Goal: Transaction & Acquisition: Purchase product/service

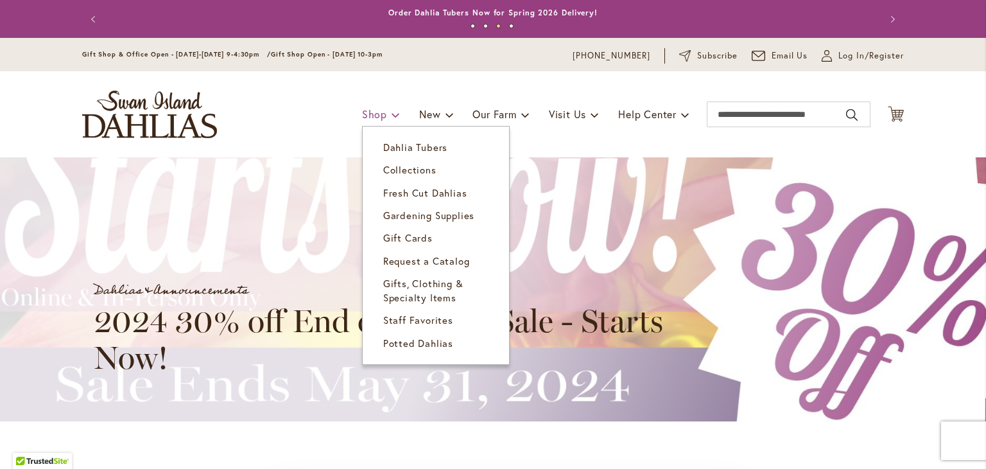
click at [363, 116] on span "Shop" at bounding box center [374, 113] width 25 height 13
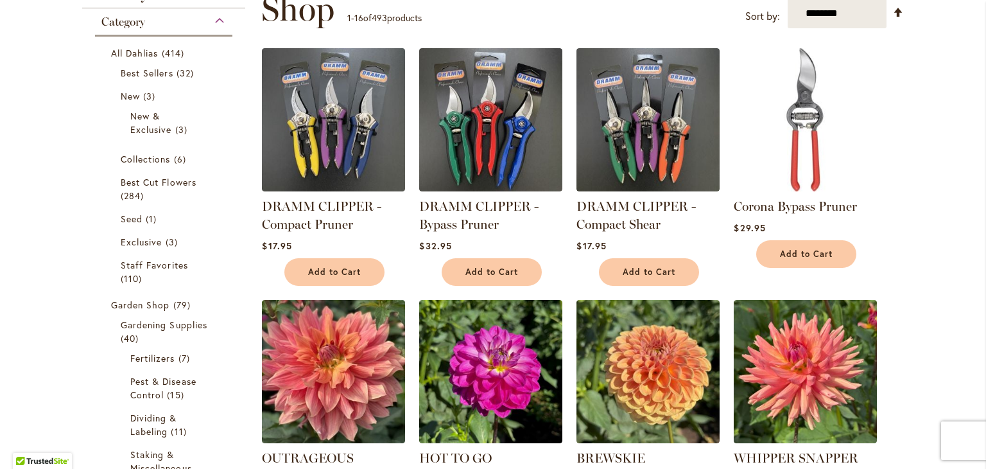
scroll to position [200, 0]
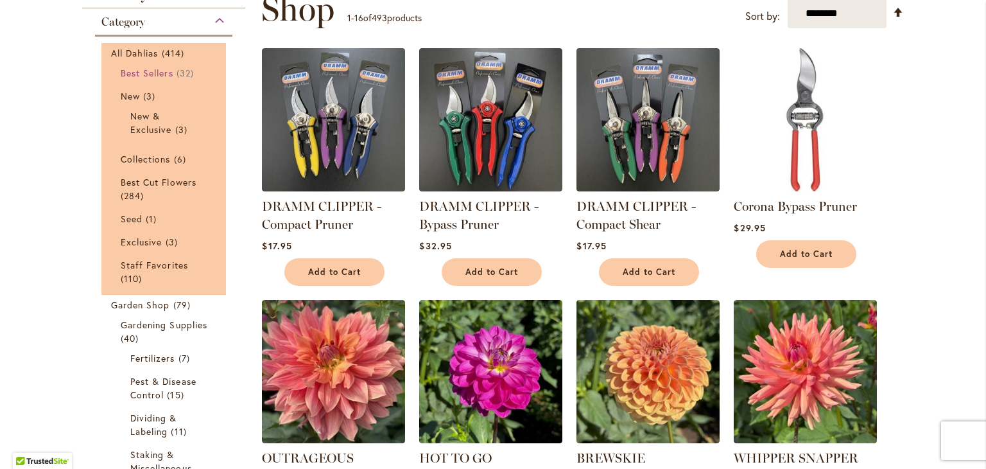
click at [166, 70] on span "Best Sellers" at bounding box center [147, 73] width 53 height 12
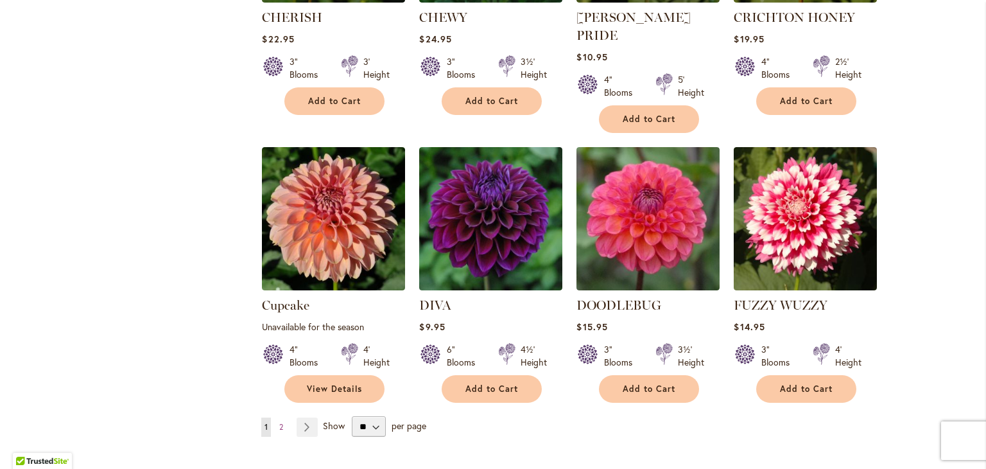
scroll to position [973, 0]
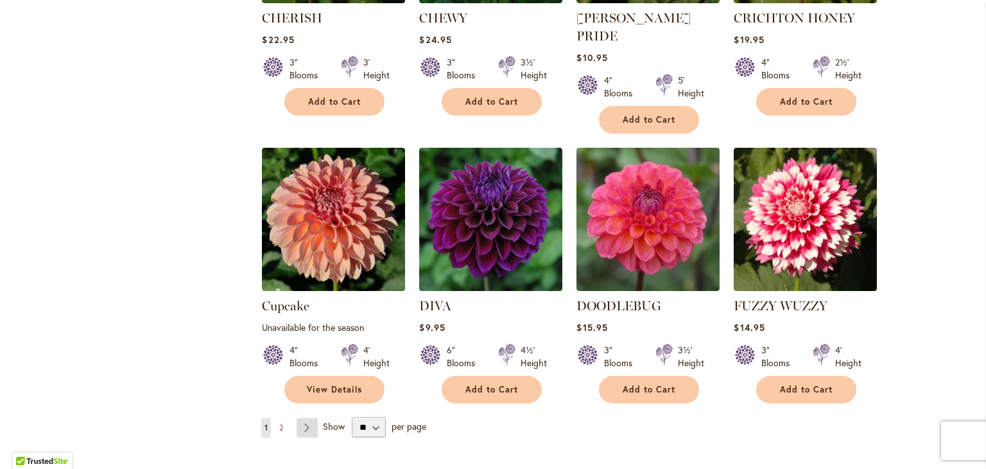
click at [300, 418] on link "Page Next" at bounding box center [307, 427] width 21 height 19
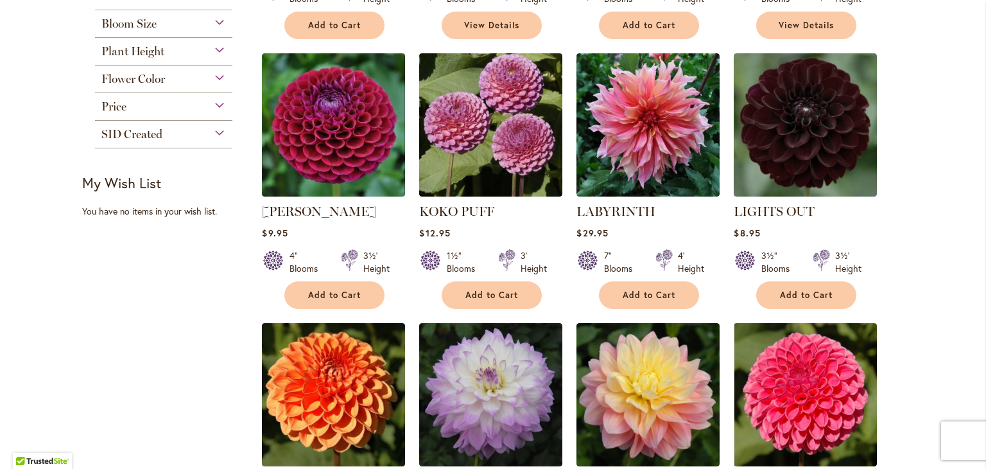
scroll to position [511, 0]
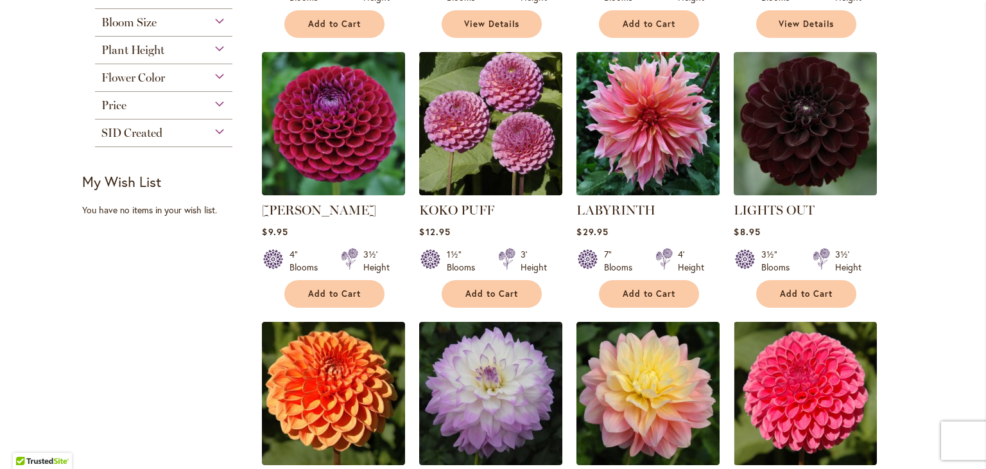
click at [598, 145] on img at bounding box center [648, 123] width 150 height 150
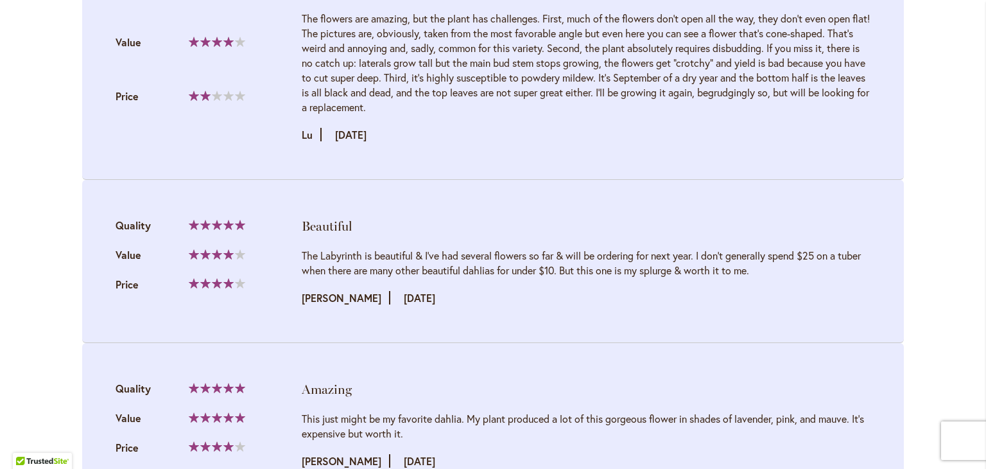
scroll to position [1592, 0]
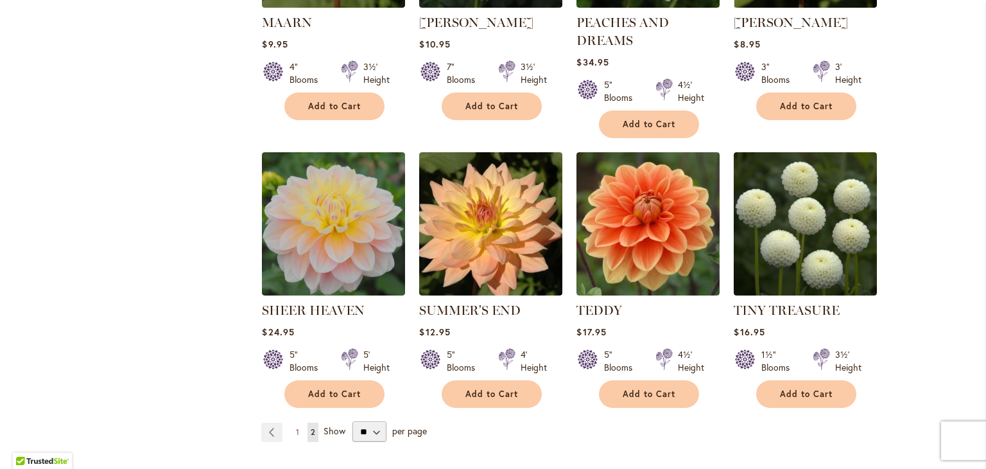
scroll to position [973, 0]
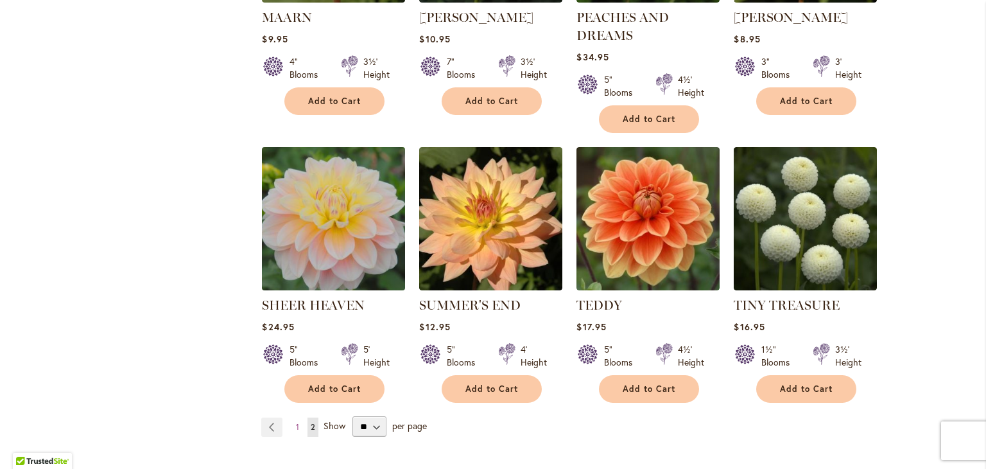
click at [358, 216] on img at bounding box center [334, 218] width 150 height 150
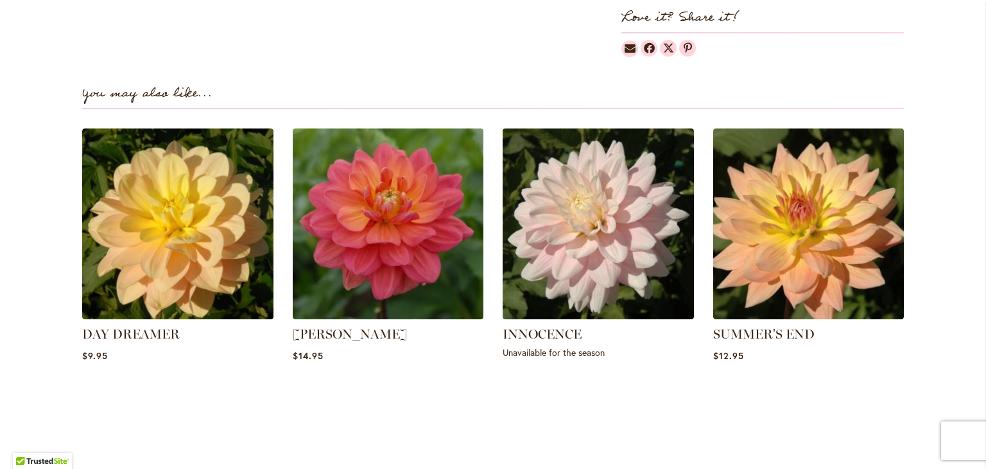
scroll to position [857, 0]
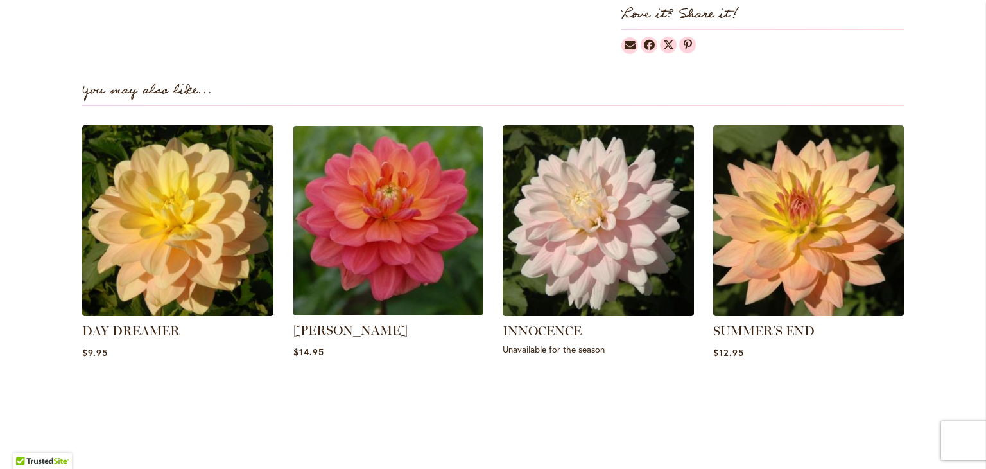
click at [453, 270] on img at bounding box center [387, 220] width 199 height 199
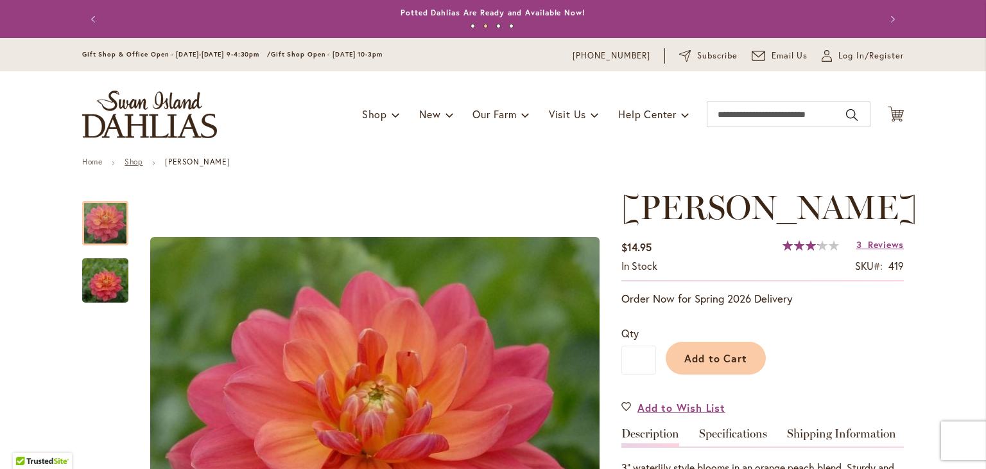
click at [126, 160] on link "Shop" at bounding box center [134, 162] width 18 height 10
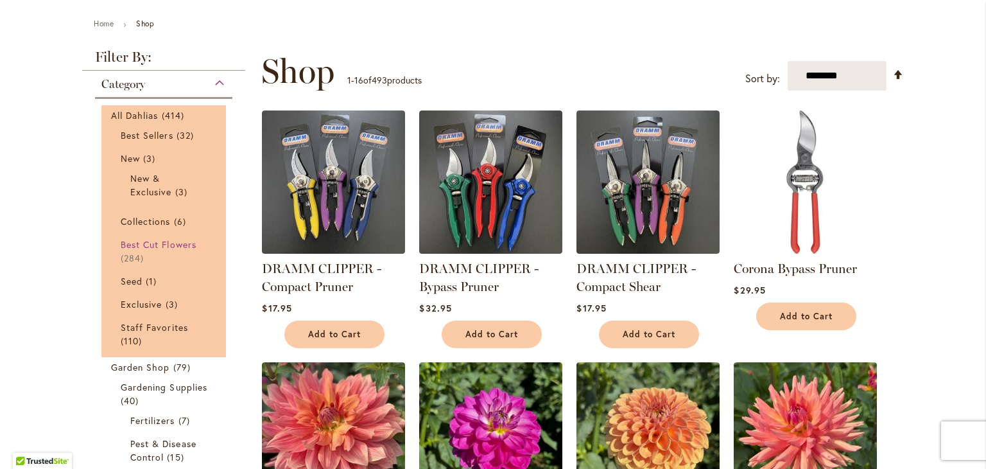
scroll to position [139, 0]
click at [133, 238] on span "Best Cut Flowers" at bounding box center [159, 244] width 76 height 12
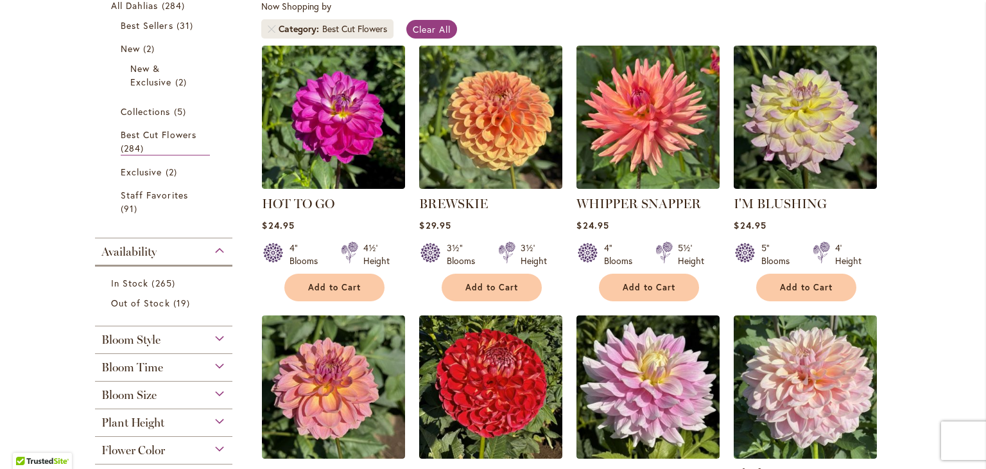
scroll to position [247, 0]
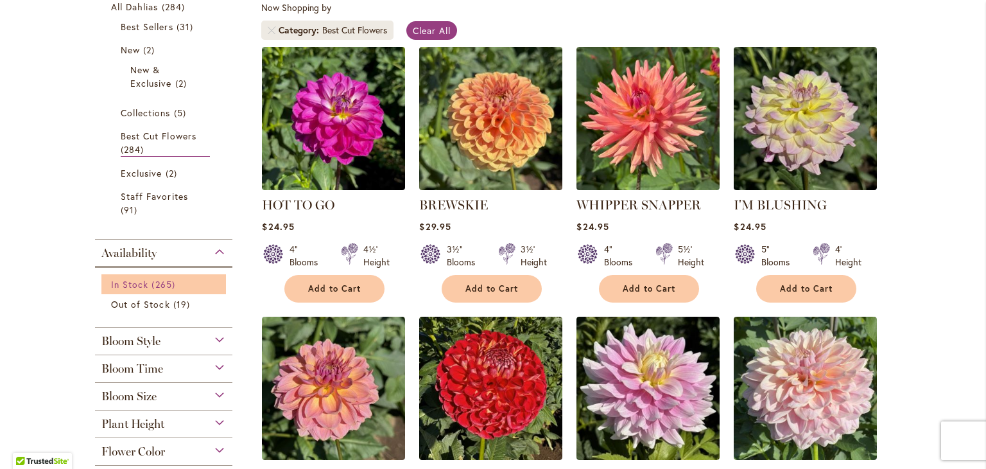
click at [123, 287] on span "In Stock" at bounding box center [129, 284] width 37 height 12
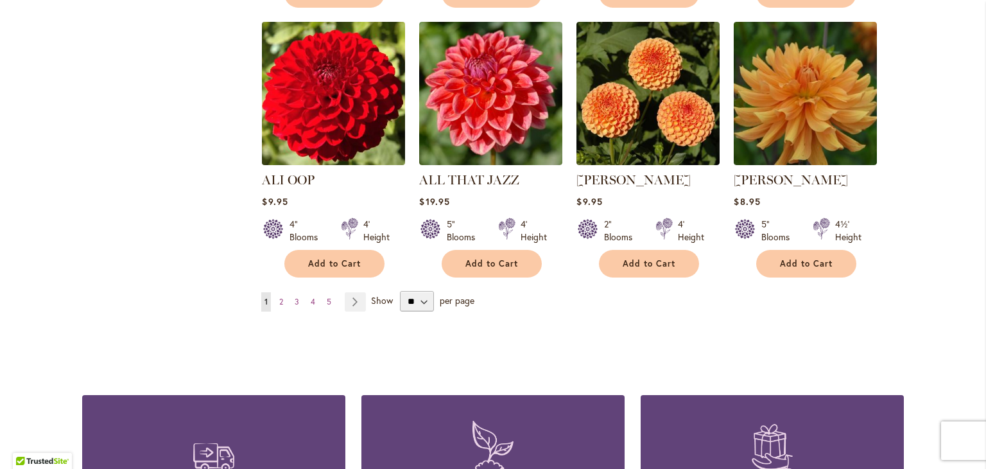
scroll to position [1086, 0]
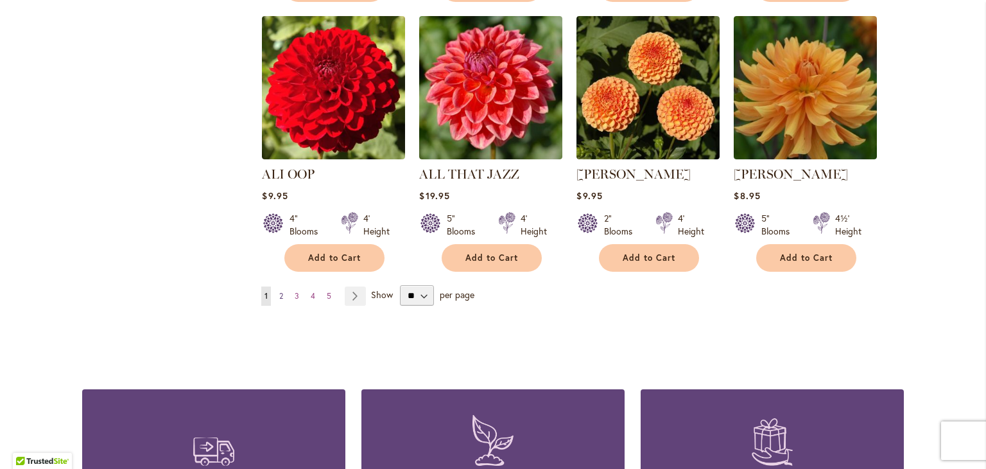
click at [279, 295] on link "Page 2" at bounding box center [281, 295] width 10 height 19
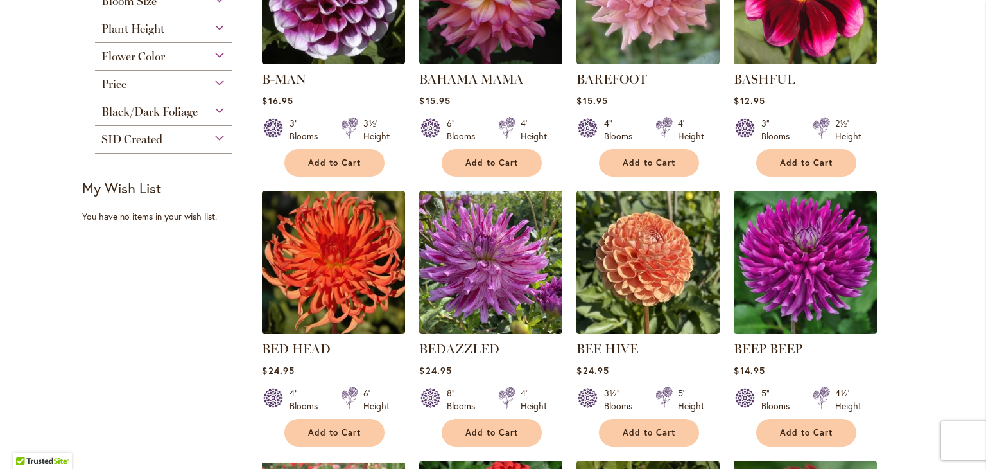
scroll to position [641, 0]
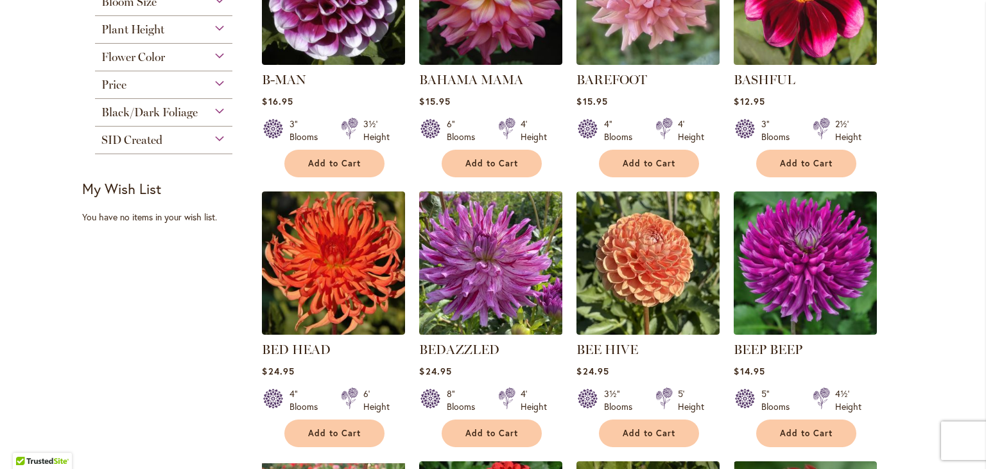
click at [468, 273] on img at bounding box center [491, 262] width 150 height 150
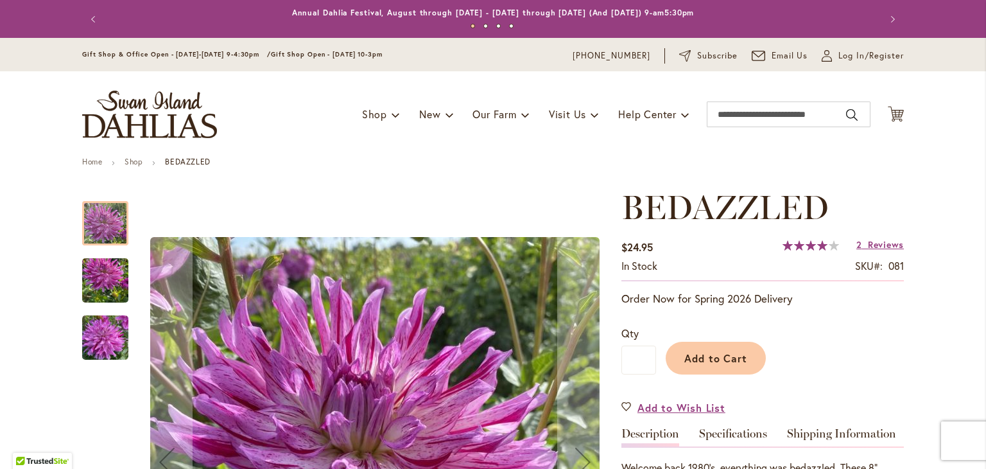
scroll to position [267, 0]
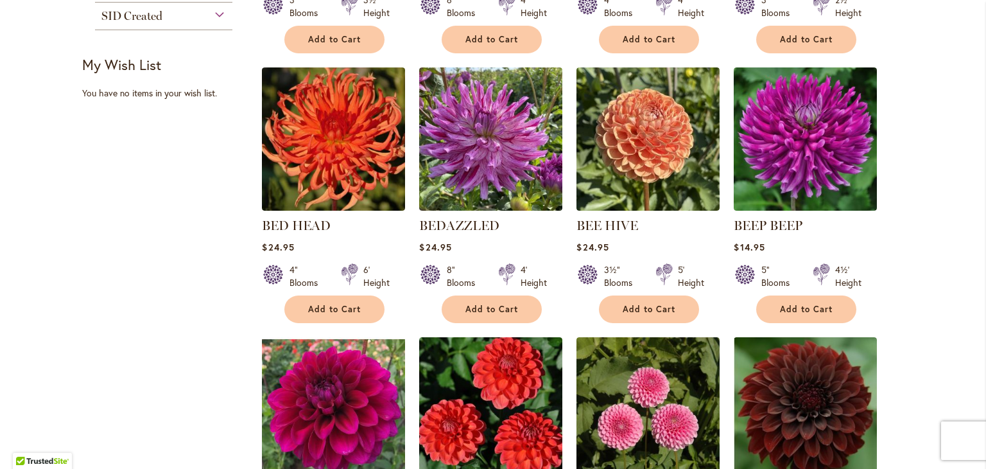
scroll to position [752, 0]
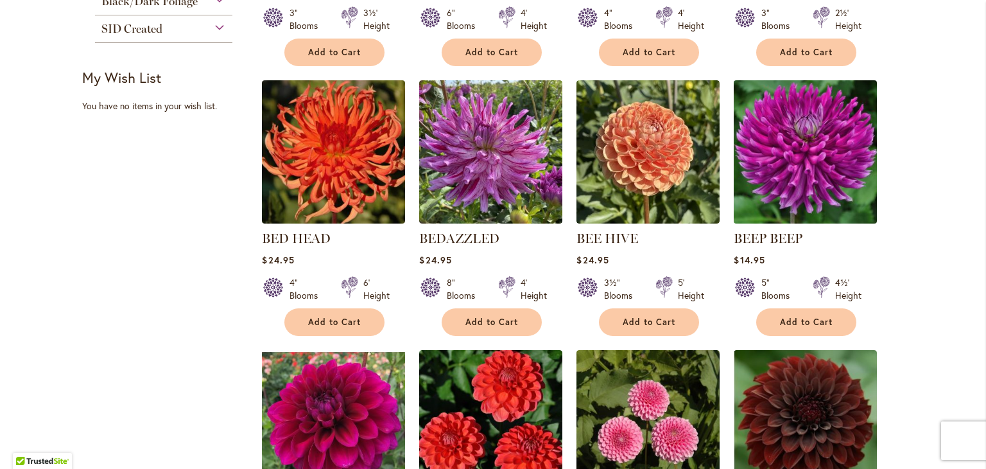
click at [750, 140] on img at bounding box center [806, 151] width 150 height 150
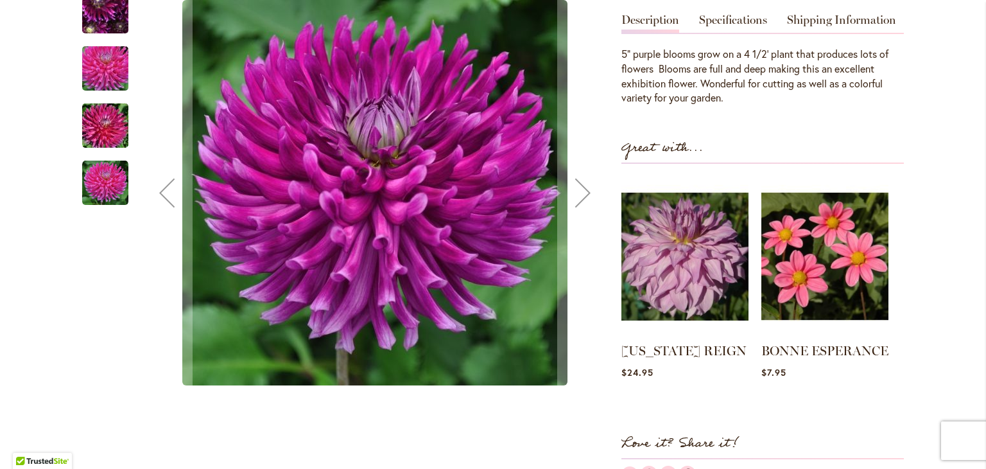
scroll to position [429, 0]
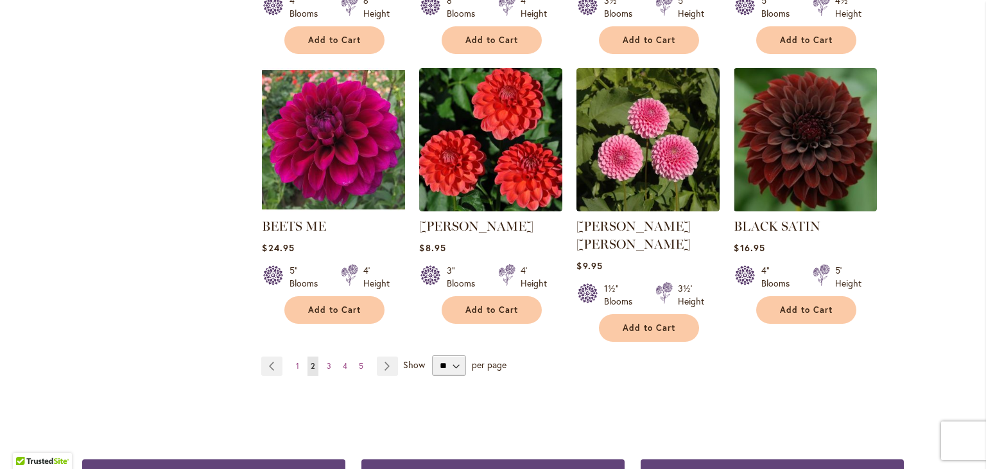
scroll to position [1037, 0]
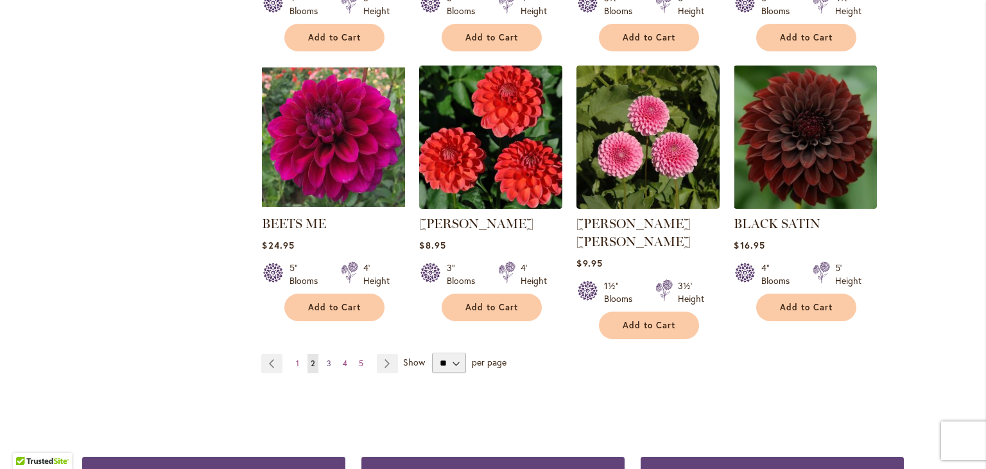
click at [324, 354] on link "Page 3" at bounding box center [329, 363] width 11 height 19
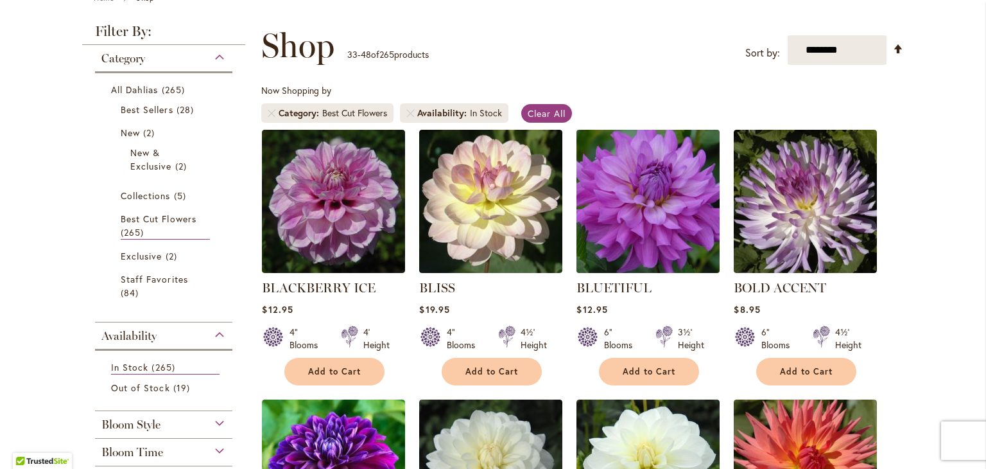
scroll to position [163, 0]
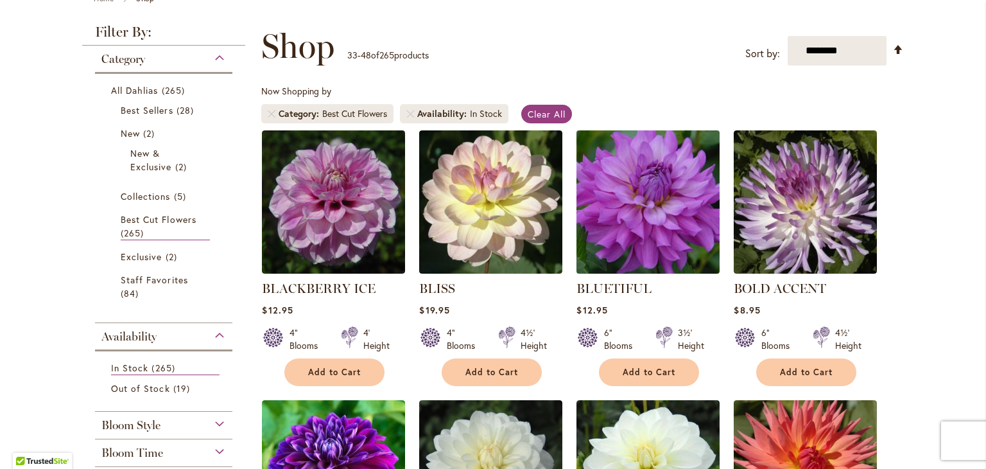
click at [623, 211] on img at bounding box center [648, 201] width 150 height 150
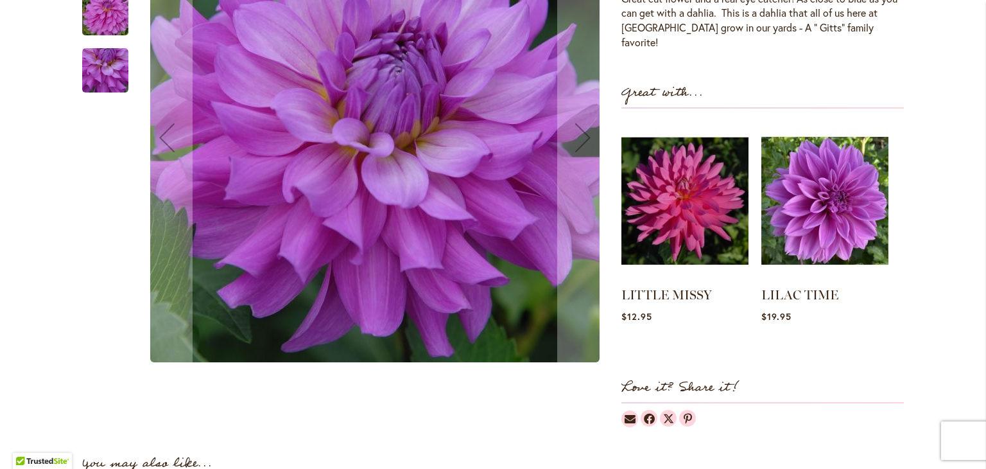
scroll to position [498, 0]
click at [686, 219] on img at bounding box center [685, 200] width 126 height 157
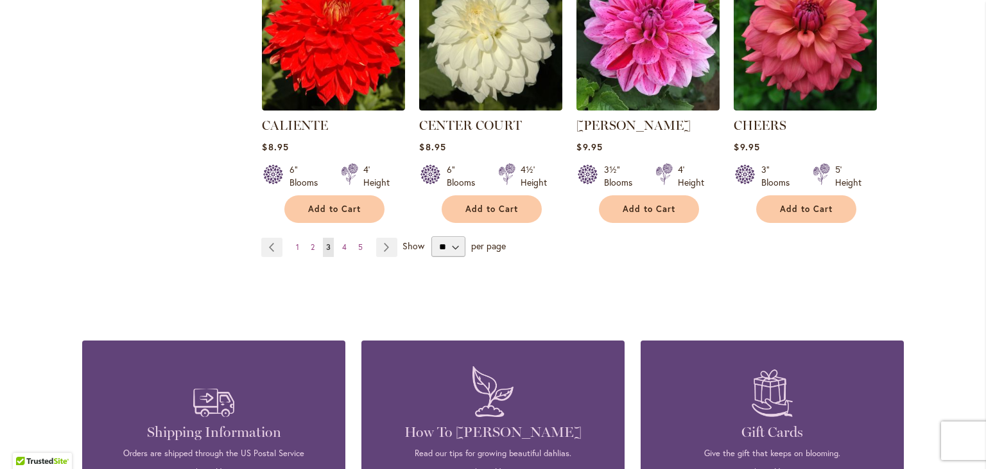
scroll to position [1175, 0]
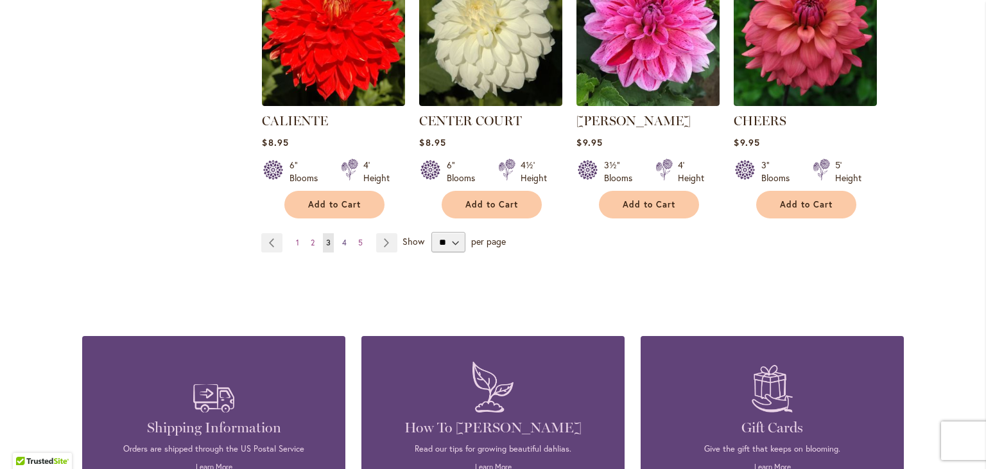
click at [342, 238] on span "4" at bounding box center [344, 243] width 4 height 10
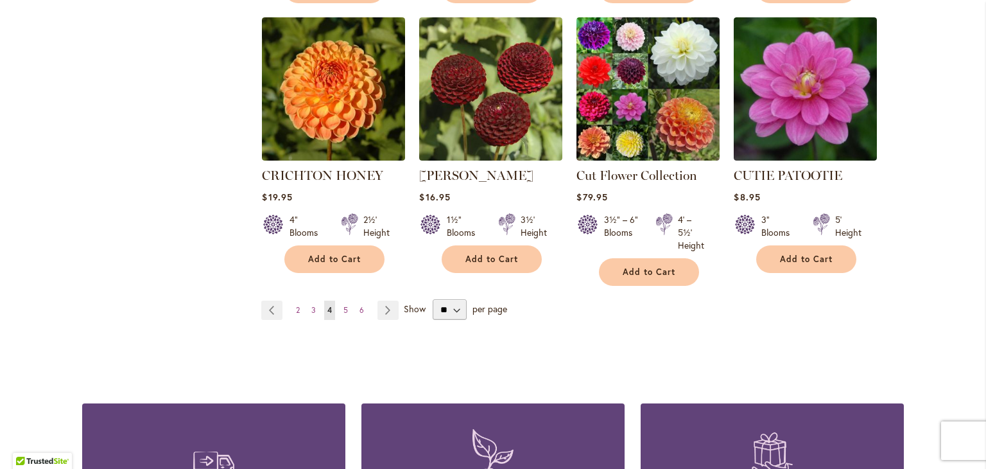
scroll to position [1138, 0]
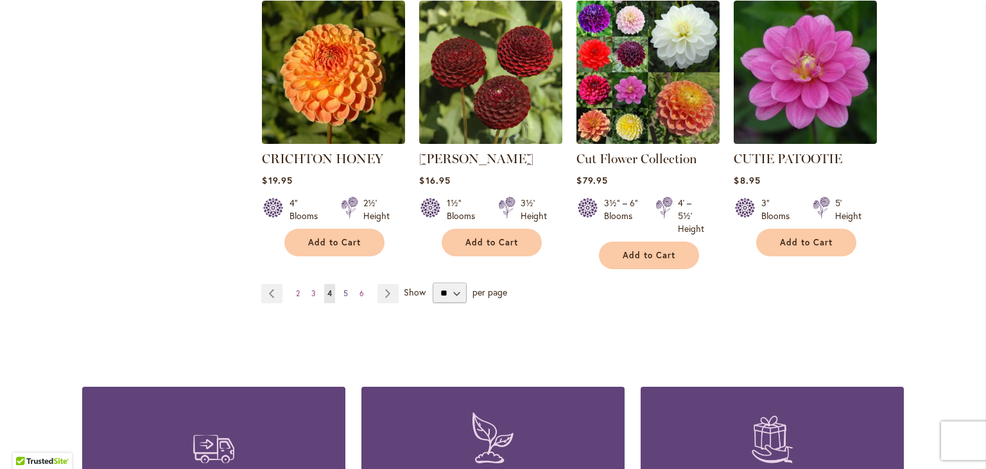
click at [343, 288] on span "5" at bounding box center [345, 293] width 4 height 10
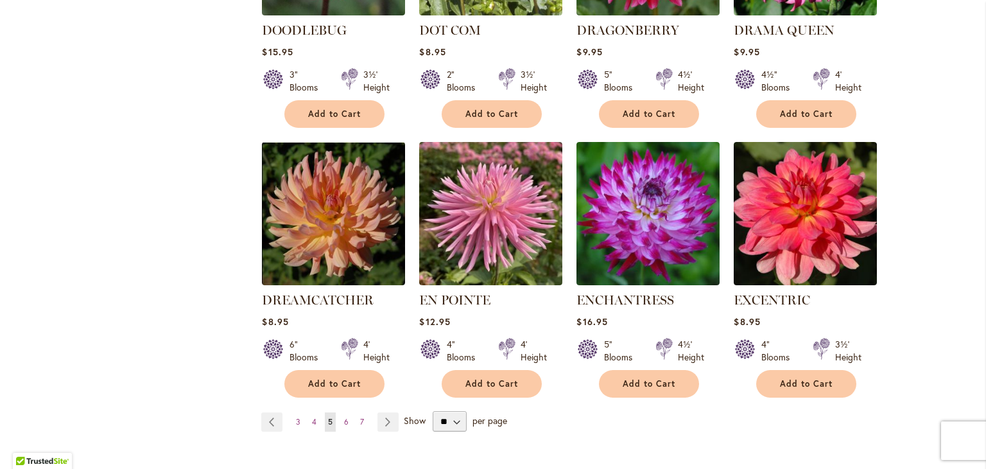
scroll to position [978, 0]
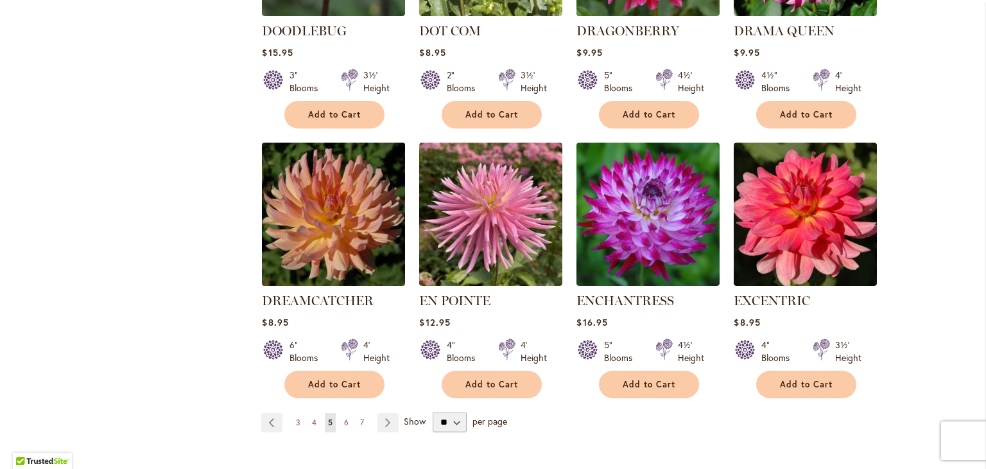
click at [336, 217] on img at bounding box center [334, 214] width 150 height 150
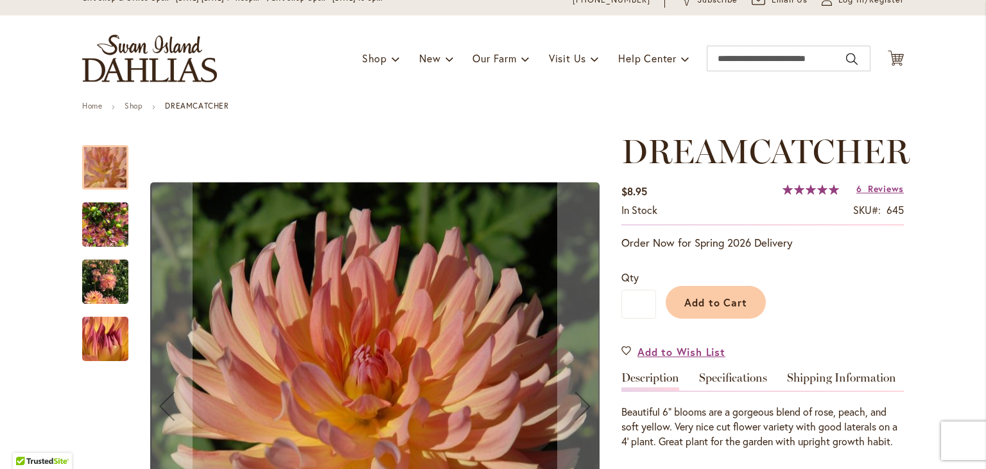
scroll to position [248, 0]
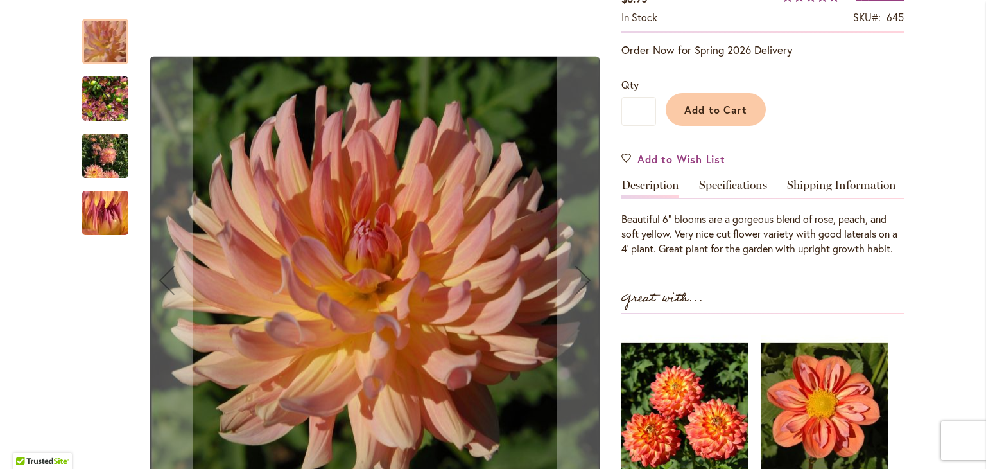
click at [104, 168] on img "Dreamcatcher" at bounding box center [105, 156] width 46 height 62
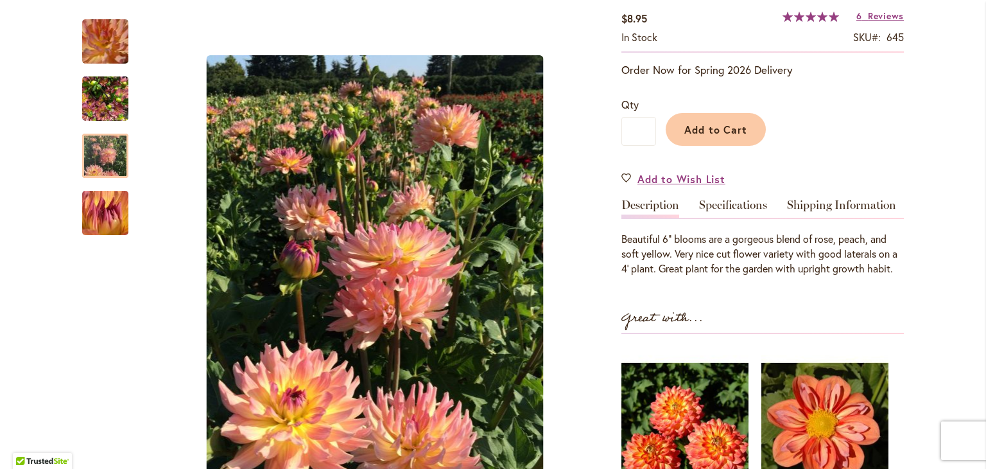
scroll to position [230, 0]
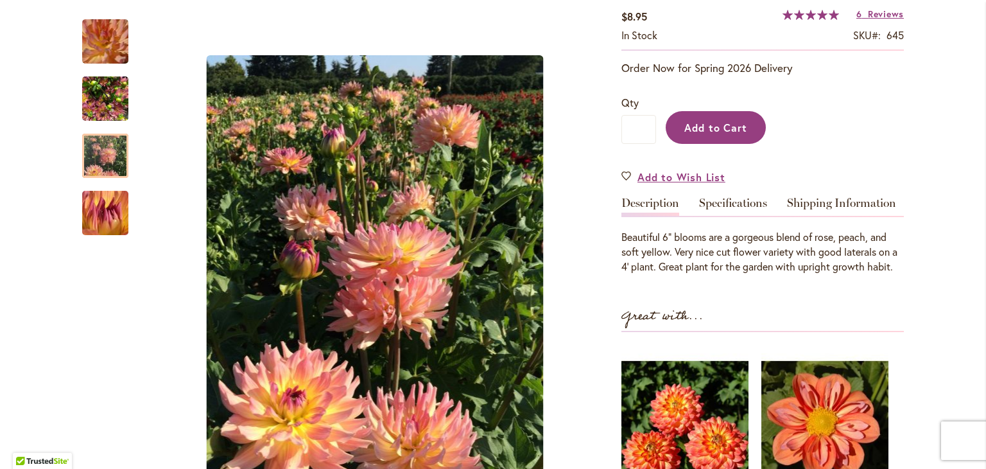
click at [719, 131] on span "Add to Cart" at bounding box center [716, 127] width 64 height 13
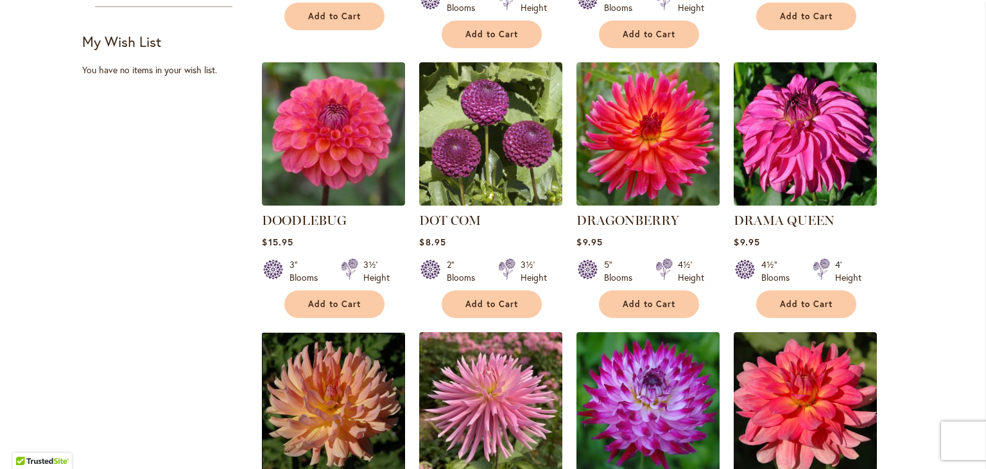
scroll to position [785, 0]
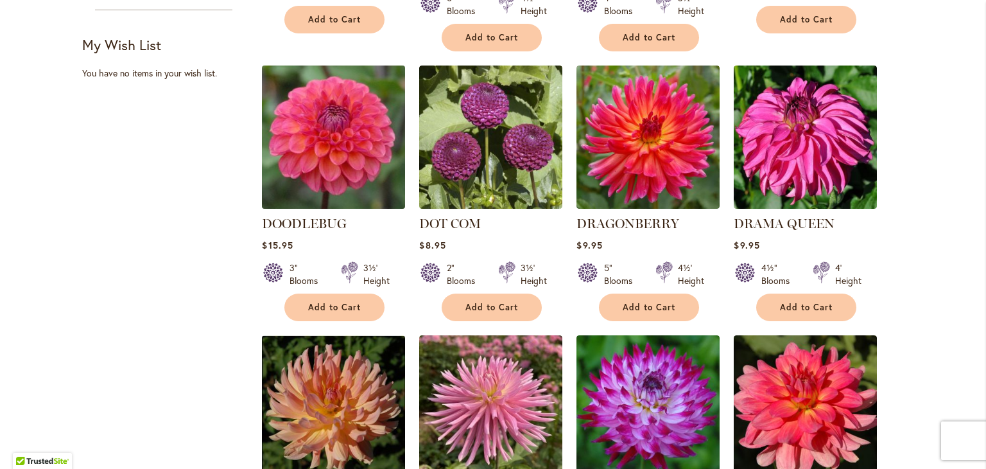
click at [354, 145] on img at bounding box center [334, 137] width 150 height 150
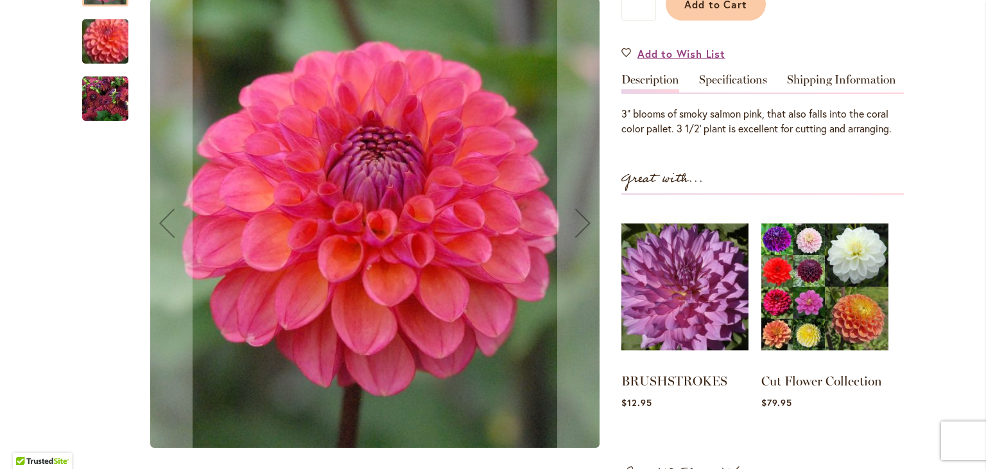
scroll to position [351, 0]
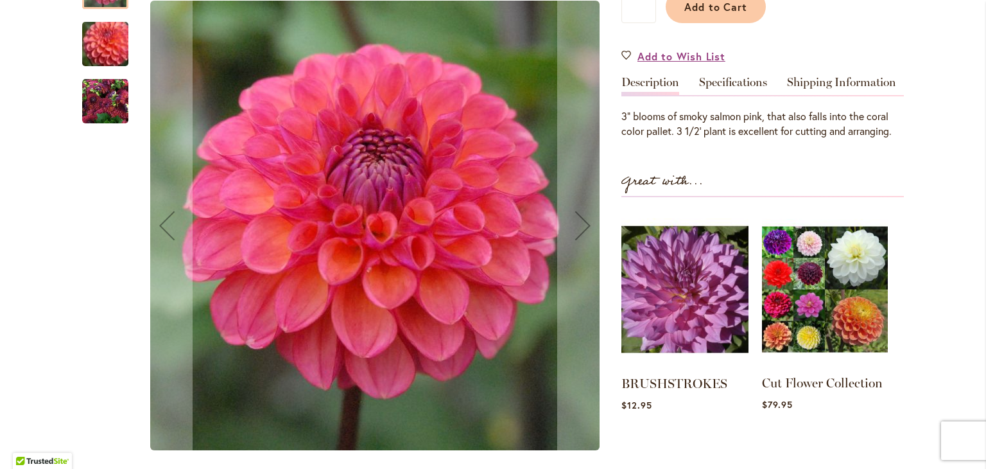
click at [793, 259] on img at bounding box center [825, 289] width 126 height 157
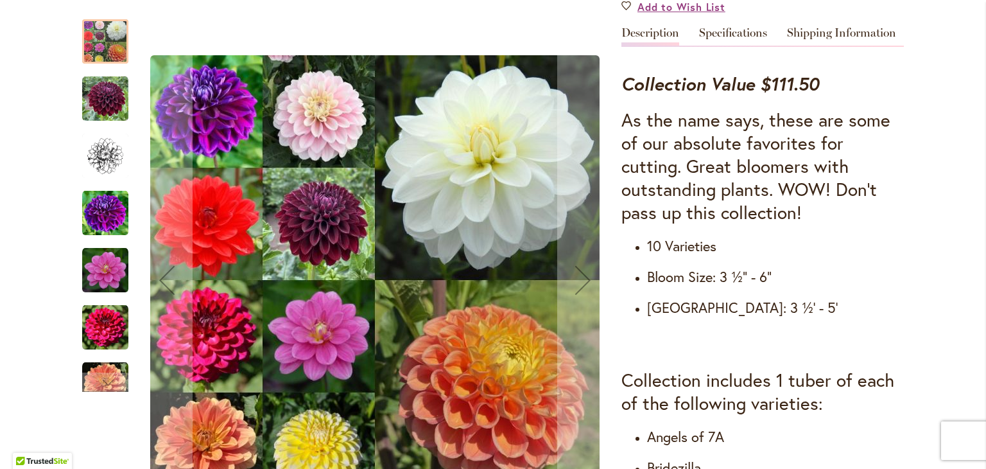
scroll to position [388, 0]
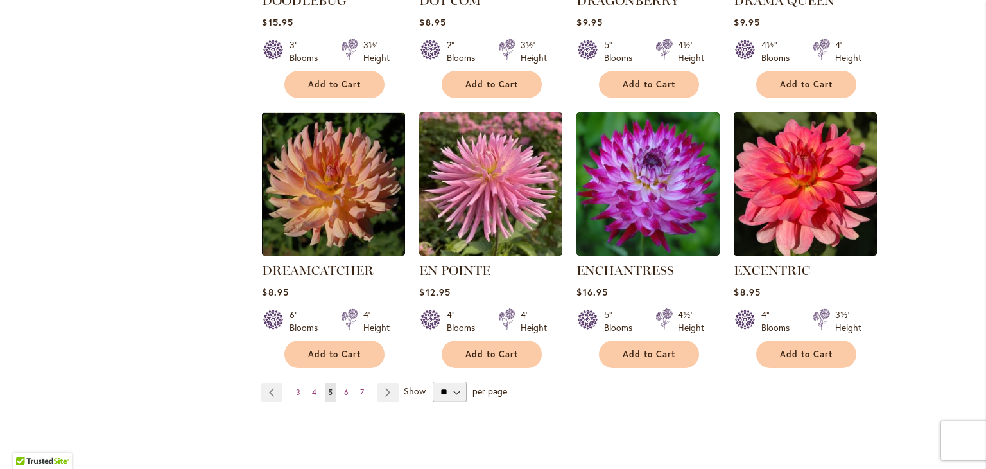
scroll to position [1009, 0]
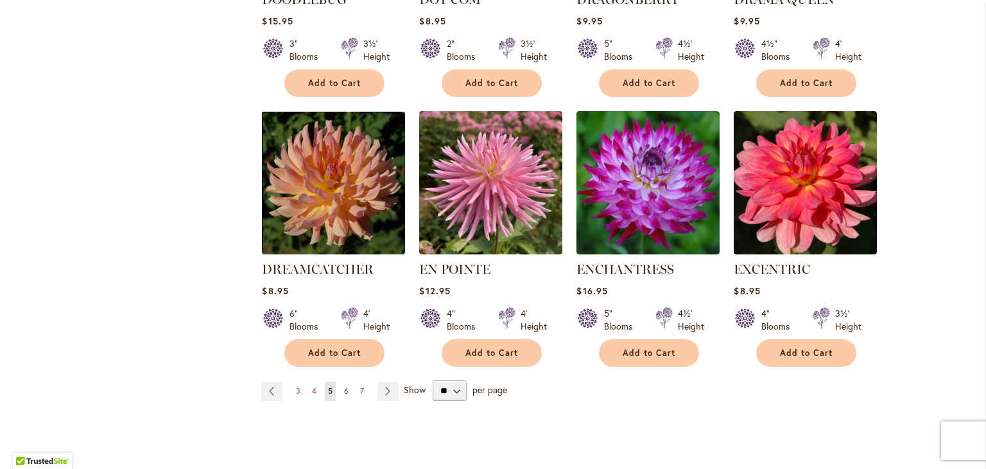
click at [344, 386] on span "6" at bounding box center [346, 391] width 4 height 10
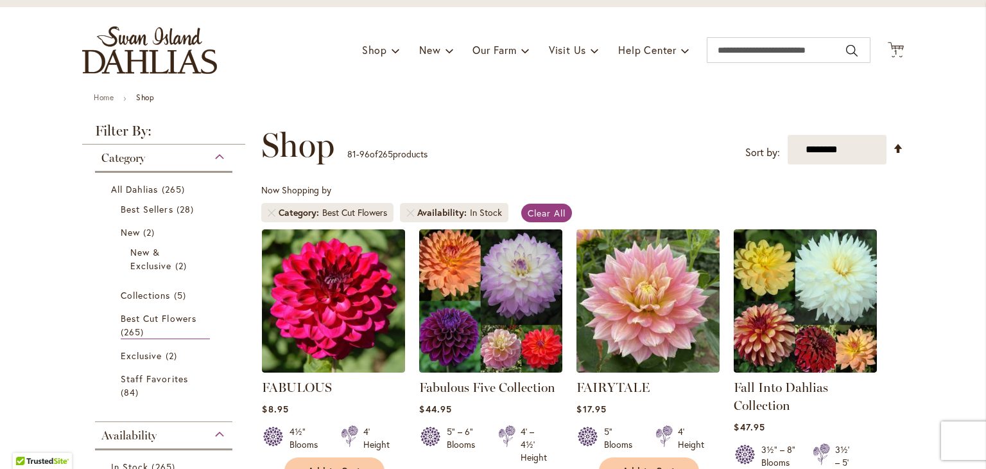
scroll to position [131, 0]
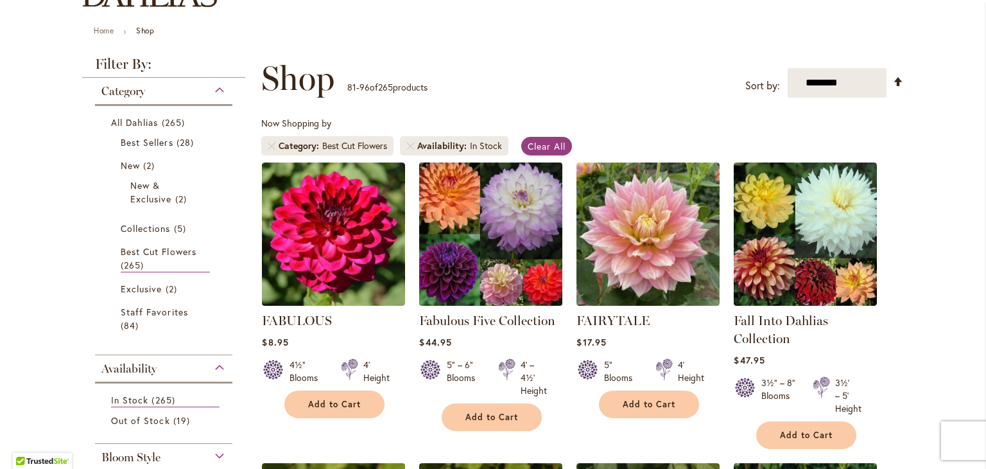
click at [490, 239] on img at bounding box center [491, 234] width 150 height 150
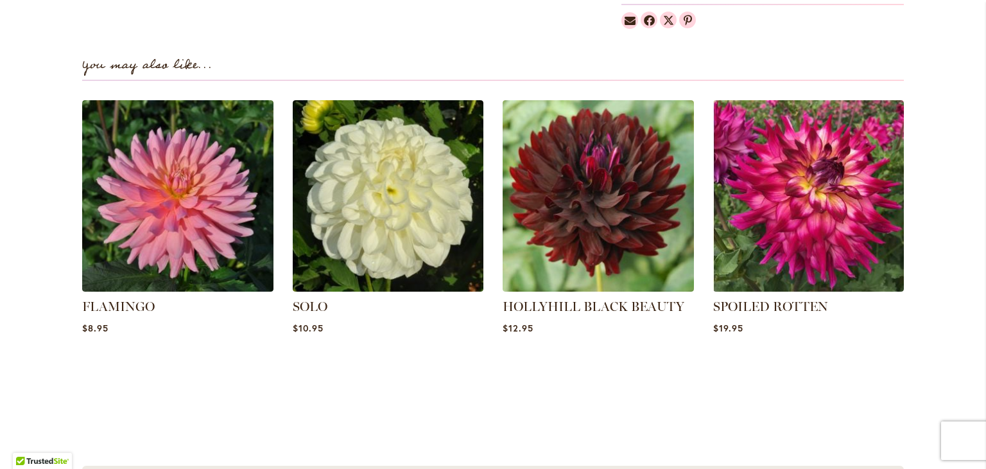
scroll to position [1423, 0]
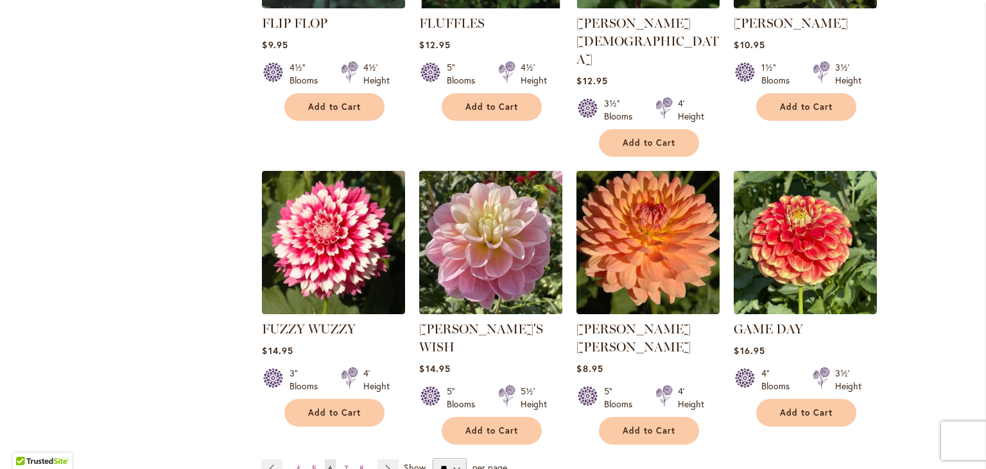
scroll to position [1001, 0]
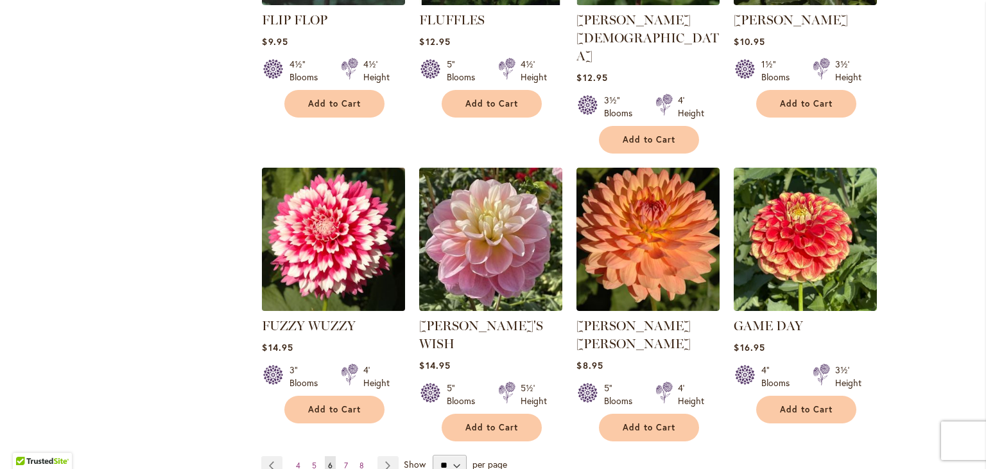
click at [346, 230] on img at bounding box center [334, 239] width 150 height 150
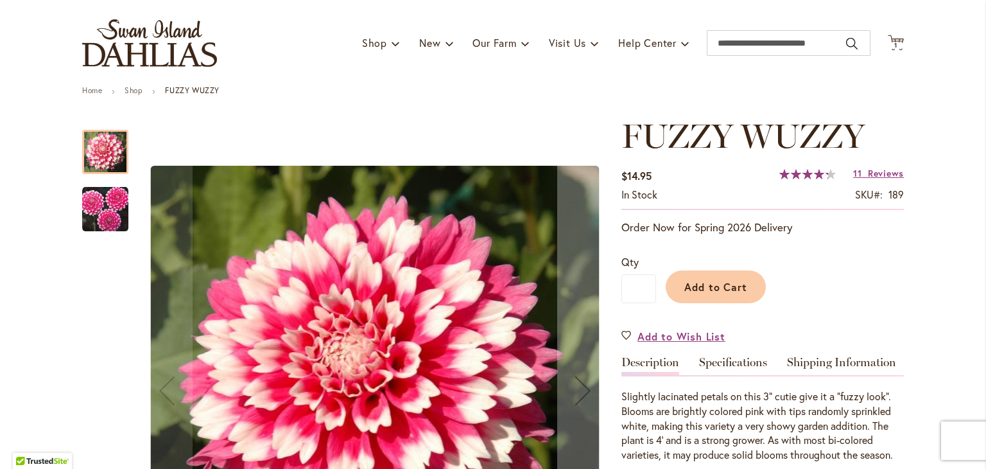
scroll to position [105, 0]
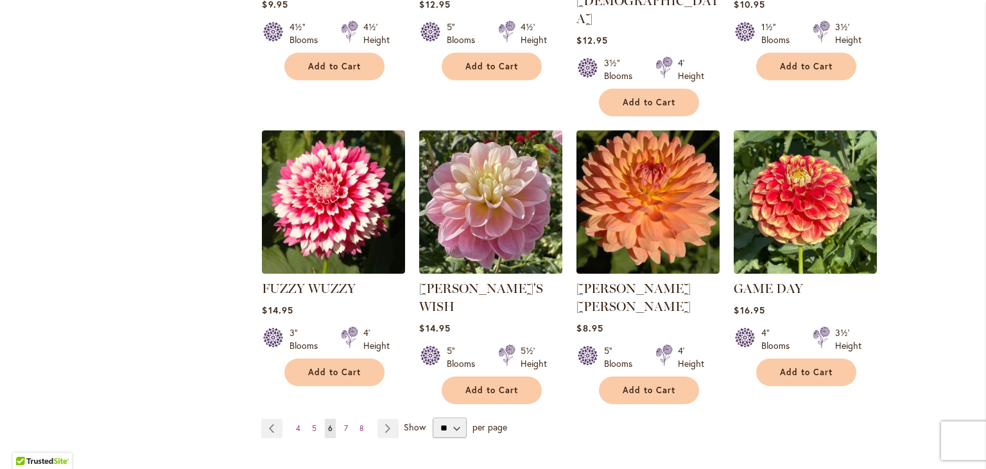
scroll to position [1039, 0]
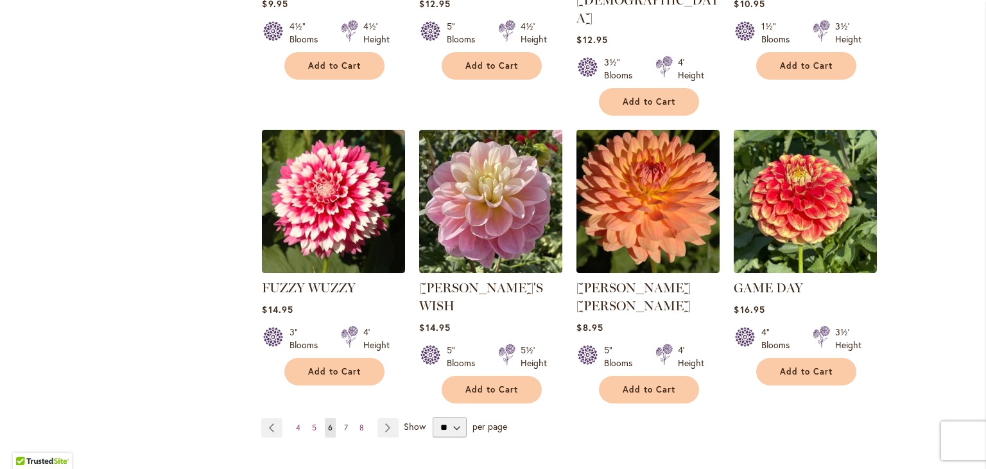
click at [341, 418] on link "Page 7" at bounding box center [346, 427] width 10 height 19
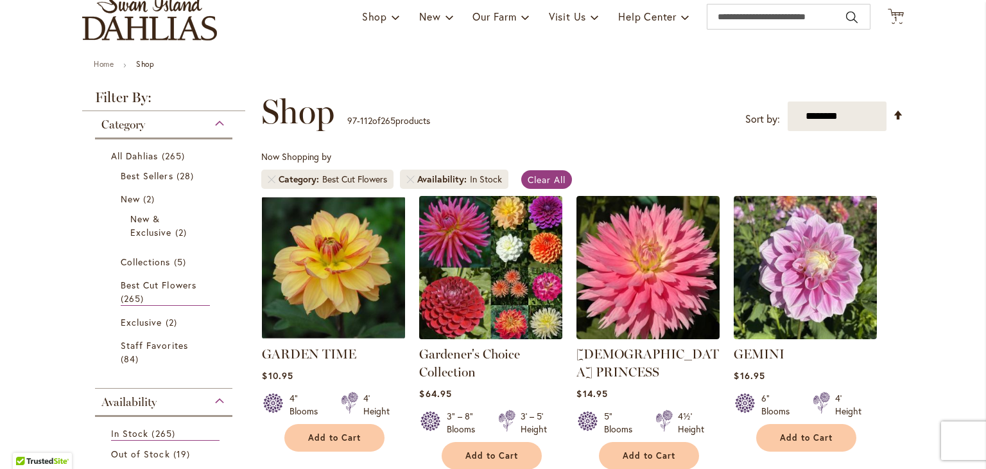
scroll to position [98, 0]
click at [464, 286] on img at bounding box center [491, 267] width 150 height 150
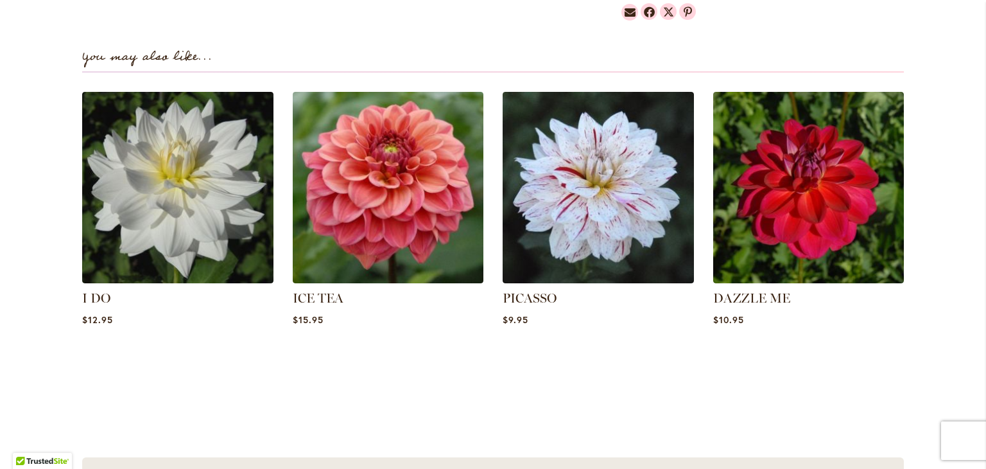
scroll to position [1583, 0]
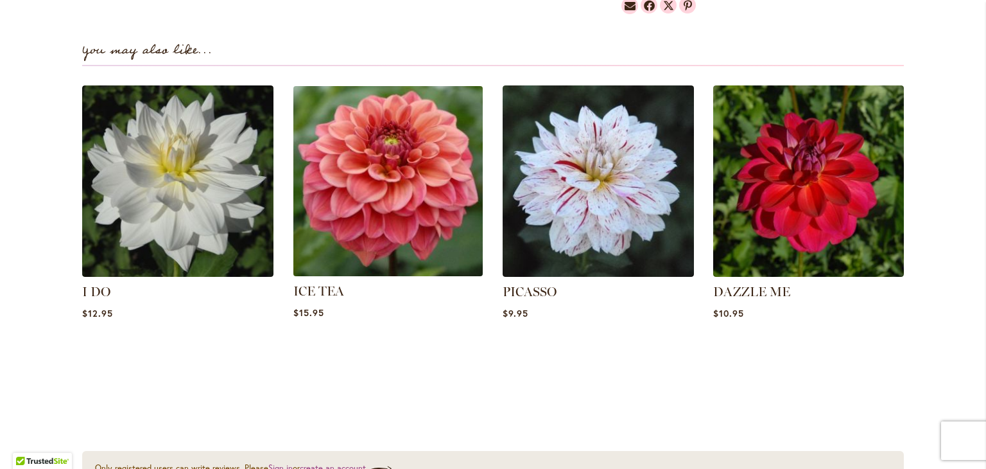
click at [403, 234] on img at bounding box center [387, 181] width 199 height 199
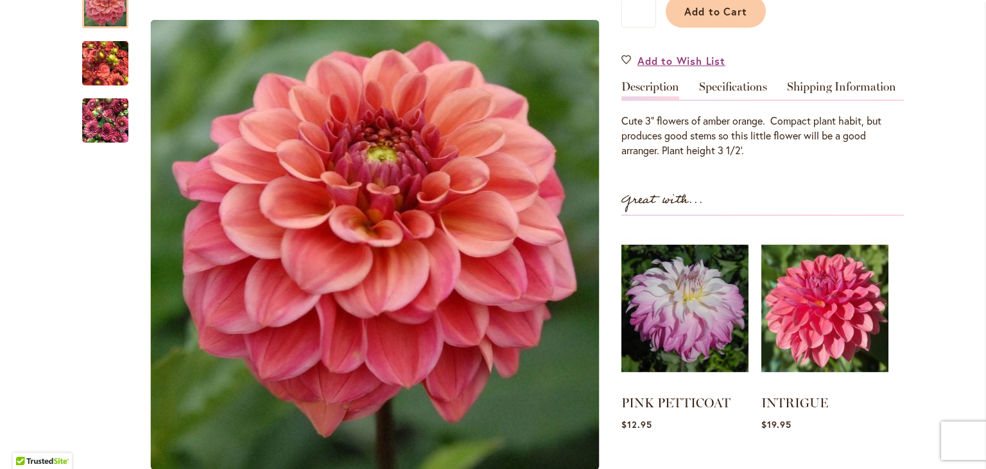
scroll to position [348, 0]
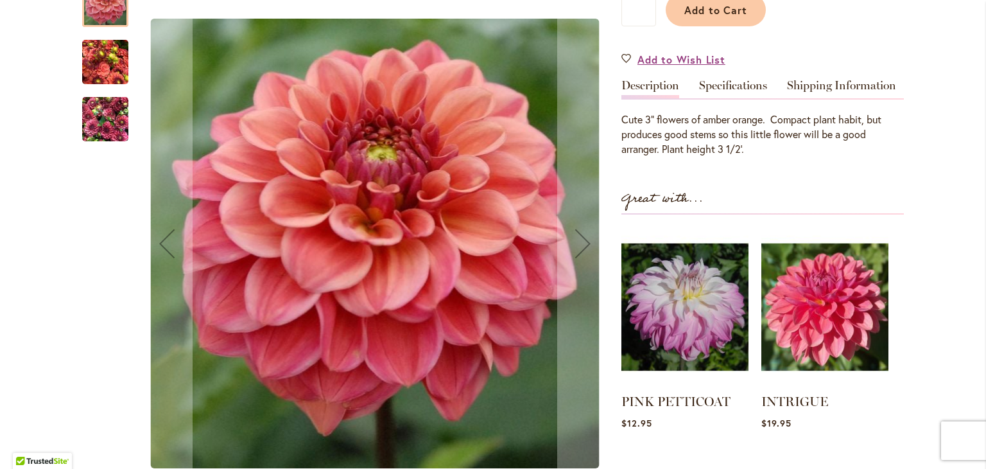
click at [100, 118] on img "ICE TEA" at bounding box center [105, 120] width 46 height 62
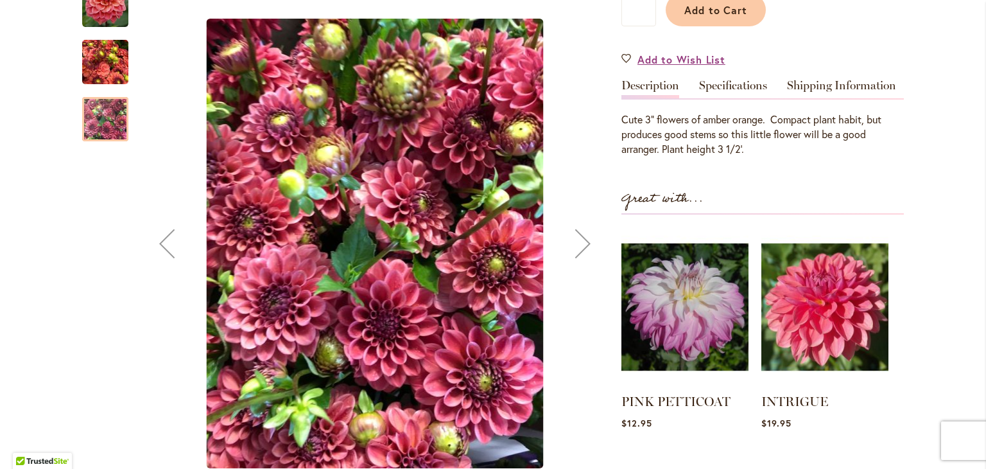
click at [98, 80] on img "ICE TEA" at bounding box center [105, 62] width 46 height 62
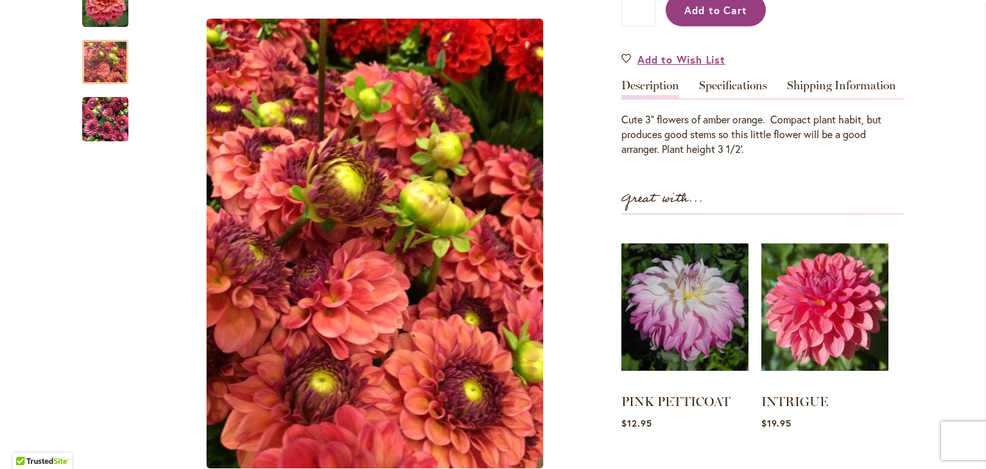
click at [734, 13] on span "Add to Cart" at bounding box center [716, 9] width 64 height 13
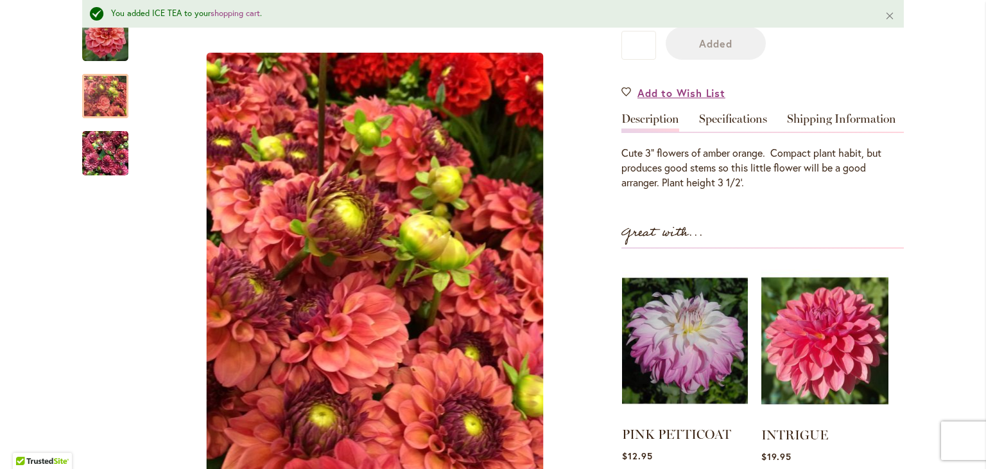
scroll to position [381, 0]
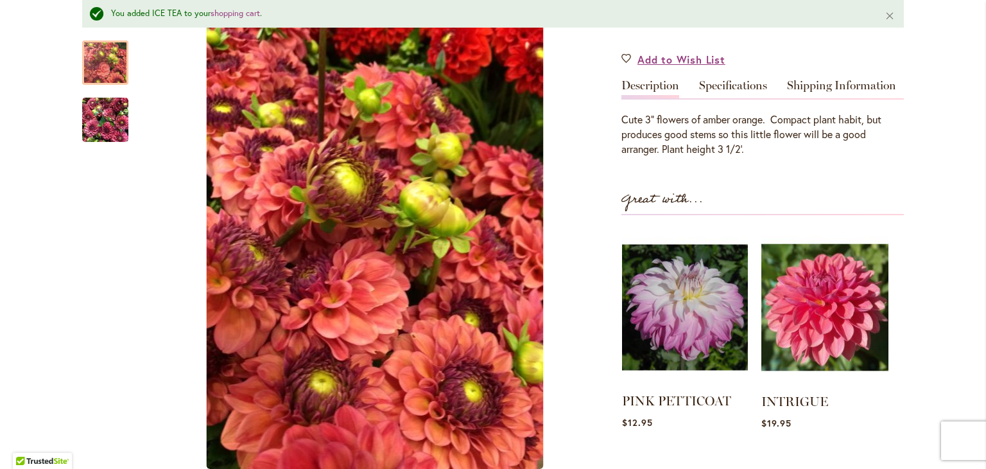
click at [686, 333] on img at bounding box center [685, 307] width 126 height 157
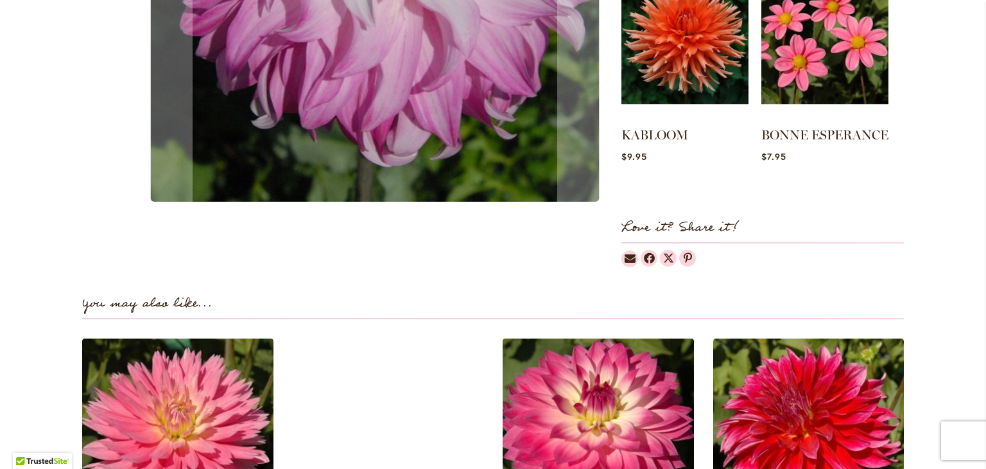
scroll to position [654, 0]
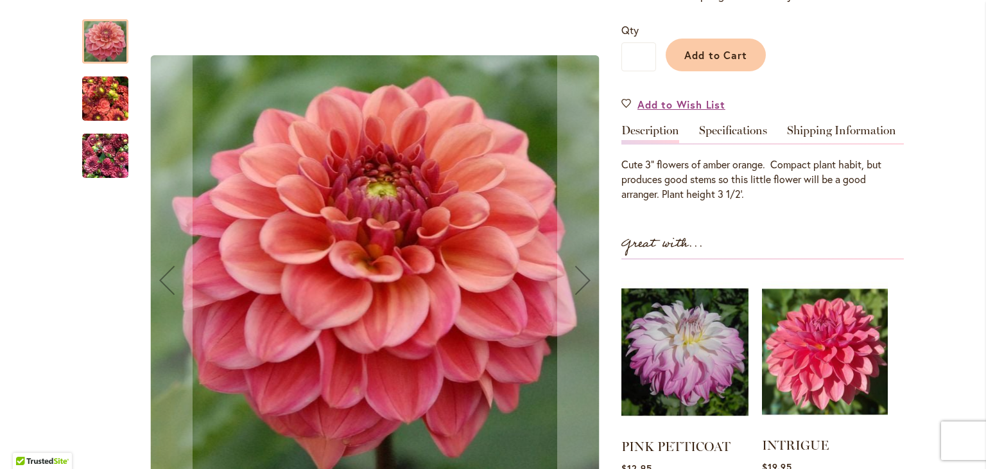
scroll to position [305, 0]
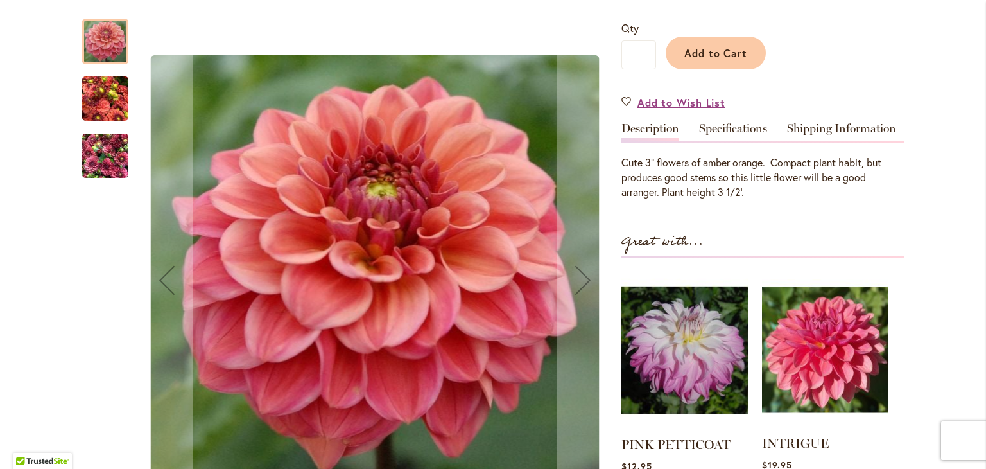
click at [818, 338] on img at bounding box center [825, 349] width 126 height 157
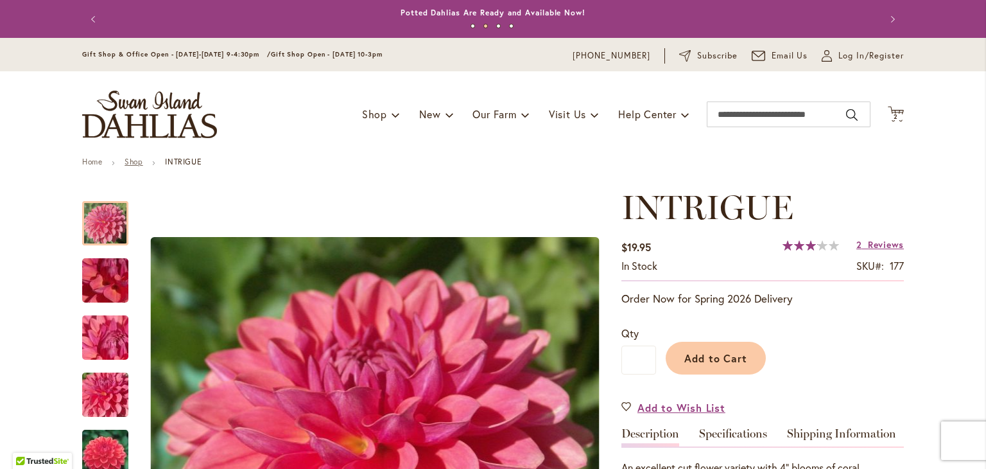
click at [132, 162] on link "Shop" at bounding box center [134, 162] width 18 height 10
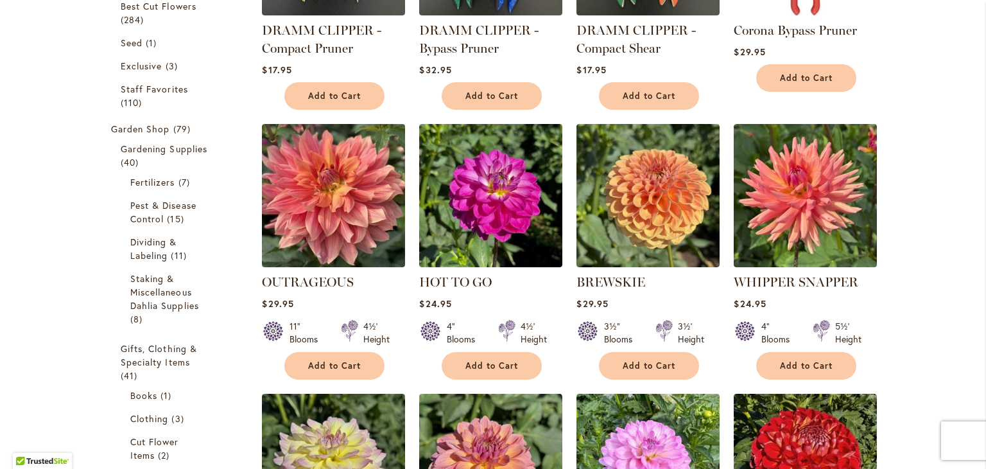
scroll to position [375, 0]
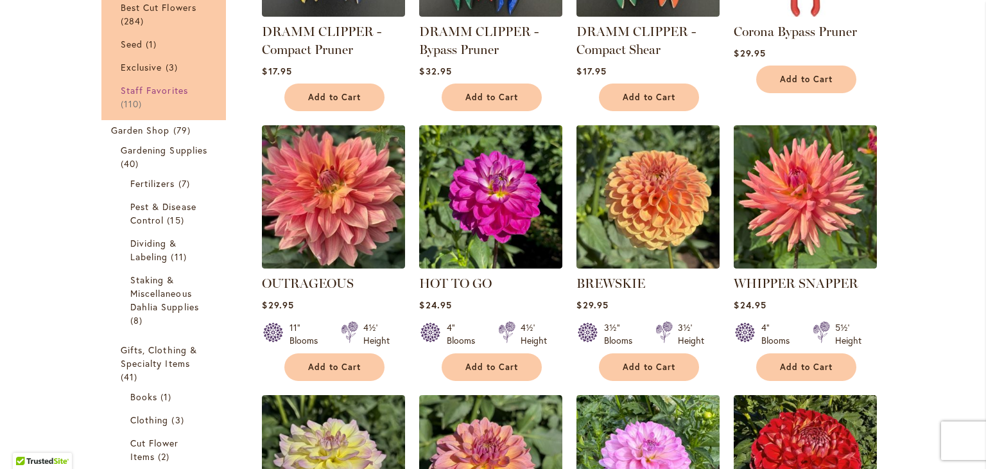
click at [131, 92] on span "Staff Favorites" at bounding box center [154, 90] width 67 height 12
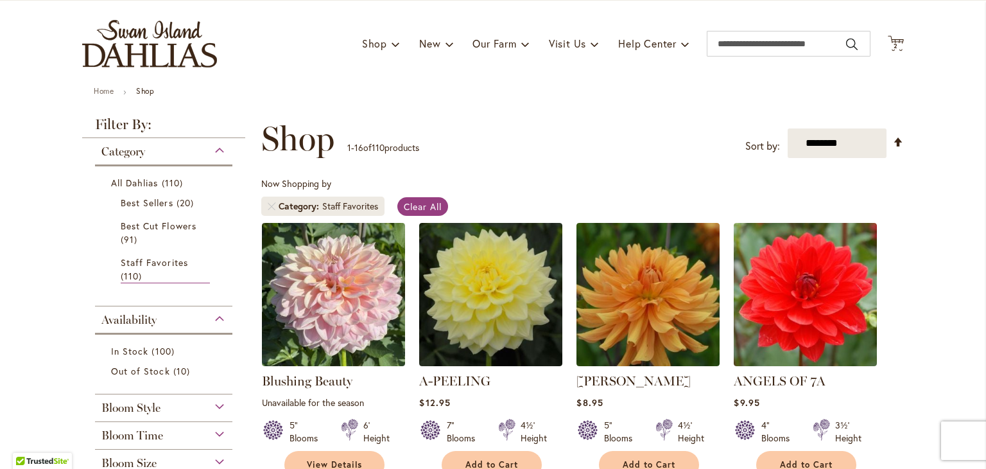
scroll to position [69, 0]
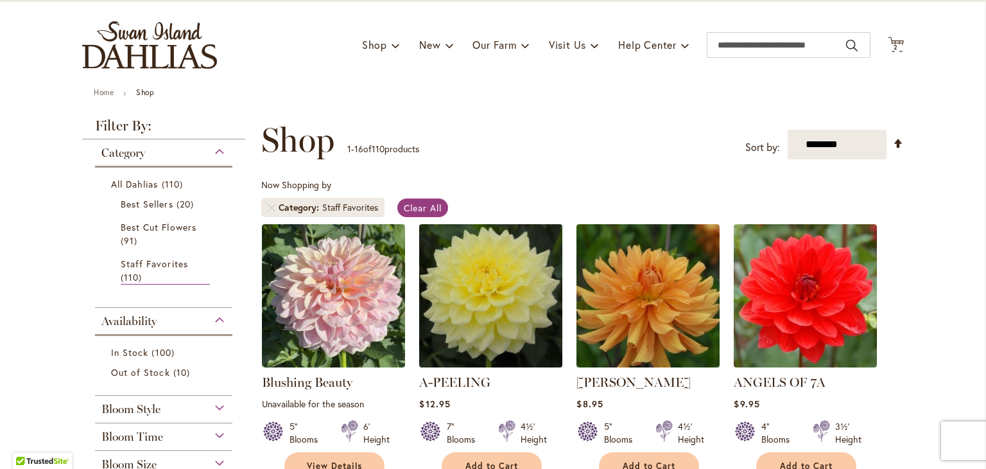
click at [516, 267] on img at bounding box center [491, 295] width 150 height 150
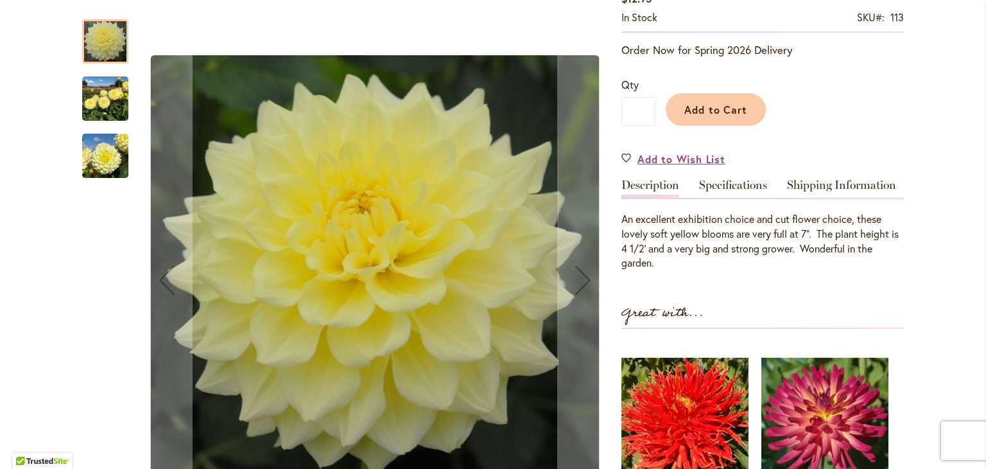
scroll to position [249, 0]
click at [105, 151] on img "A-Peeling" at bounding box center [105, 156] width 46 height 62
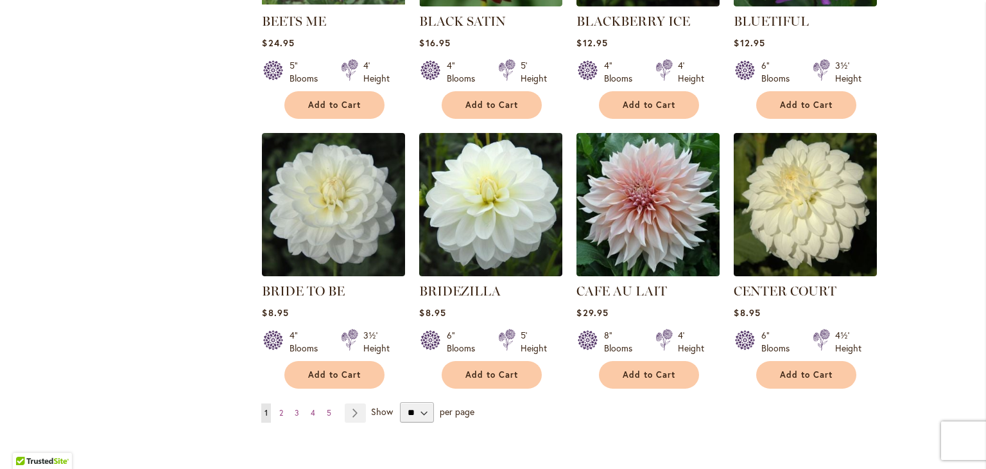
scroll to position [998, 0]
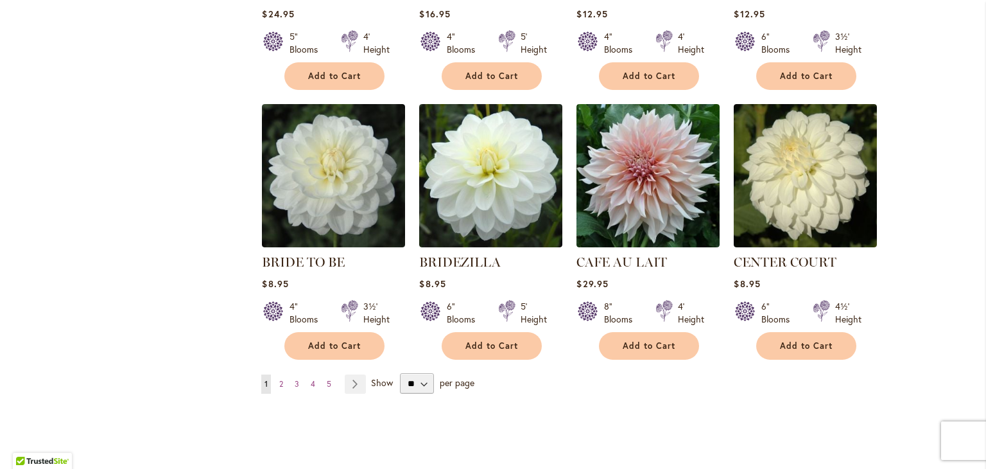
click at [271, 379] on ul "You're currently reading page 1 Page 2 Page 3 Page 4 Page 5 Page Next" at bounding box center [316, 383] width 110 height 19
click at [279, 383] on span "2" at bounding box center [281, 384] width 4 height 10
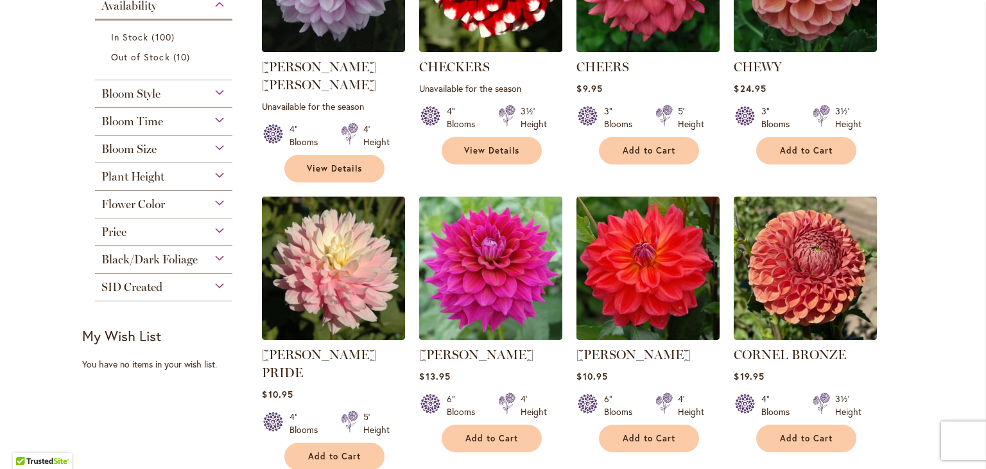
scroll to position [393, 0]
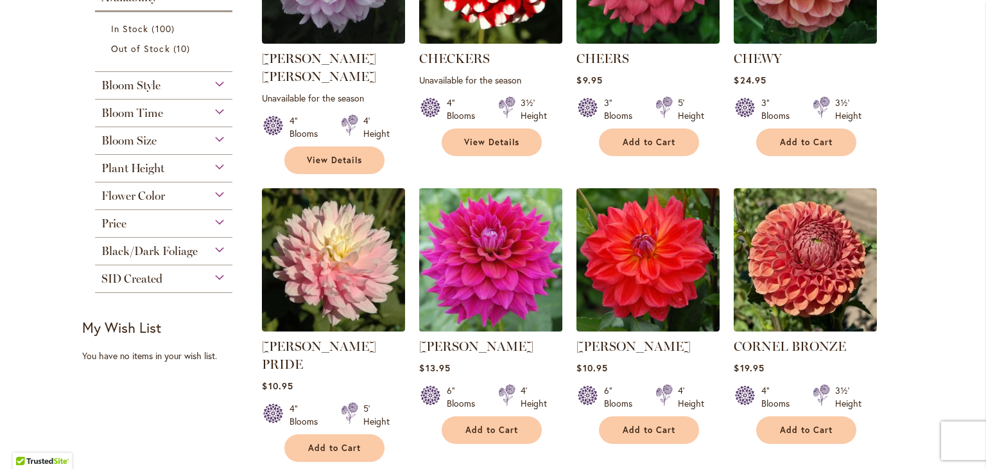
click at [462, 257] on img at bounding box center [491, 259] width 150 height 150
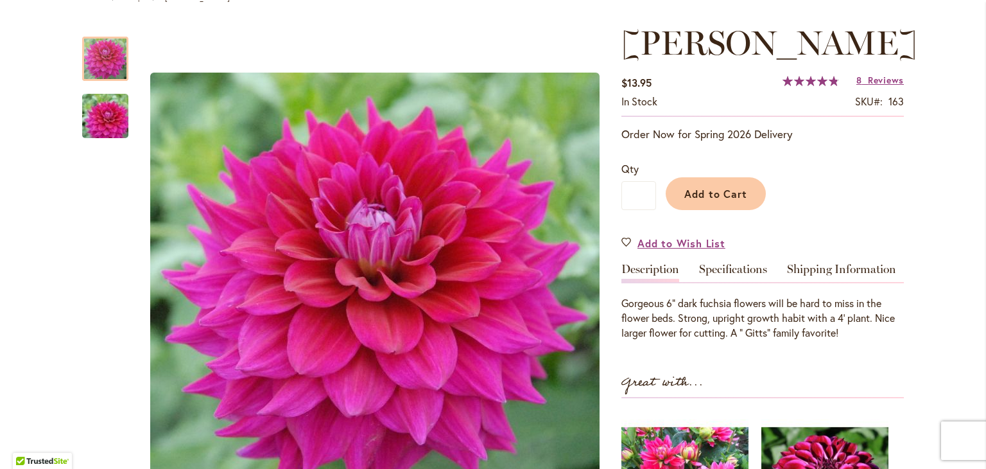
scroll to position [164, 0]
click at [727, 187] on span "Add to Cart" at bounding box center [716, 193] width 64 height 13
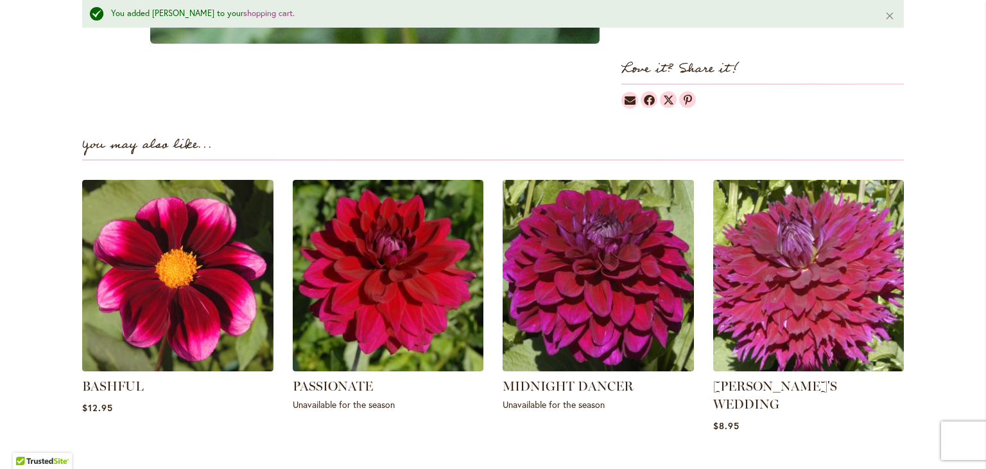
scroll to position [808, 0]
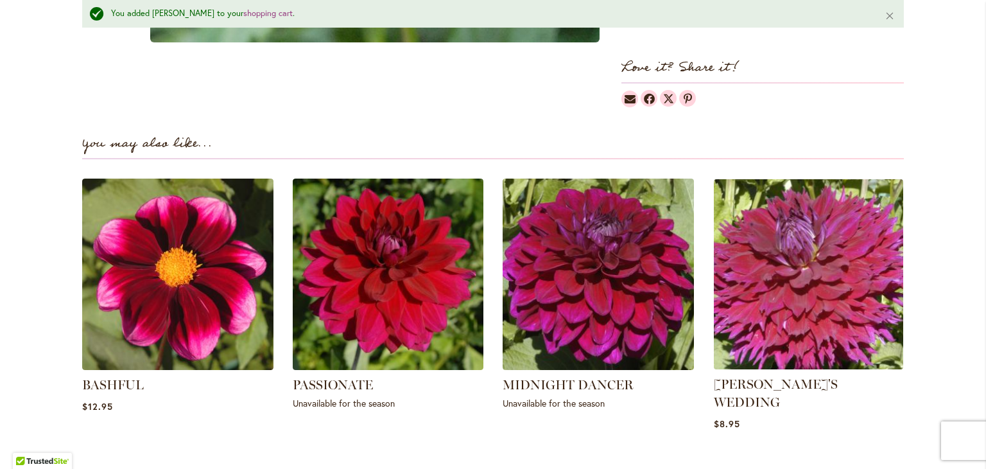
drag, startPoint x: 786, startPoint y: 343, endPoint x: 728, endPoint y: 336, distance: 58.8
click at [728, 336] on img at bounding box center [808, 274] width 199 height 199
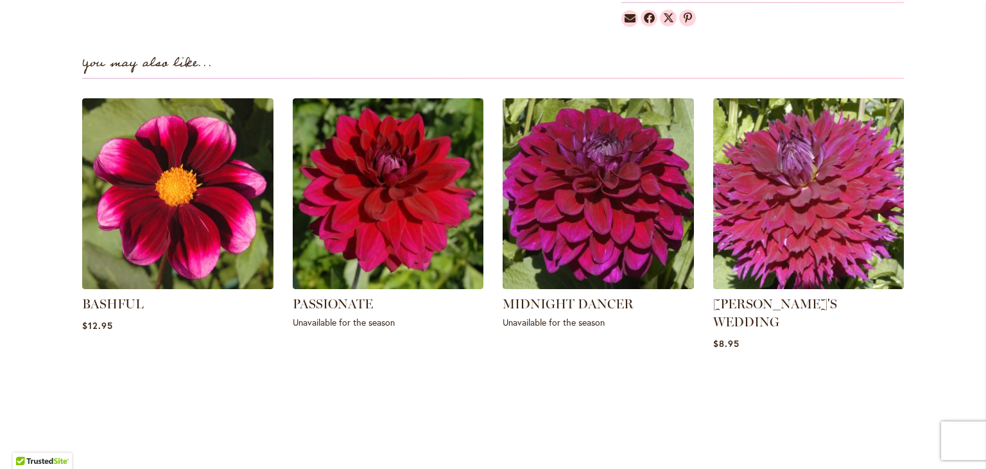
scroll to position [855, 0]
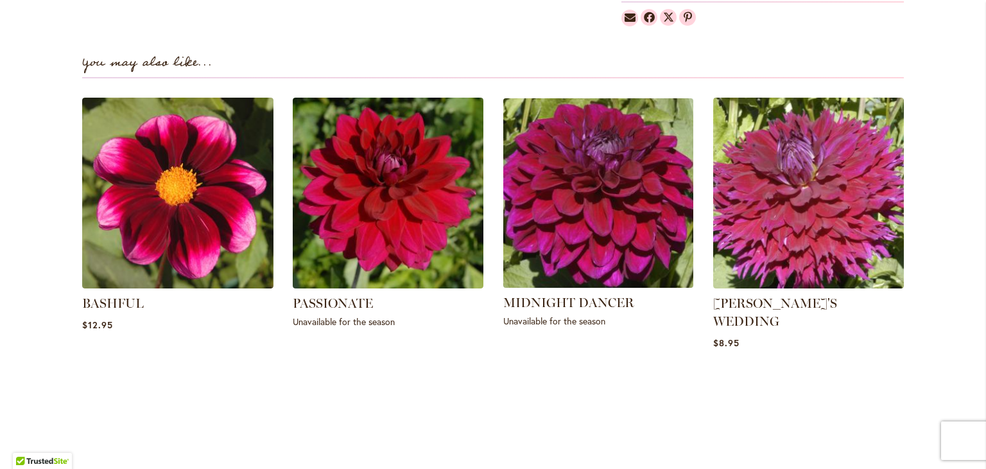
click at [594, 222] on img at bounding box center [598, 192] width 199 height 199
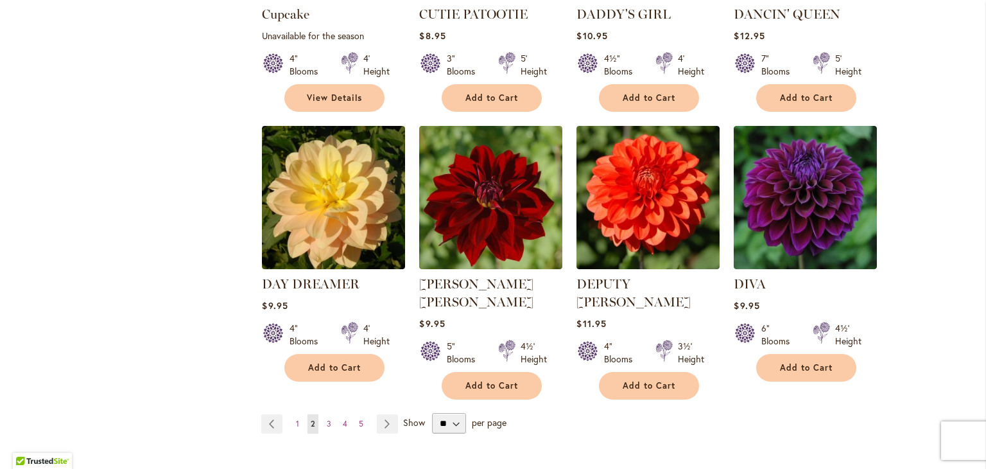
scroll to position [1014, 0]
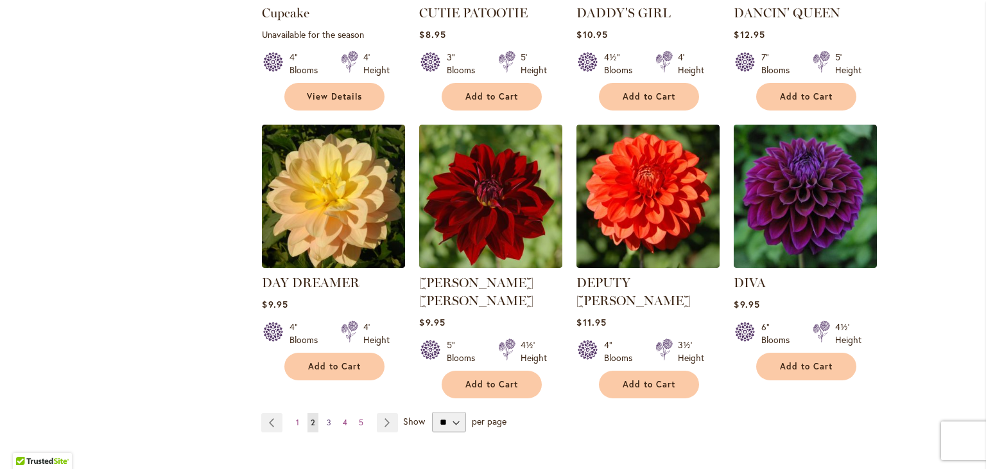
click at [324, 413] on link "Page 3" at bounding box center [329, 422] width 11 height 19
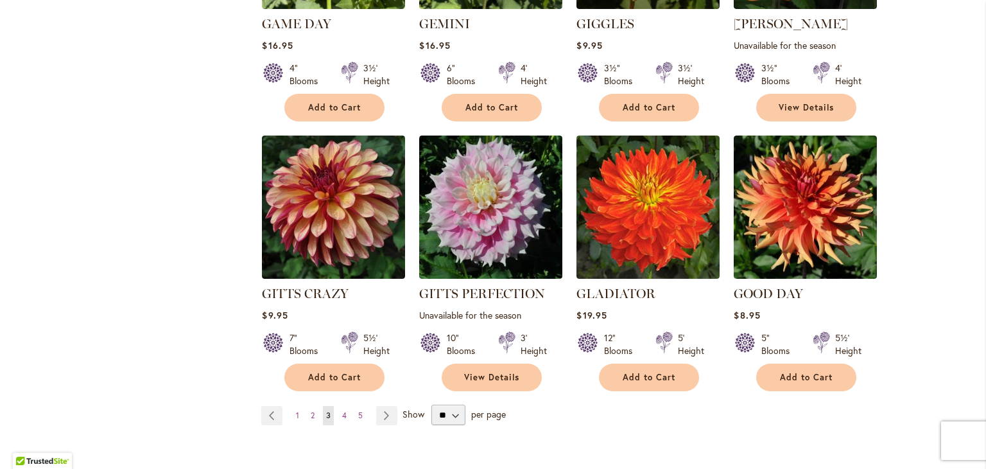
scroll to position [980, 0]
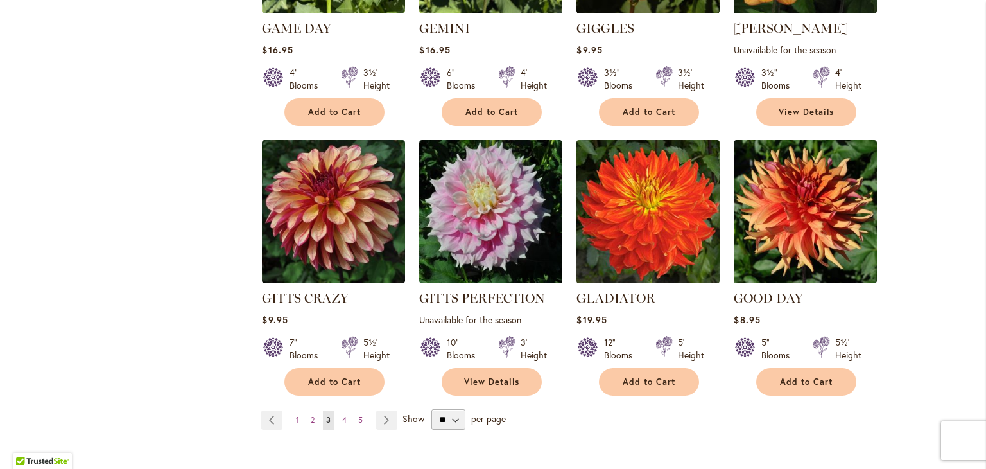
click at [629, 239] on img at bounding box center [648, 211] width 150 height 150
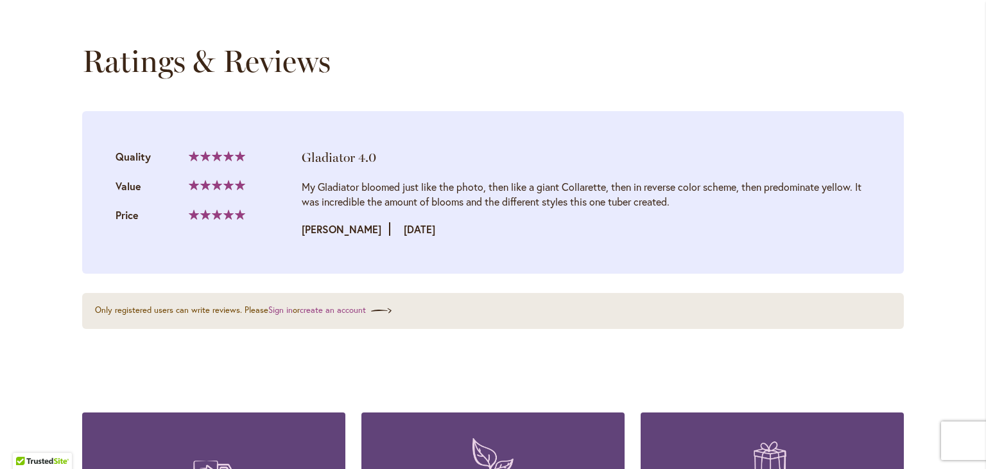
scroll to position [1335, 0]
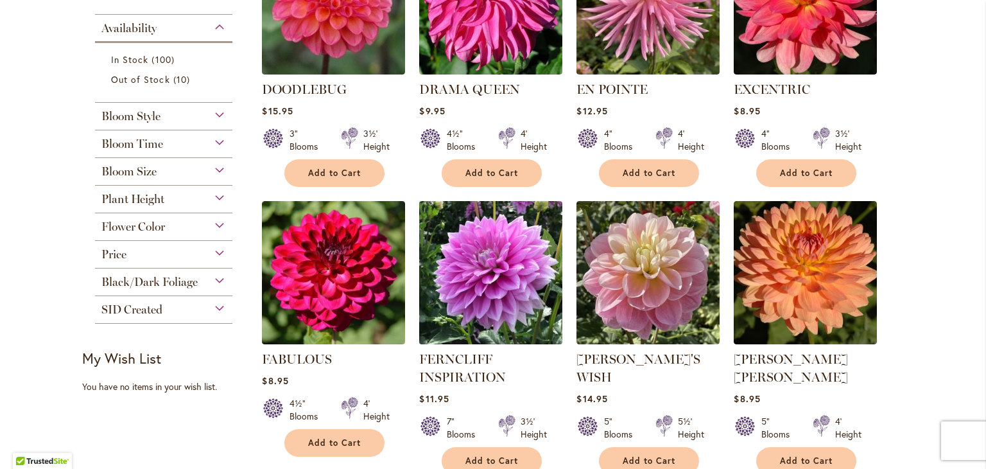
scroll to position [363, 0]
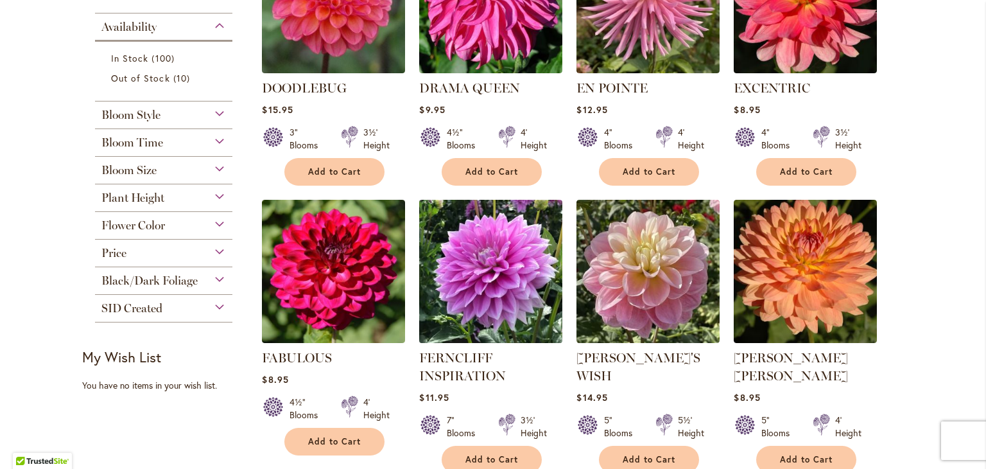
click at [473, 305] on img at bounding box center [491, 271] width 150 height 150
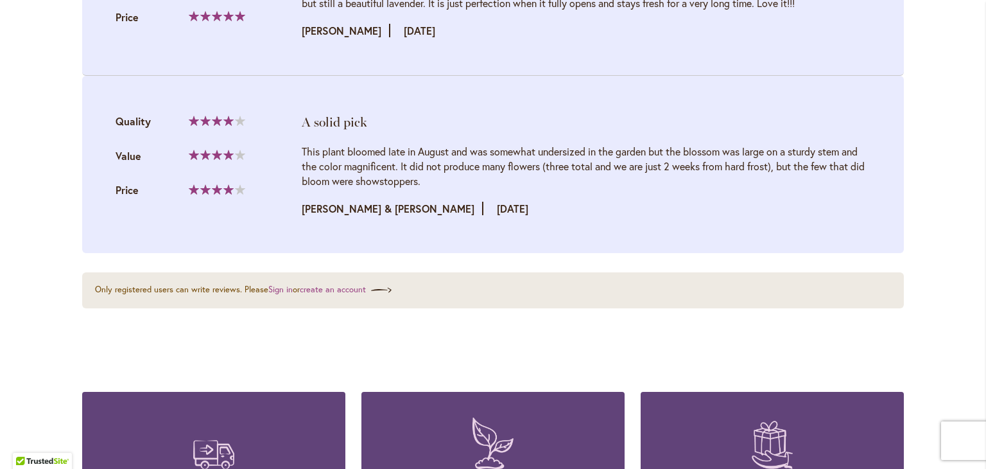
scroll to position [1715, 0]
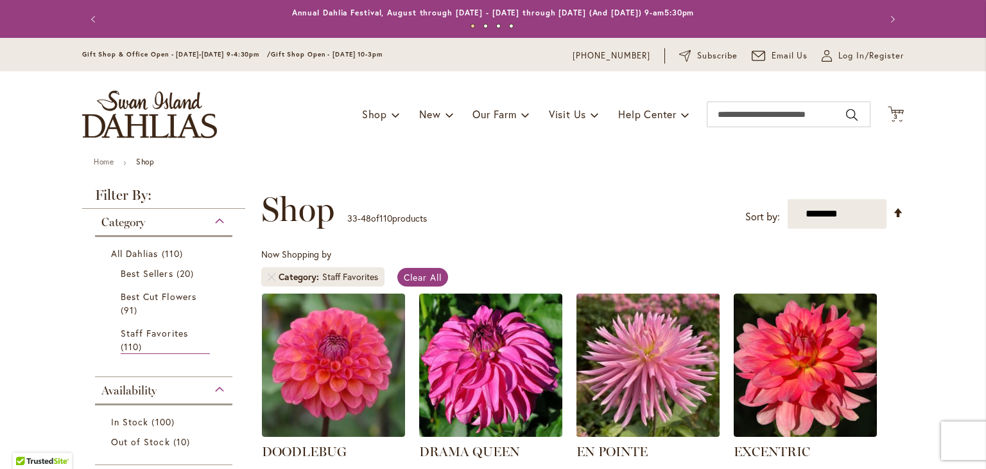
click at [686, 370] on img at bounding box center [648, 365] width 150 height 150
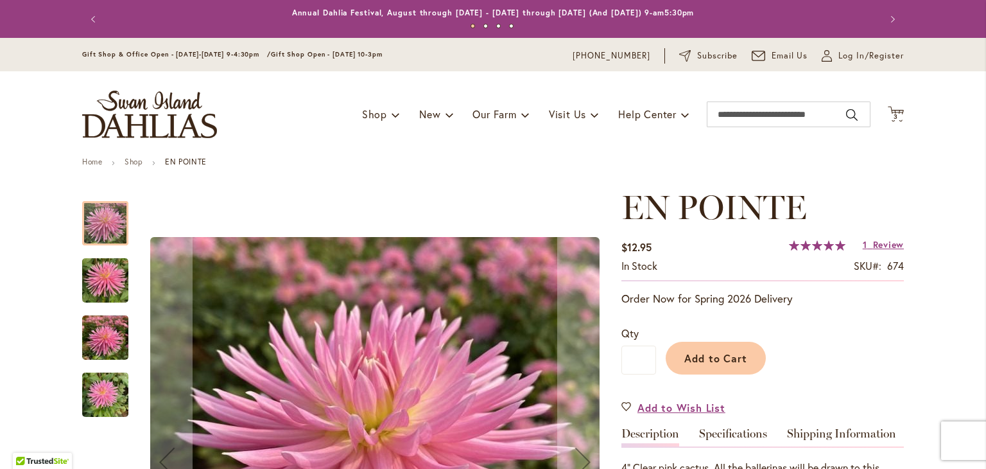
scroll to position [3, 0]
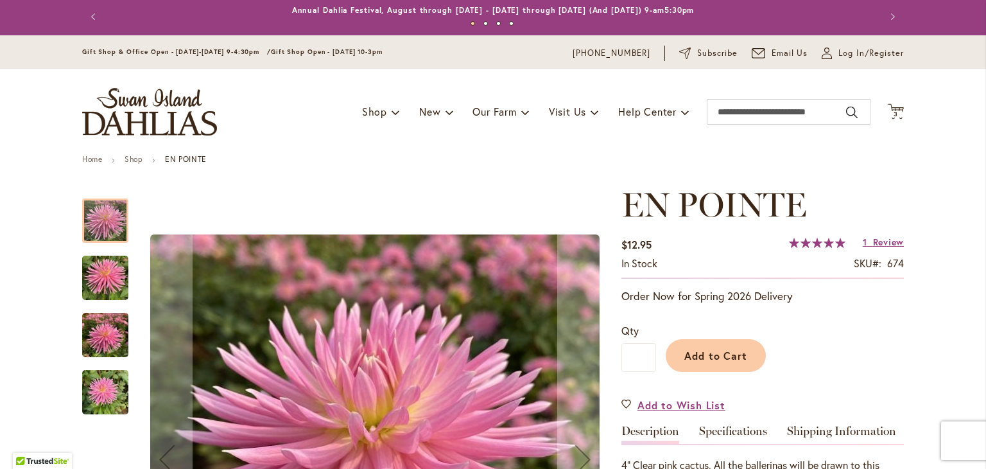
click at [110, 270] on img "EN POINTE" at bounding box center [105, 278] width 46 height 62
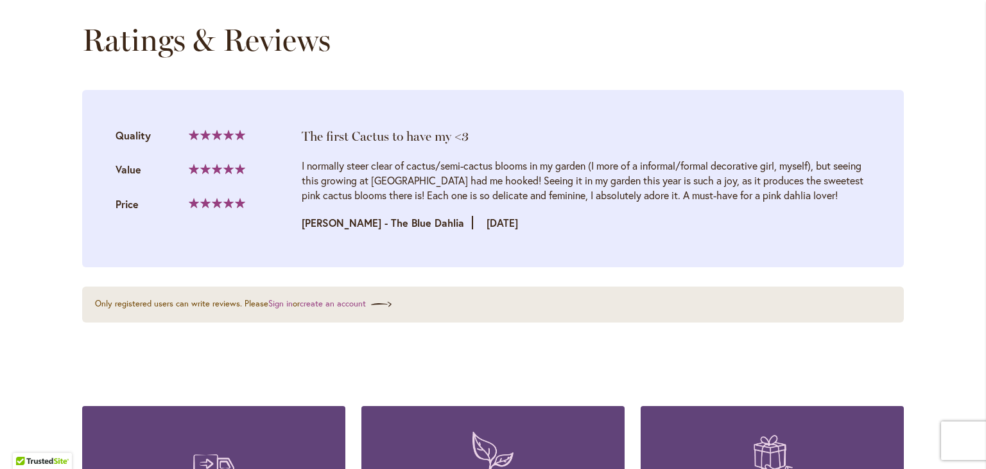
scroll to position [1327, 0]
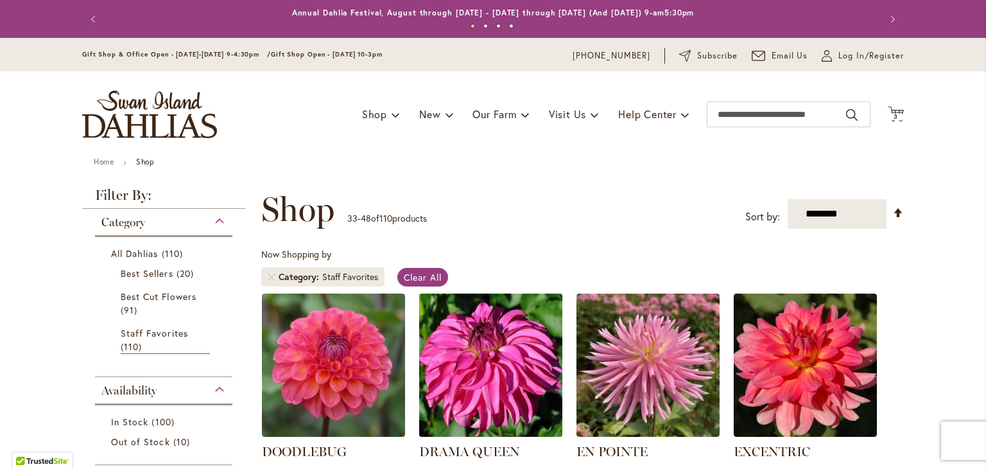
click at [478, 371] on img at bounding box center [491, 365] width 150 height 150
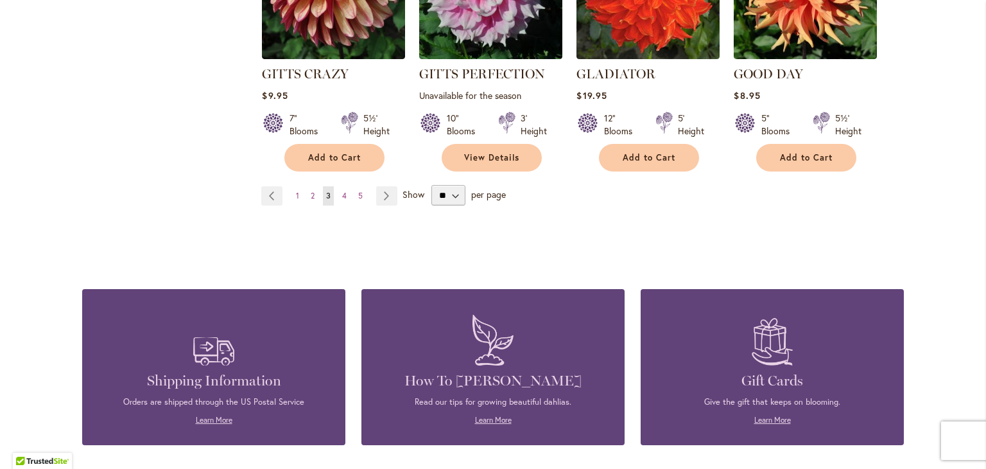
scroll to position [1204, 0]
click at [342, 195] on link "Page 4" at bounding box center [344, 195] width 11 height 19
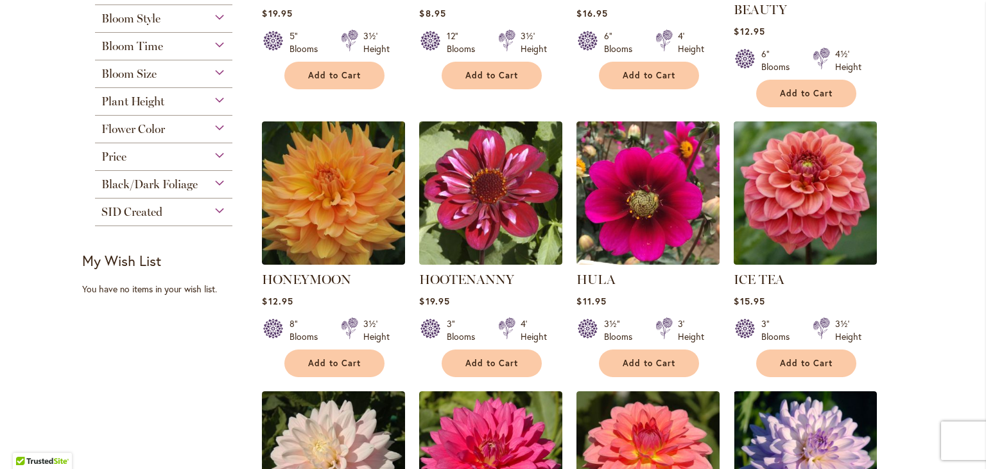
scroll to position [460, 0]
click at [342, 195] on img at bounding box center [333, 192] width 143 height 143
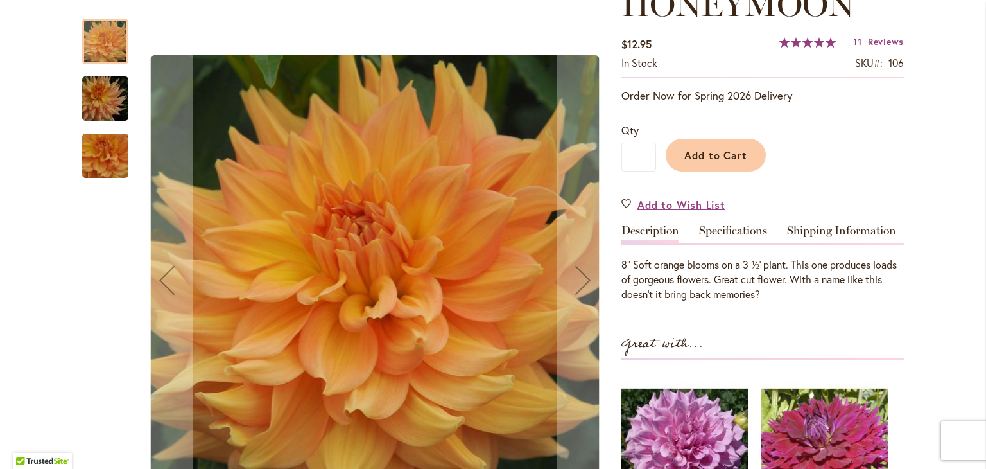
scroll to position [203, 0]
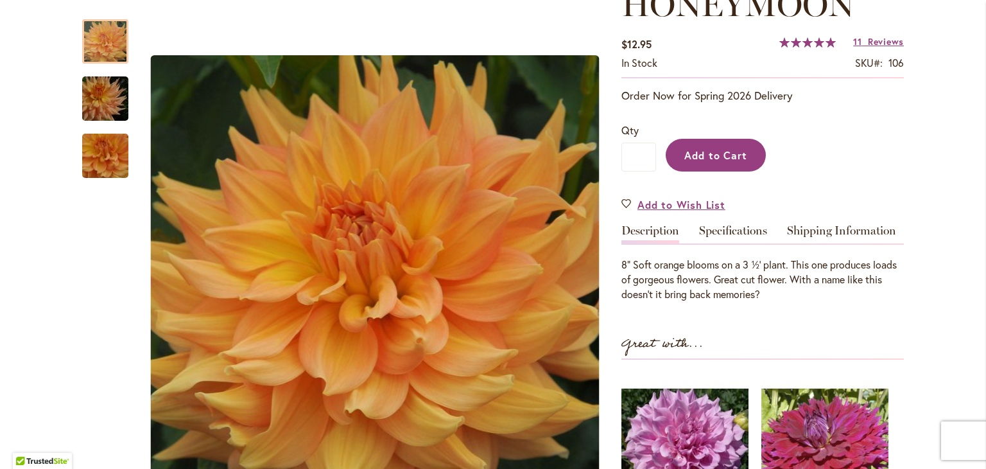
click at [718, 148] on span "Add to Cart" at bounding box center [716, 154] width 64 height 13
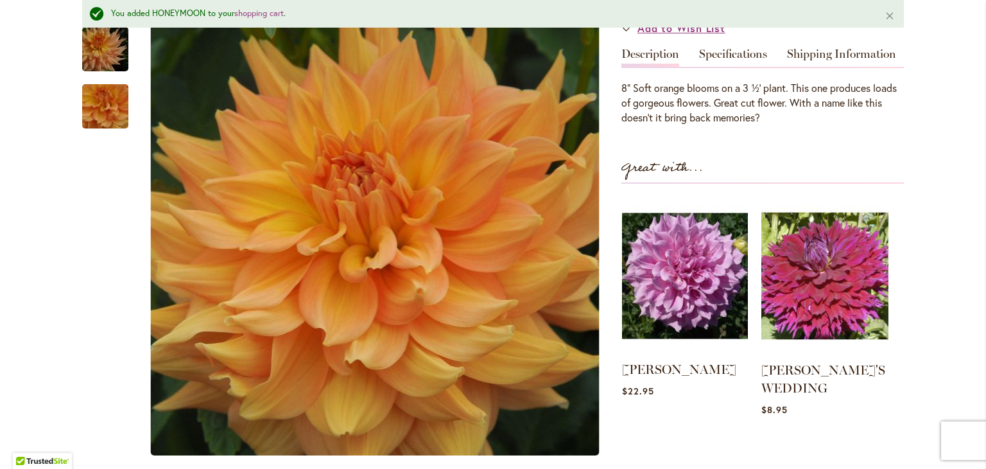
scroll to position [446, 0]
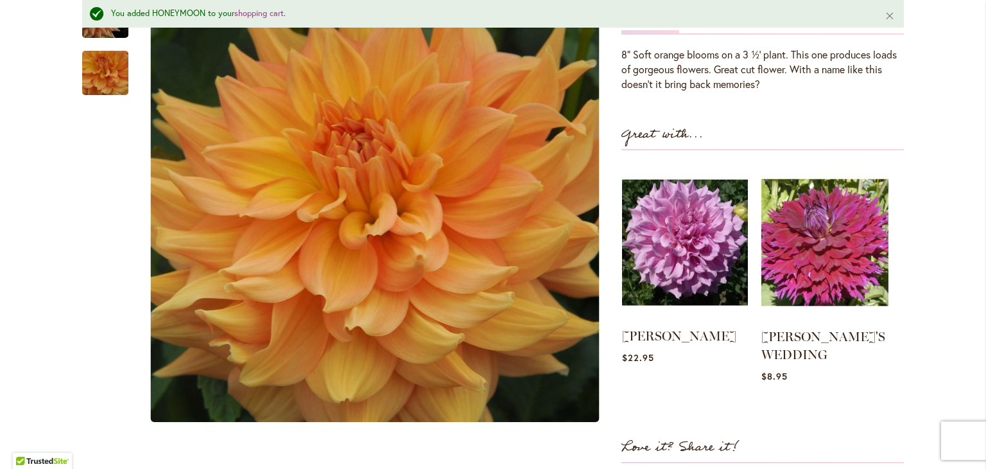
click at [665, 265] on img at bounding box center [685, 242] width 126 height 157
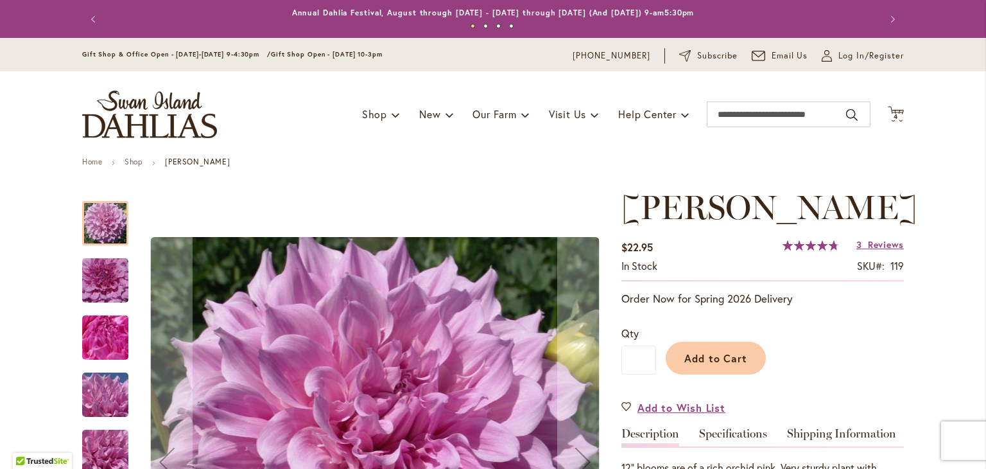
scroll to position [232, 0]
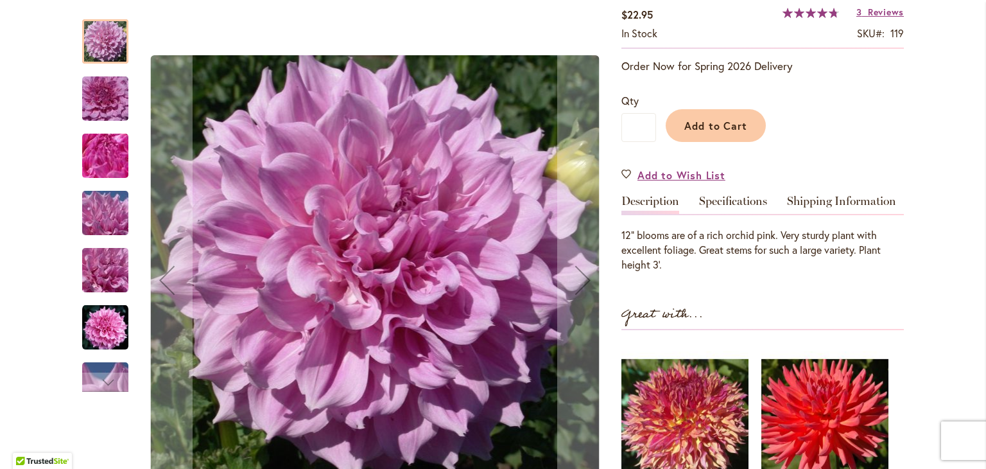
click at [91, 325] on img "Vera Seyfang" at bounding box center [105, 327] width 46 height 46
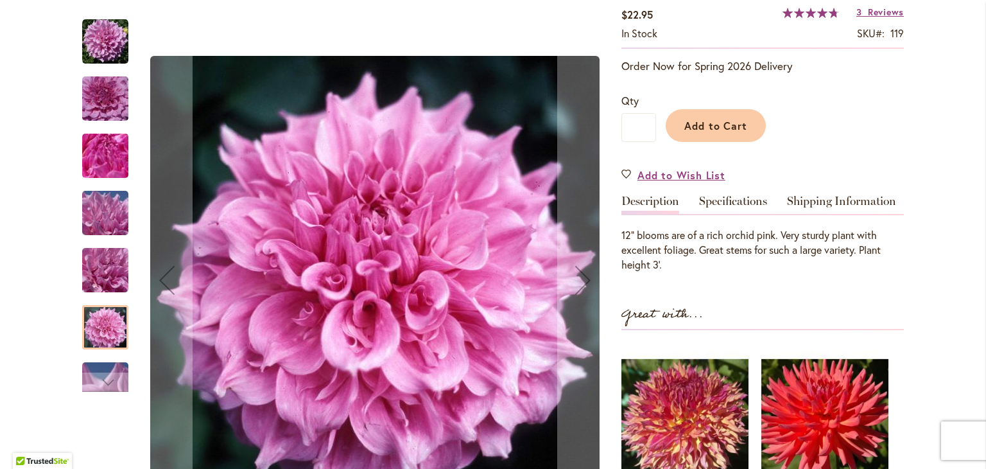
click at [94, 268] on img "Vera Seyfang" at bounding box center [105, 270] width 92 height 69
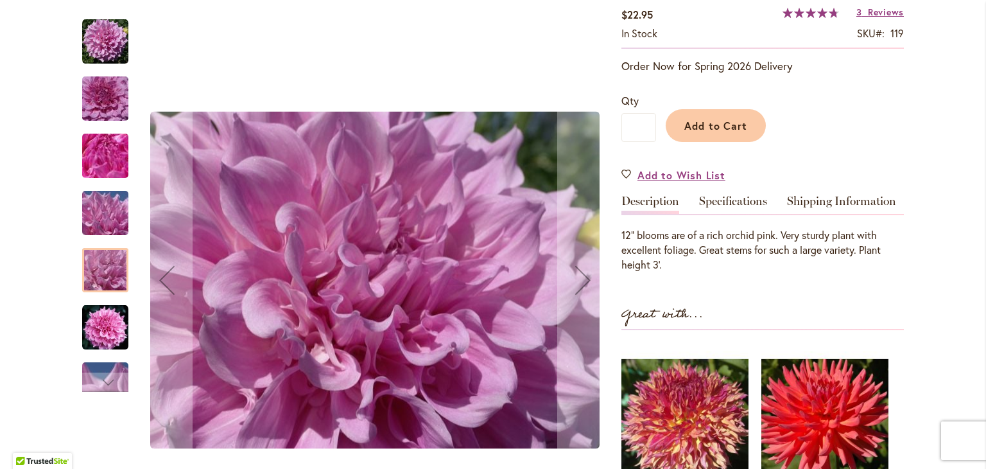
click at [109, 231] on img "Vera Seyfang" at bounding box center [105, 212] width 92 height 69
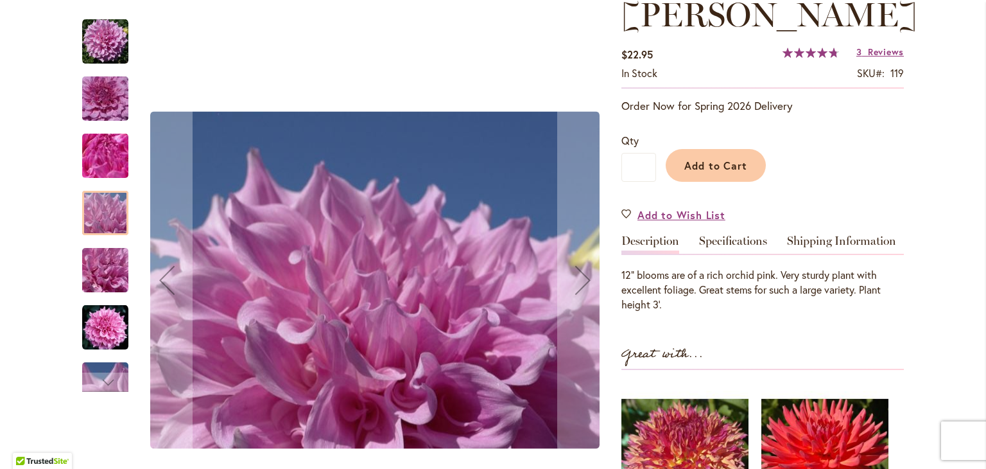
scroll to position [191, 0]
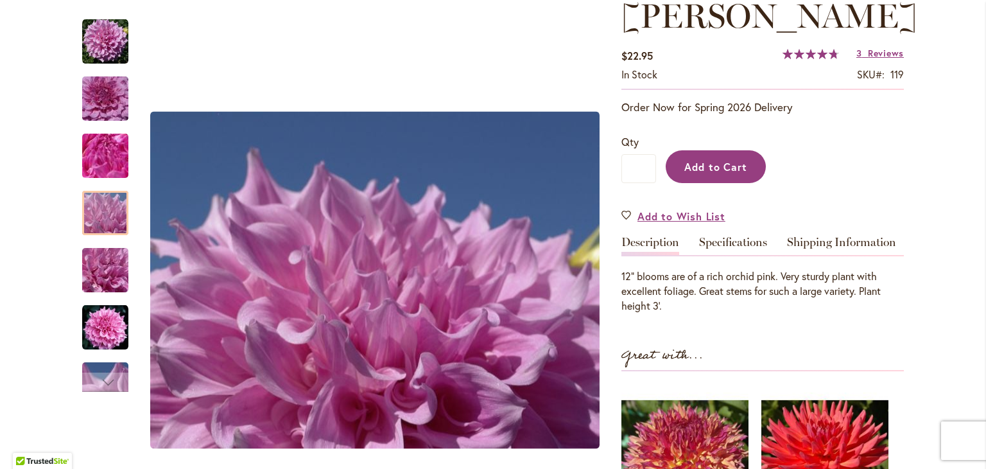
click at [693, 160] on span "Add to Cart" at bounding box center [716, 166] width 64 height 13
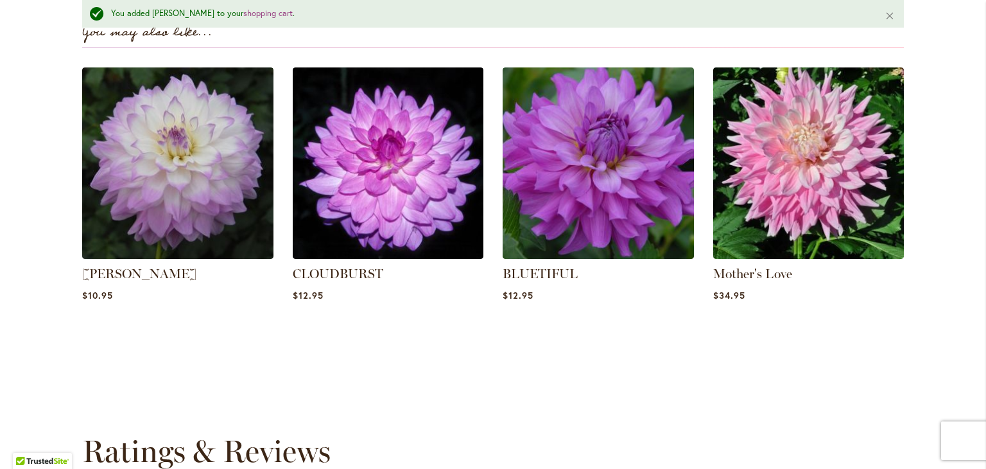
scroll to position [919, 0]
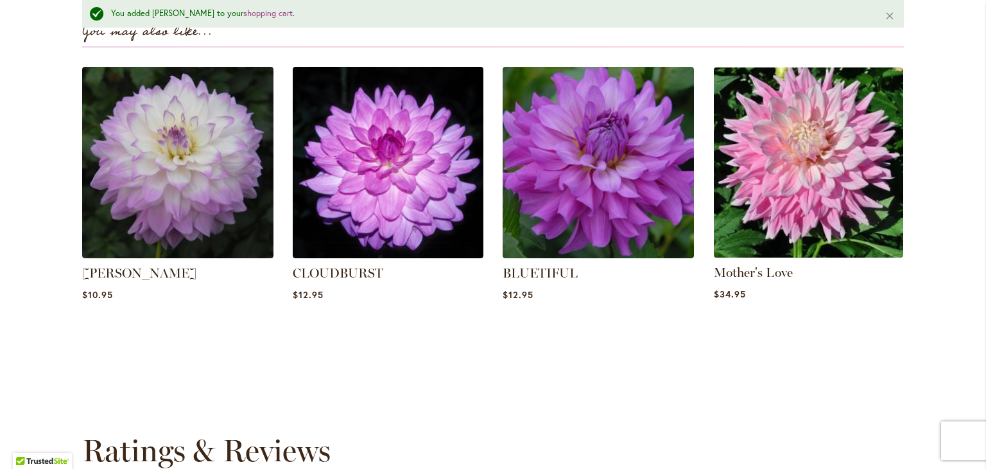
click at [740, 203] on img at bounding box center [808, 162] width 199 height 199
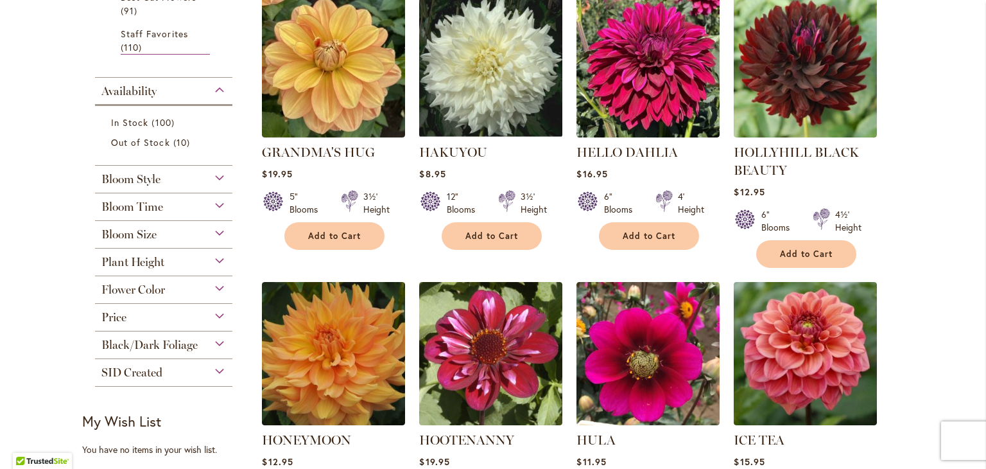
scroll to position [300, 0]
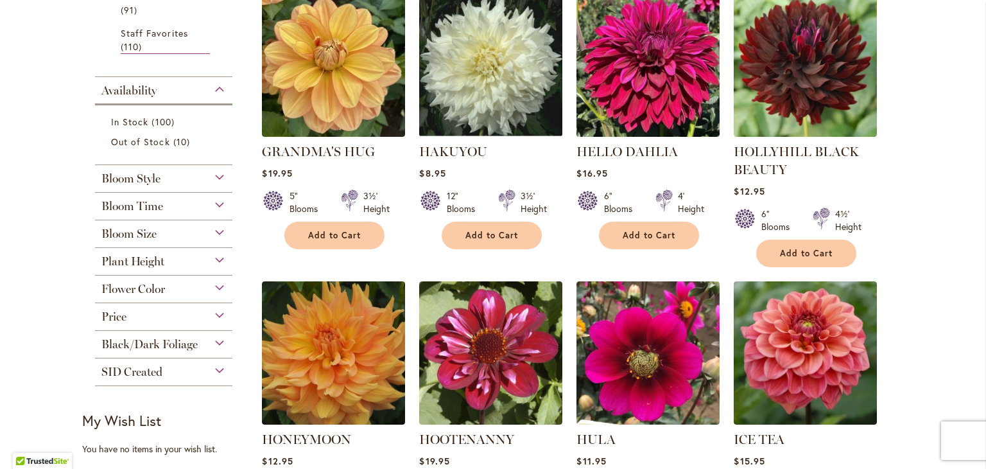
click at [657, 116] on img at bounding box center [648, 65] width 150 height 150
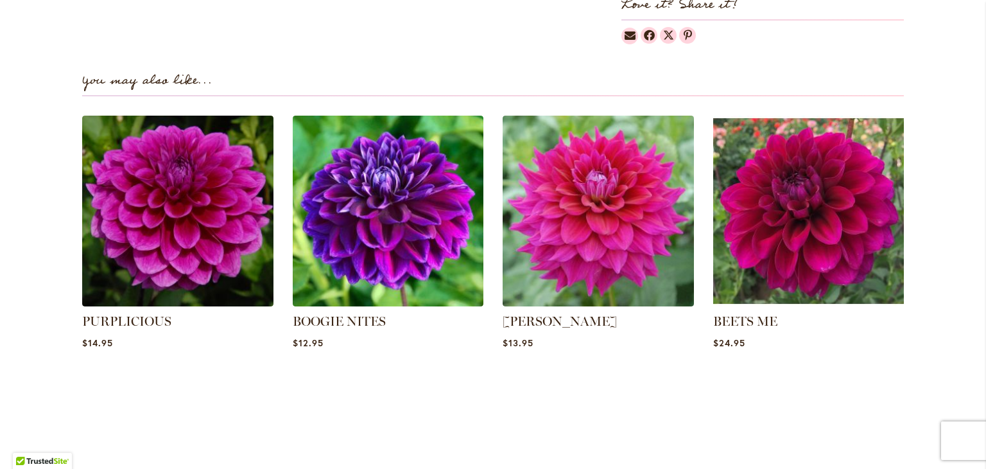
scroll to position [836, 0]
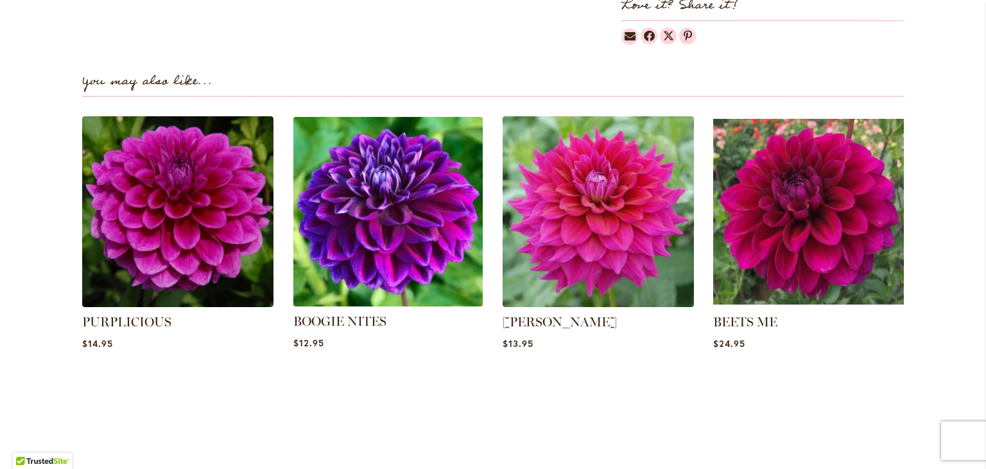
click at [431, 260] on img at bounding box center [387, 211] width 199 height 199
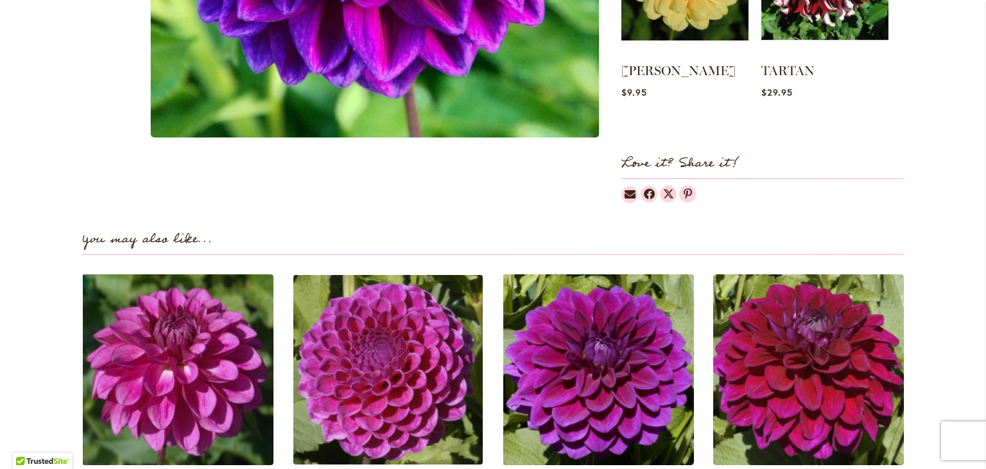
scroll to position [837, 0]
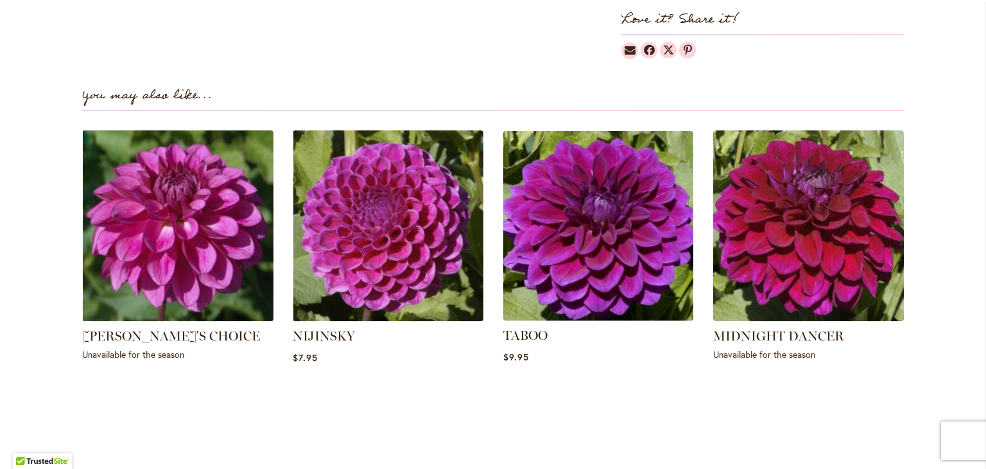
click at [585, 242] on img at bounding box center [598, 225] width 199 height 199
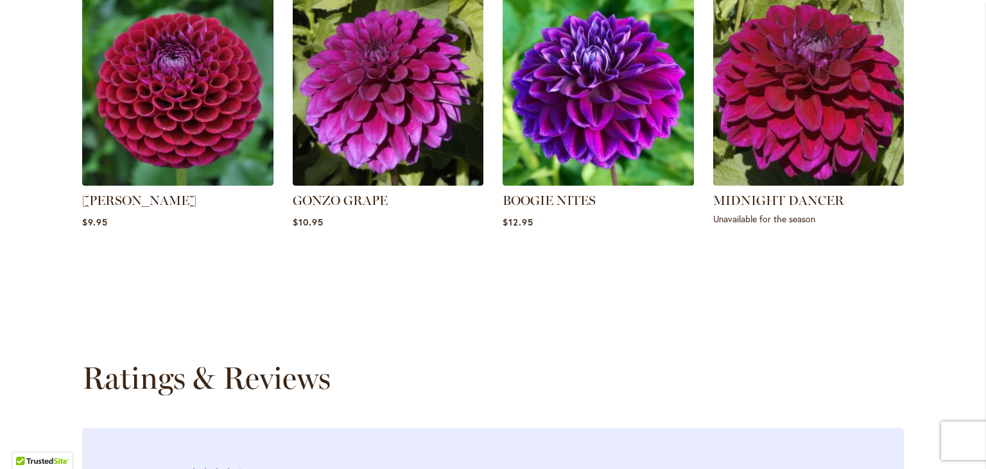
scroll to position [958, 0]
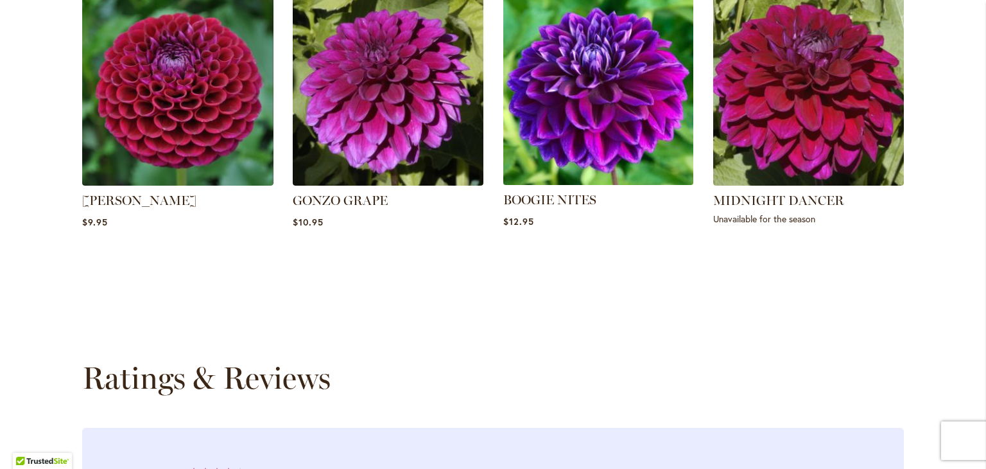
click at [563, 154] on img at bounding box center [598, 89] width 199 height 199
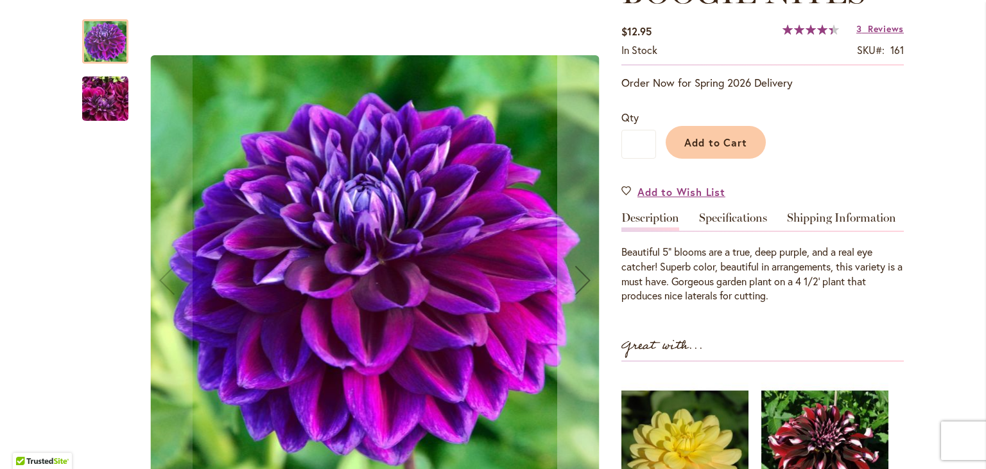
scroll to position [198, 0]
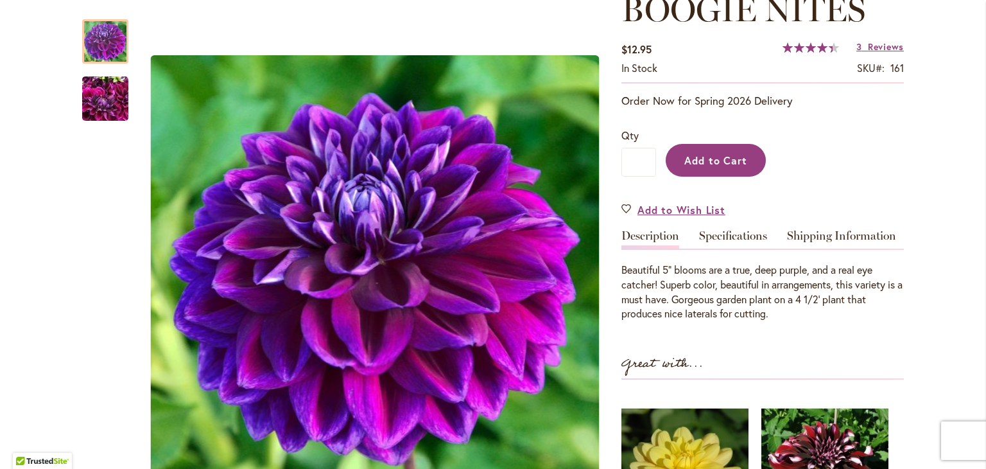
click at [727, 165] on span "Add to Cart" at bounding box center [716, 159] width 64 height 13
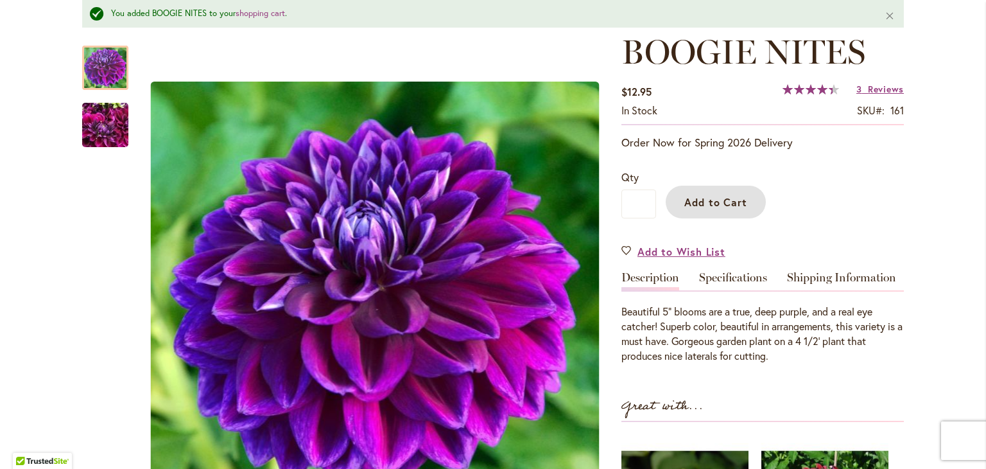
scroll to position [0, 0]
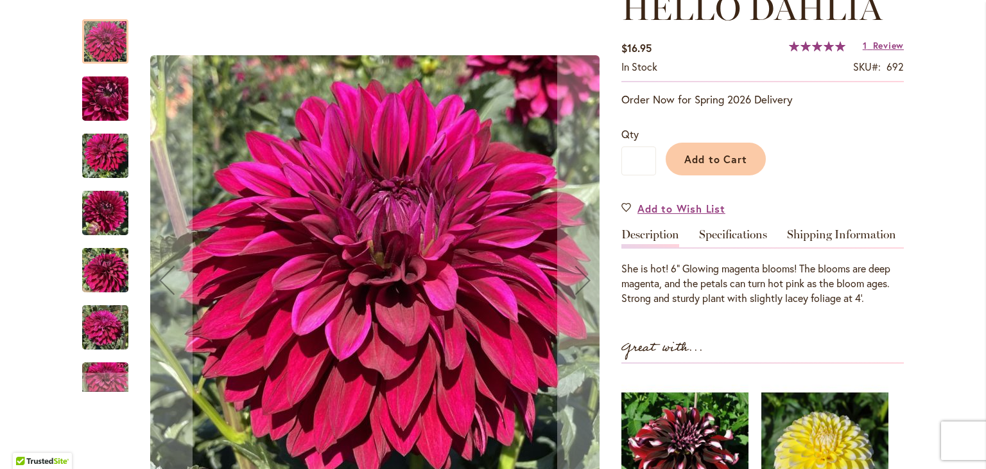
scroll to position [198, 0]
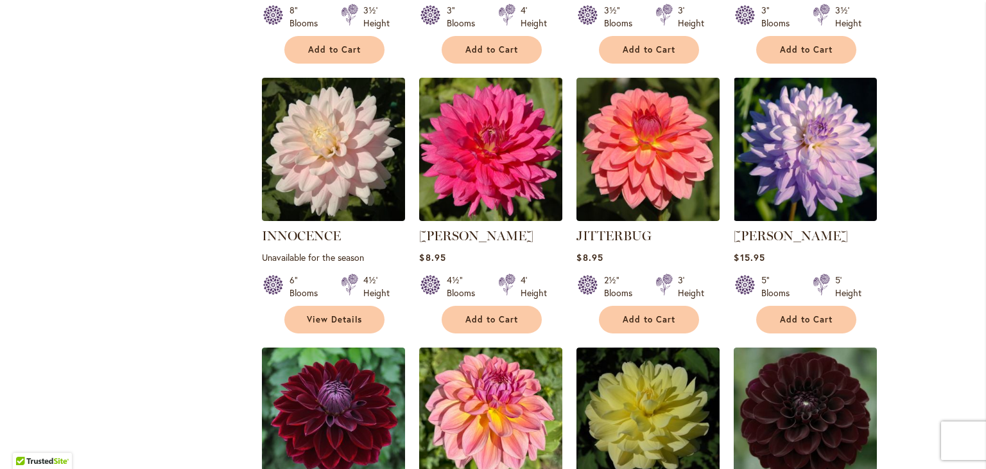
scroll to position [773, 0]
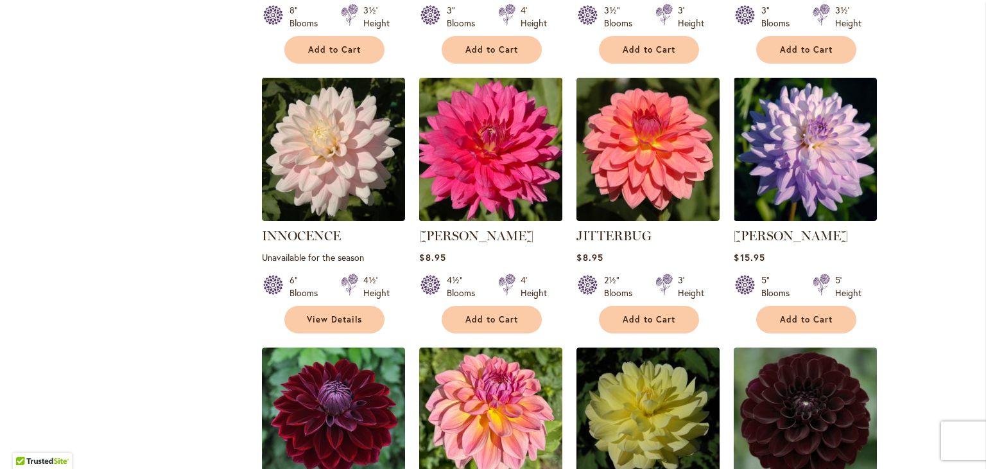
click at [460, 151] on img at bounding box center [491, 149] width 150 height 150
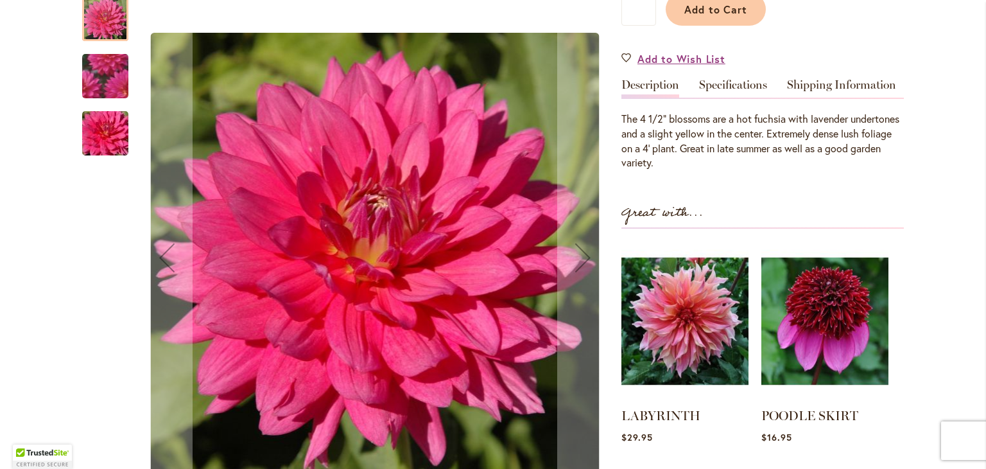
scroll to position [349, 0]
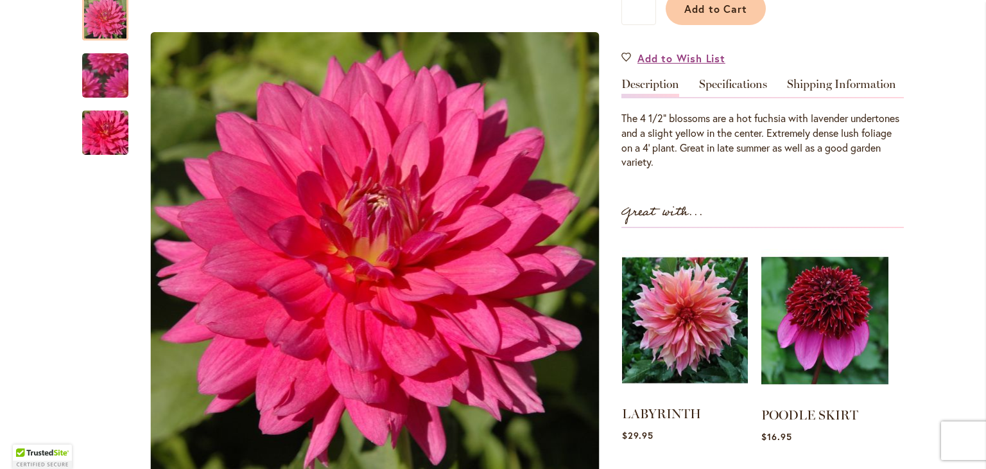
click at [688, 300] on img at bounding box center [685, 319] width 126 height 157
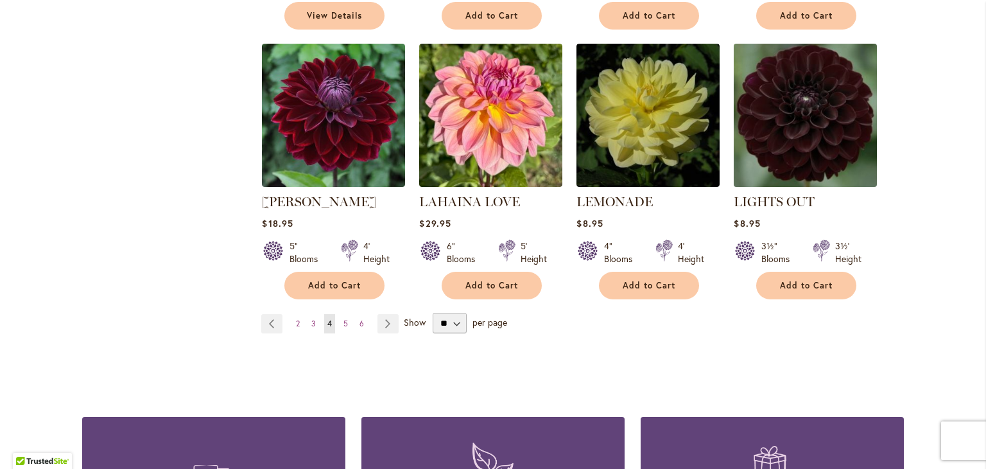
scroll to position [1069, 0]
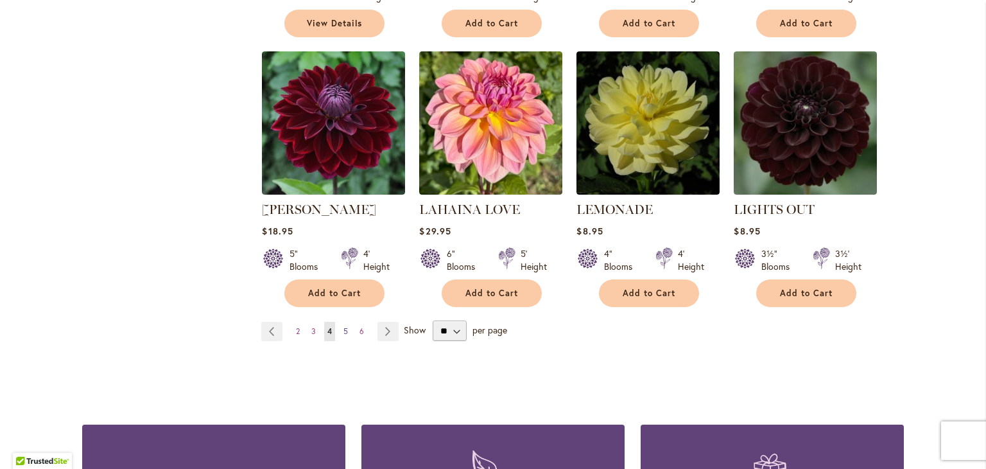
click at [340, 329] on link "Page 5" at bounding box center [345, 331] width 11 height 19
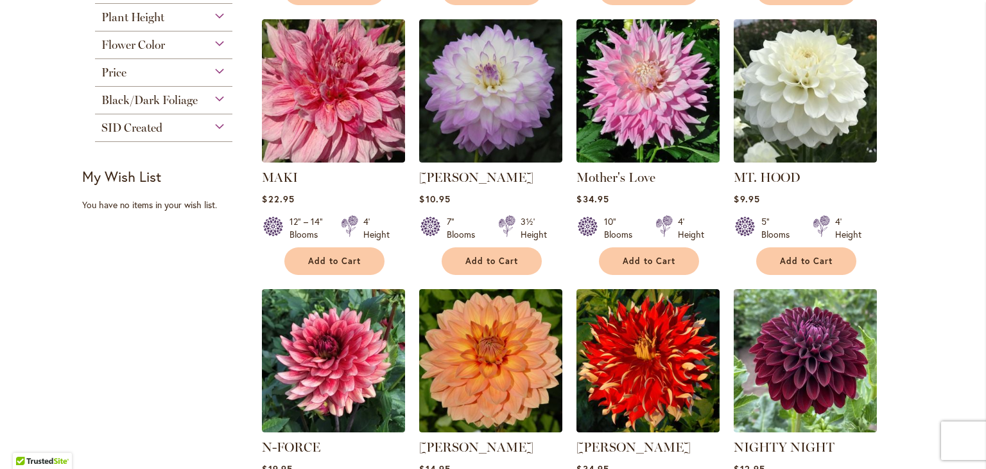
scroll to position [543, 0]
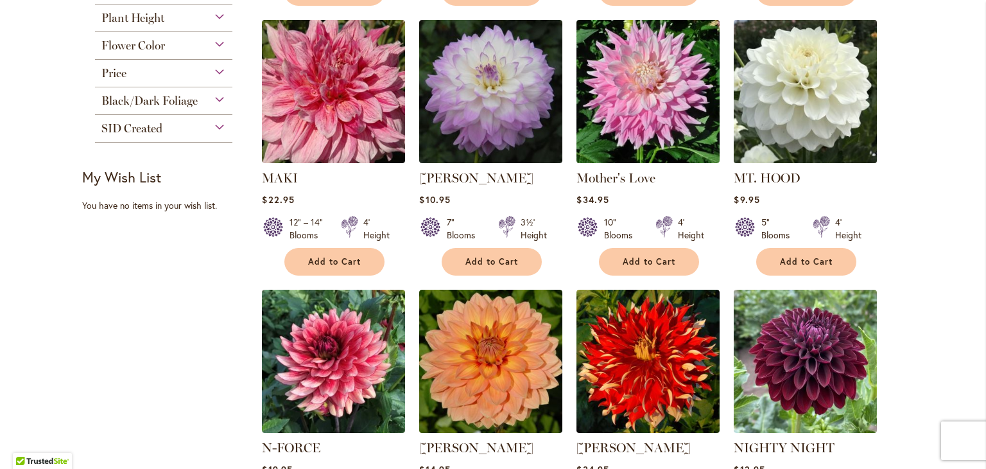
click at [783, 119] on img at bounding box center [806, 91] width 150 height 150
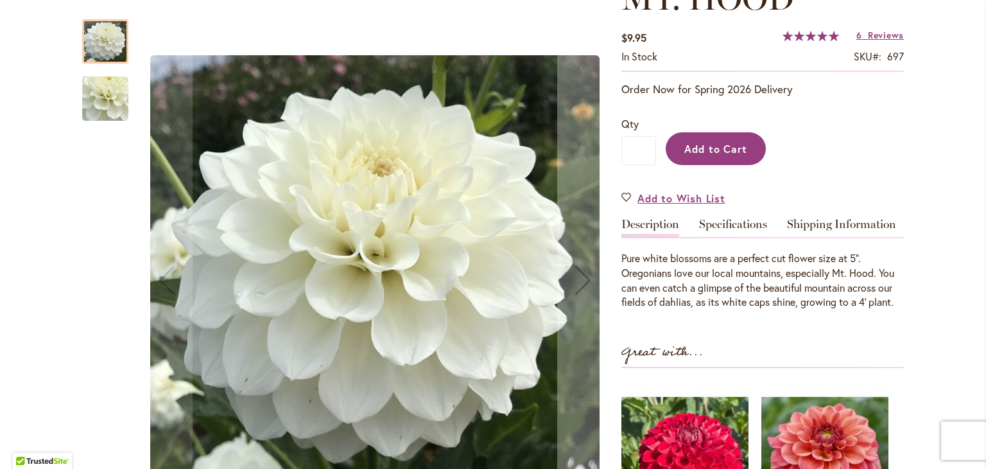
scroll to position [168, 0]
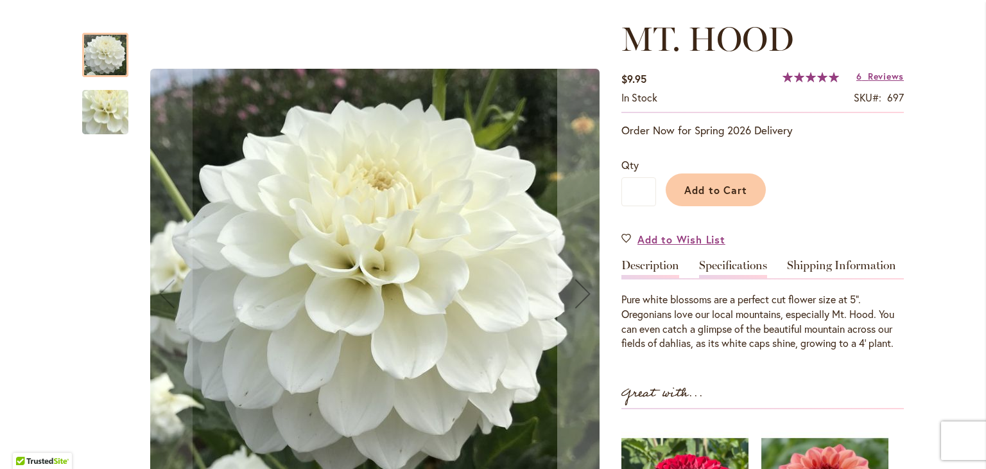
click at [732, 268] on link "Specifications" at bounding box center [733, 268] width 68 height 19
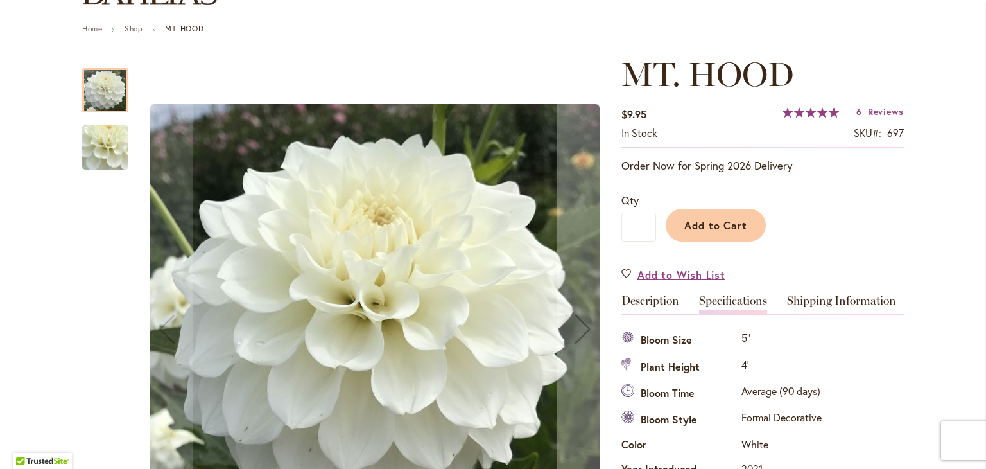
scroll to position [132, 0]
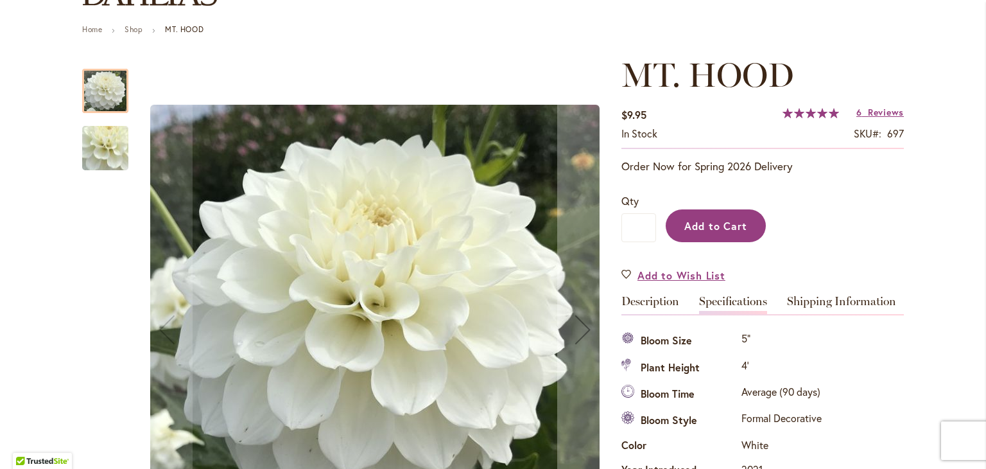
click at [718, 221] on span "Add to Cart" at bounding box center [716, 225] width 64 height 13
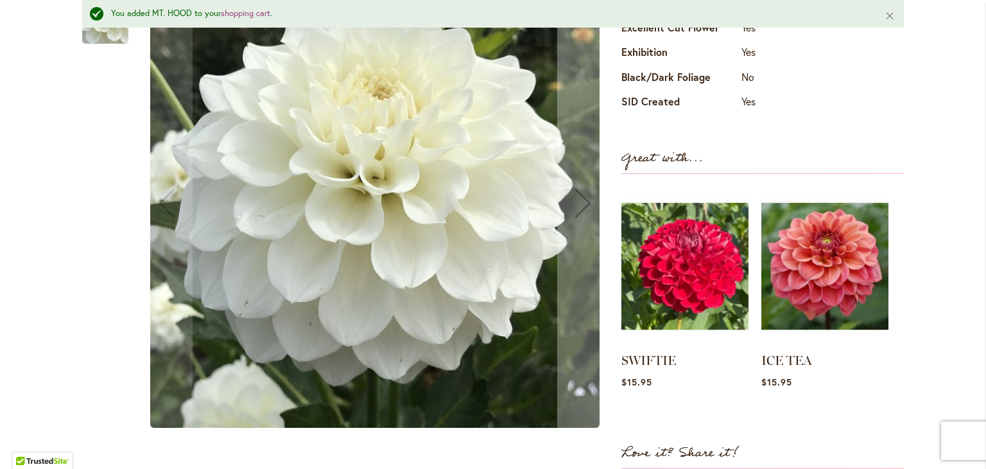
scroll to position [690, 0]
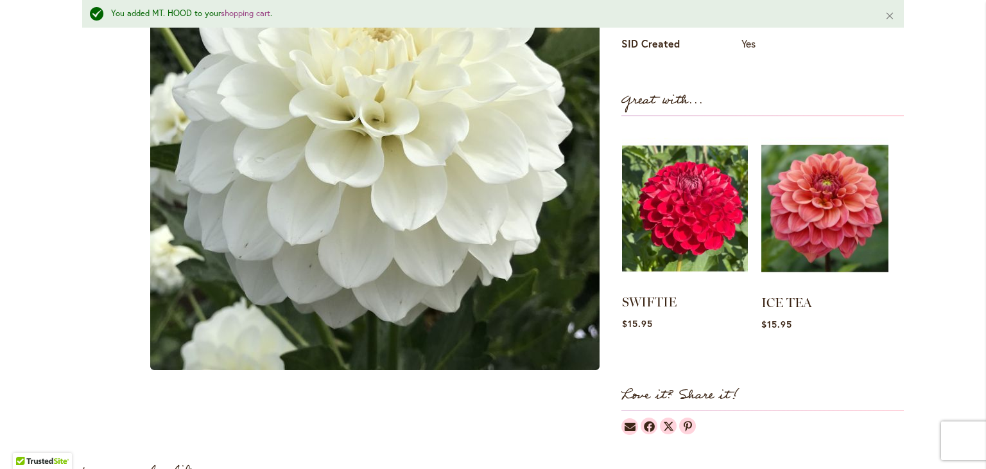
click at [682, 206] on img at bounding box center [685, 208] width 126 height 157
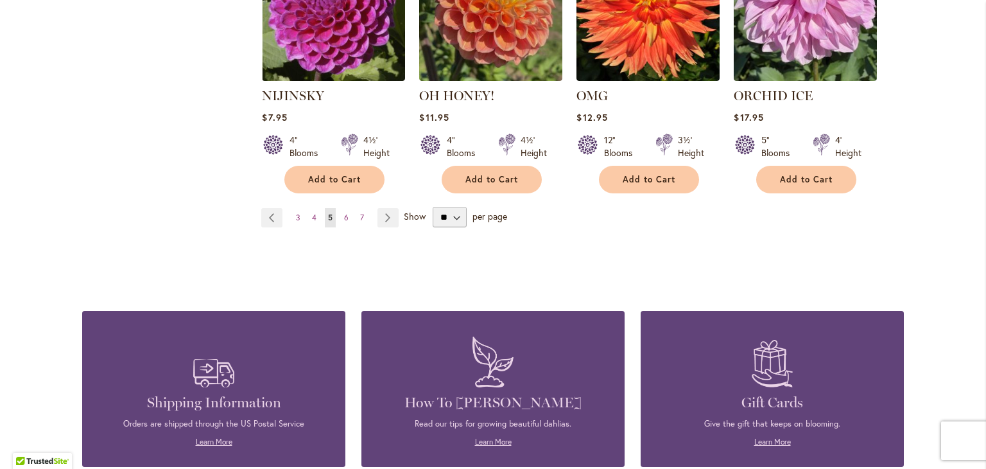
scroll to position [1165, 0]
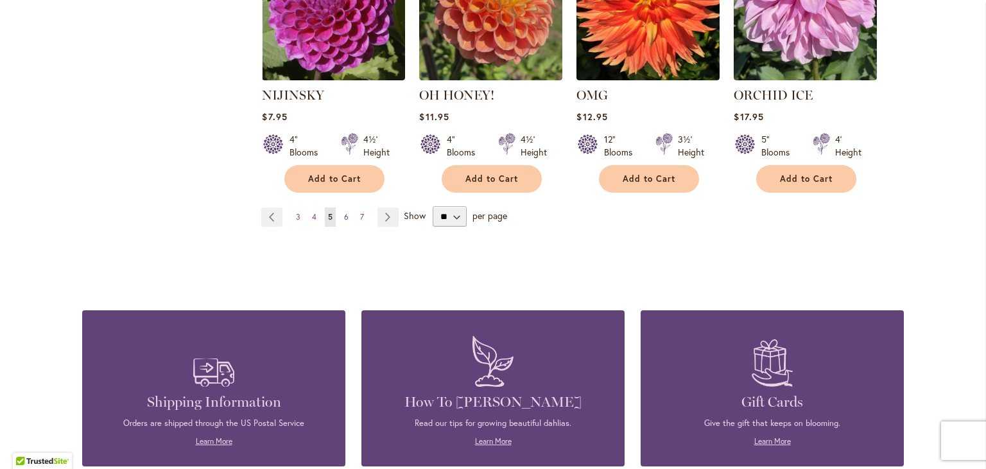
click at [344, 212] on span "6" at bounding box center [346, 217] width 4 height 10
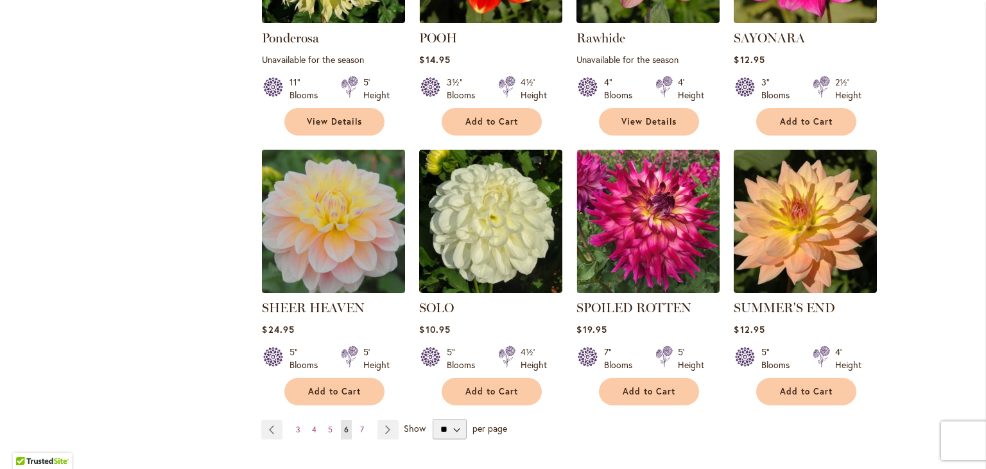
scroll to position [990, 0]
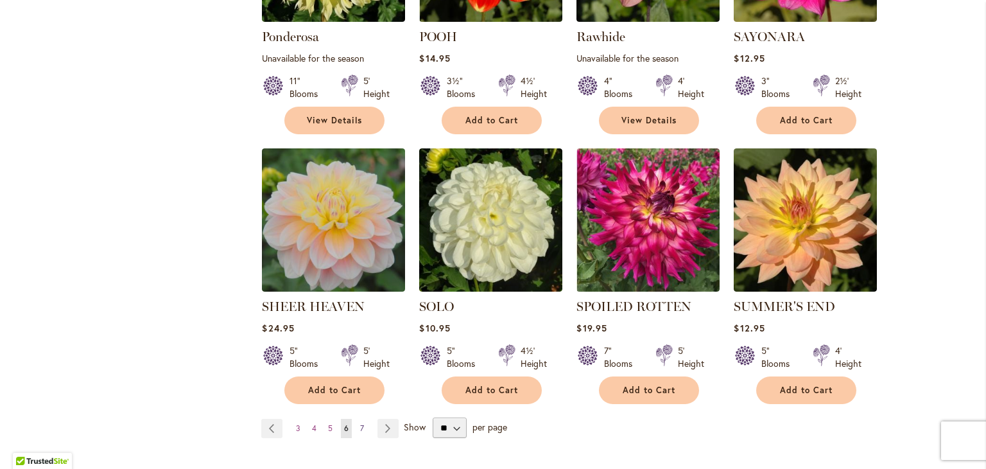
click at [360, 423] on span "7" at bounding box center [362, 428] width 4 height 10
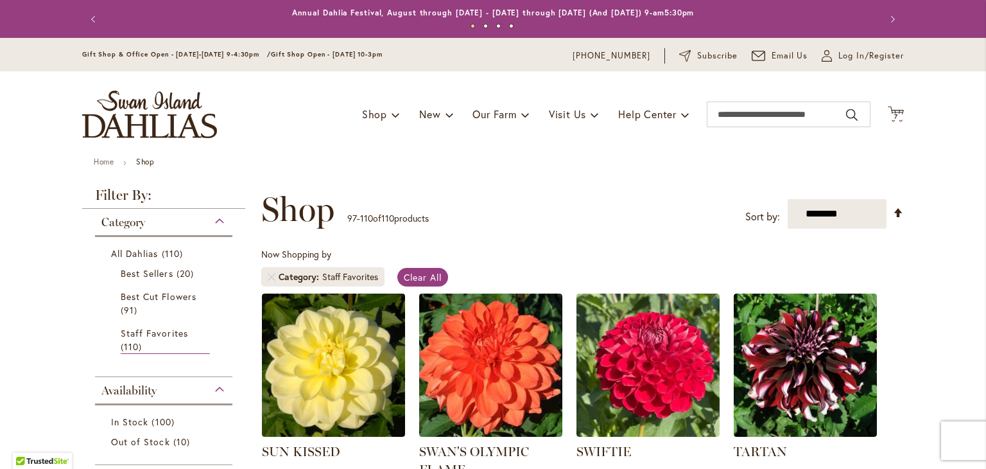
scroll to position [92, 0]
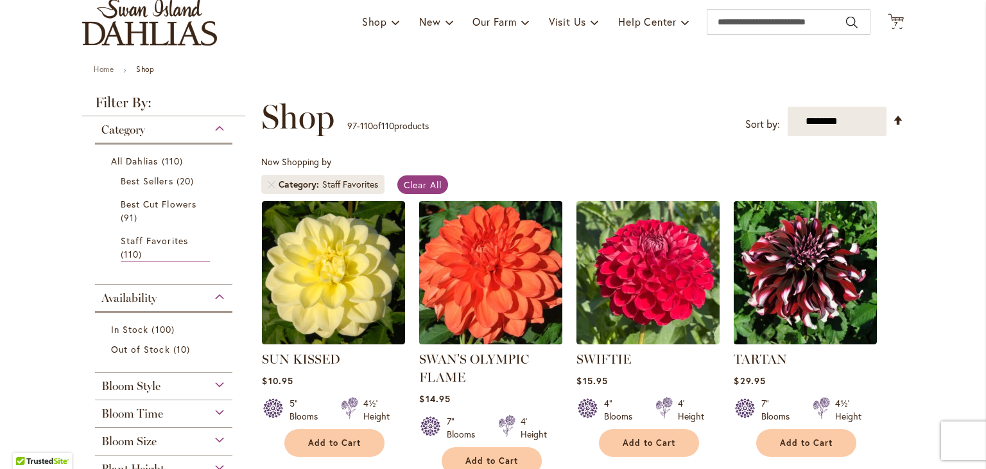
click at [488, 296] on img at bounding box center [491, 272] width 150 height 150
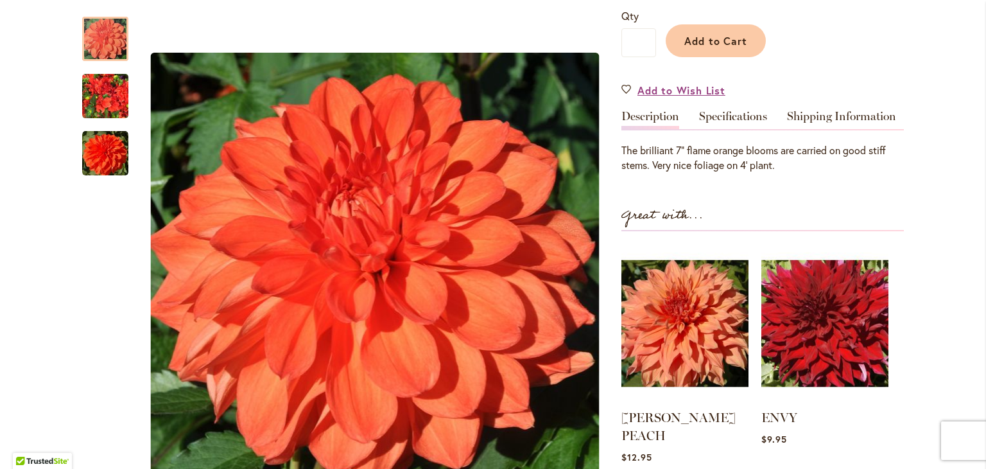
scroll to position [354, 0]
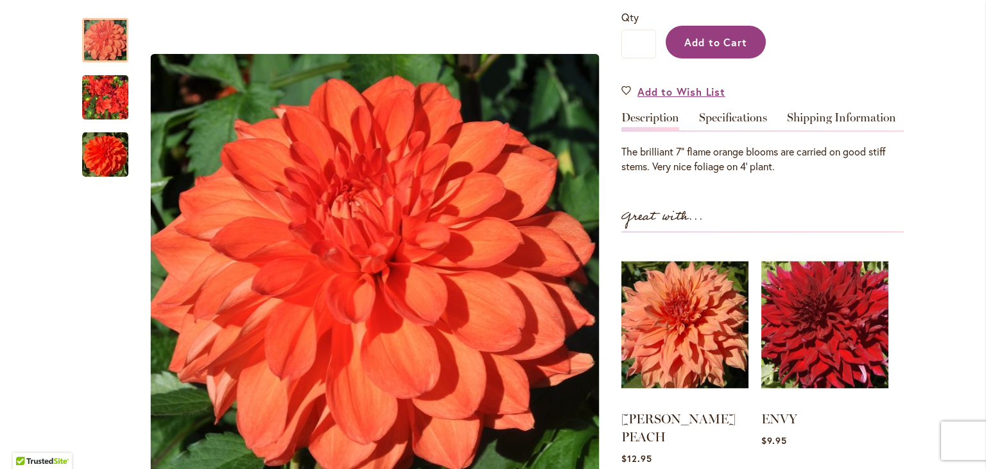
click at [696, 49] on button "Add to Cart" at bounding box center [716, 42] width 100 height 33
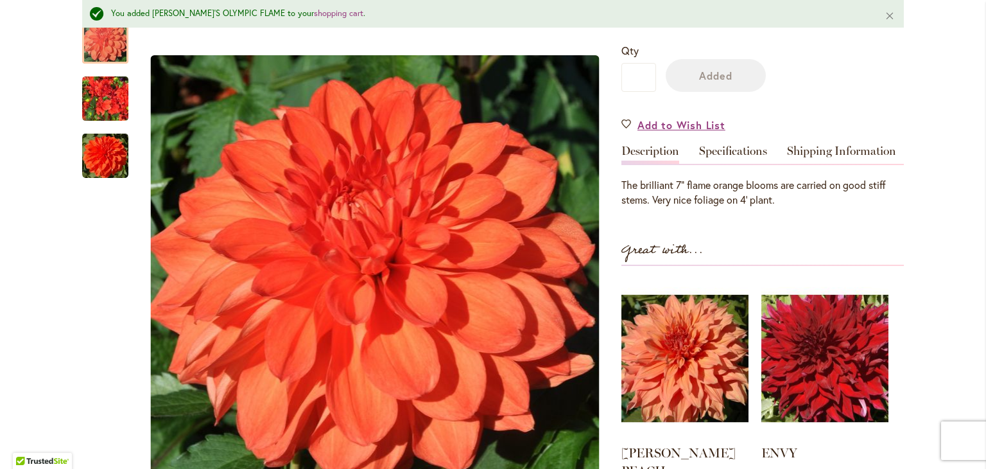
scroll to position [388, 0]
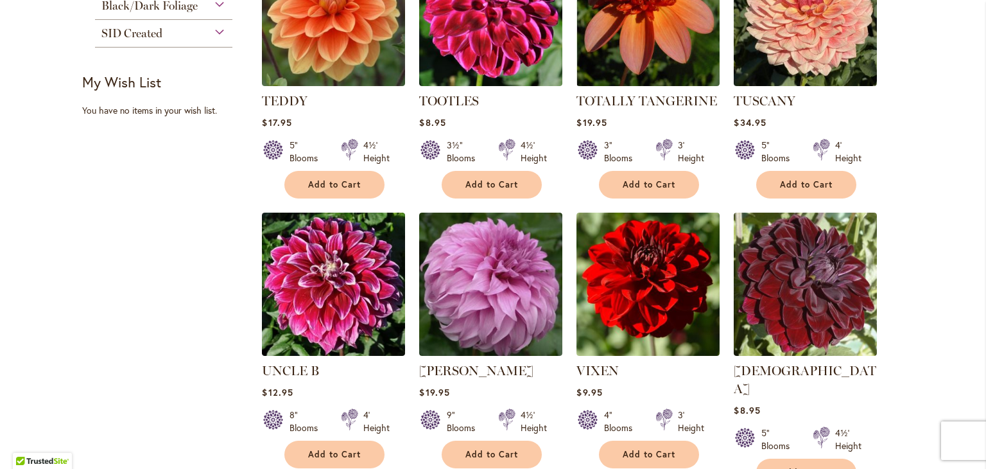
scroll to position [641, 0]
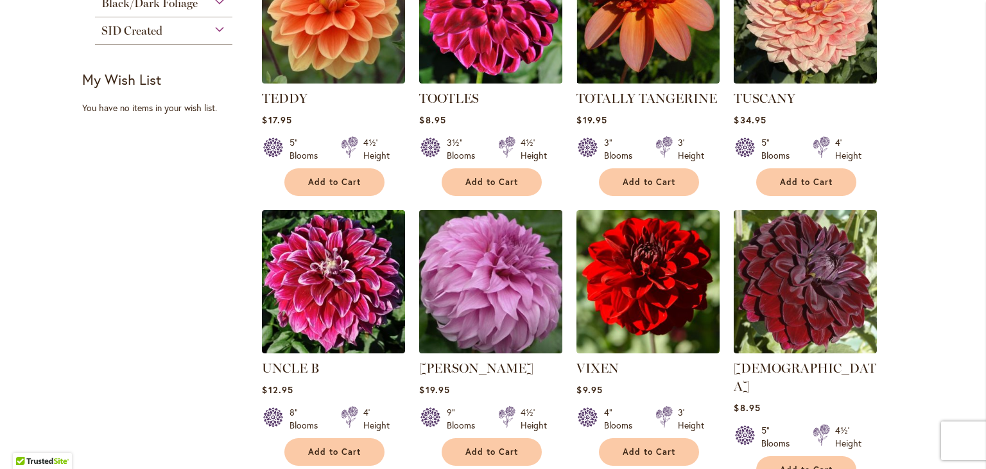
click at [517, 269] on img at bounding box center [491, 281] width 150 height 150
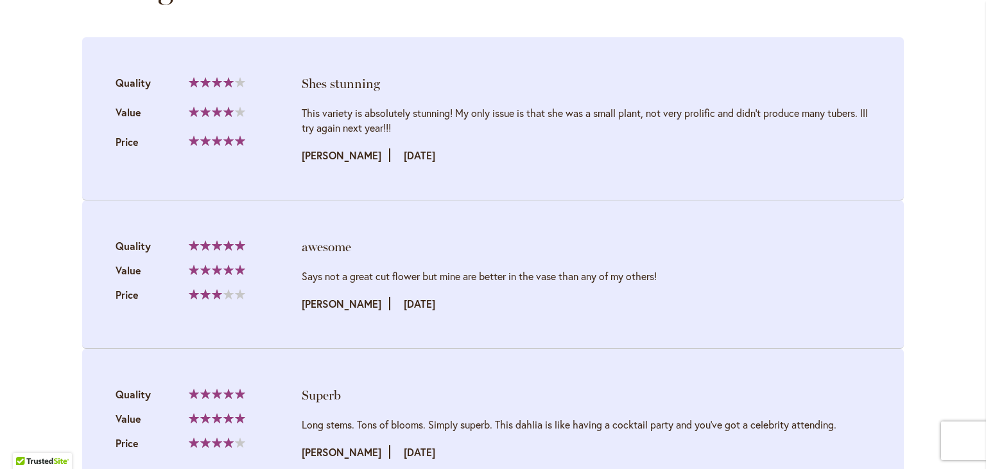
scroll to position [1379, 0]
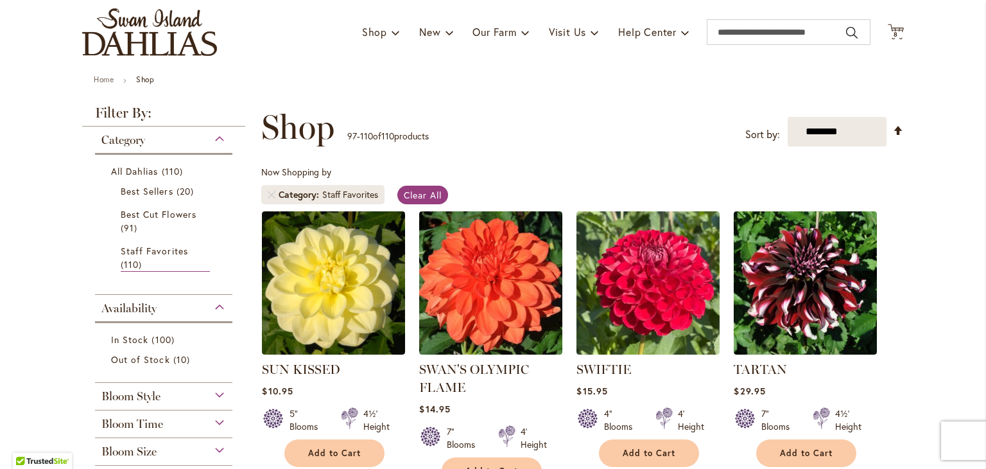
scroll to position [84, 0]
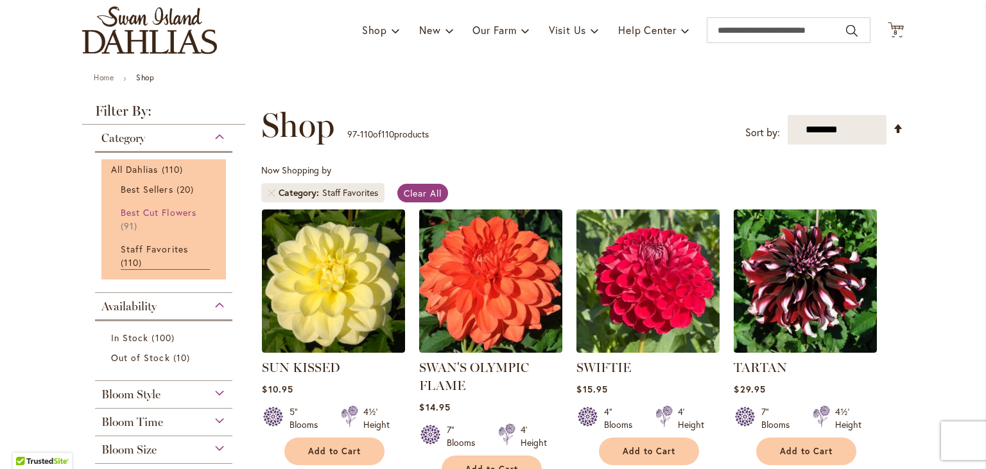
click at [143, 211] on span "Best Cut Flowers" at bounding box center [159, 212] width 76 height 12
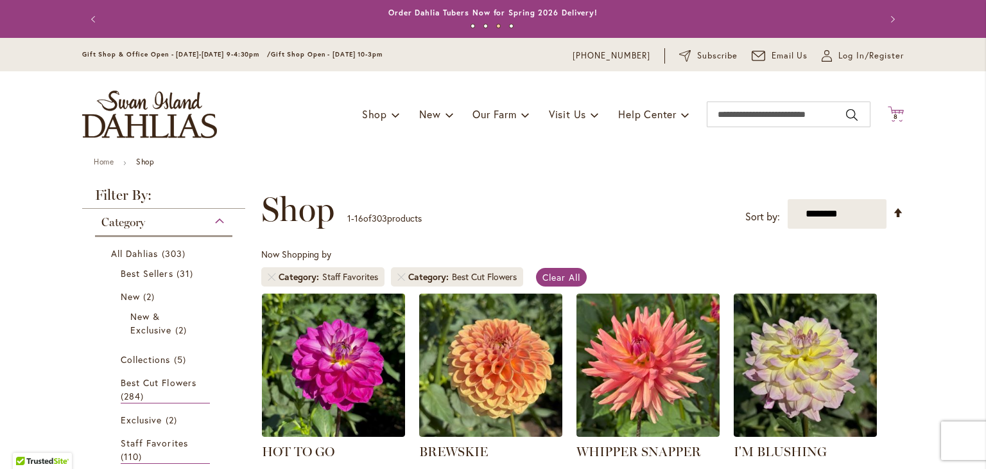
click at [894, 118] on span "8 8 items" at bounding box center [896, 117] width 13 height 6
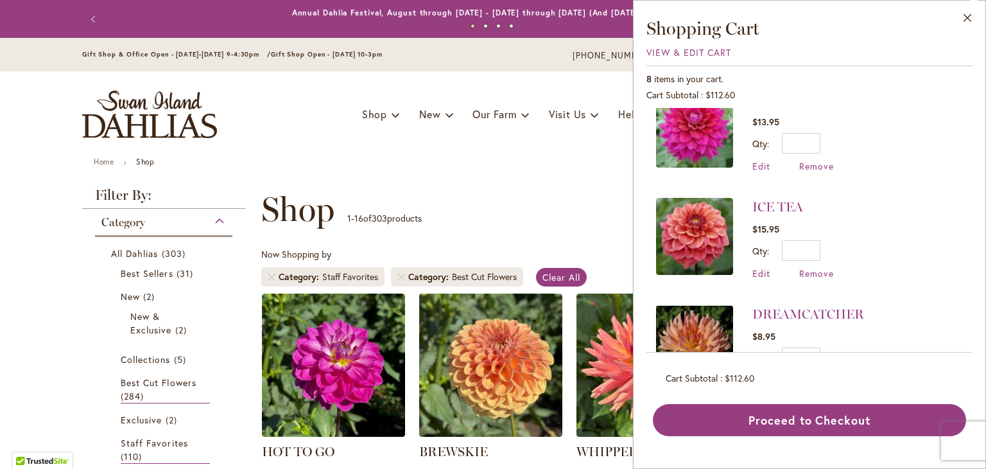
scroll to position [609, 0]
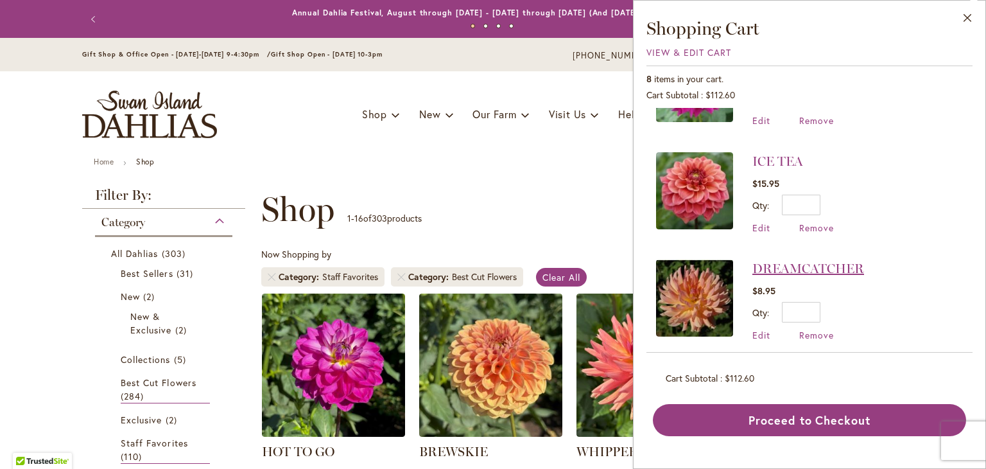
click at [791, 261] on link "DREAMCATCHER" at bounding box center [808, 268] width 112 height 15
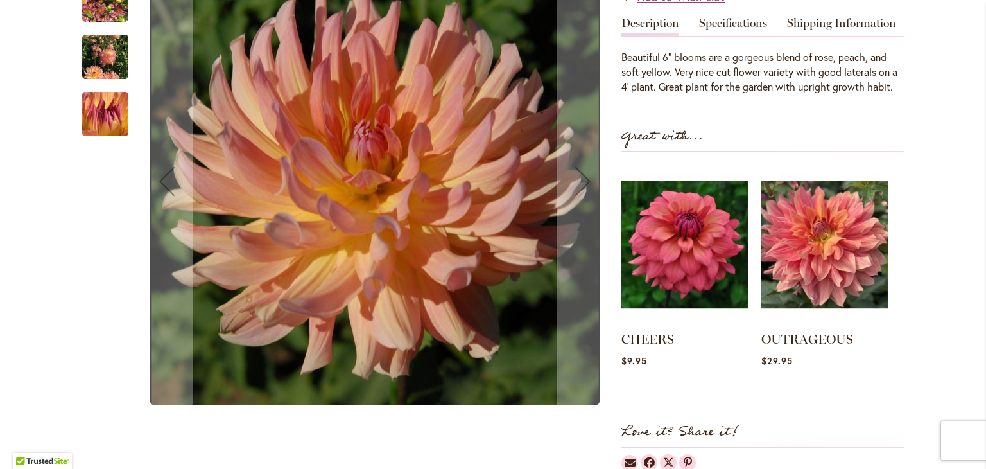
scroll to position [411, 0]
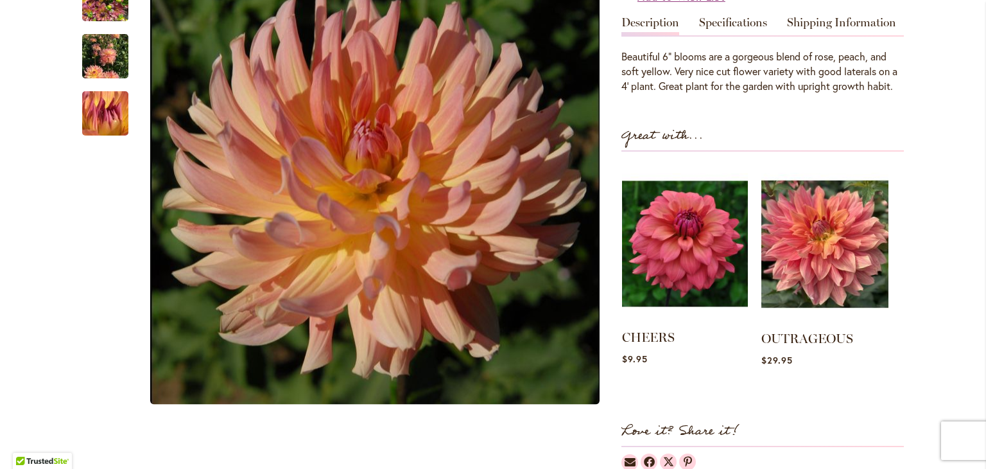
click at [696, 247] on img at bounding box center [685, 243] width 126 height 157
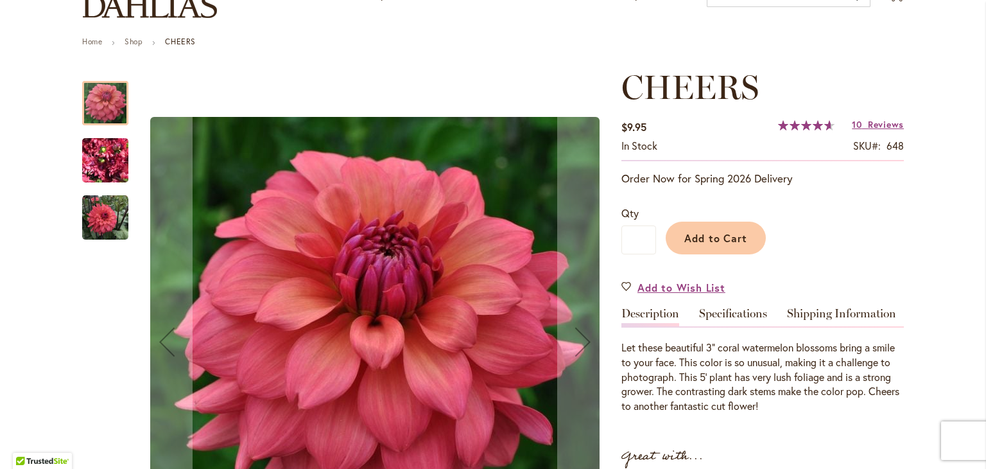
scroll to position [168, 0]
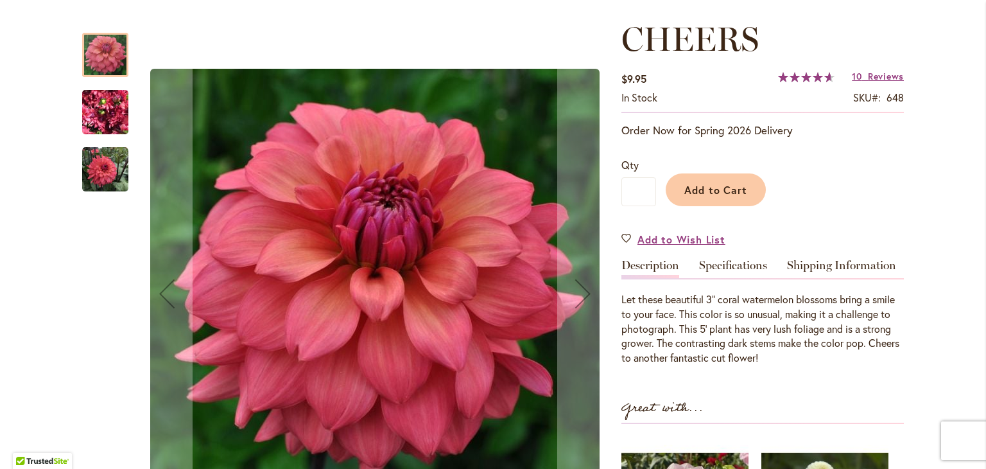
click at [85, 173] on img "CHEERS" at bounding box center [105, 169] width 46 height 46
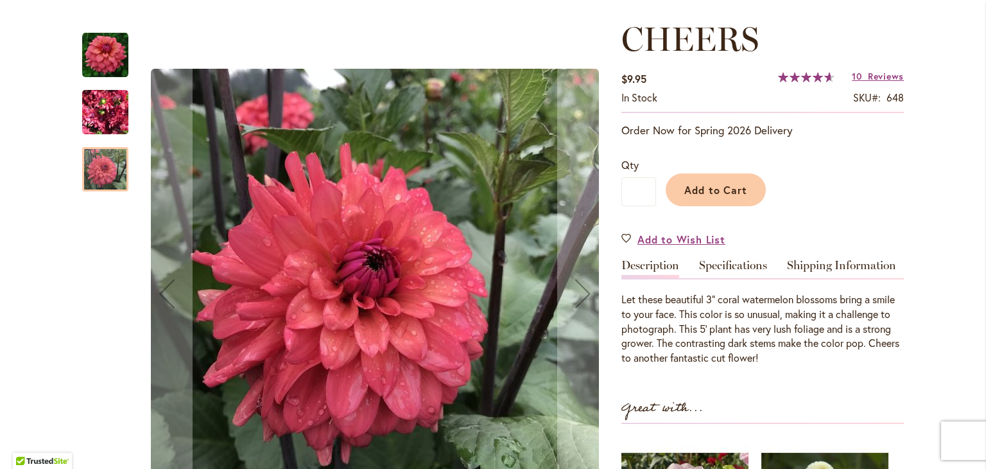
click at [100, 107] on img "CHEERS" at bounding box center [105, 113] width 46 height 62
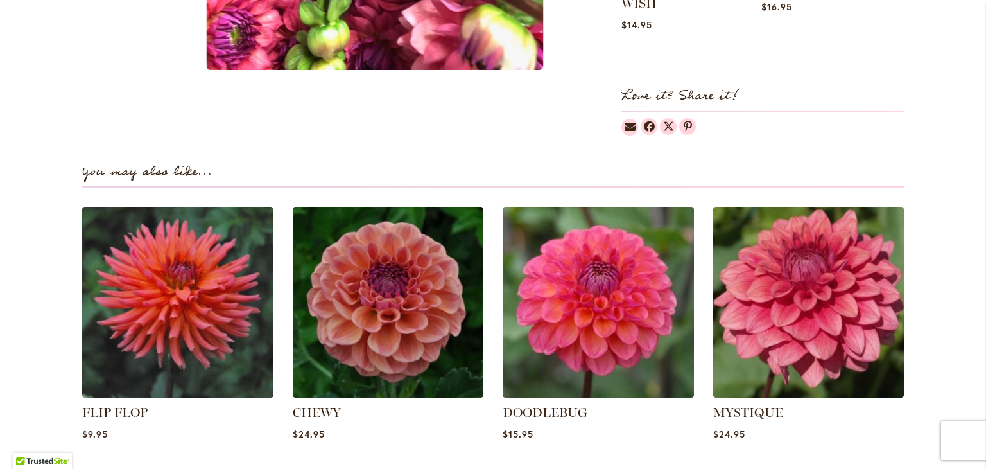
scroll to position [801, 0]
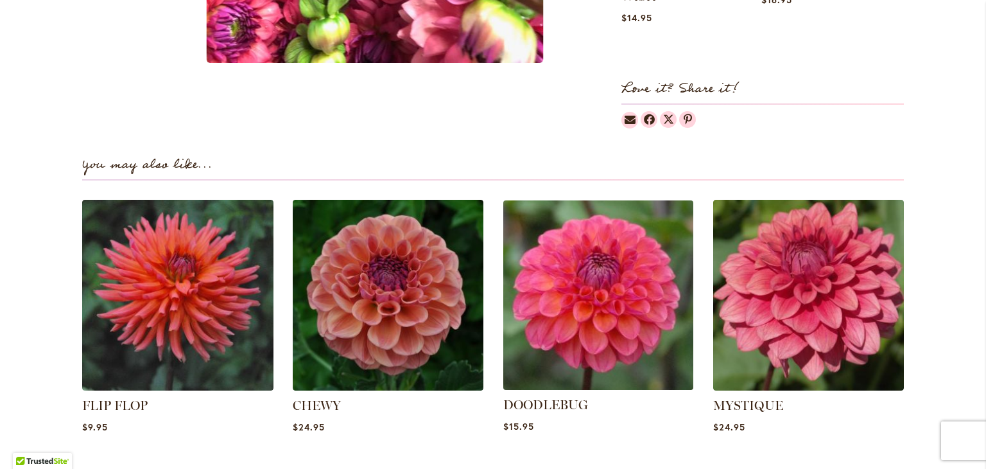
click at [619, 321] on img at bounding box center [598, 294] width 199 height 199
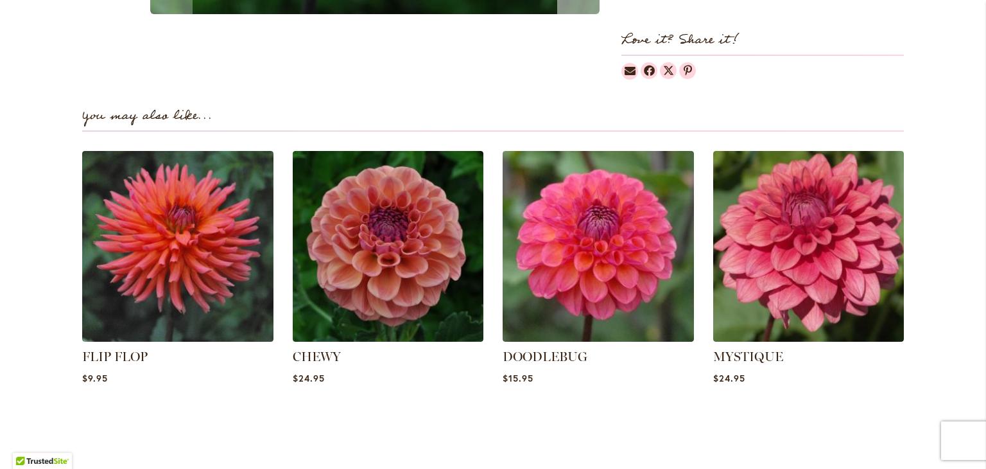
scroll to position [850, 0]
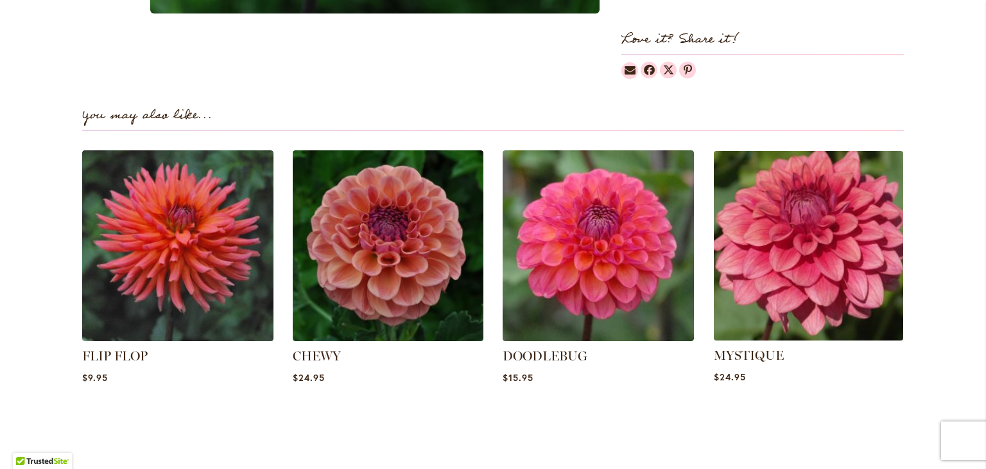
click at [738, 232] on img at bounding box center [808, 245] width 199 height 199
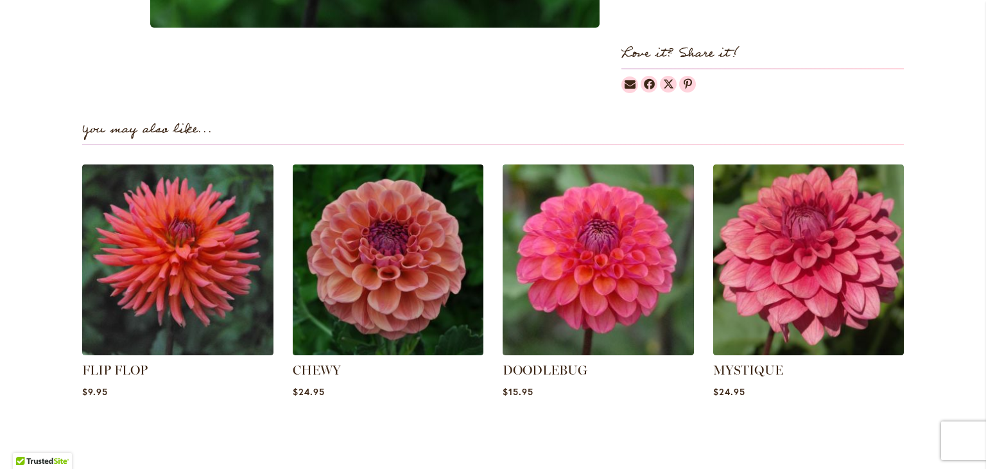
scroll to position [836, 0]
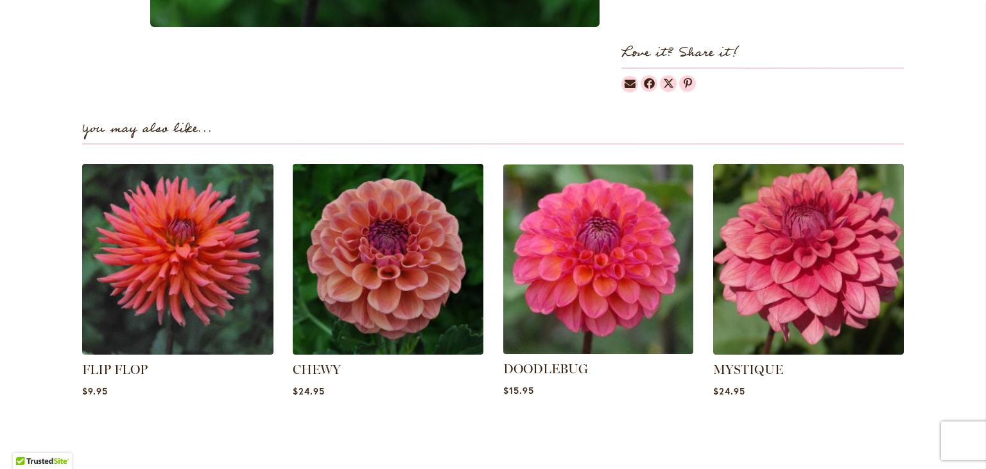
click at [569, 256] on img at bounding box center [598, 258] width 199 height 199
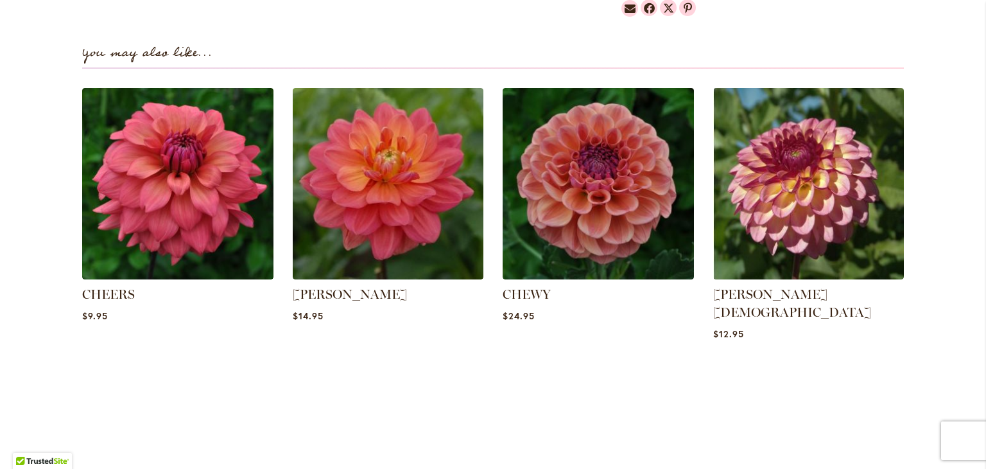
scroll to position [867, 0]
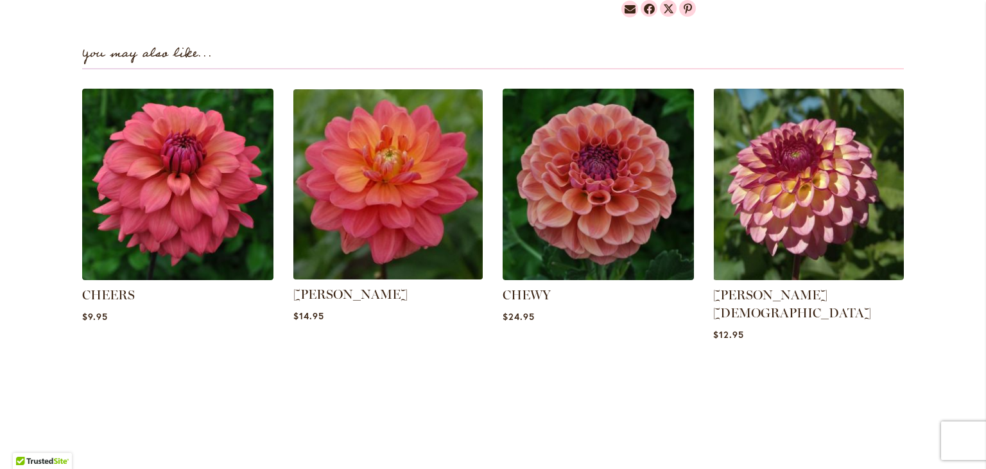
click at [365, 271] on img at bounding box center [387, 184] width 199 height 199
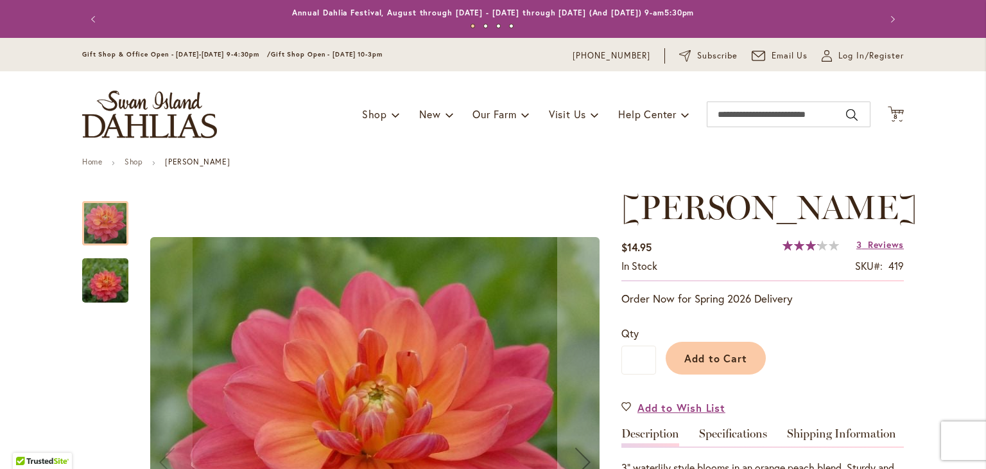
scroll to position [4, 0]
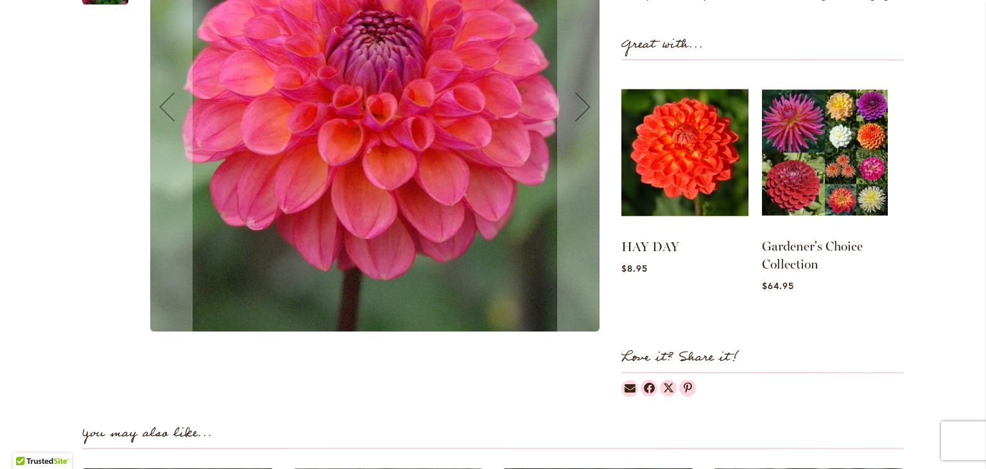
scroll to position [485, 0]
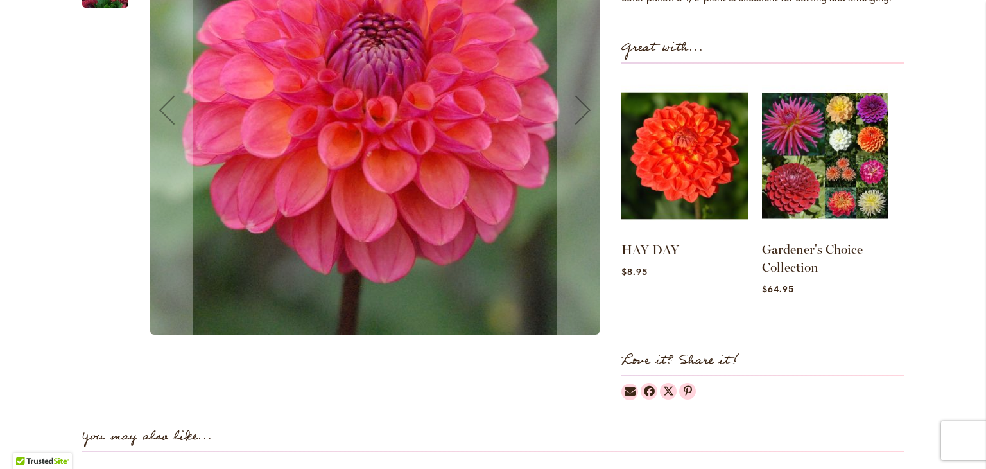
click at [828, 124] on img at bounding box center [825, 155] width 126 height 157
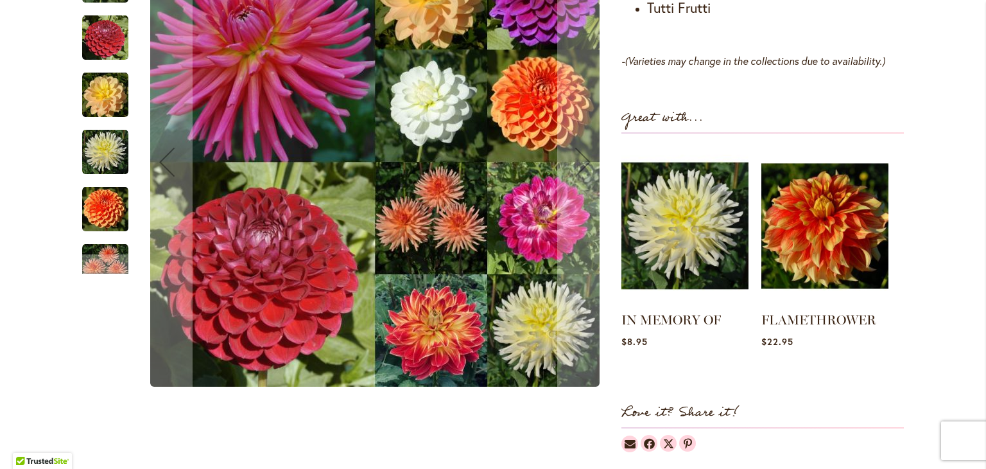
scroll to position [1147, 0]
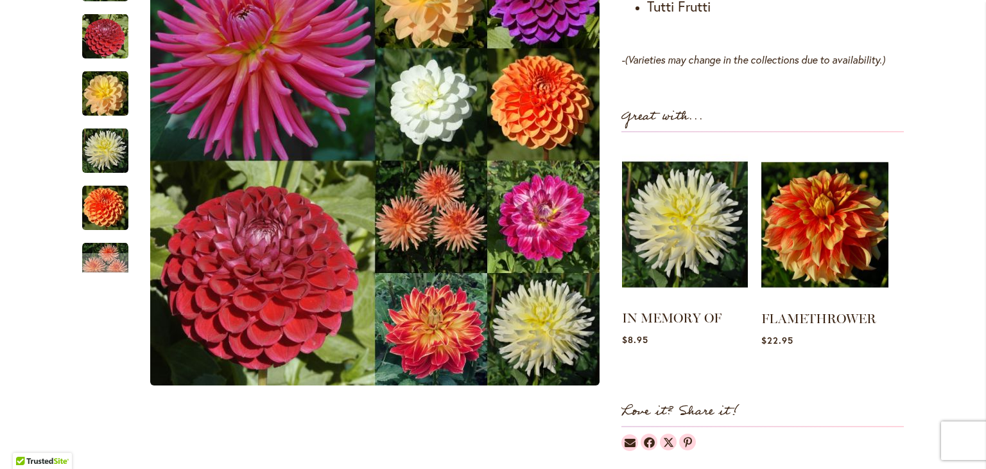
click at [686, 255] on img at bounding box center [685, 224] width 126 height 157
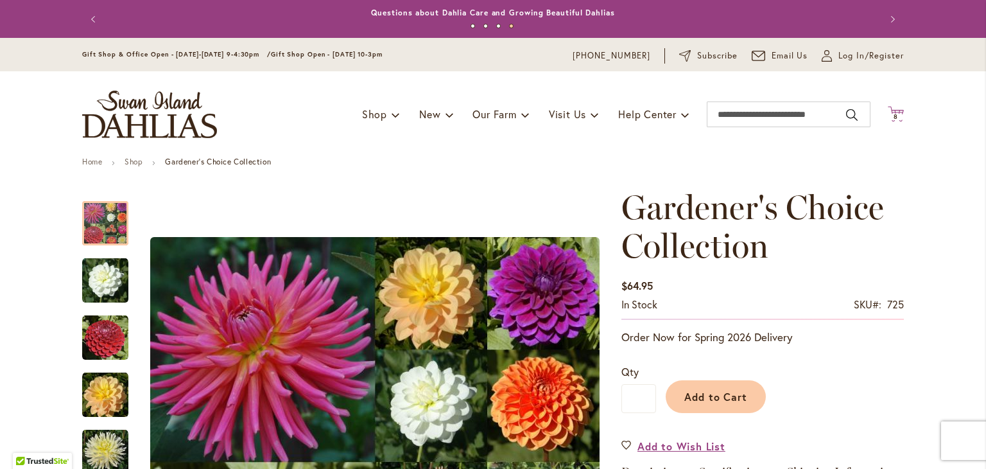
click at [895, 115] on span "8 8 items" at bounding box center [896, 117] width 13 height 6
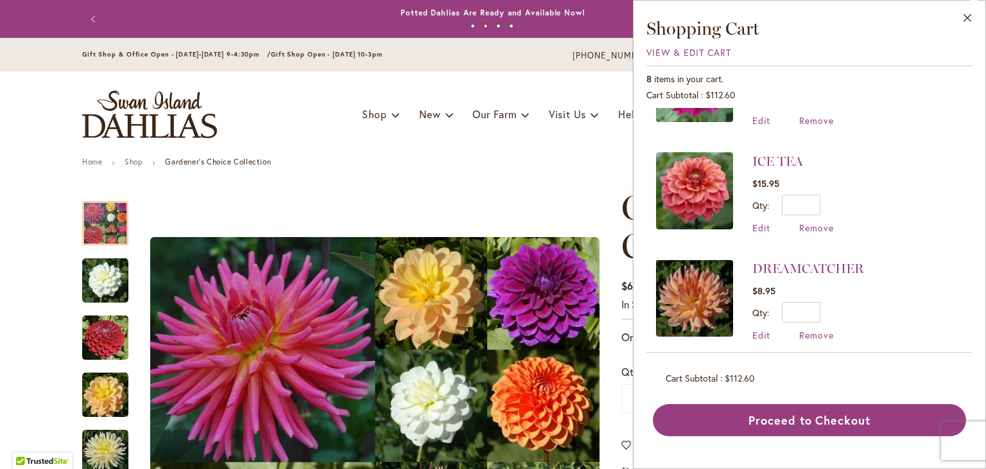
scroll to position [609, 0]
click at [682, 295] on img at bounding box center [694, 297] width 77 height 77
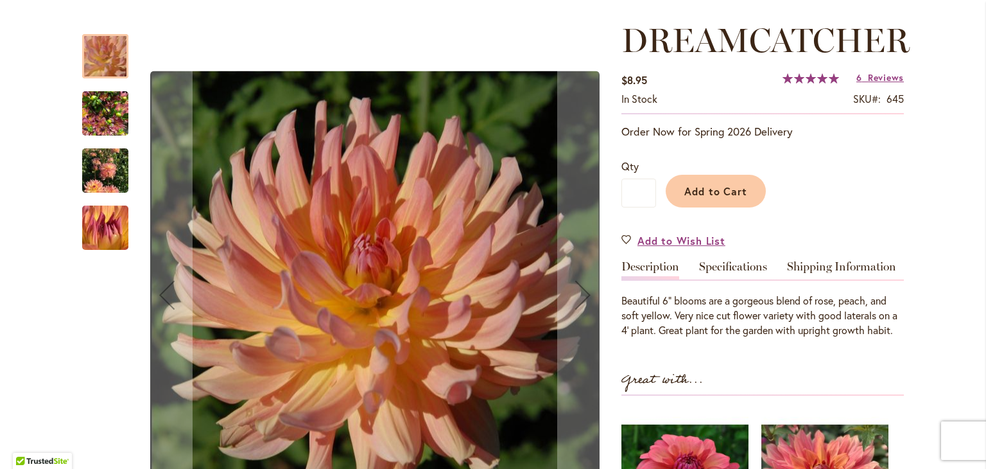
scroll to position [171, 0]
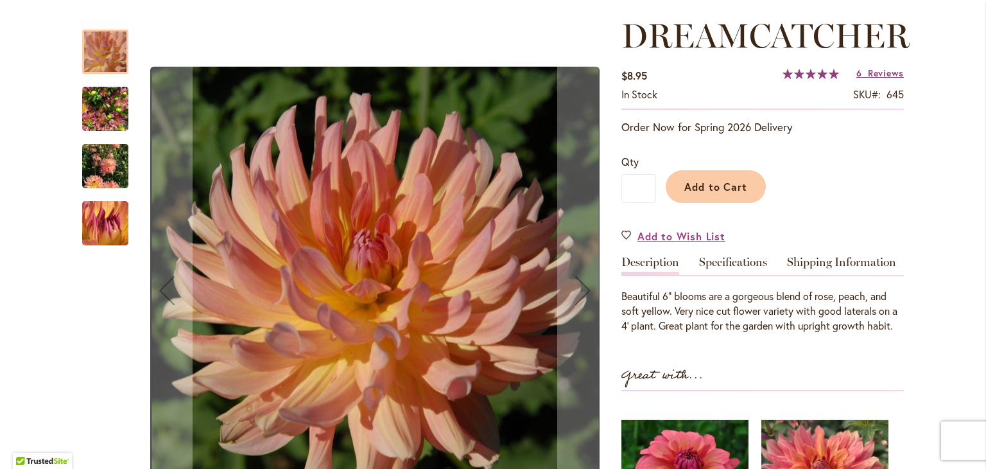
click at [89, 171] on img "Dreamcatcher" at bounding box center [105, 166] width 46 height 62
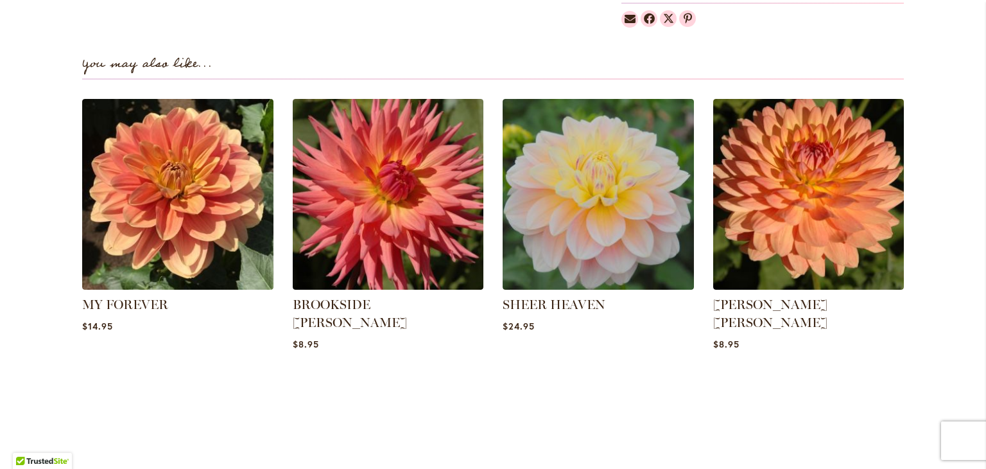
scroll to position [855, 0]
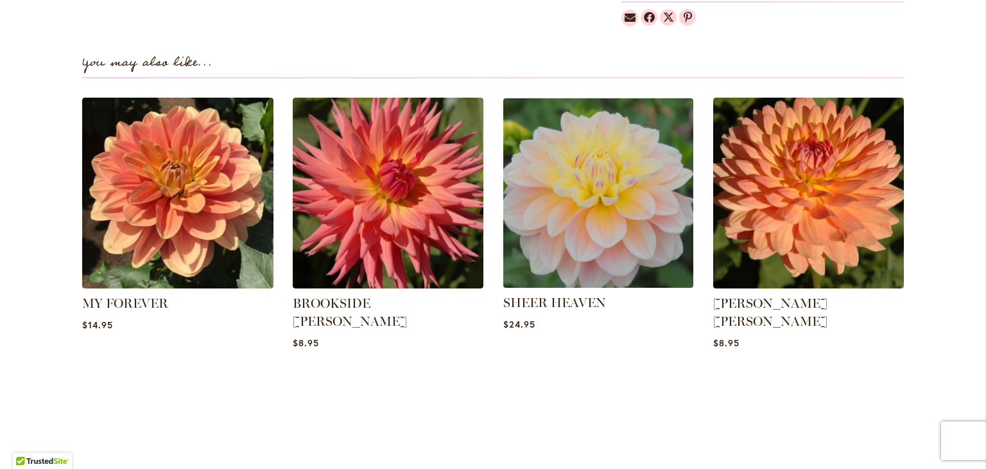
click at [562, 200] on img at bounding box center [598, 192] width 199 height 199
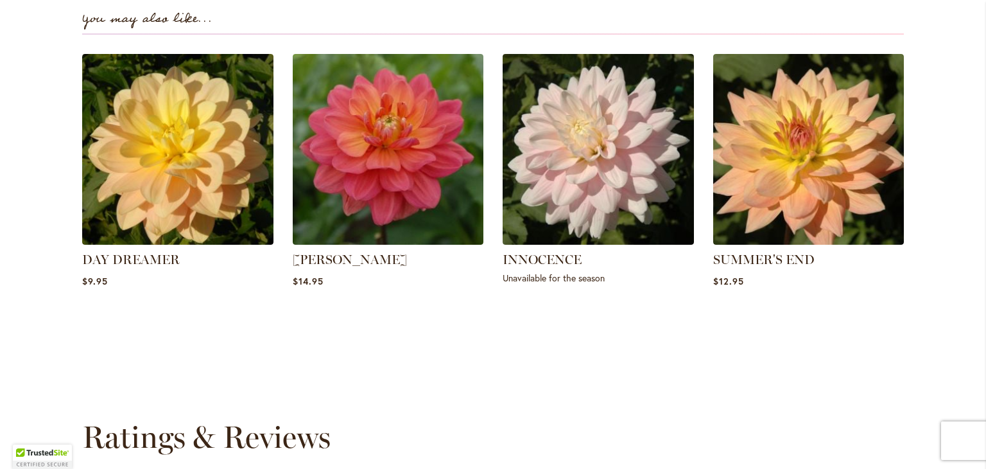
scroll to position [927, 0]
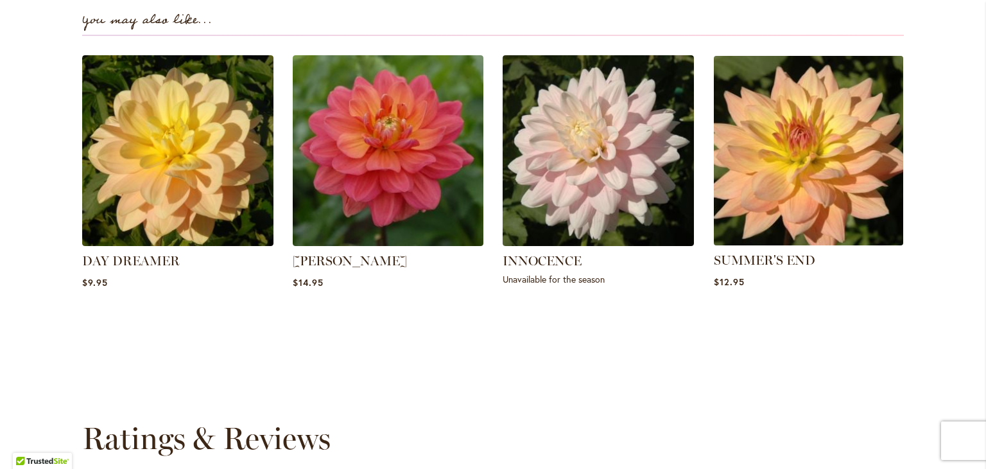
click at [765, 195] on img at bounding box center [808, 150] width 199 height 199
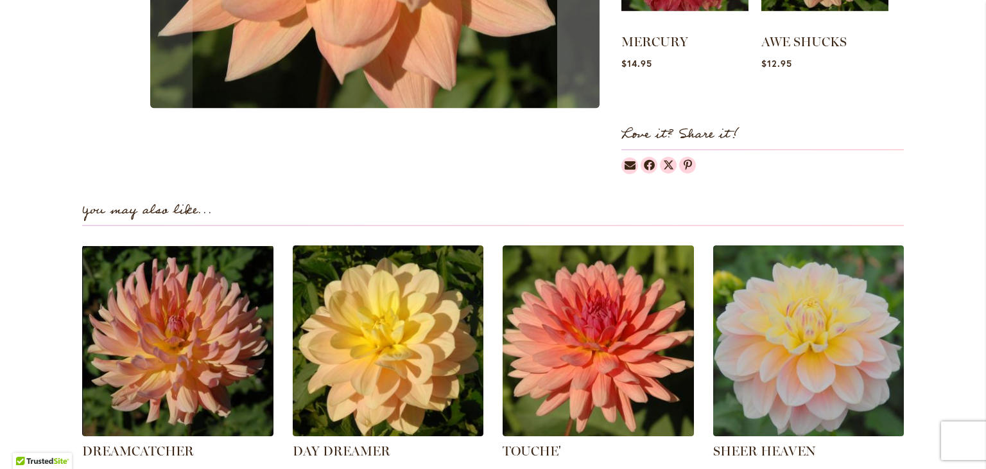
scroll to position [811, 0]
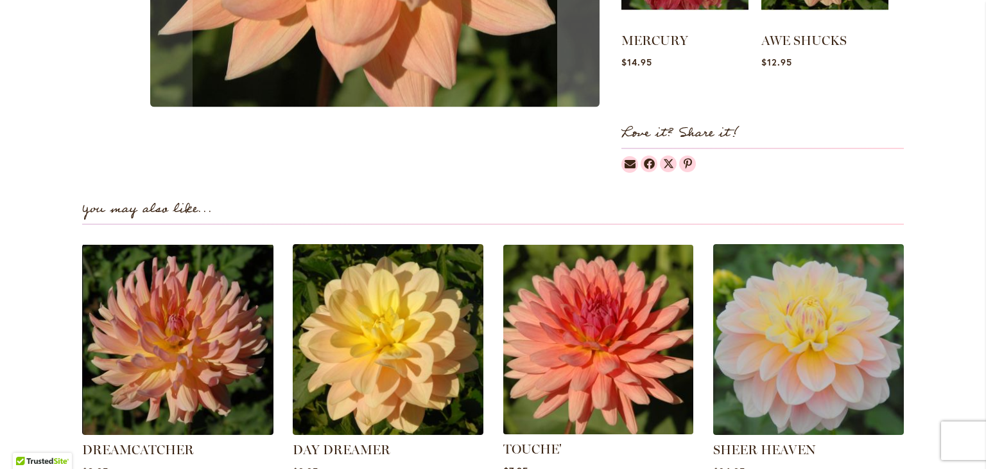
click at [635, 319] on img at bounding box center [598, 338] width 199 height 199
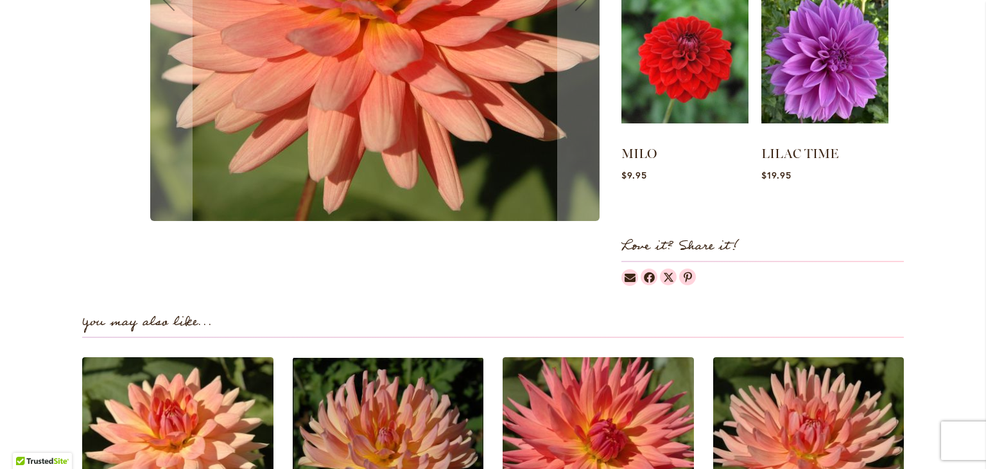
scroll to position [649, 0]
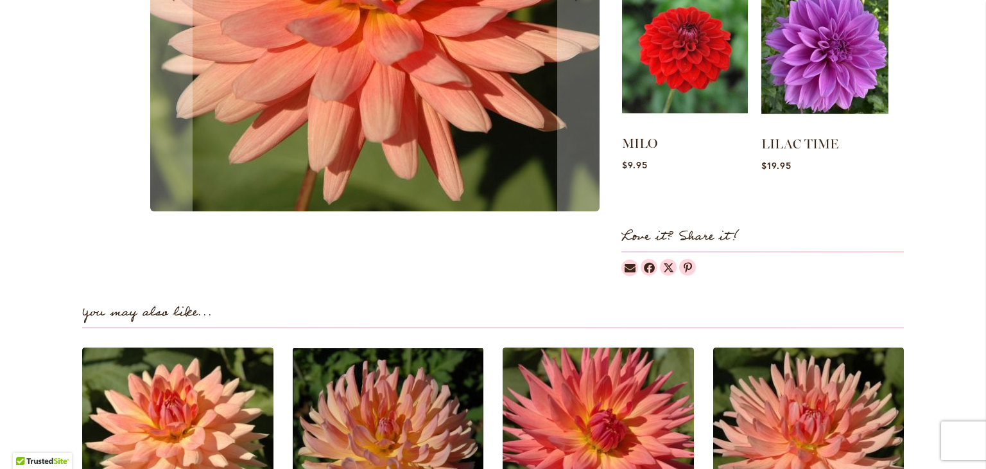
click at [702, 35] on img at bounding box center [685, 49] width 126 height 157
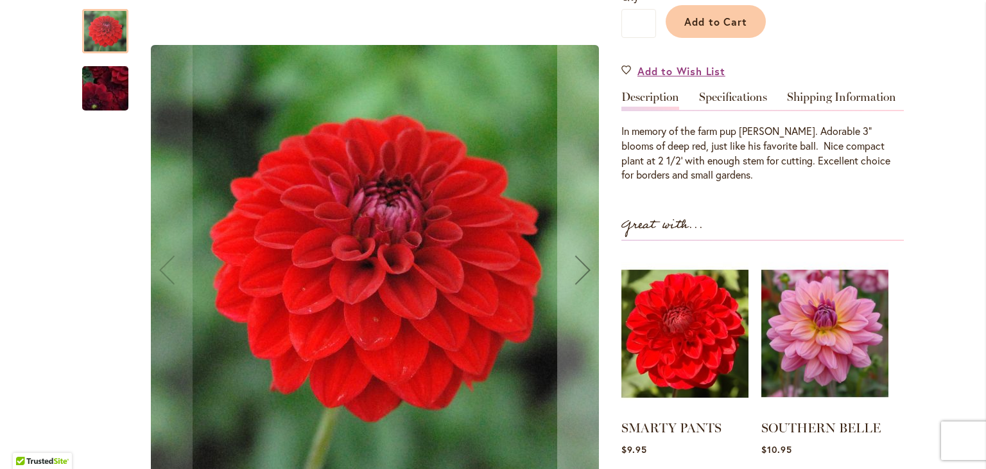
scroll to position [338, 0]
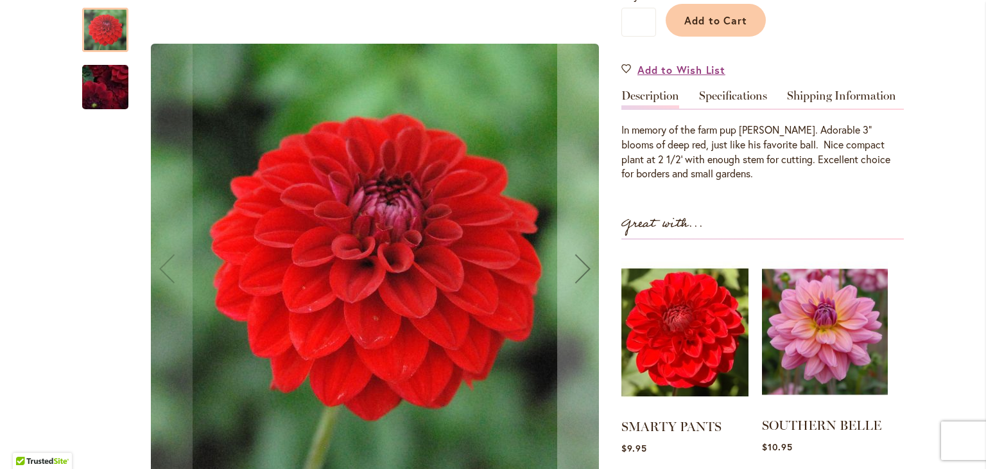
click at [804, 288] on img at bounding box center [825, 331] width 126 height 157
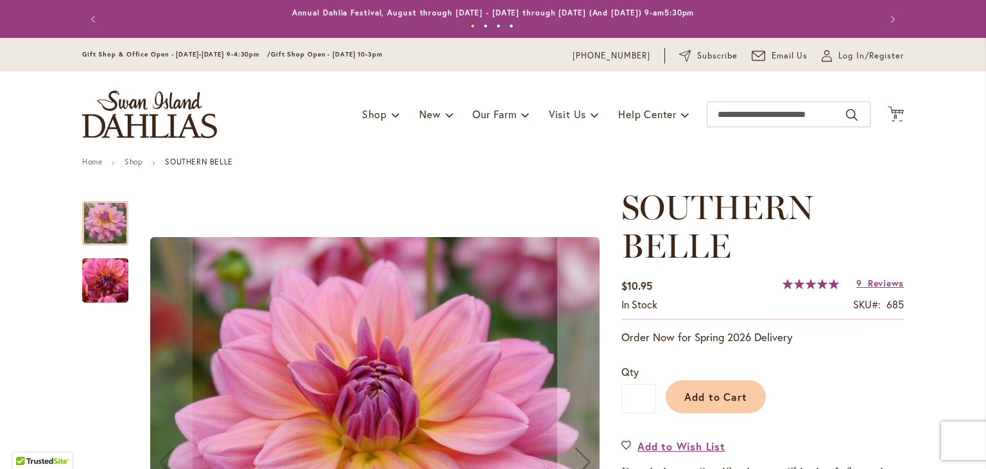
scroll to position [44, 0]
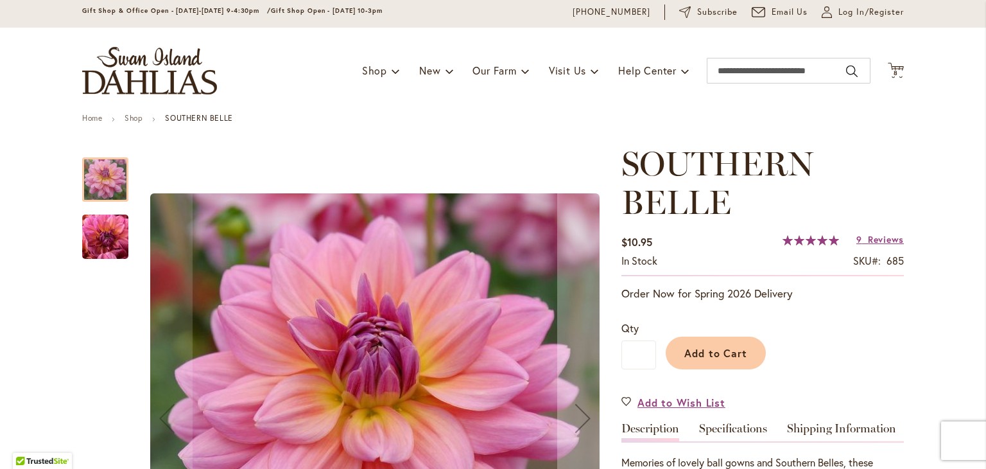
click at [121, 233] on img "SOUTHERN BELLE" at bounding box center [105, 236] width 92 height 69
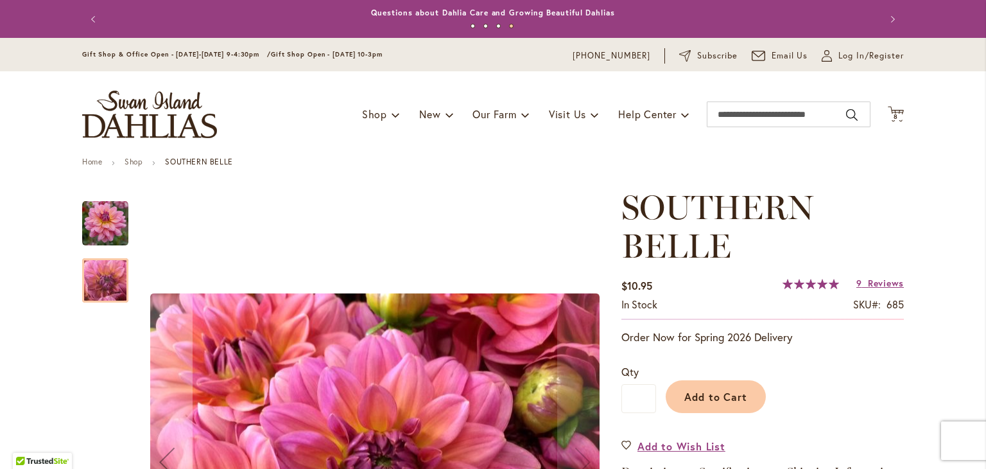
scroll to position [166, 0]
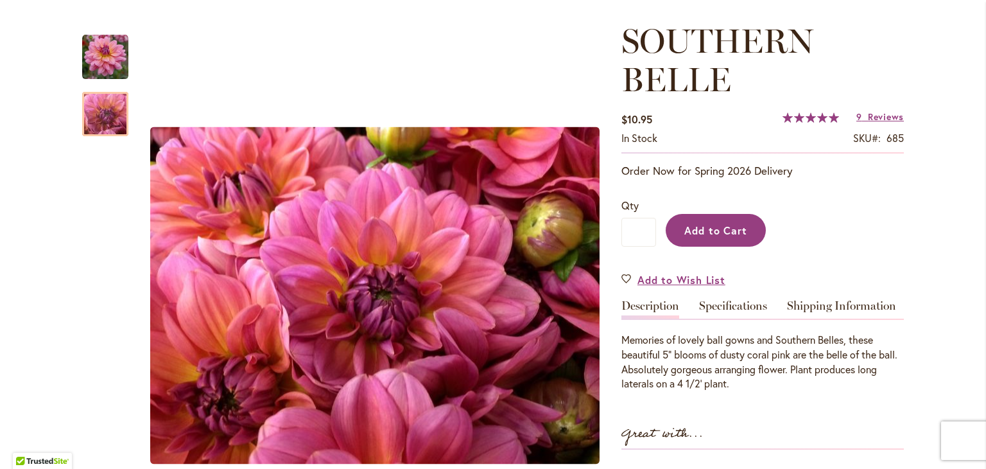
click at [701, 220] on button "Add to Cart" at bounding box center [716, 230] width 100 height 33
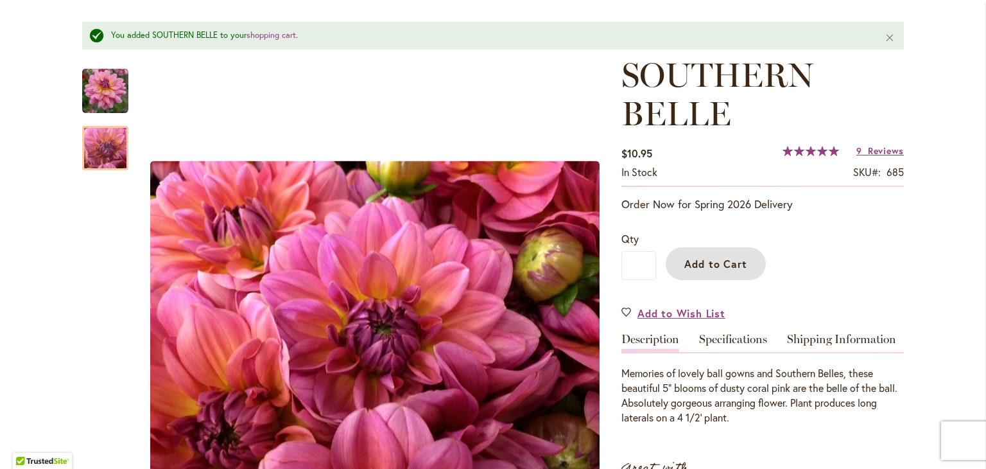
scroll to position [0, 0]
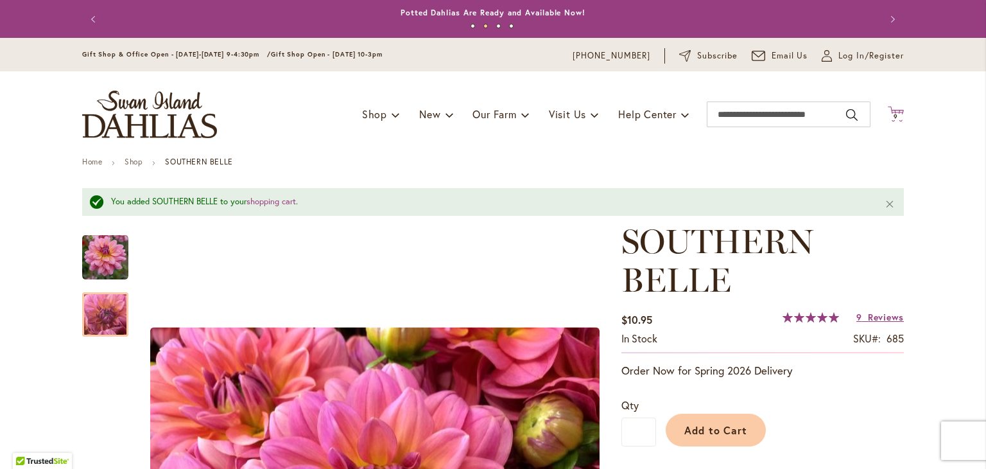
click at [897, 110] on icon "Cart .cls-1 { fill: #231f20; }" at bounding box center [896, 114] width 16 height 16
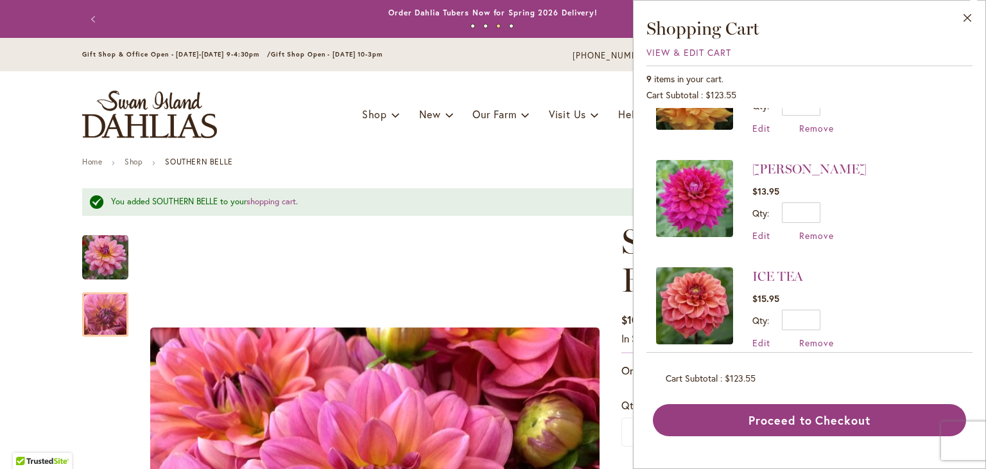
scroll to position [714, 0]
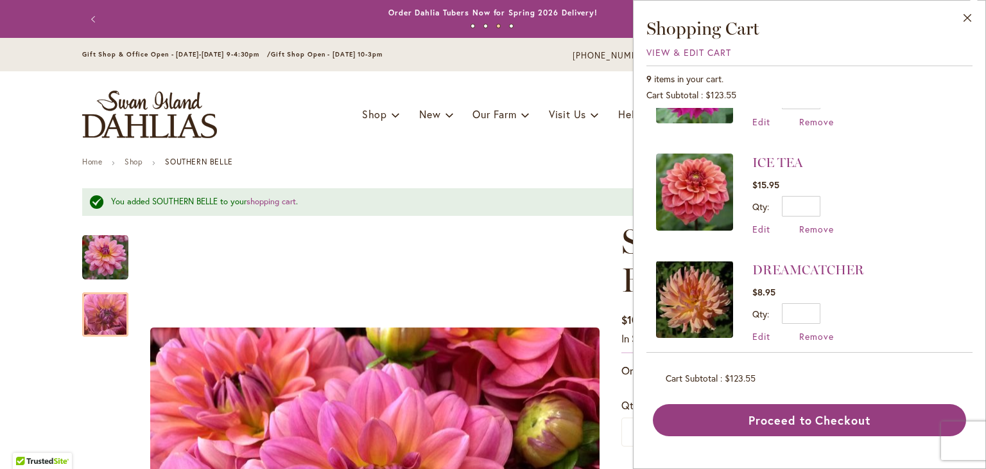
click at [673, 196] on img at bounding box center [694, 191] width 77 height 77
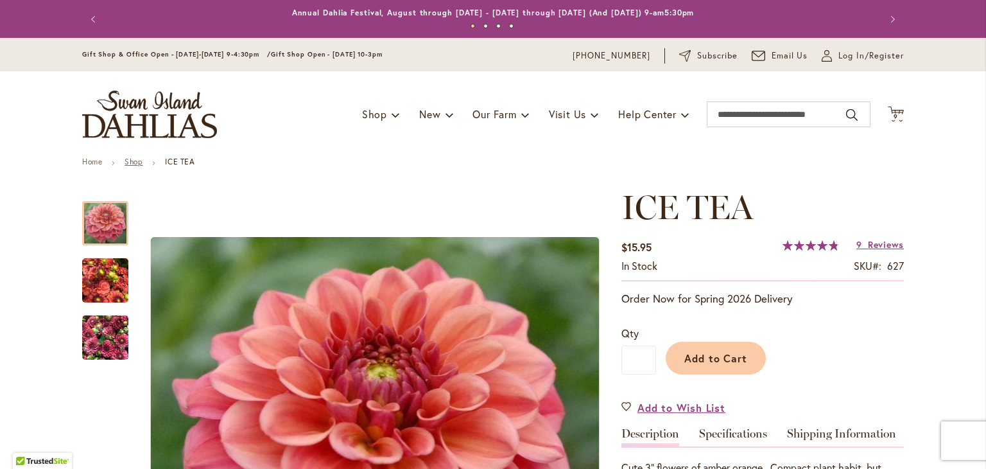
click at [128, 160] on link "Shop" at bounding box center [134, 162] width 18 height 10
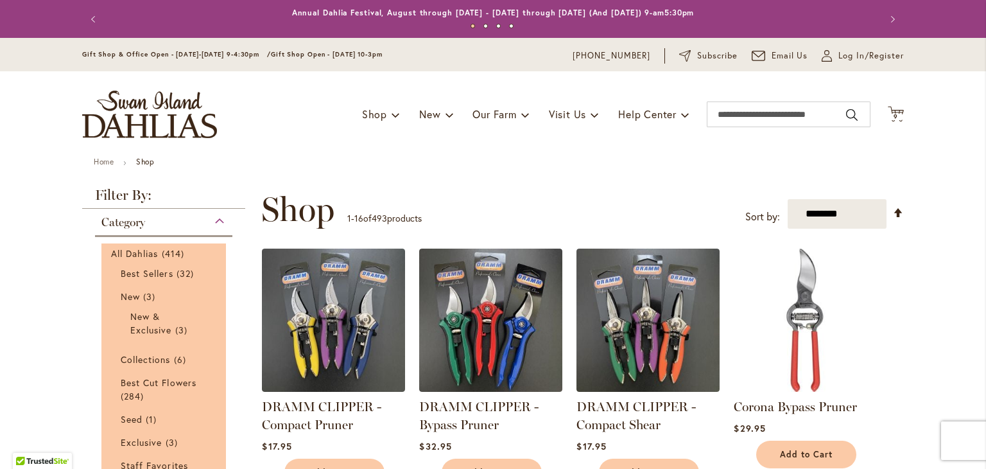
scroll to position [72, 0]
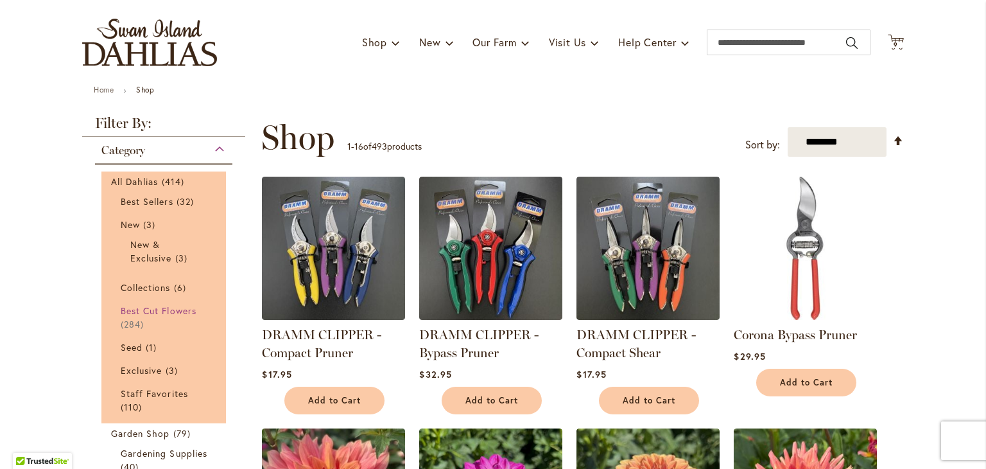
click at [155, 312] on span "Best Cut Flowers" at bounding box center [159, 310] width 76 height 12
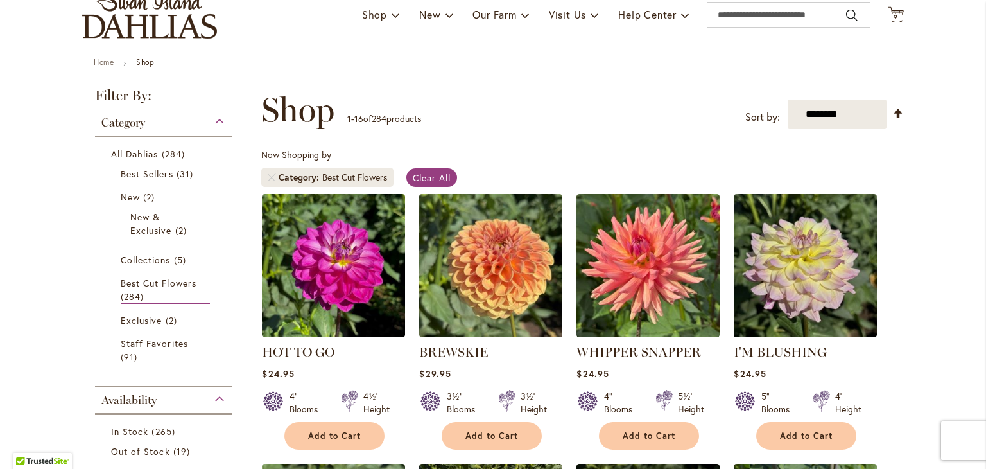
scroll to position [100, 0]
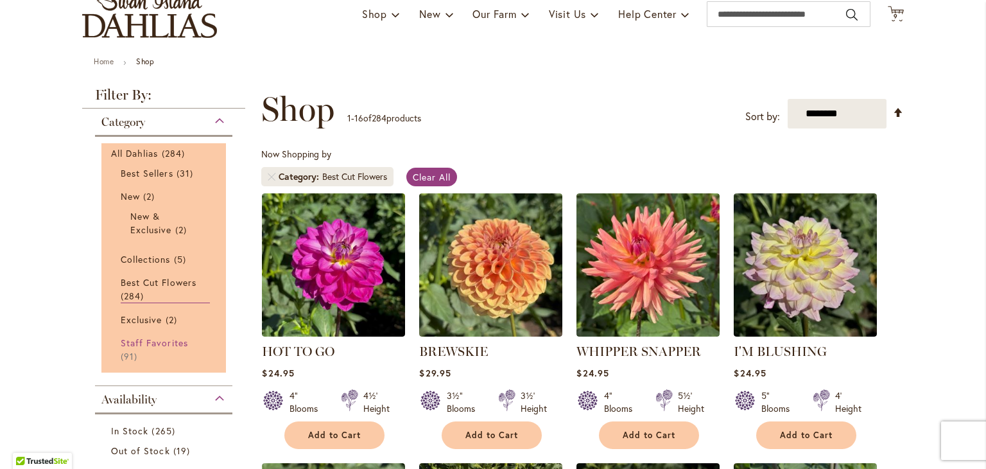
click at [154, 336] on span "Staff Favorites" at bounding box center [154, 342] width 67 height 12
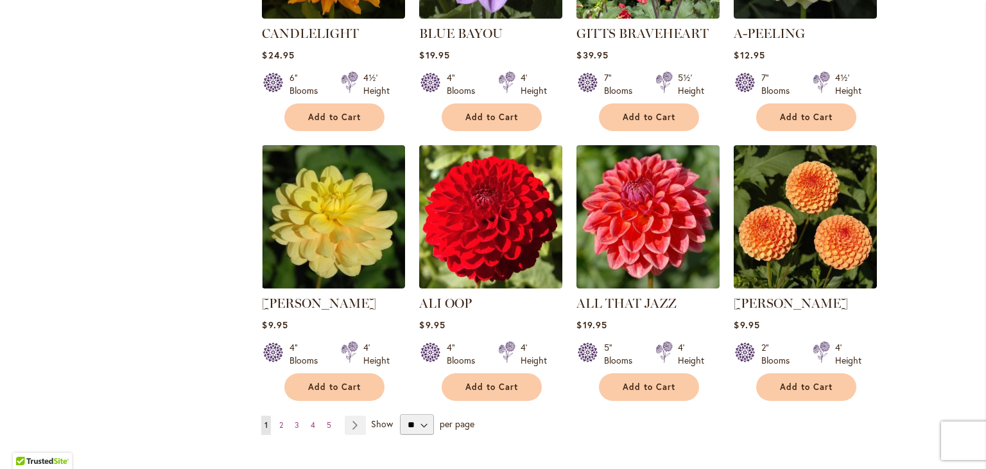
scroll to position [957, 0]
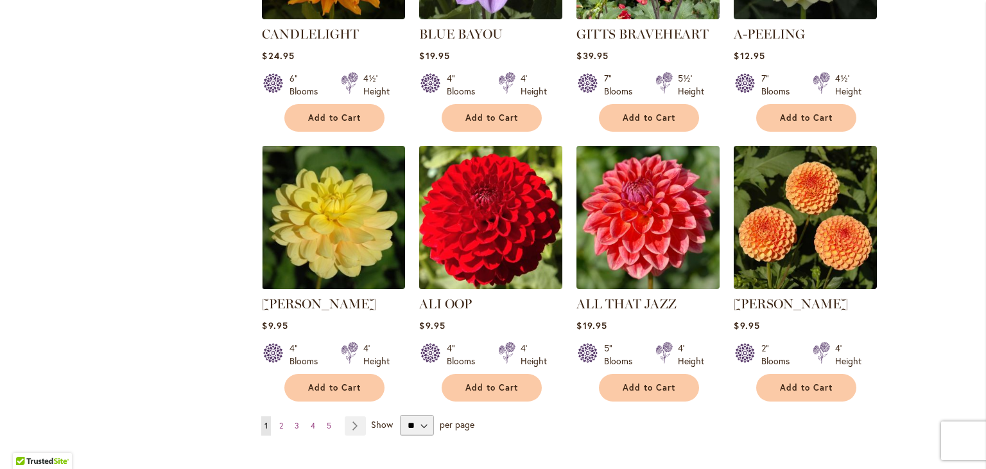
click at [465, 252] on img at bounding box center [491, 217] width 150 height 150
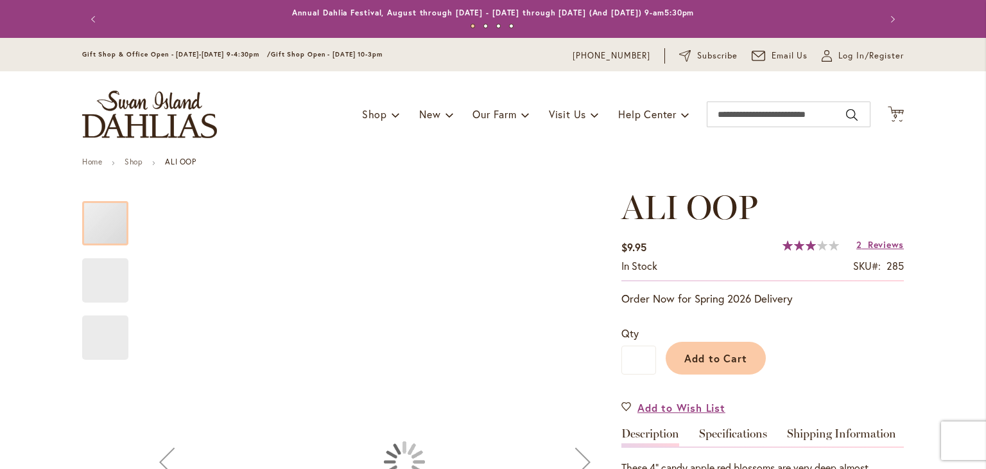
scroll to position [376, 0]
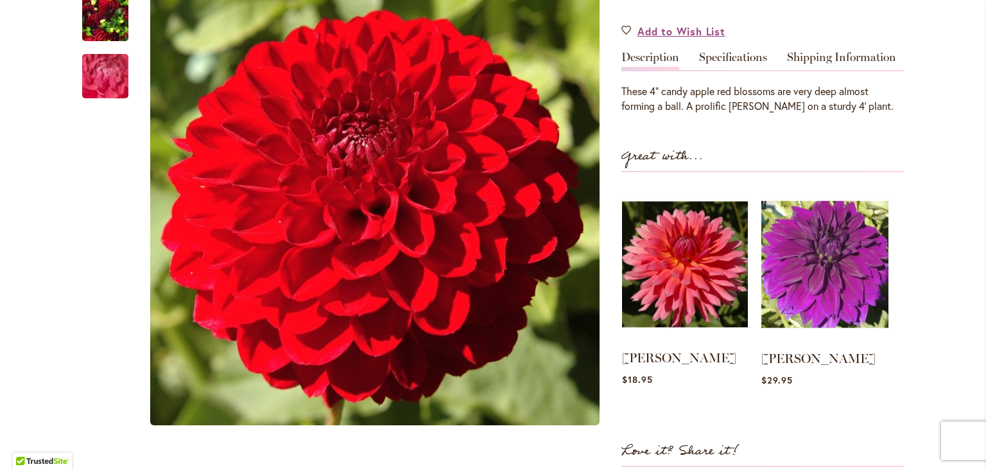
drag, startPoint x: 671, startPoint y: 293, endPoint x: 654, endPoint y: 293, distance: 18.0
click at [654, 293] on img at bounding box center [685, 264] width 126 height 157
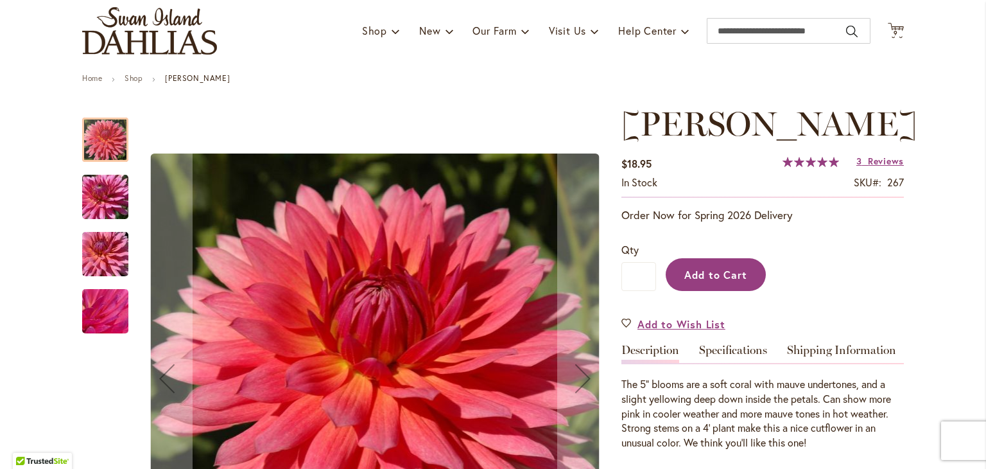
scroll to position [76, 0]
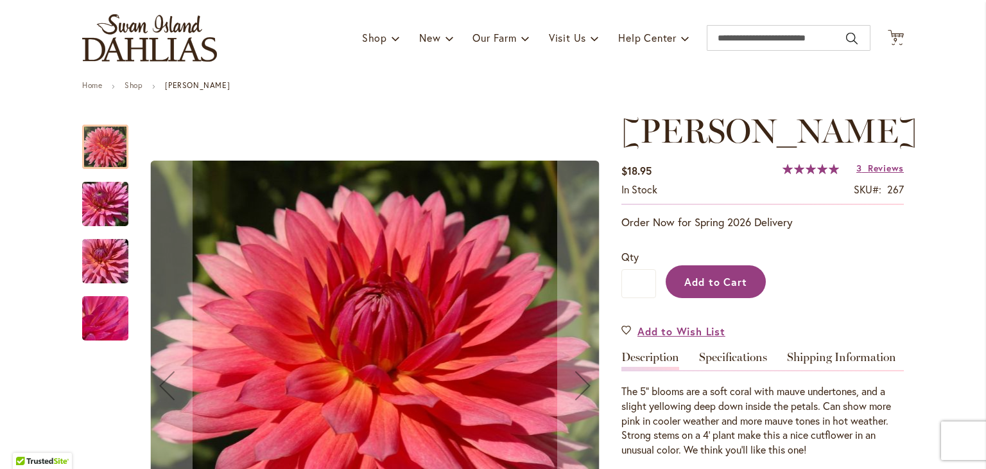
click at [701, 284] on span "Add to Cart" at bounding box center [716, 281] width 64 height 13
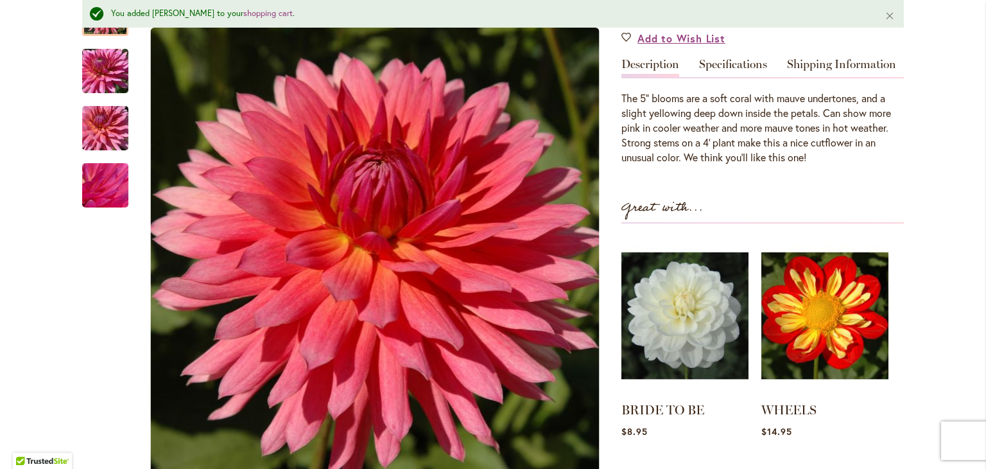
scroll to position [390, 0]
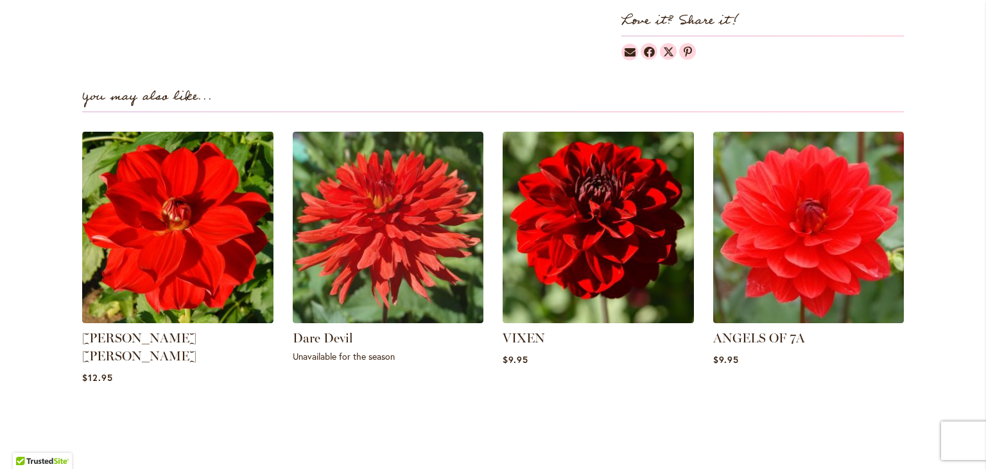
scroll to position [813, 0]
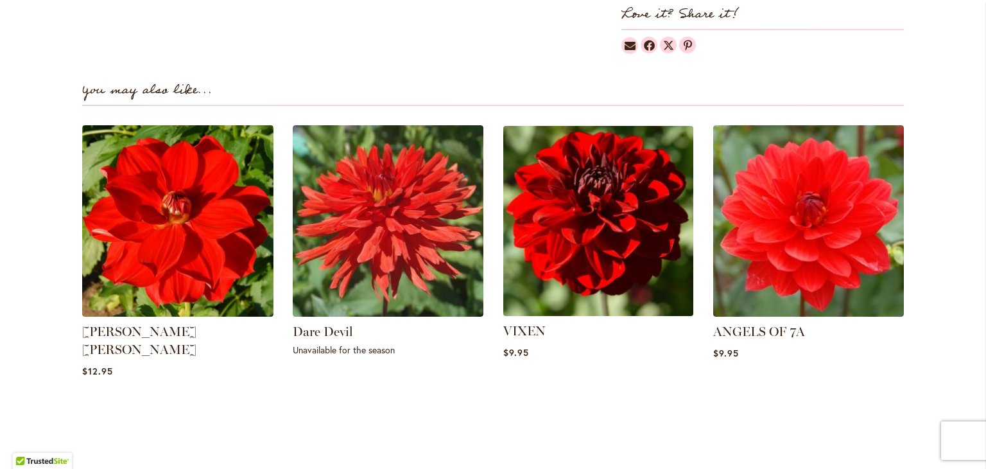
click at [576, 261] on img at bounding box center [598, 220] width 199 height 199
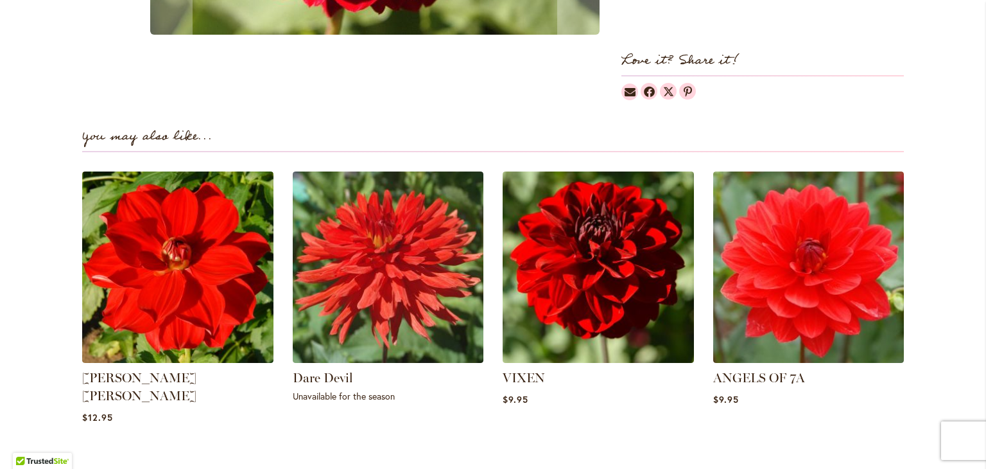
scroll to position [770, 0]
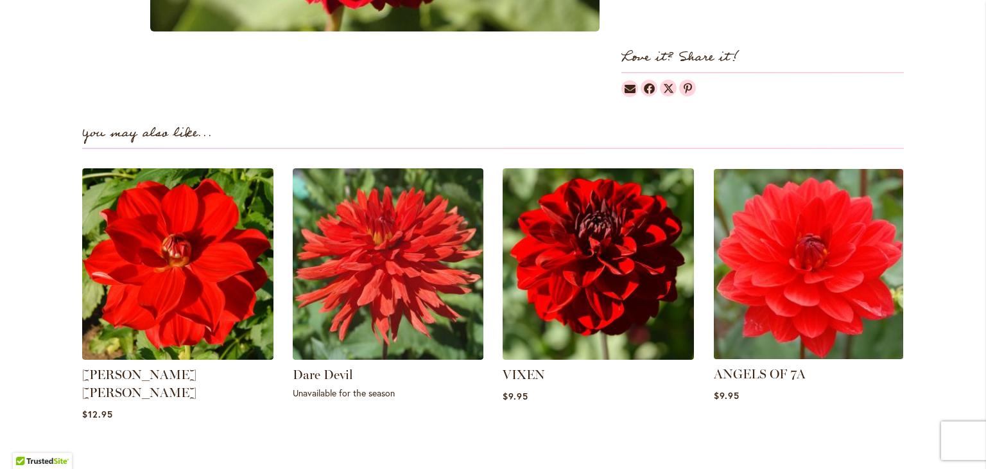
click at [747, 283] on img at bounding box center [808, 263] width 199 height 199
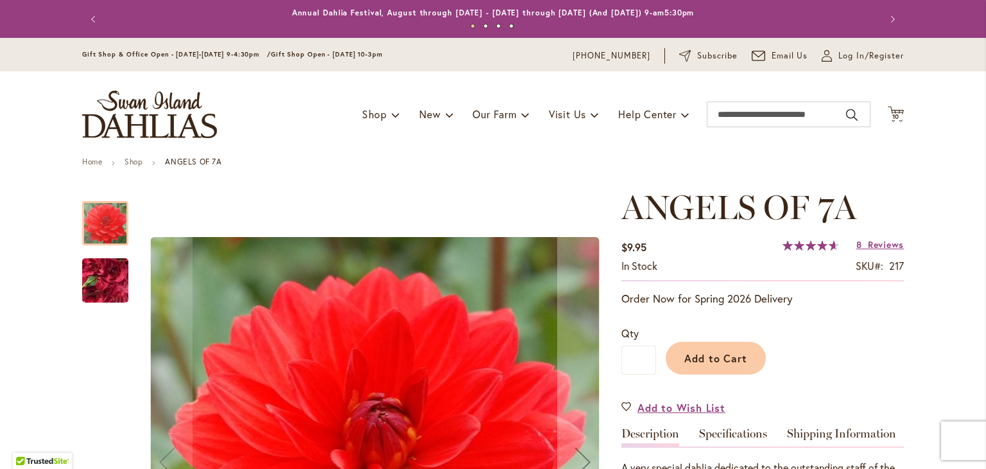
scroll to position [320, 0]
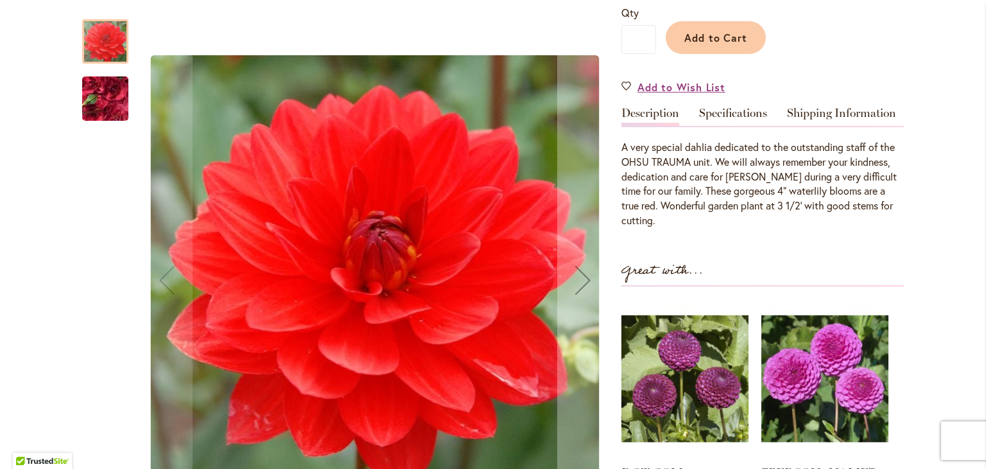
click at [103, 101] on img "ANGELS OF 7A" at bounding box center [105, 98] width 92 height 69
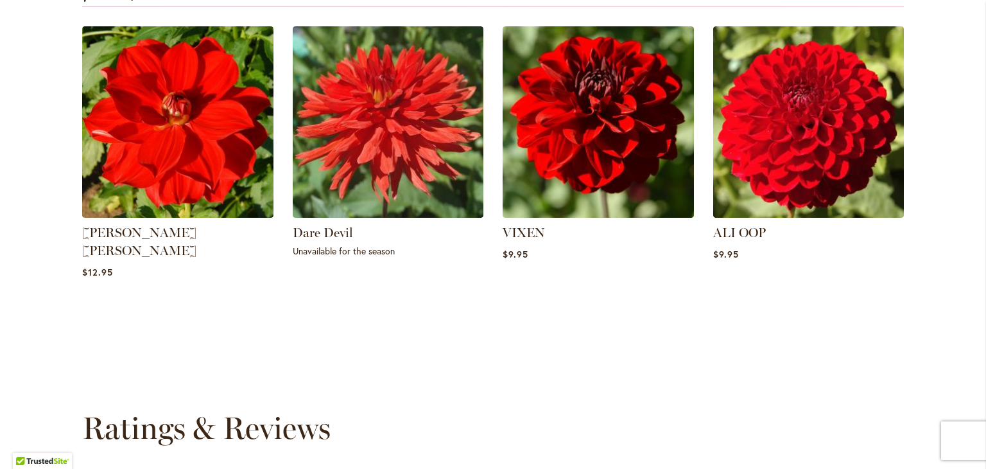
scroll to position [970, 0]
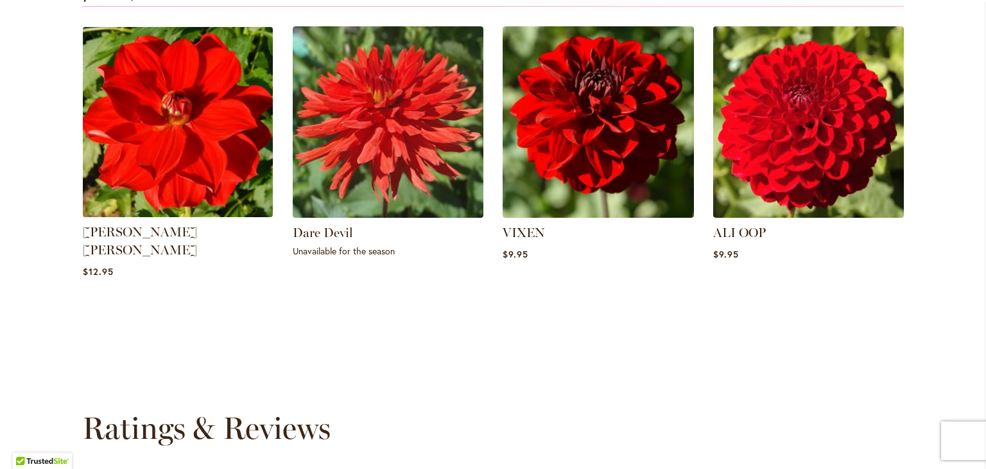
click at [192, 146] on img at bounding box center [177, 121] width 199 height 199
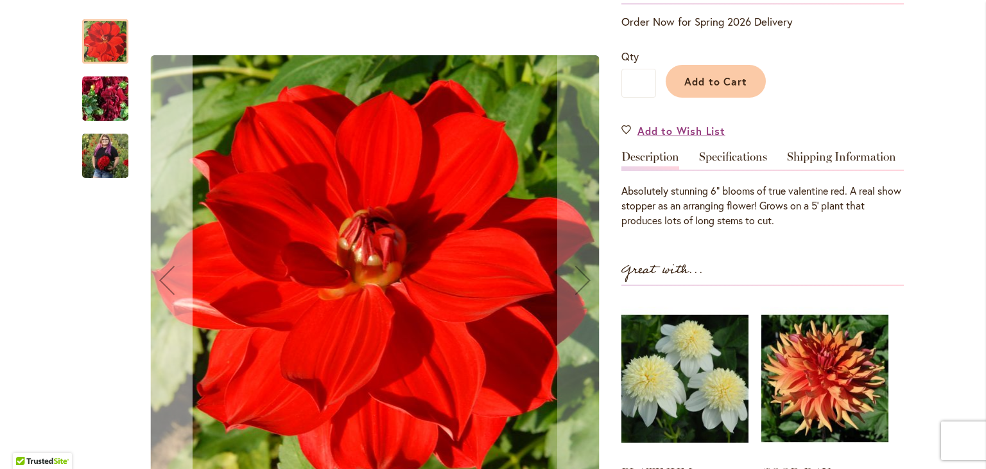
scroll to position [316, 0]
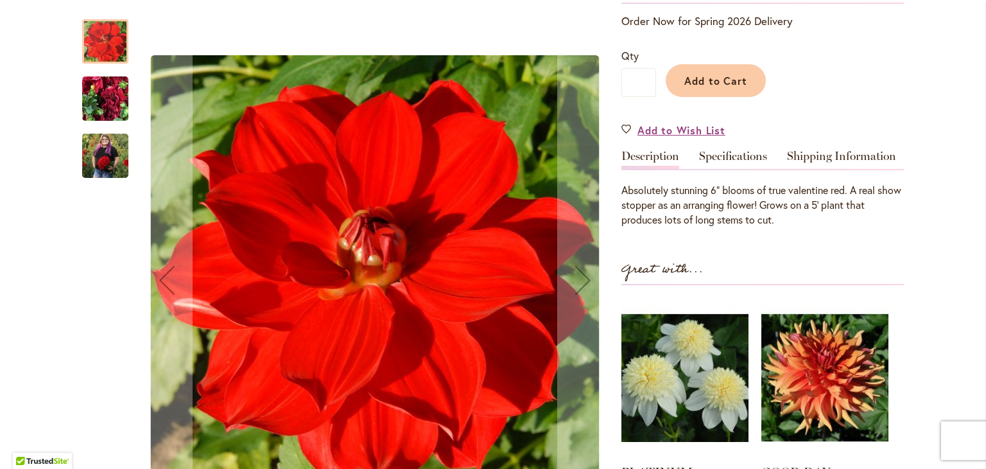
click at [100, 98] on img "MOLLY ANN" at bounding box center [105, 98] width 92 height 69
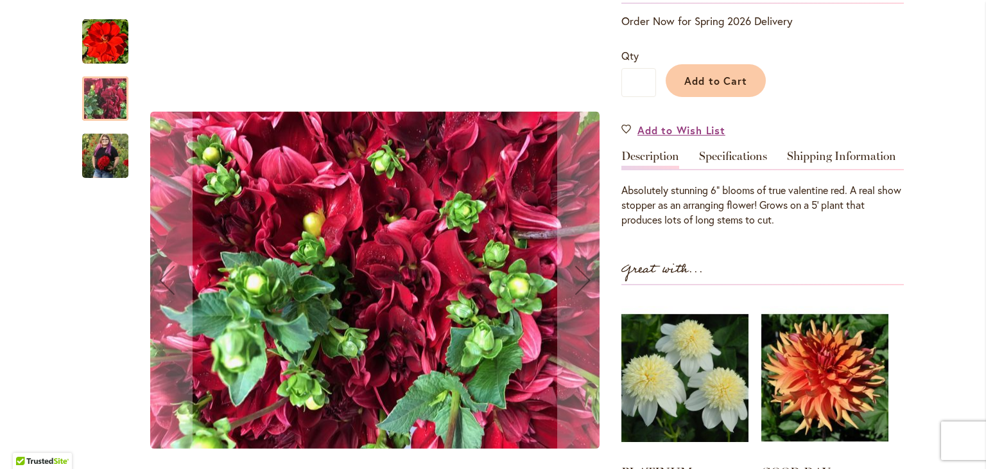
click at [107, 171] on img "MOLLY ANN" at bounding box center [105, 155] width 46 height 58
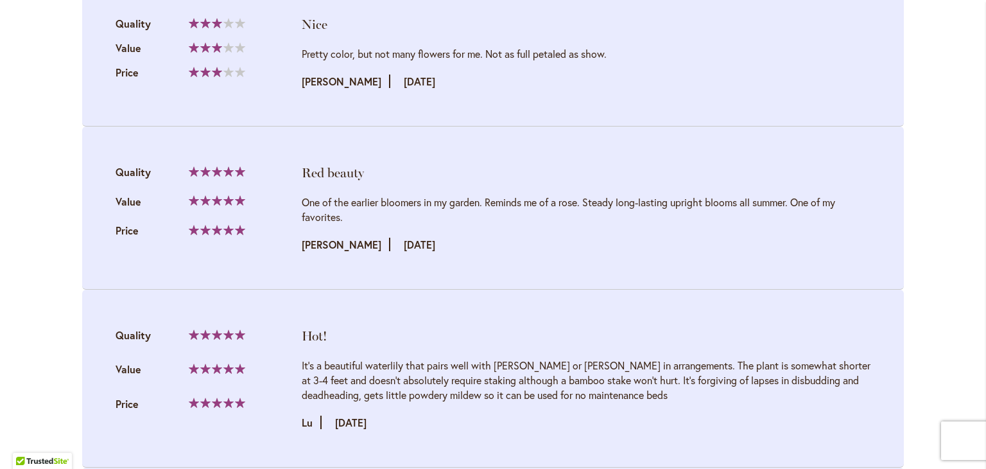
scroll to position [1624, 0]
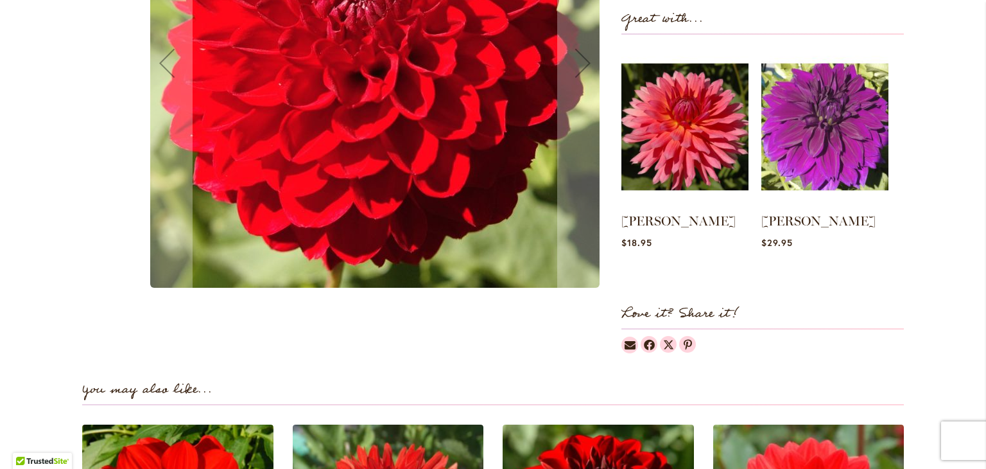
scroll to position [513, 0]
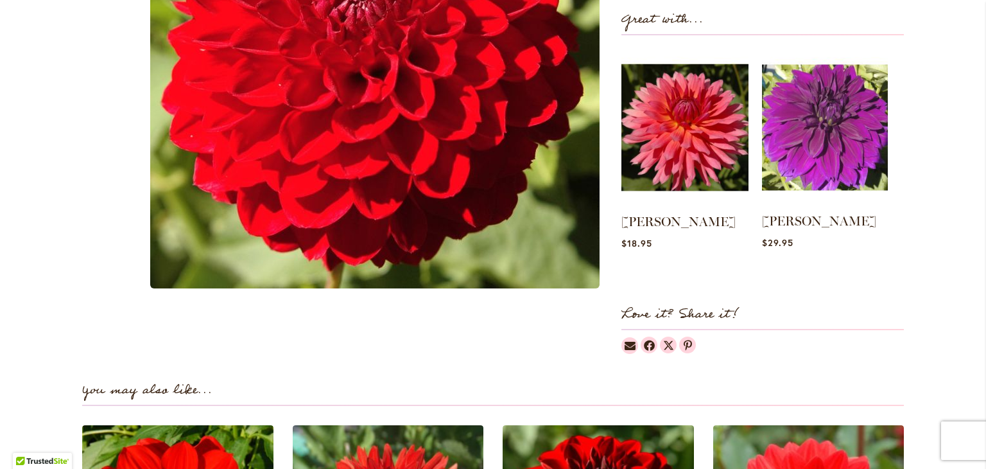
click at [793, 120] on img at bounding box center [825, 127] width 126 height 157
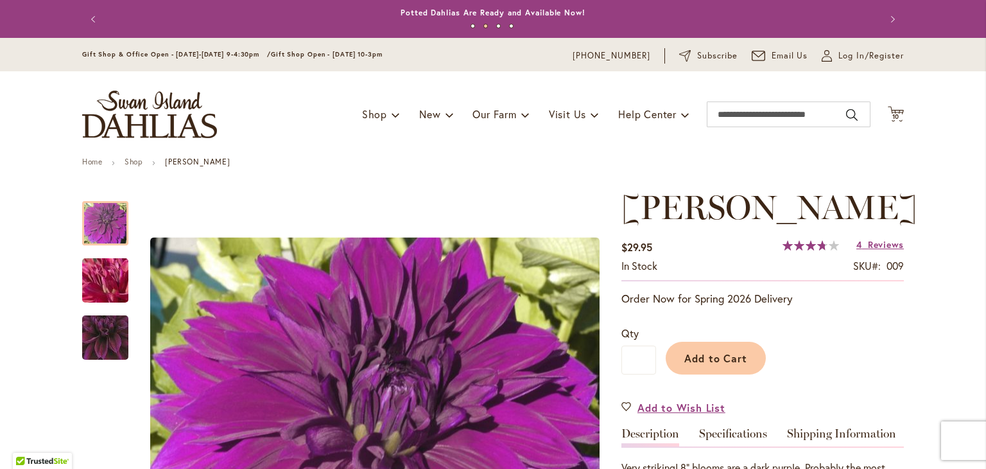
click at [128, 167] on li "Shop" at bounding box center [144, 163] width 39 height 12
click at [129, 164] on link "Shop" at bounding box center [134, 162] width 18 height 10
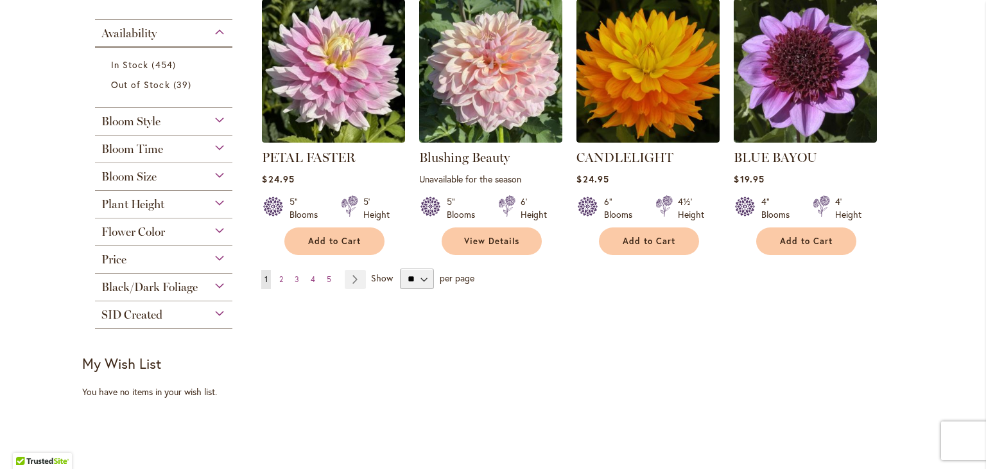
scroll to position [1041, 0]
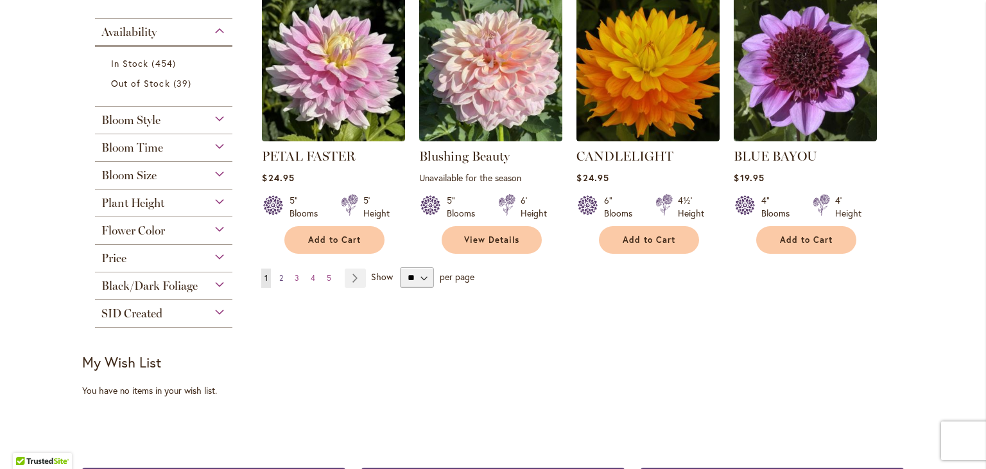
click at [279, 273] on span "2" at bounding box center [281, 278] width 4 height 10
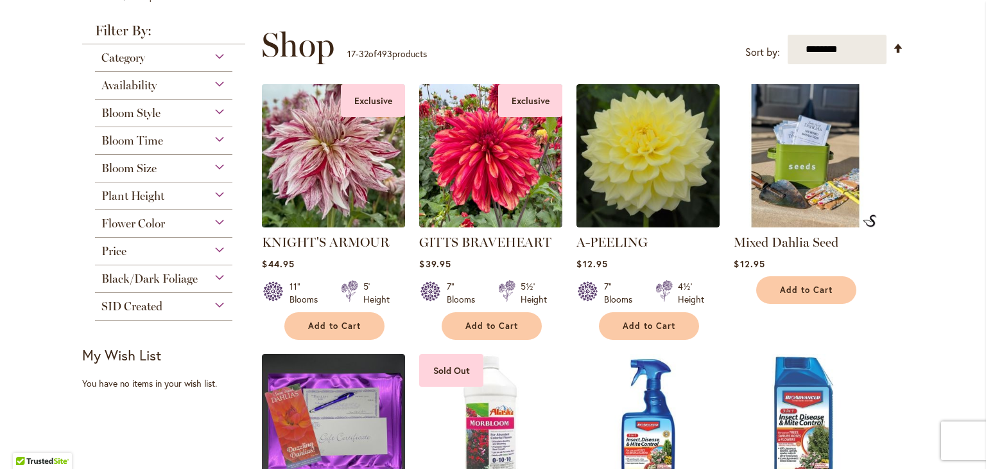
scroll to position [159, 0]
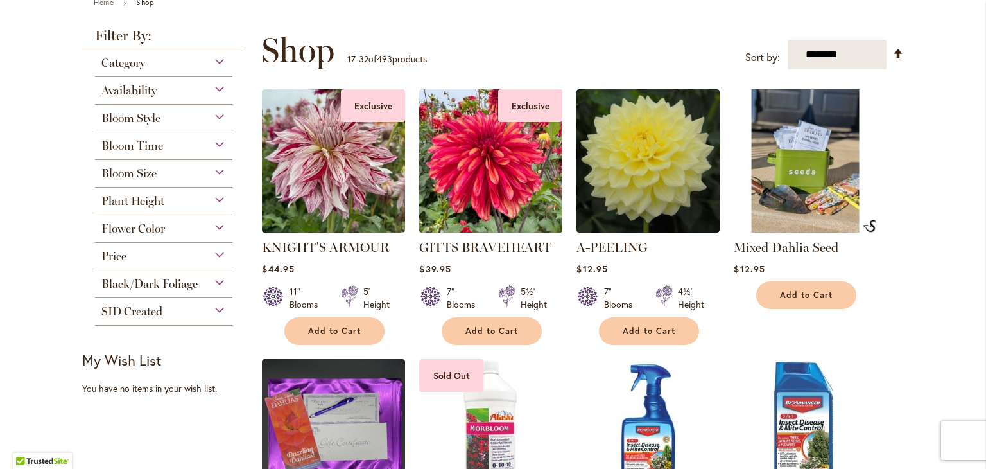
click at [481, 166] on img at bounding box center [491, 160] width 150 height 150
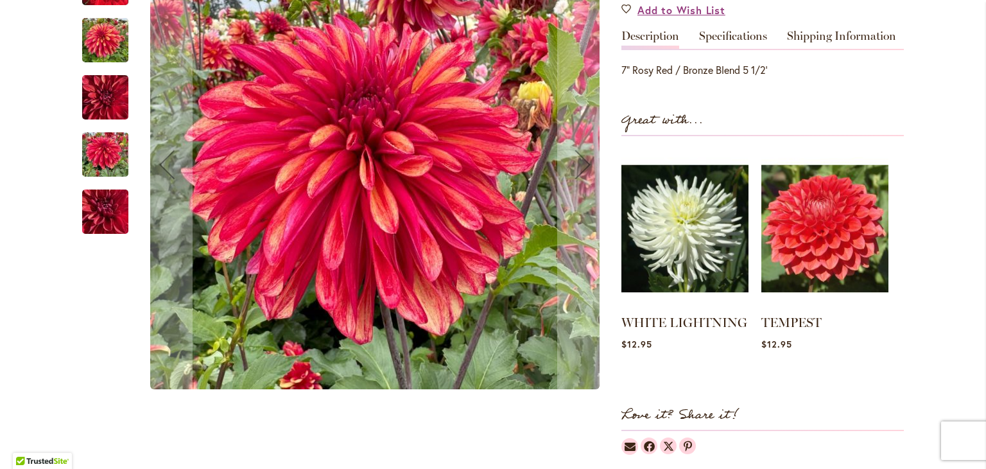
scroll to position [436, 0]
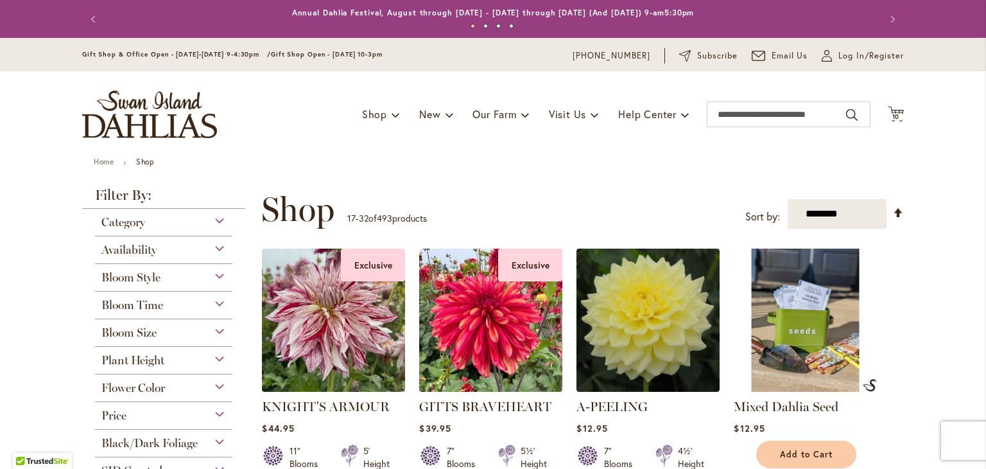
scroll to position [87, 0]
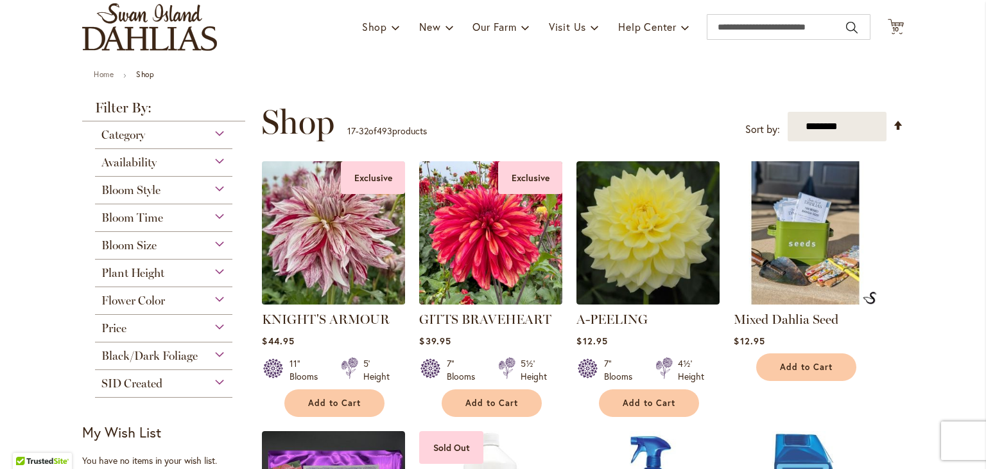
click at [345, 274] on img at bounding box center [334, 232] width 150 height 150
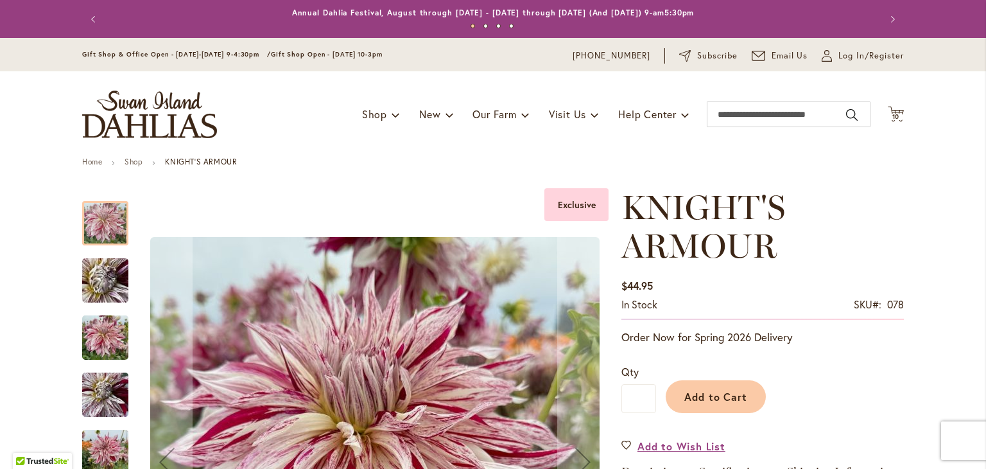
click at [95, 342] on img "KNIGHT'S ARMOUR" at bounding box center [105, 338] width 46 height 62
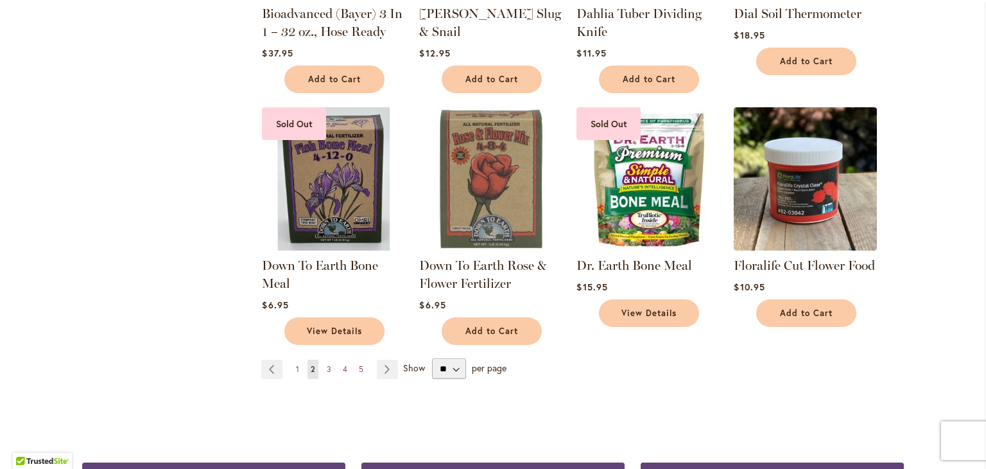
scroll to position [913, 0]
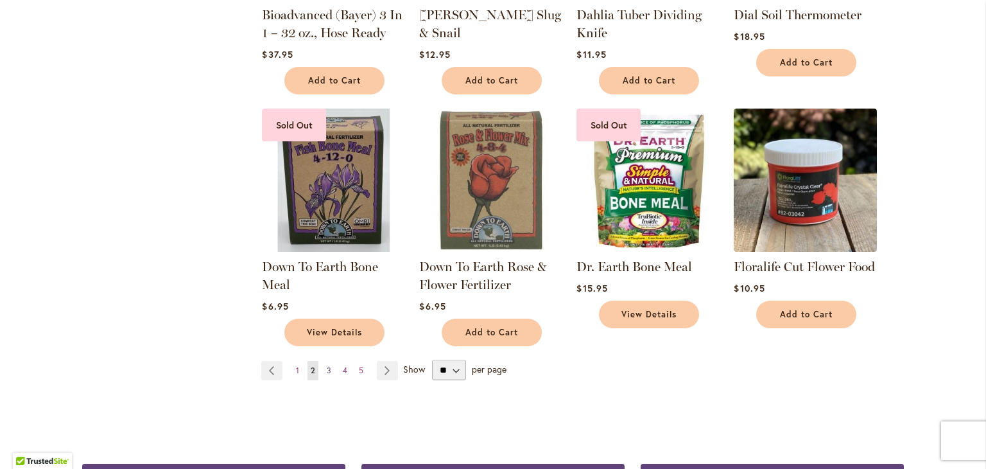
click at [327, 368] on span "3" at bounding box center [329, 370] width 4 height 10
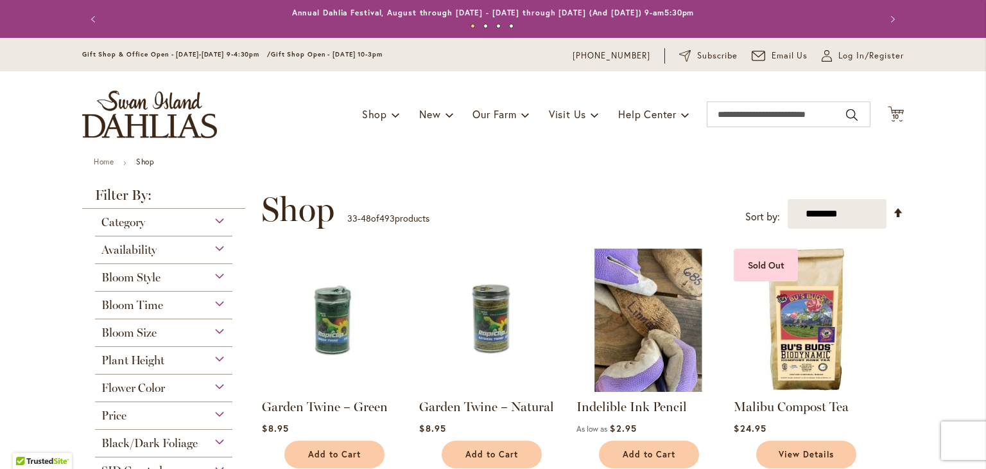
scroll to position [181, 0]
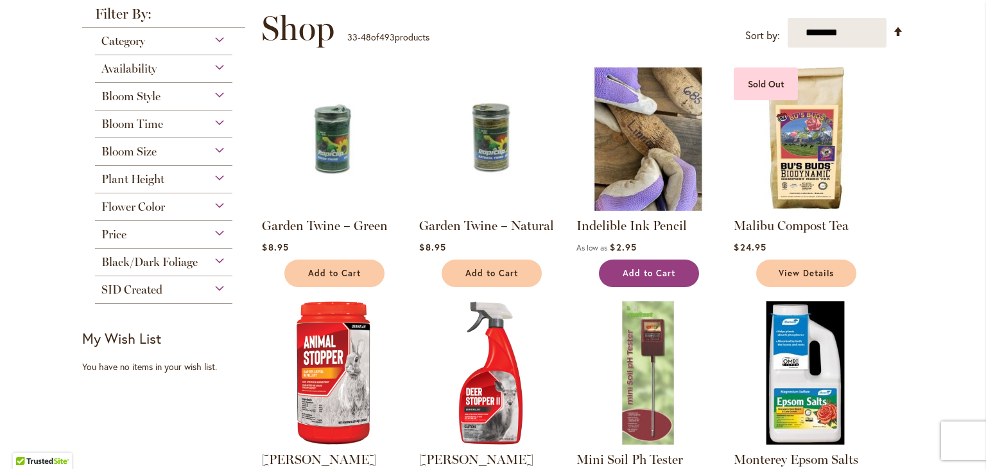
click at [639, 273] on span "Add to Cart" at bounding box center [649, 273] width 53 height 11
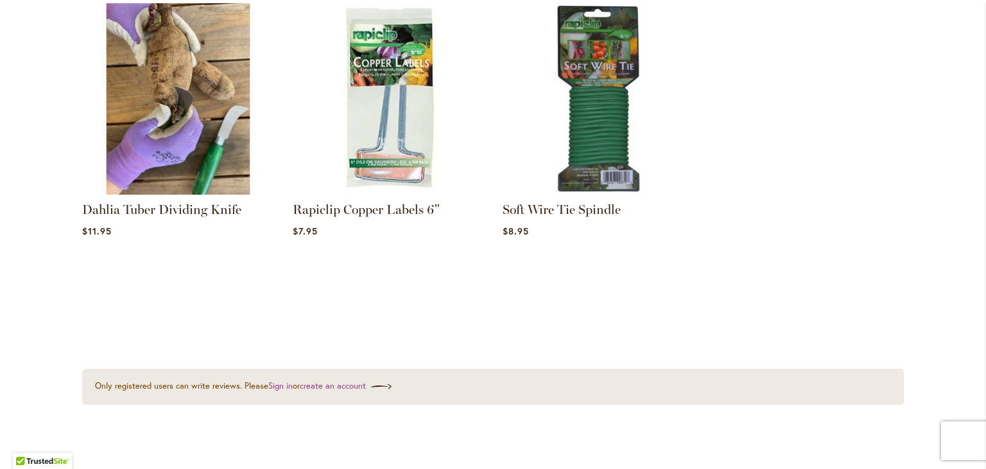
scroll to position [1713, 0]
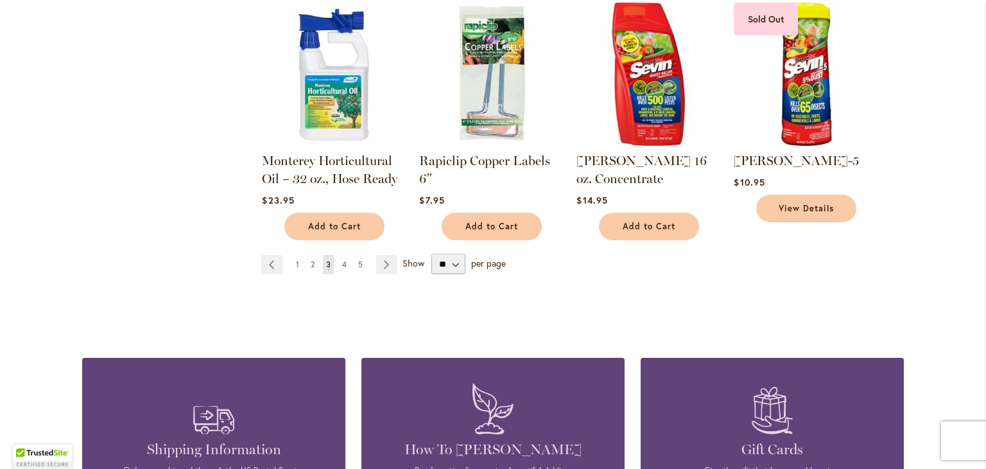
scroll to position [1031, 0]
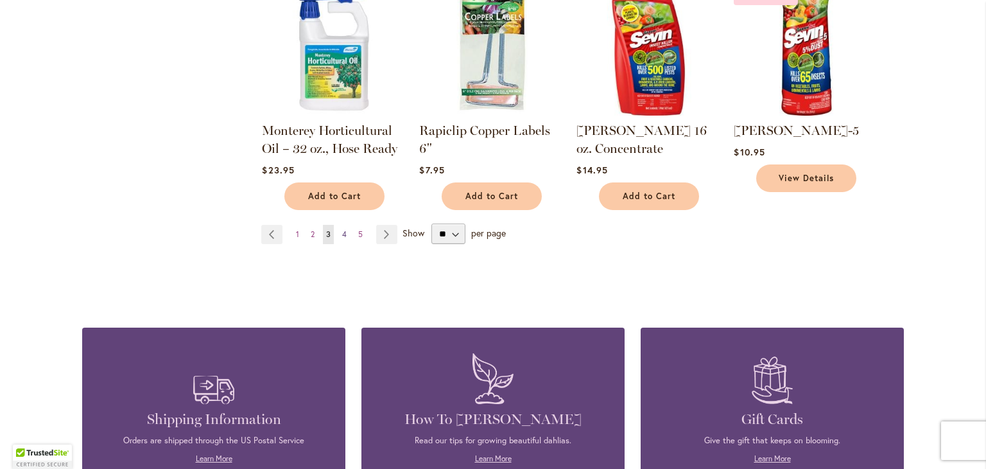
click at [342, 229] on span "4" at bounding box center [344, 234] width 4 height 10
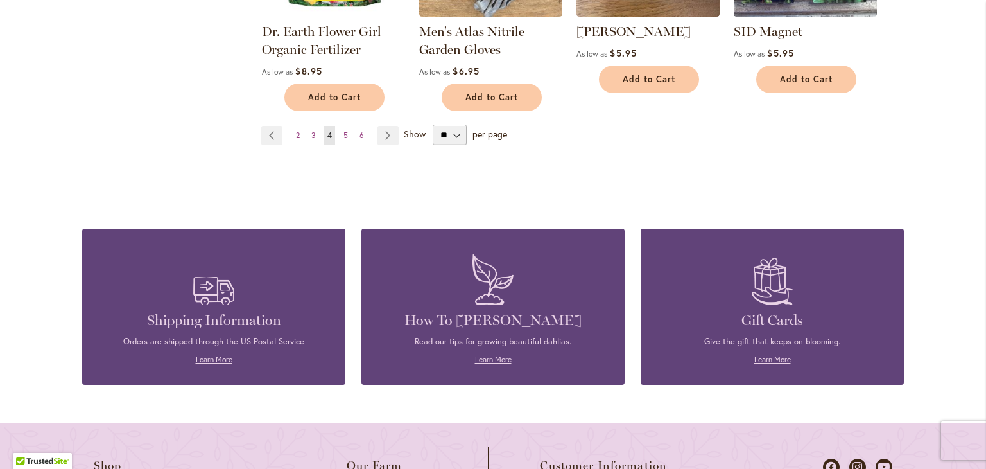
scroll to position [1131, 0]
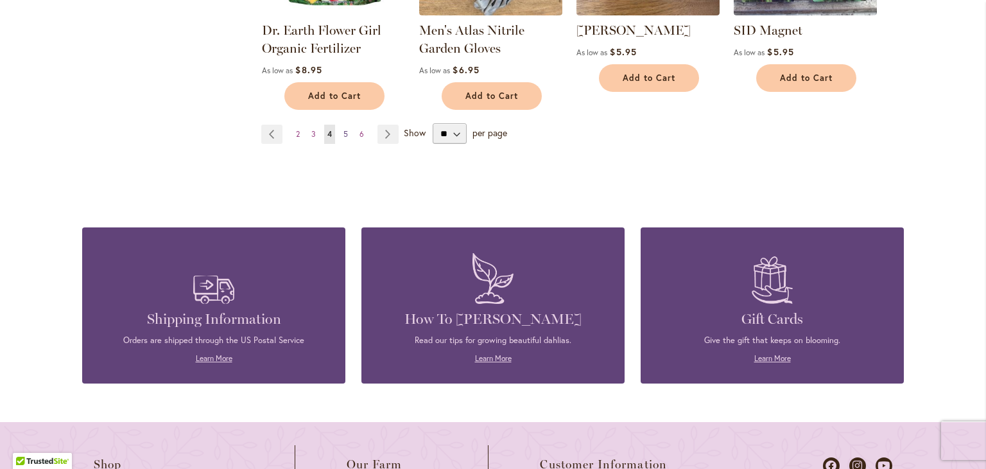
click at [343, 129] on span "5" at bounding box center [345, 134] width 4 height 10
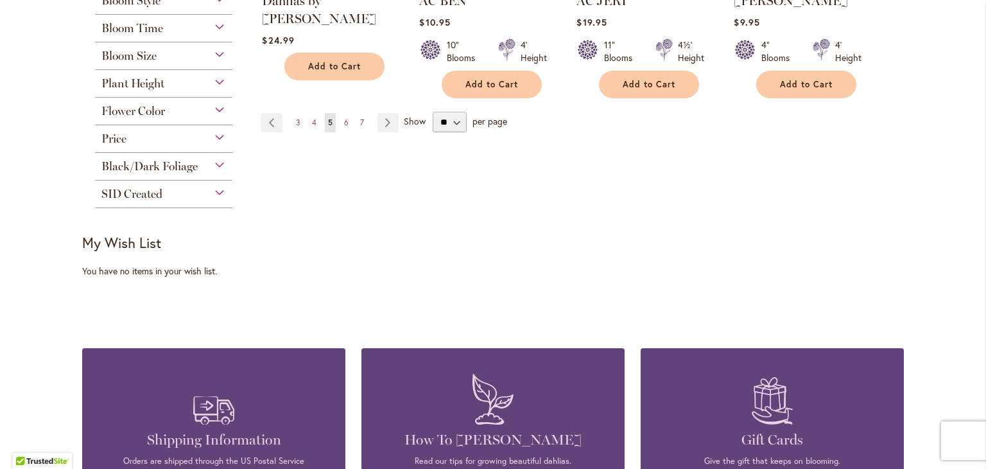
scroll to position [1161, 0]
click at [344, 121] on span "6" at bounding box center [346, 122] width 4 height 10
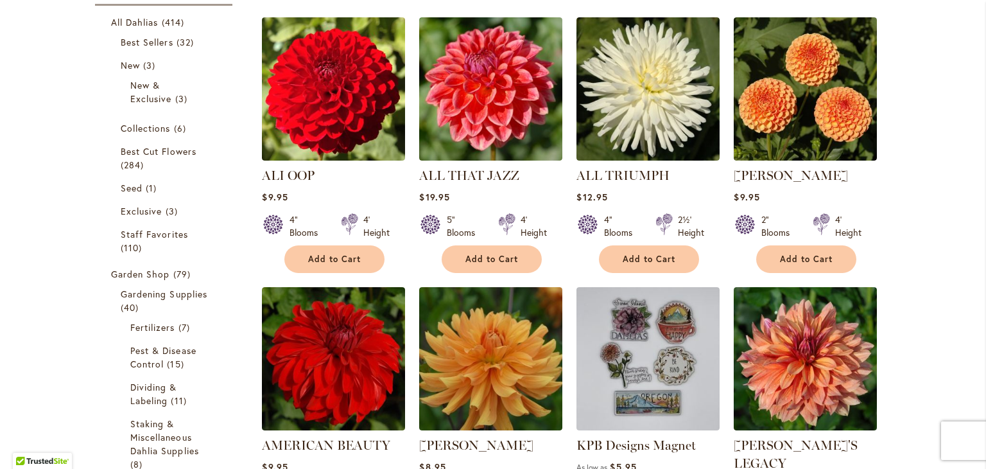
scroll to position [231, 0]
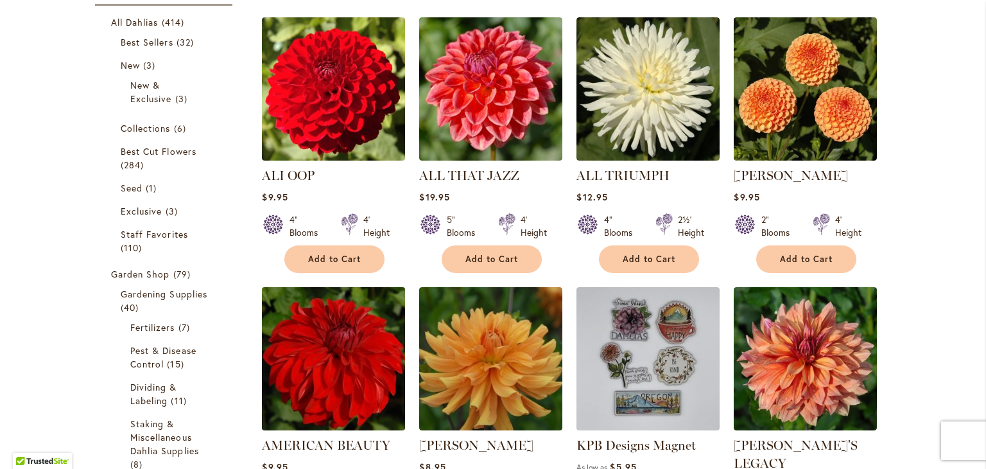
click at [342, 365] on img at bounding box center [334, 358] width 150 height 150
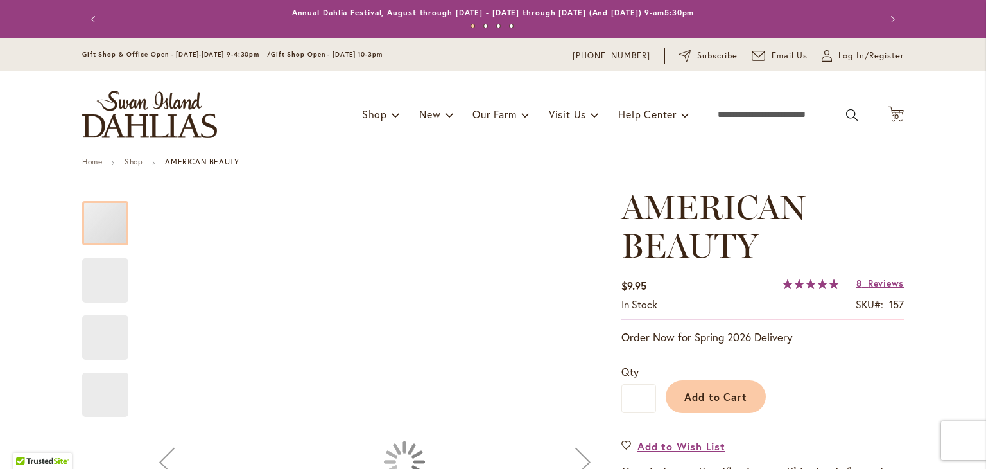
scroll to position [264, 0]
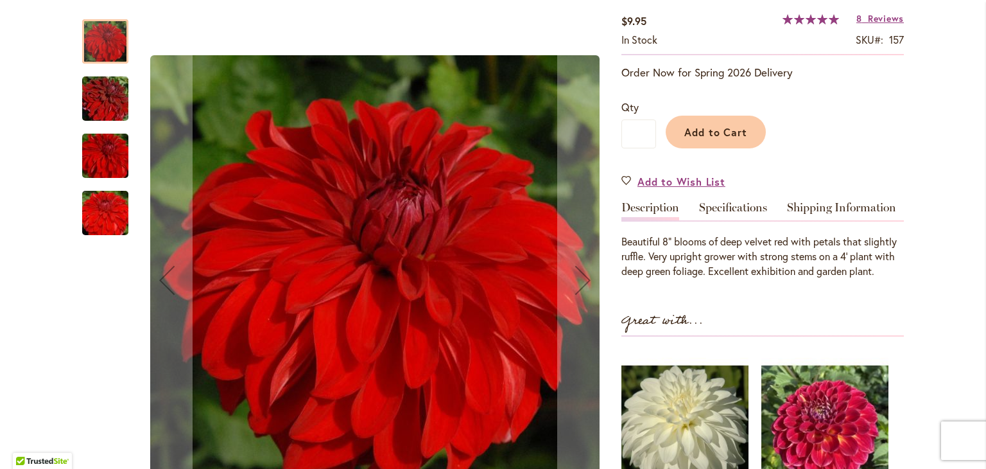
click at [116, 206] on img "AMERICAN BEAUTY" at bounding box center [105, 213] width 92 height 62
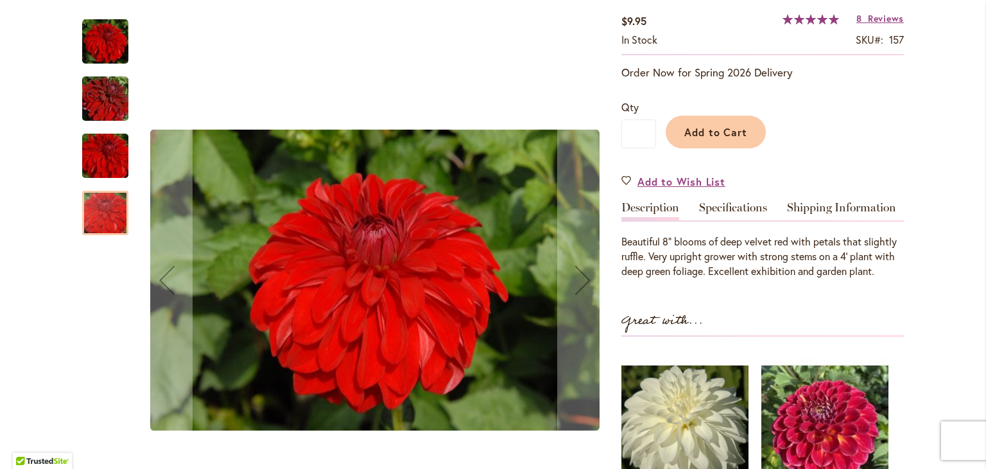
click at [94, 154] on img "AMERICAN BEAUTY" at bounding box center [105, 156] width 92 height 62
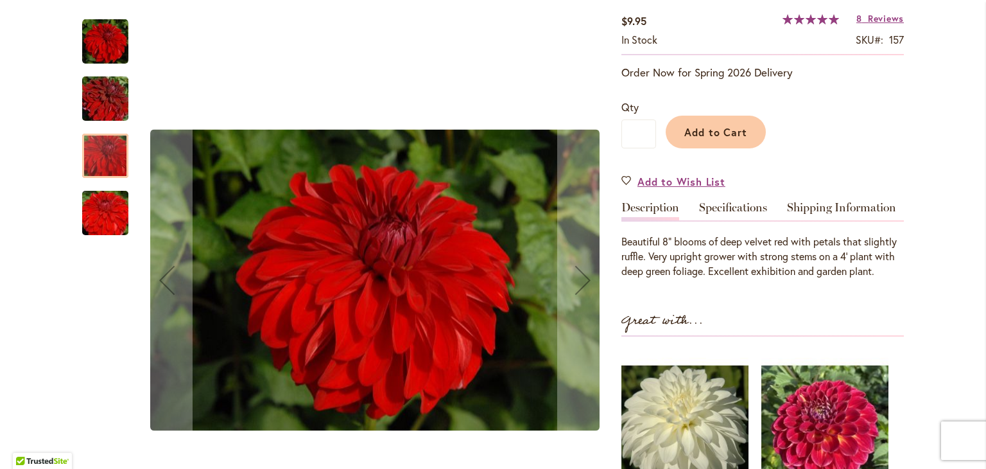
click at [100, 98] on img "AMERICAN BEAUTY" at bounding box center [105, 99] width 92 height 62
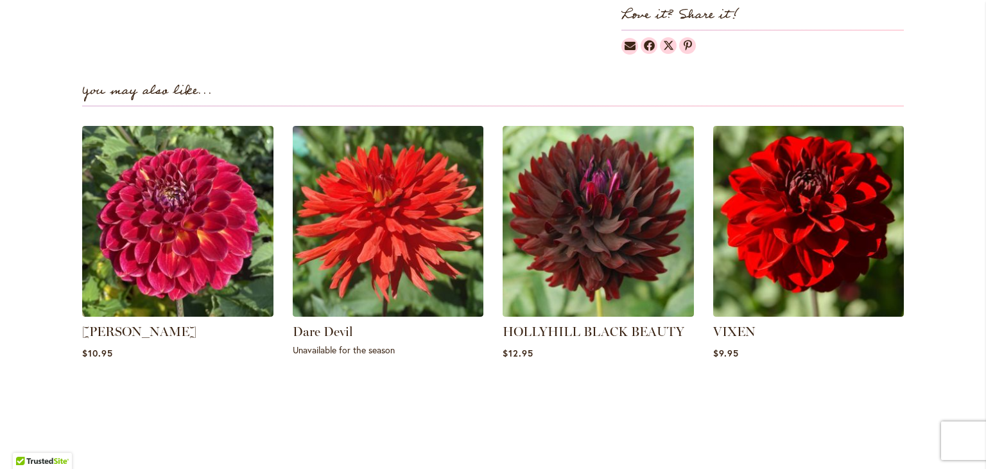
scroll to position [883, 0]
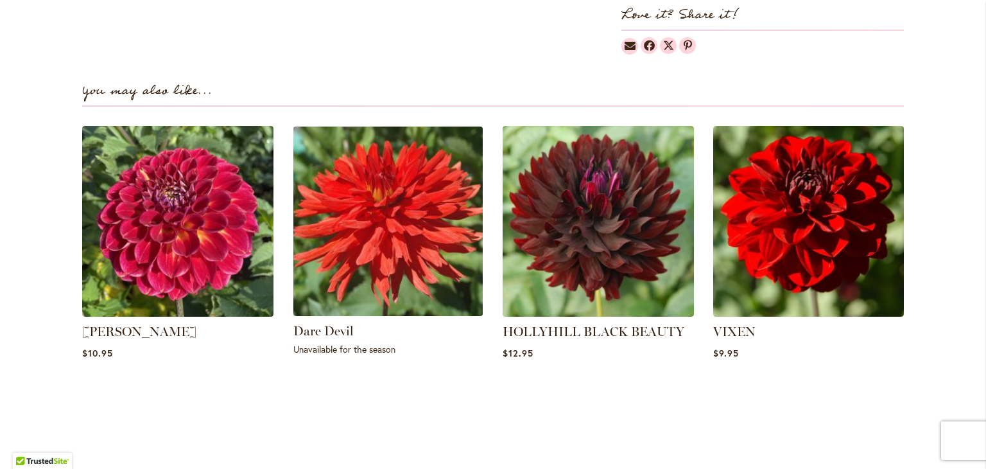
click at [470, 193] on img at bounding box center [387, 220] width 199 height 199
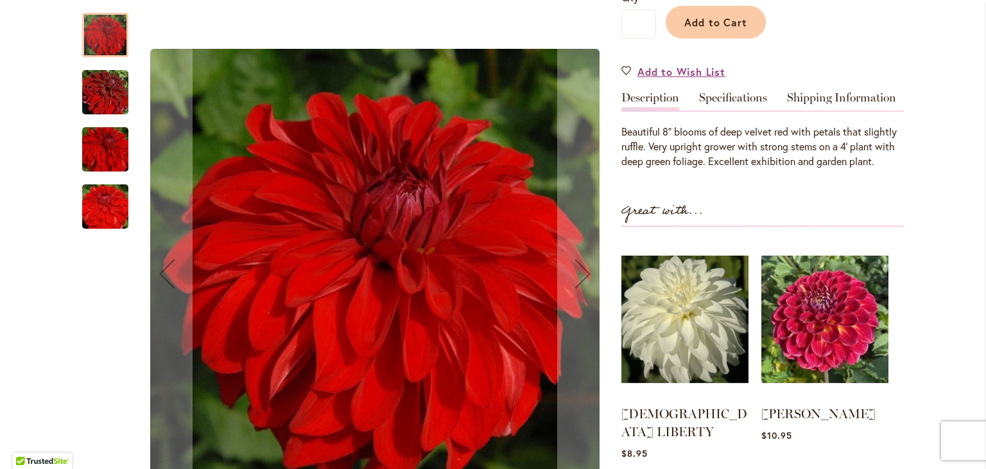
scroll to position [372, 0]
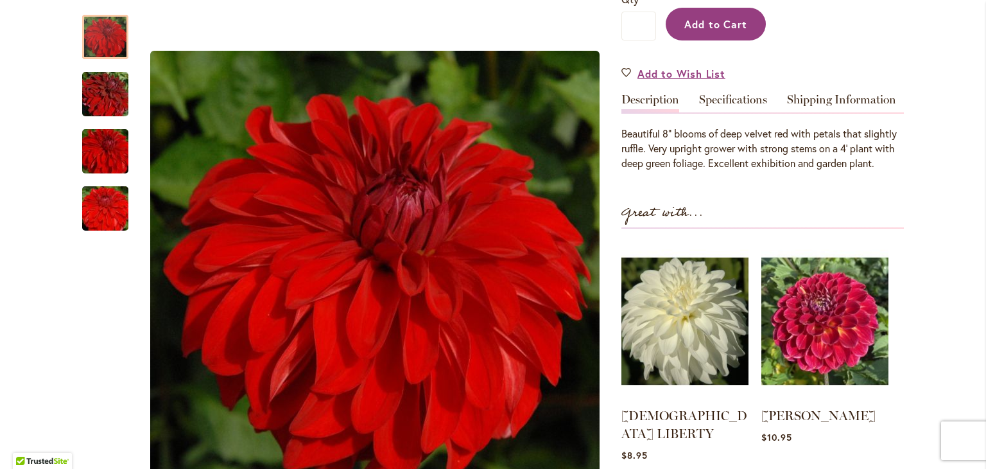
click at [726, 26] on span "Add to Cart" at bounding box center [716, 23] width 64 height 13
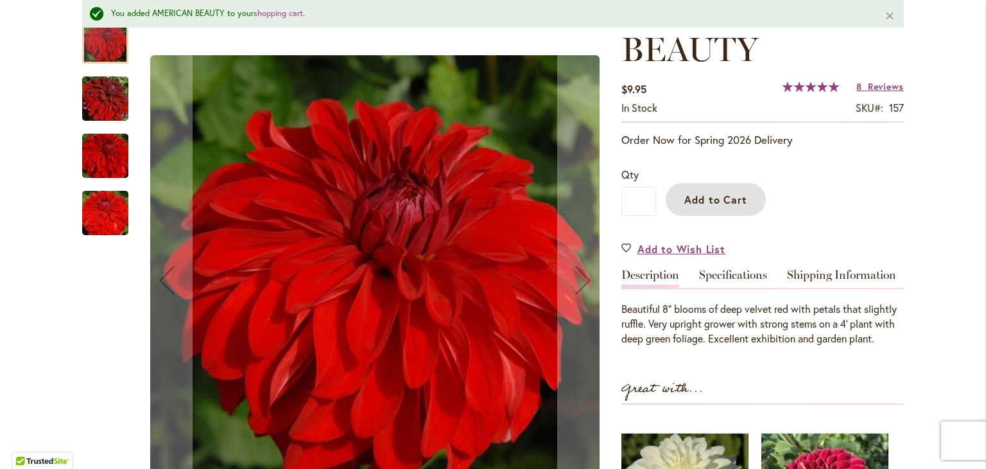
scroll to position [313, 0]
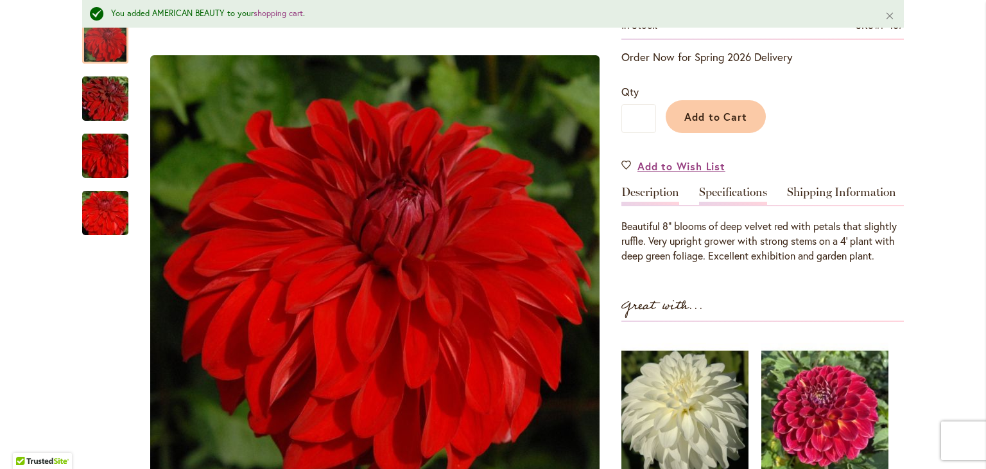
click at [733, 191] on link "Specifications" at bounding box center [733, 195] width 68 height 19
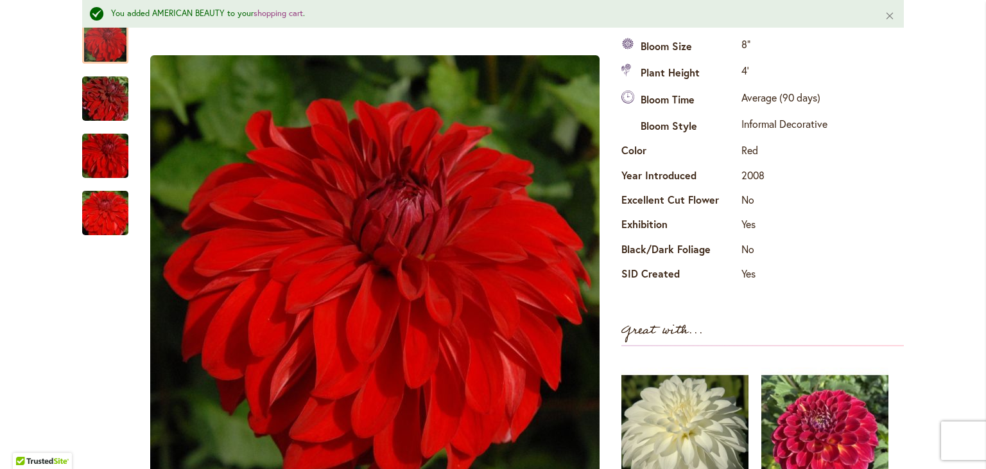
scroll to position [440, 0]
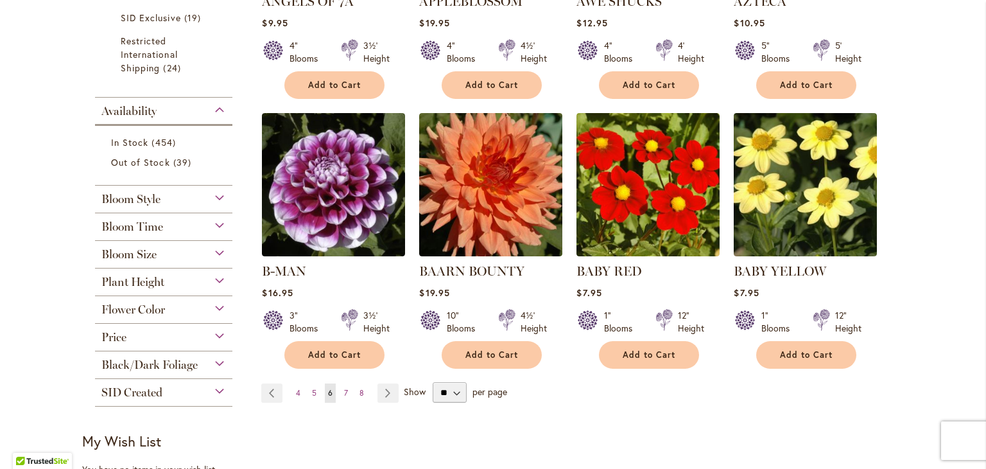
scroll to position [963, 0]
click at [344, 387] on span "7" at bounding box center [346, 392] width 4 height 10
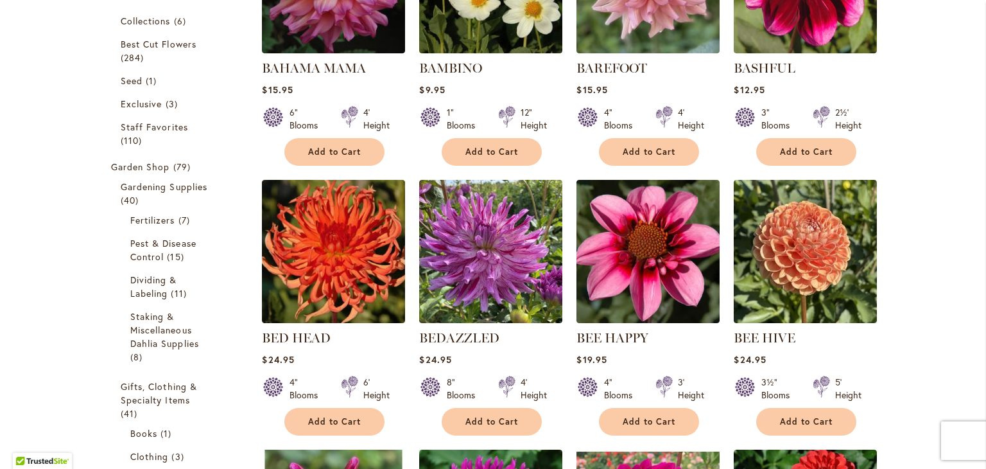
scroll to position [339, 0]
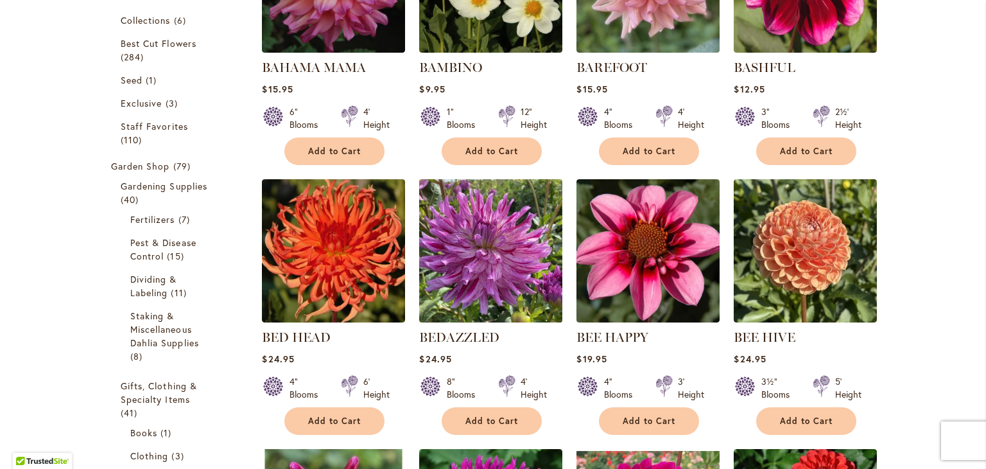
click at [456, 296] on img at bounding box center [491, 250] width 150 height 150
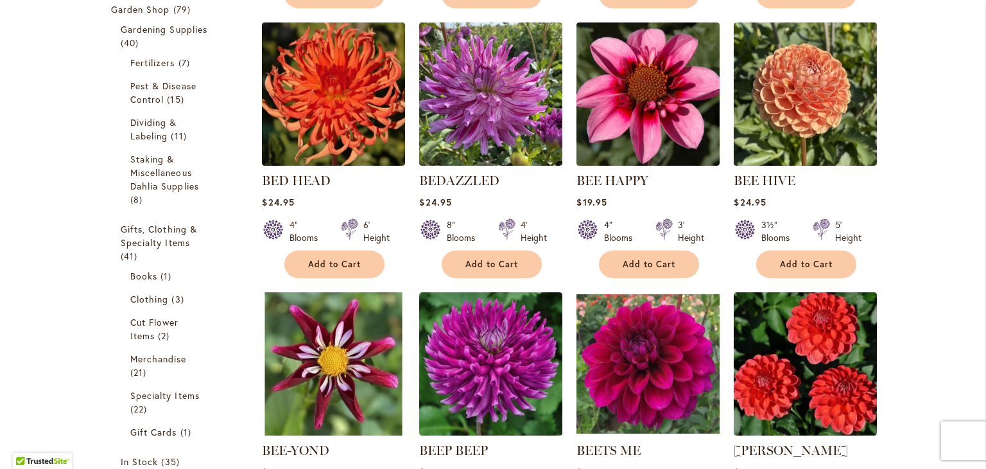
scroll to position [564, 0]
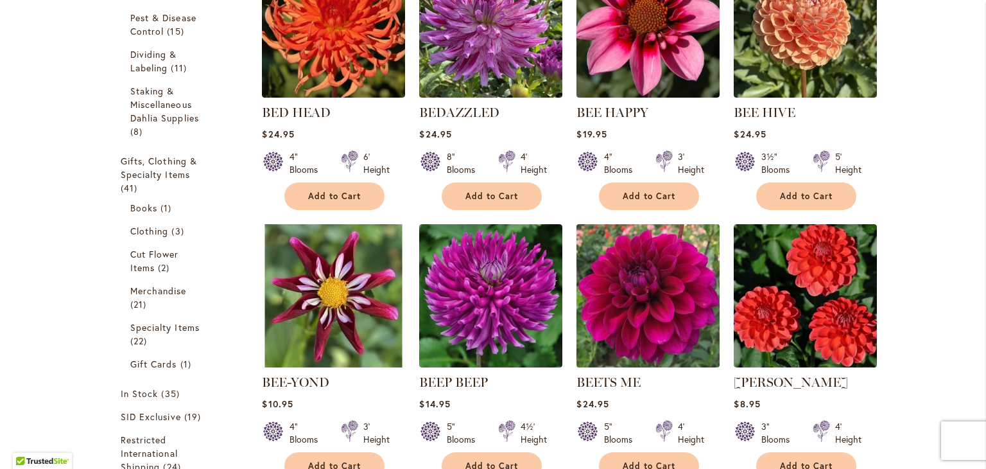
click at [621, 296] on img at bounding box center [648, 295] width 150 height 150
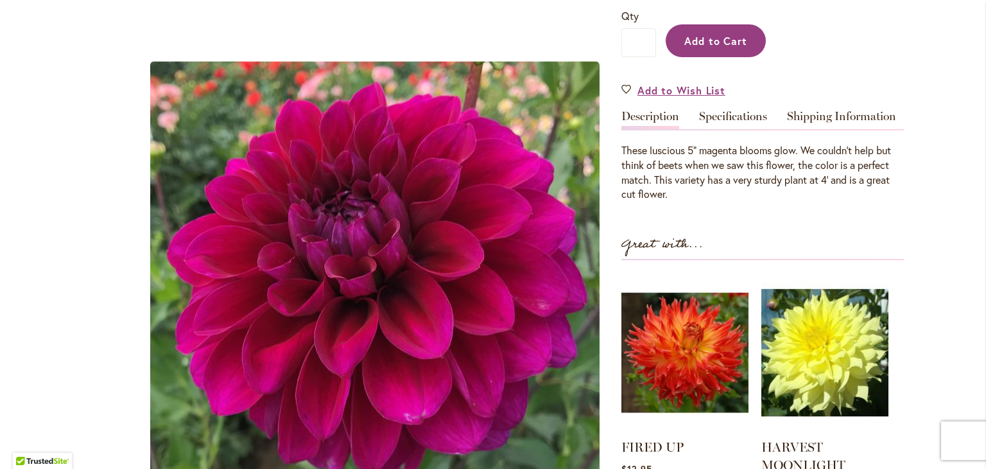
scroll to position [316, 0]
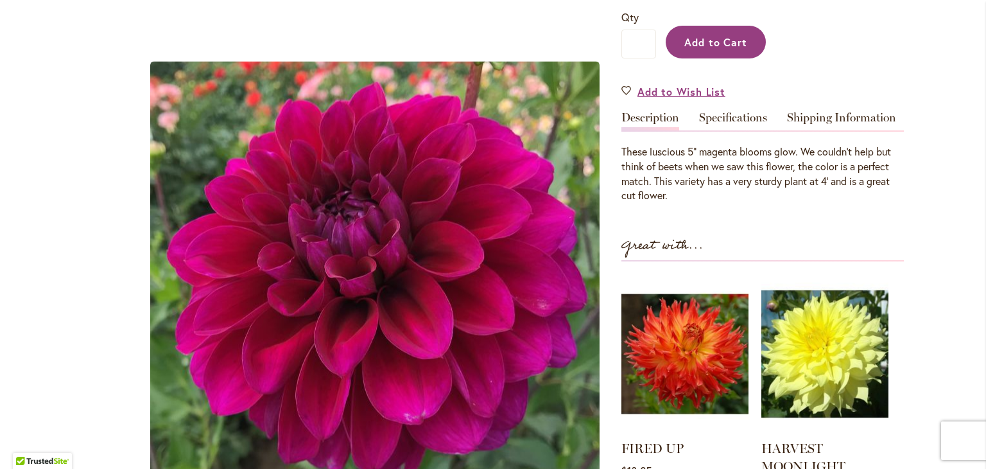
click at [711, 35] on span "Add to Cart" at bounding box center [716, 41] width 64 height 13
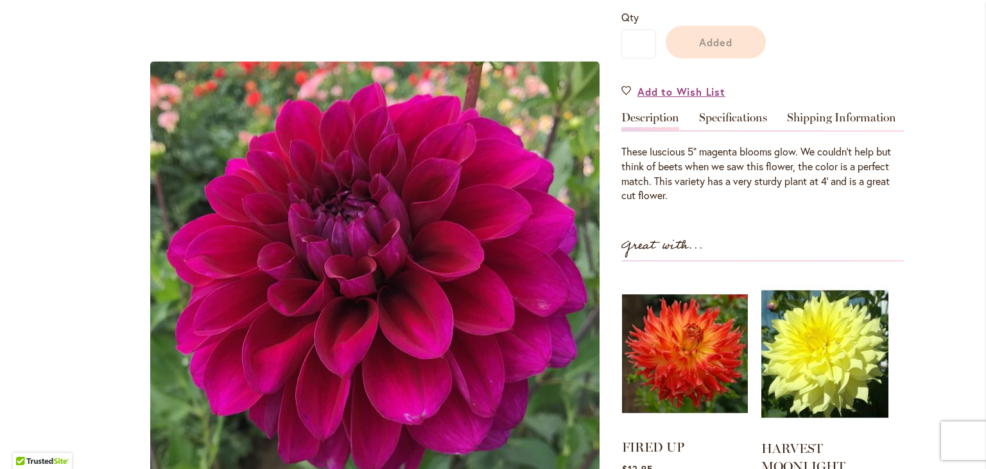
click at [693, 343] on img at bounding box center [685, 353] width 126 height 157
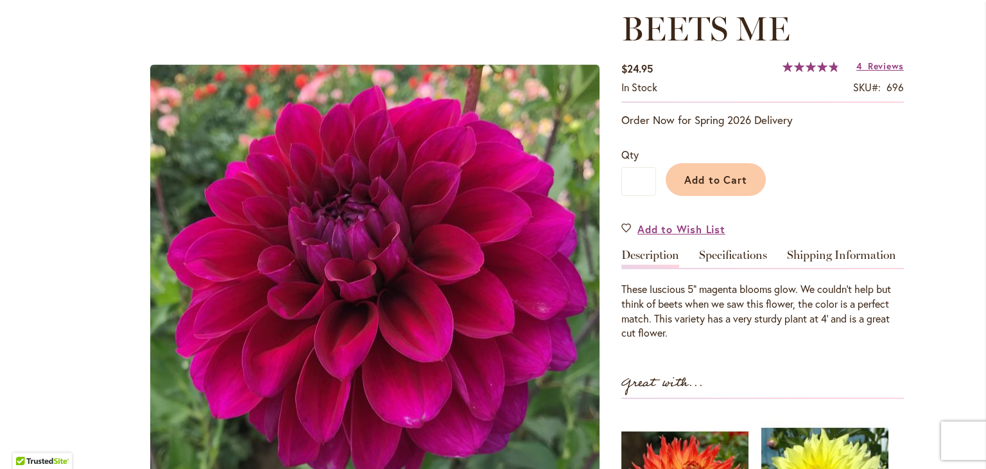
scroll to position [413, 0]
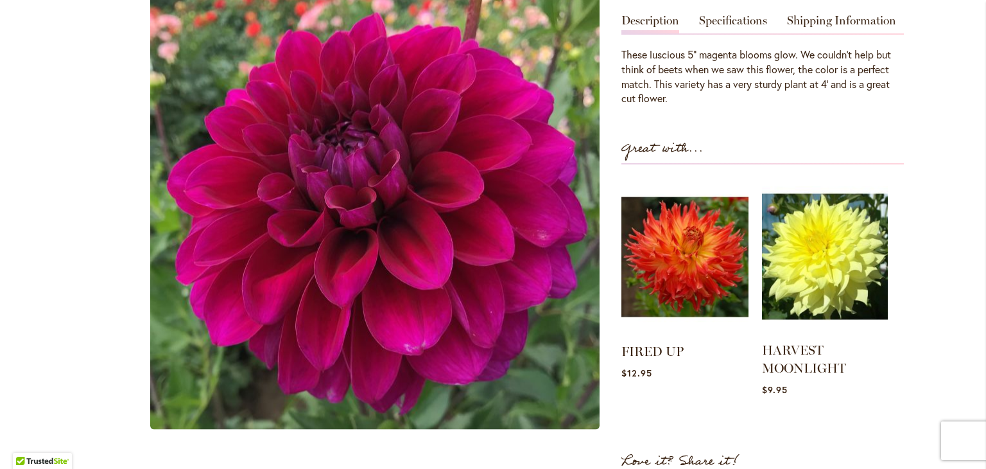
click at [799, 254] on img at bounding box center [825, 256] width 126 height 157
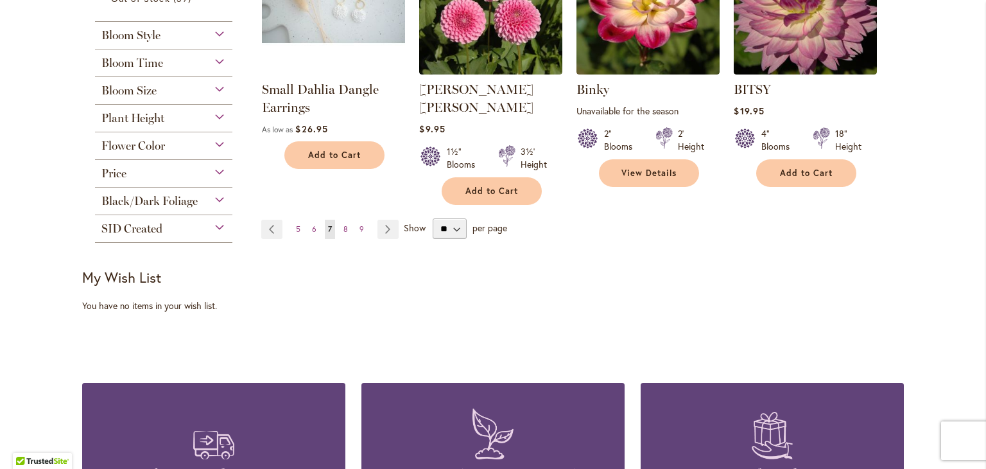
scroll to position [1167, 0]
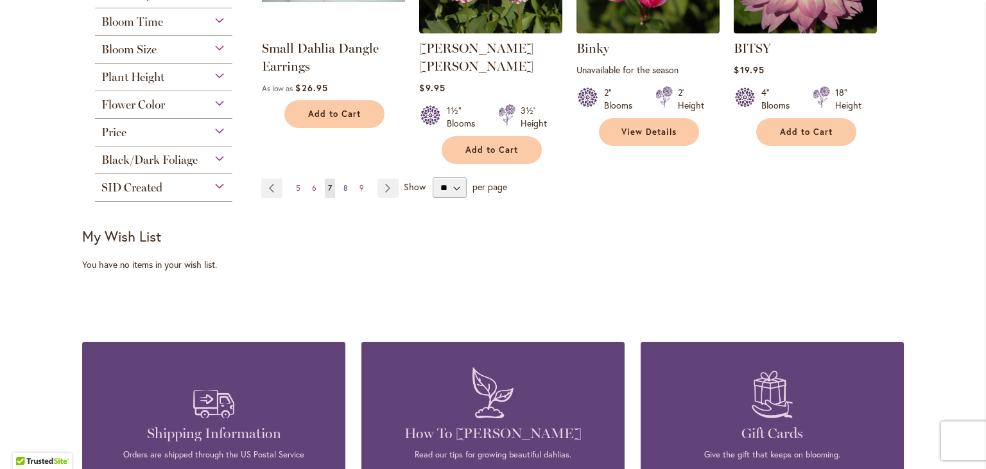
click at [343, 183] on span "8" at bounding box center [345, 188] width 4 height 10
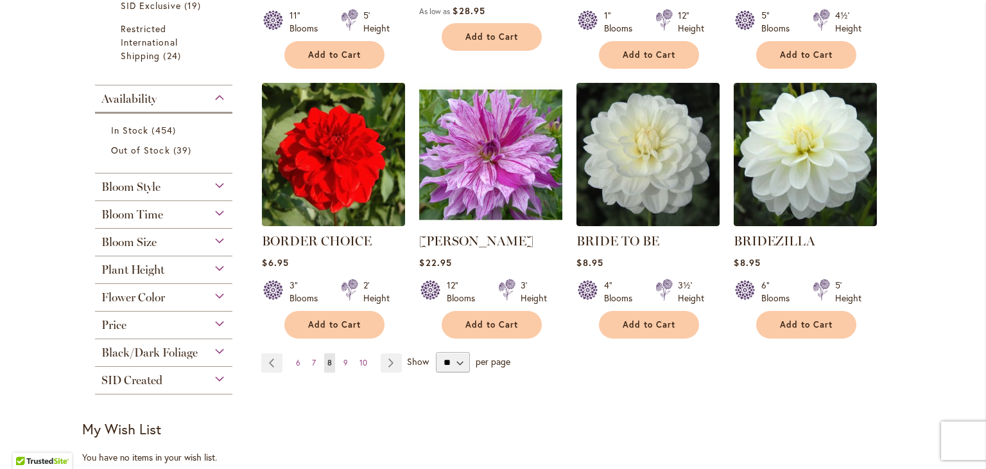
scroll to position [975, 0]
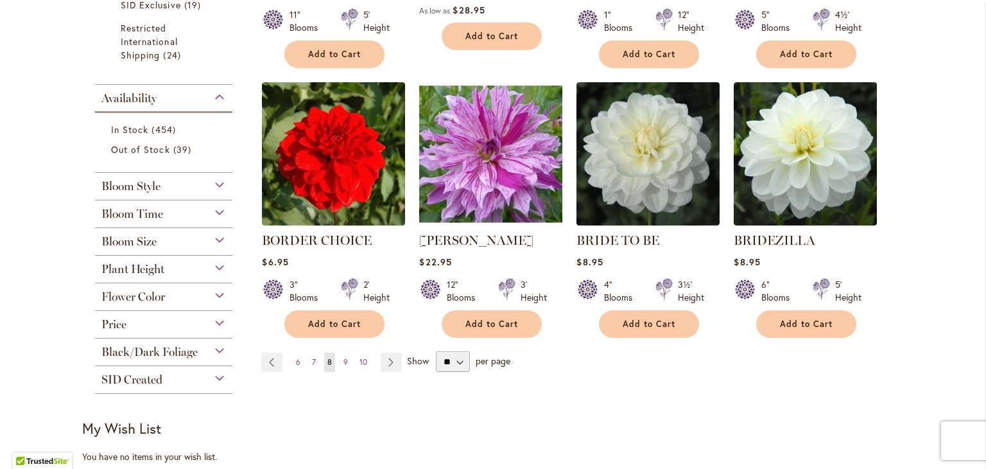
click at [503, 135] on img at bounding box center [491, 153] width 150 height 150
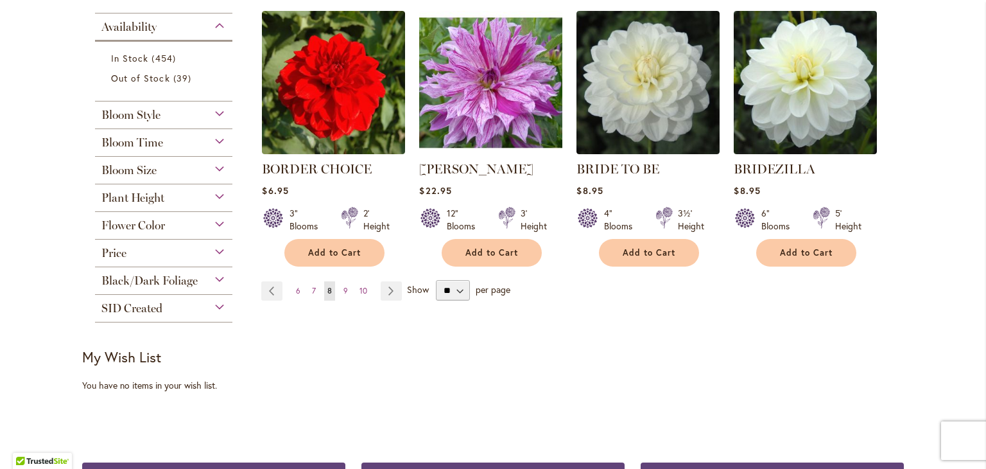
scroll to position [1077, 0]
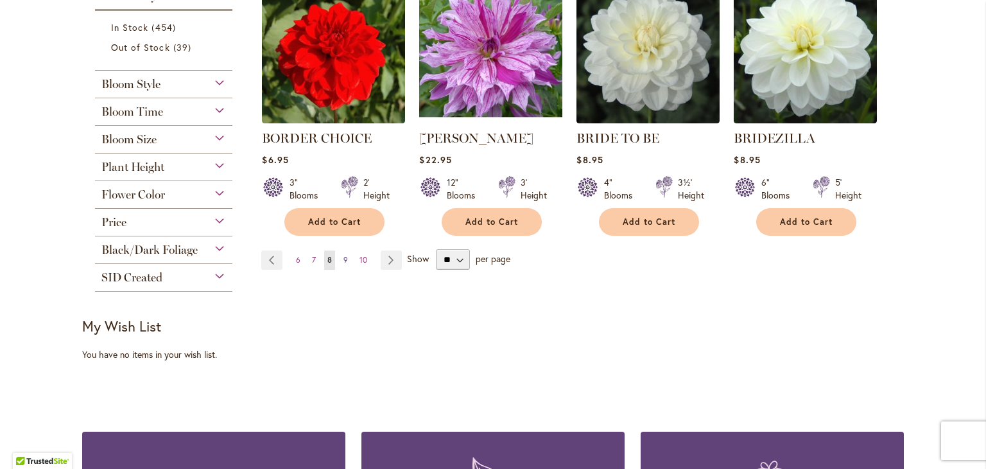
click at [343, 255] on span "9" at bounding box center [345, 260] width 4 height 10
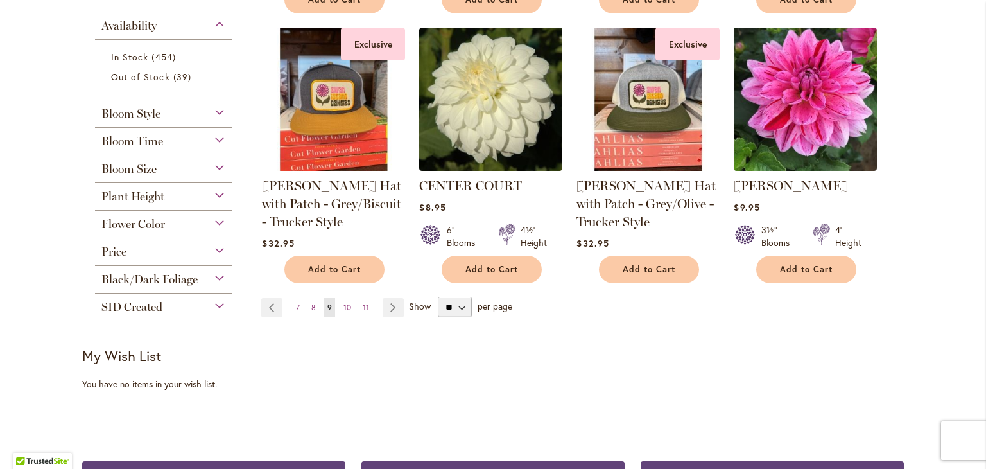
scroll to position [1048, 0]
click at [346, 304] on span "10" at bounding box center [347, 307] width 8 height 10
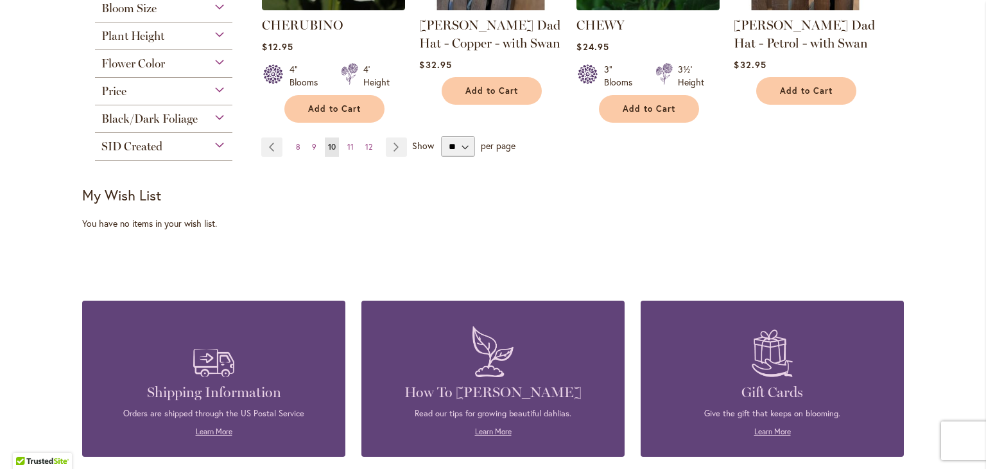
scroll to position [1207, 0]
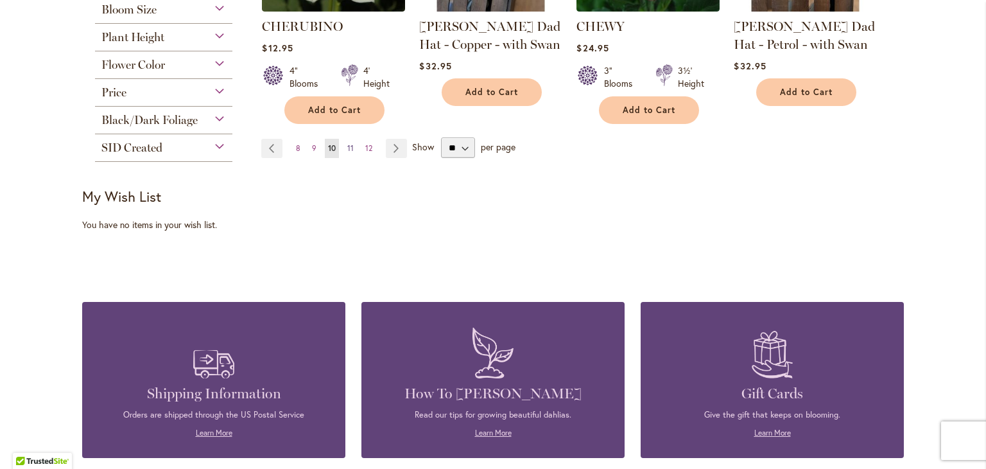
click at [348, 143] on span "11" at bounding box center [350, 148] width 6 height 10
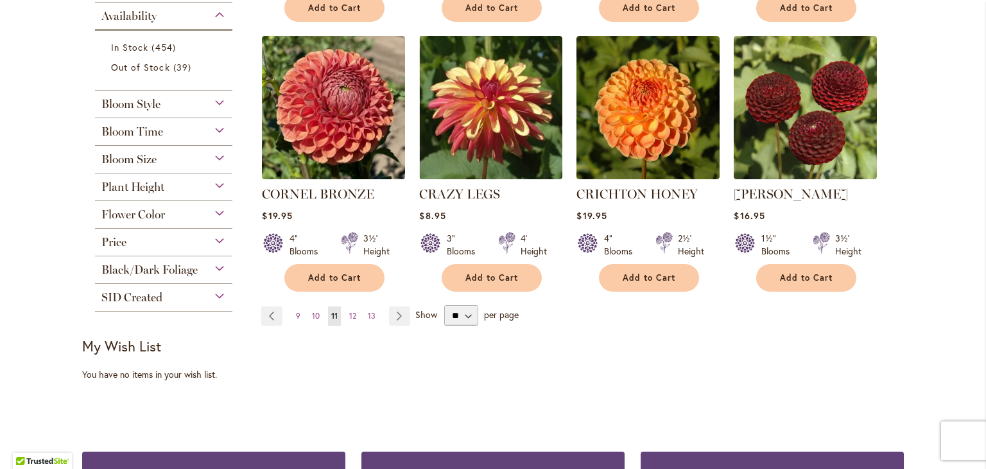
scroll to position [1063, 0]
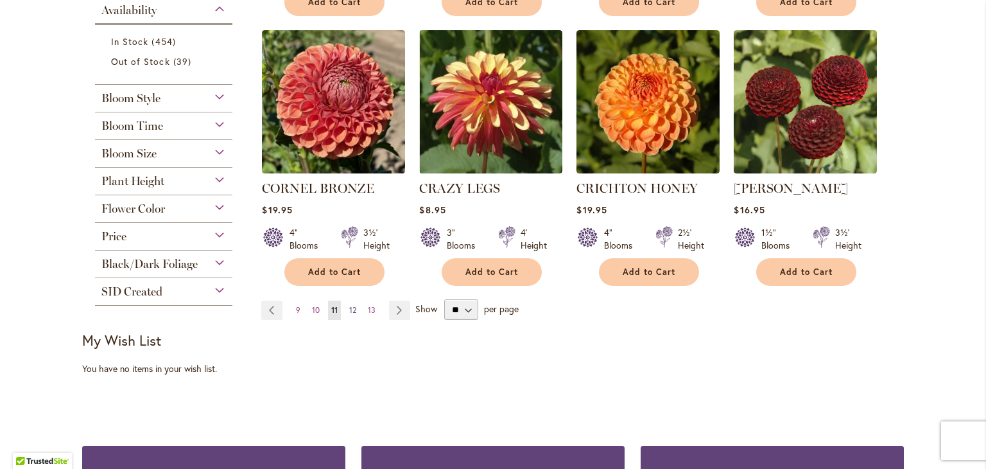
click at [351, 305] on span "12" at bounding box center [352, 310] width 7 height 10
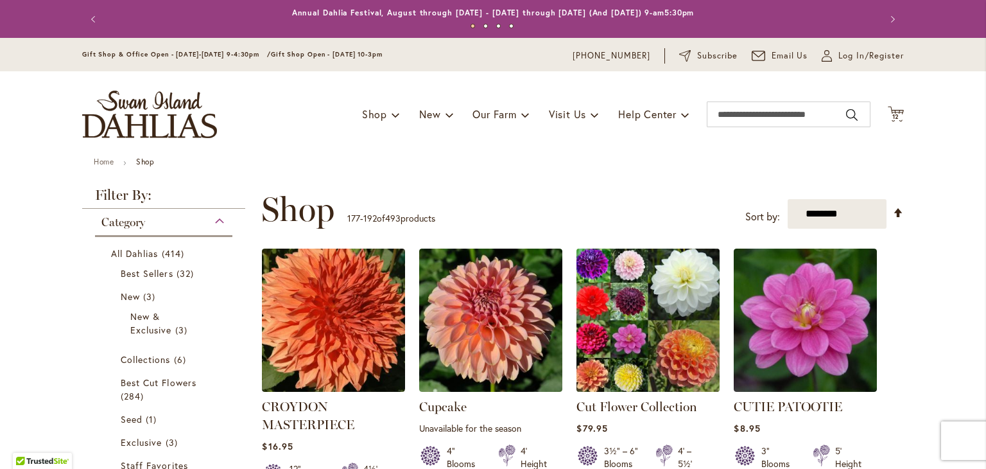
click at [658, 357] on img at bounding box center [648, 320] width 150 height 150
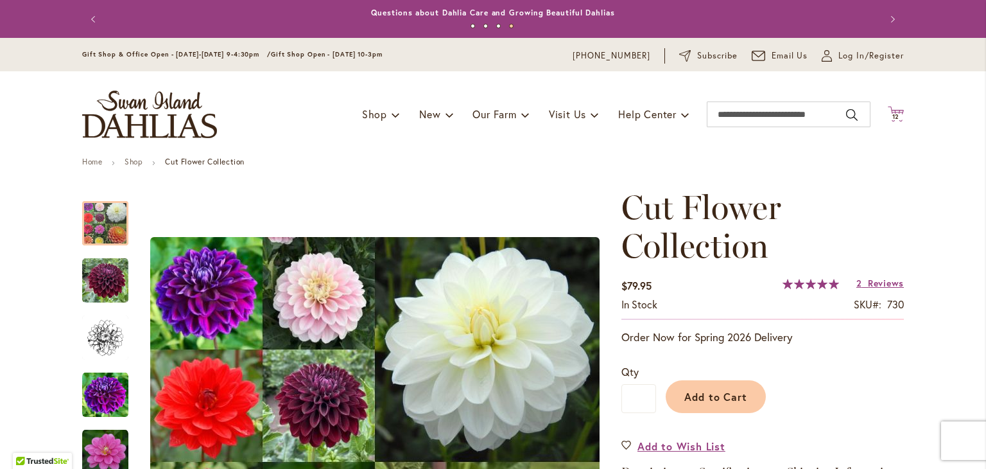
click at [896, 121] on span "Cart .cls-1 { fill: #231f20; }" at bounding box center [896, 114] width 16 height 17
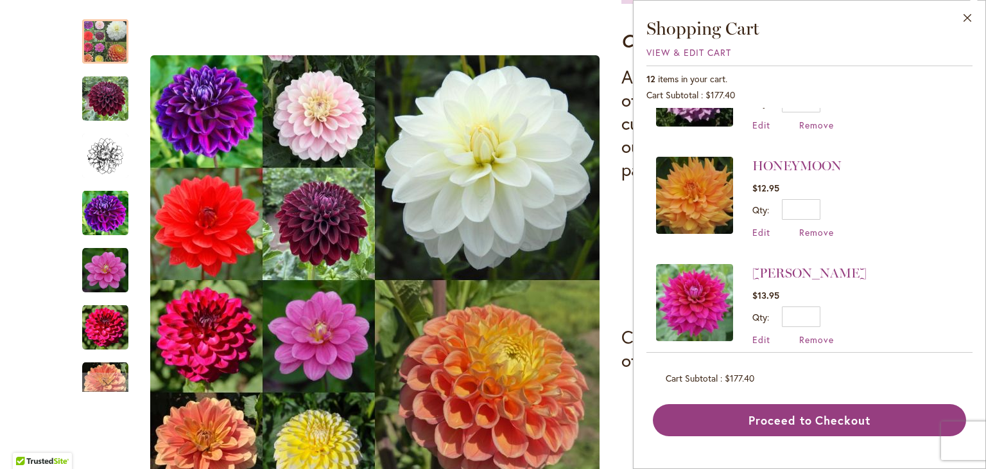
scroll to position [483, 0]
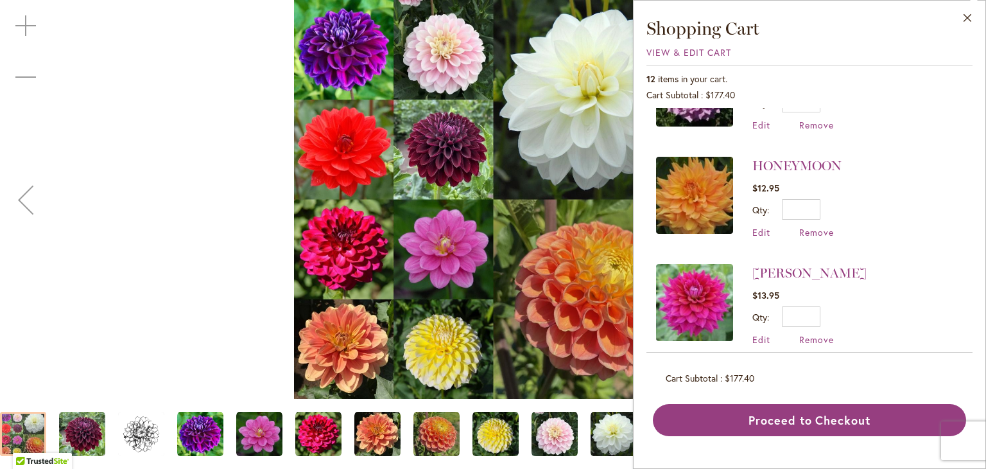
click at [318, 439] on img "Cut Flower Collection" at bounding box center [318, 434] width 46 height 46
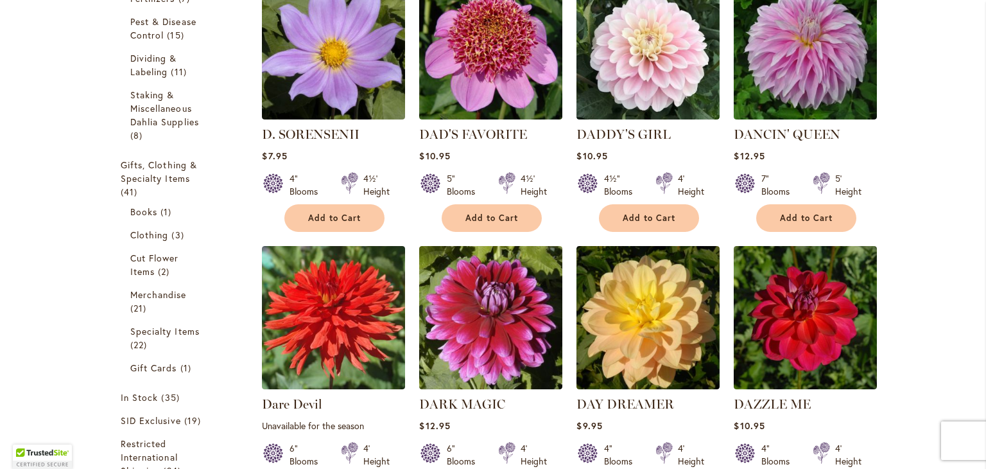
scroll to position [561, 0]
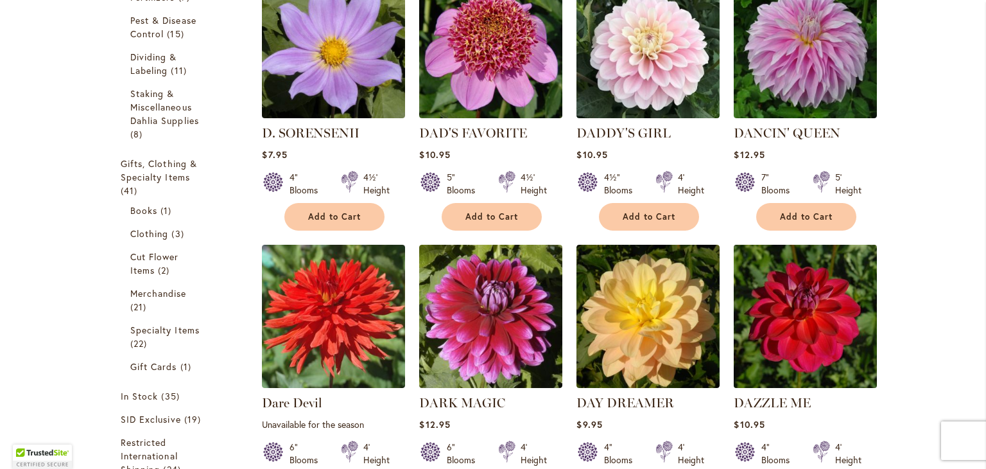
click at [762, 319] on img at bounding box center [806, 316] width 150 height 150
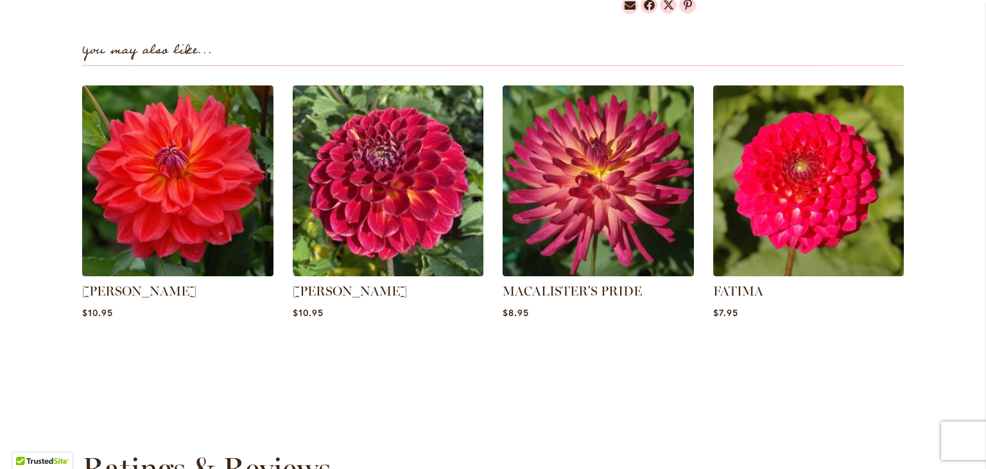
scroll to position [865, 0]
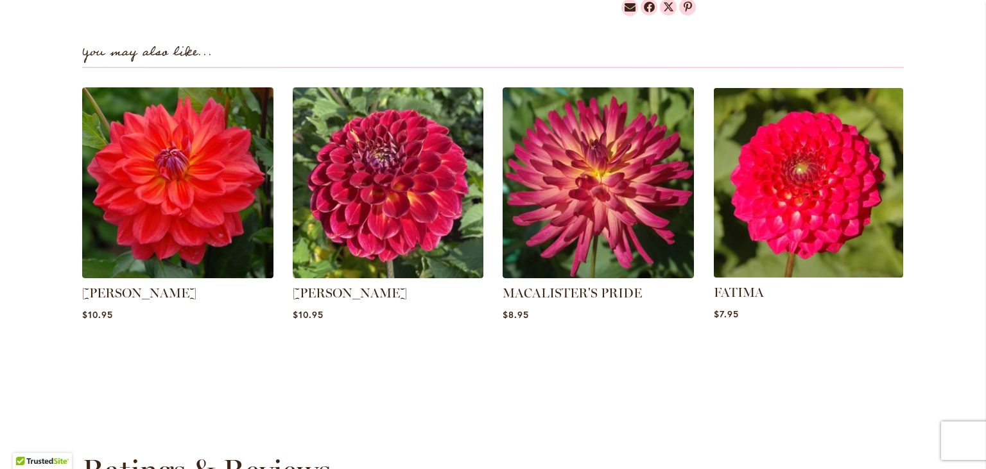
click at [763, 229] on img at bounding box center [808, 182] width 199 height 199
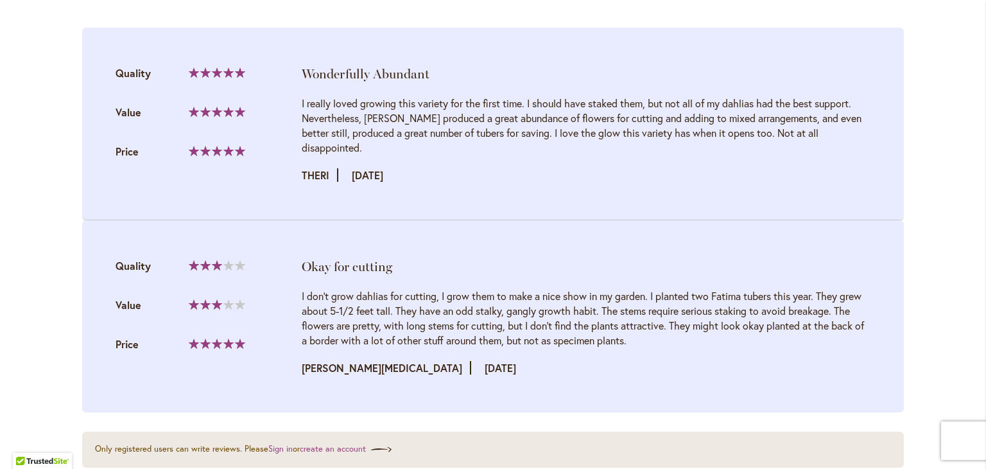
scroll to position [1376, 0]
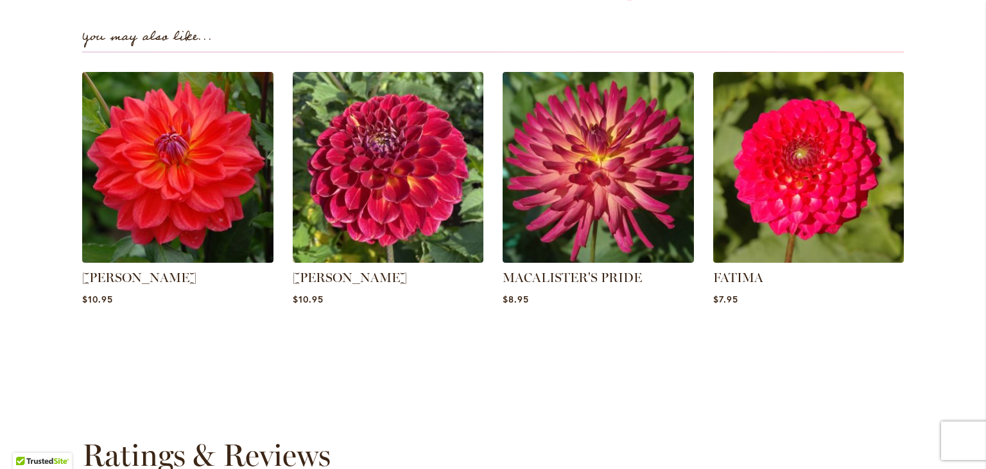
scroll to position [880, 0]
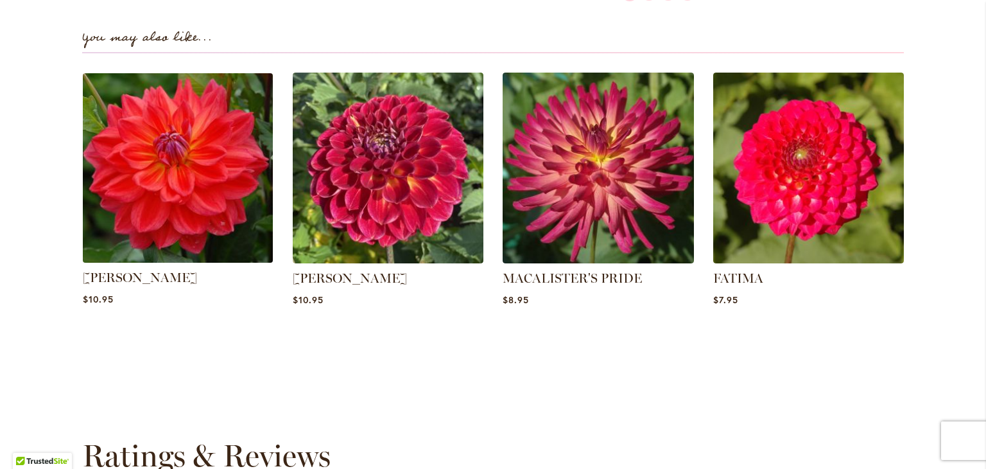
click at [171, 163] on img at bounding box center [177, 167] width 199 height 199
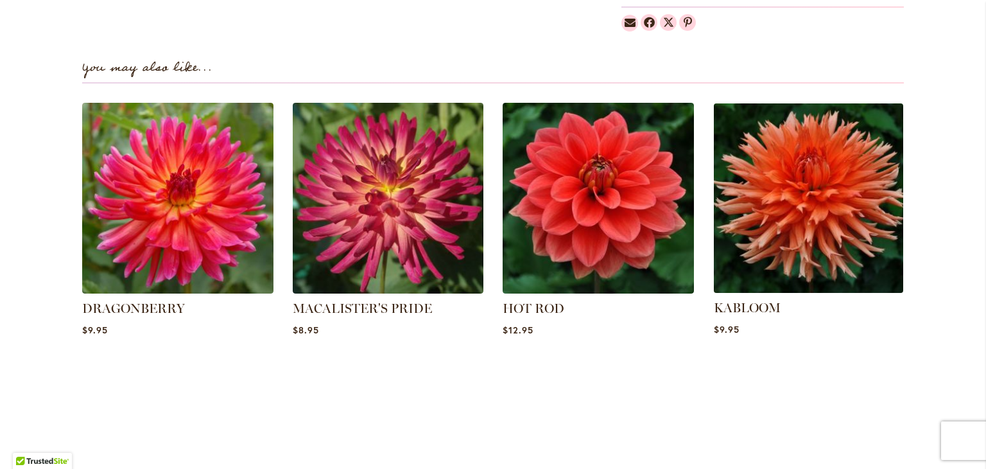
scroll to position [864, 0]
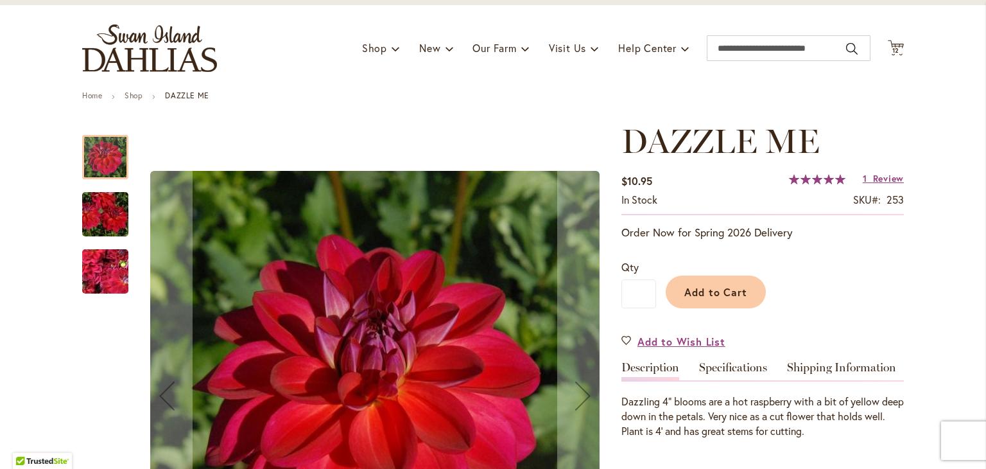
scroll to position [313, 0]
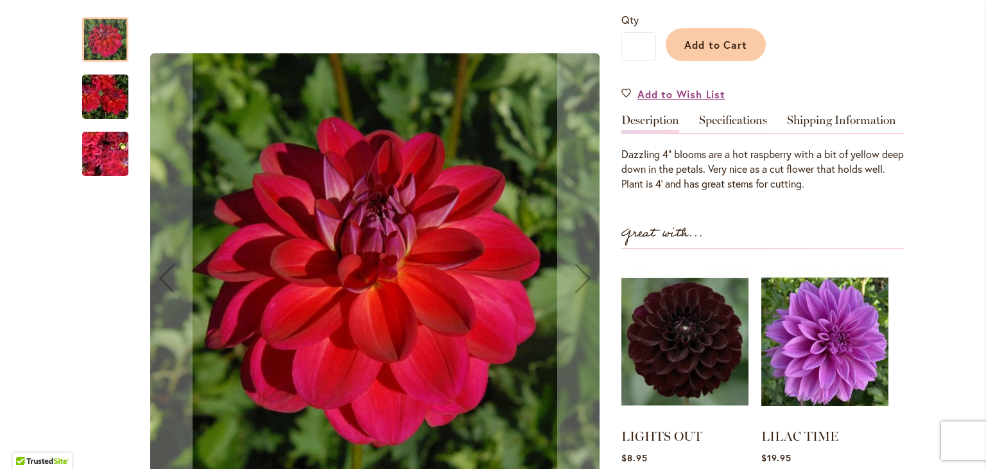
click at [110, 162] on img "DAZZLE ME" at bounding box center [105, 153] width 92 height 69
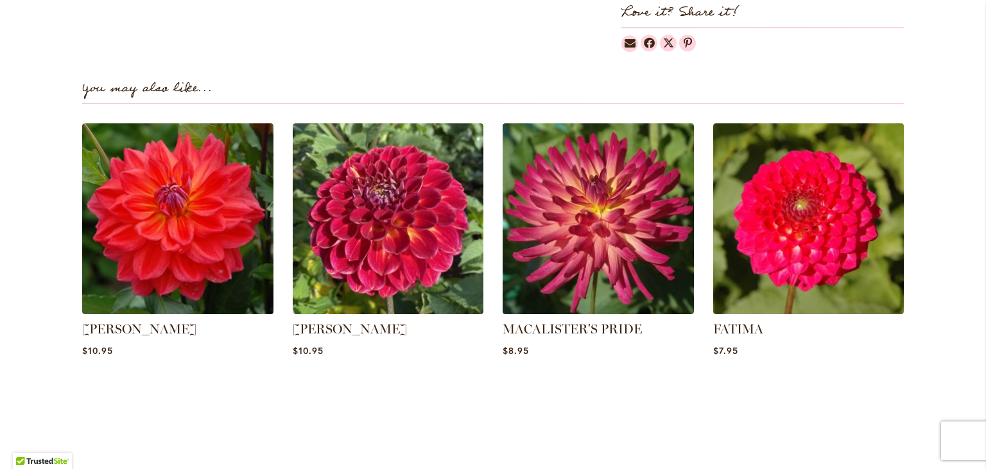
scroll to position [840, 0]
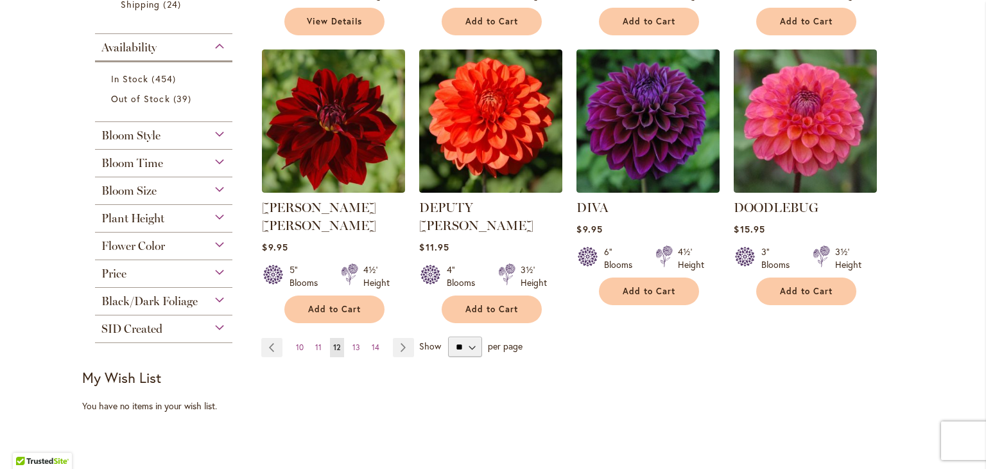
scroll to position [1026, 0]
click at [352, 342] on span "13" at bounding box center [356, 347] width 8 height 10
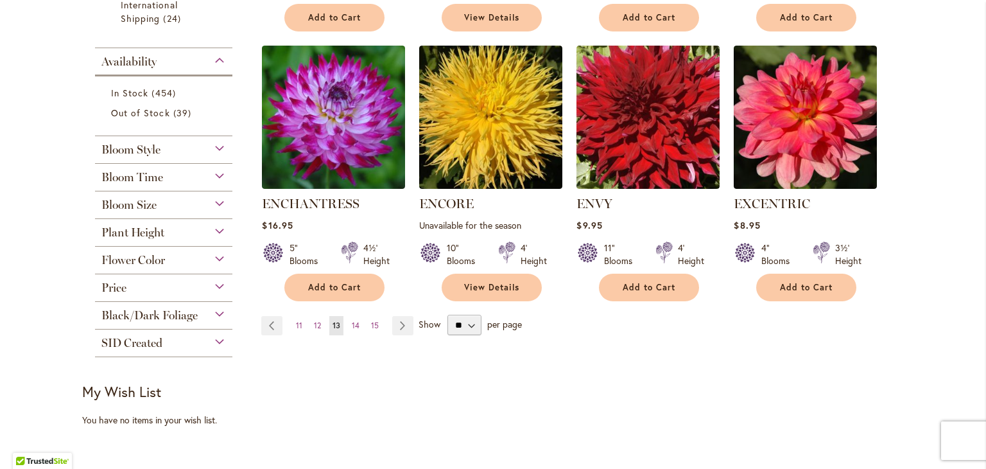
scroll to position [1013, 0]
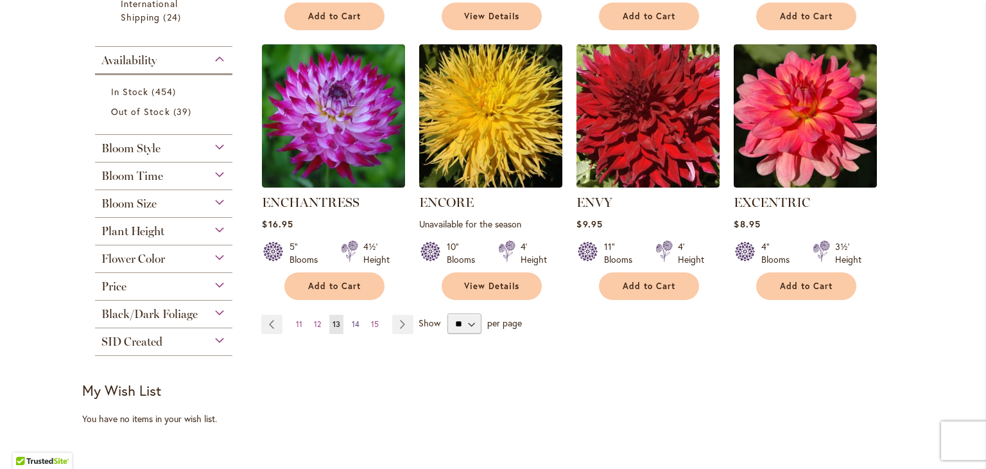
click at [352, 319] on span "14" at bounding box center [356, 324] width 8 height 10
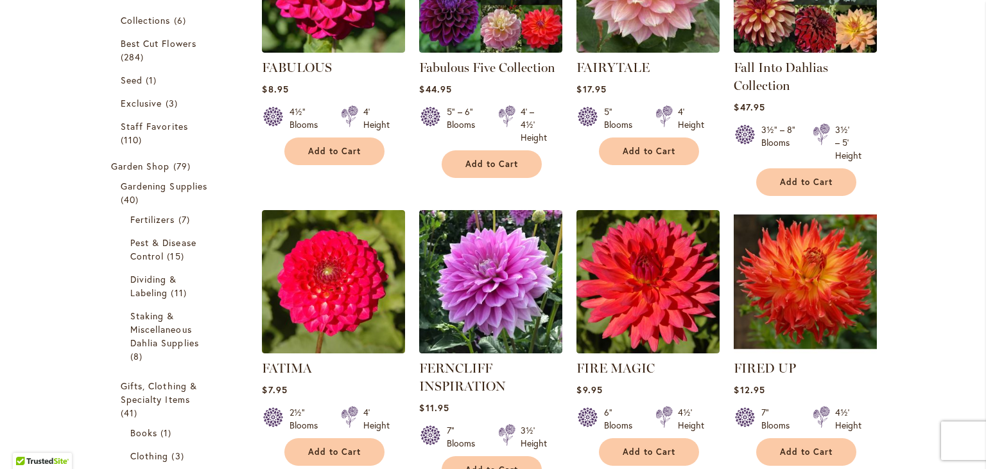
scroll to position [340, 0]
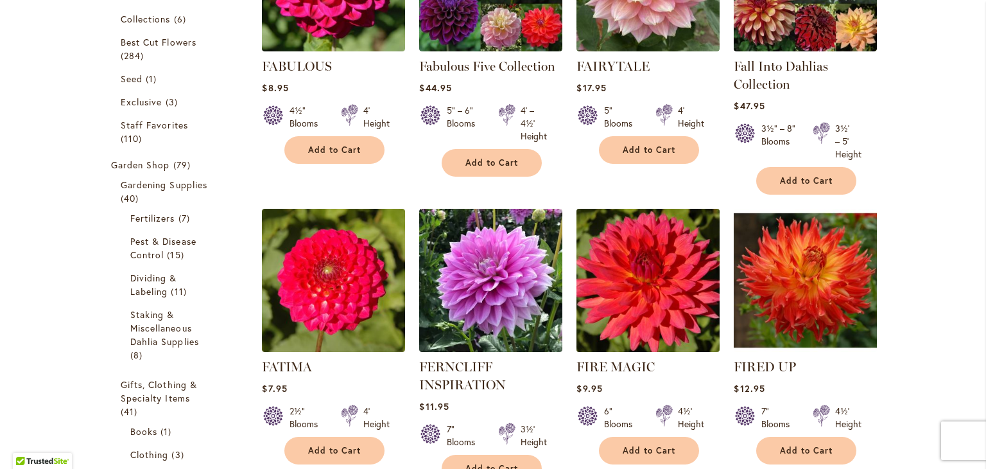
click at [625, 296] on img at bounding box center [648, 280] width 150 height 150
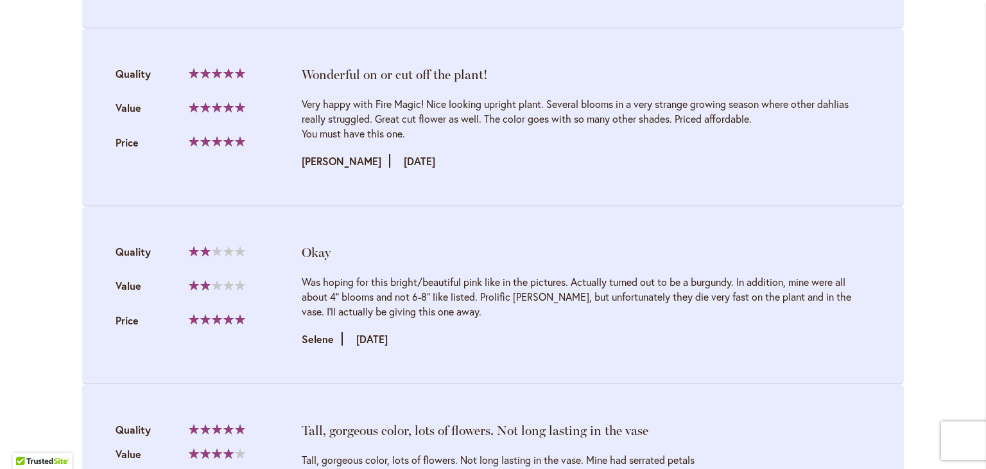
scroll to position [1553, 0]
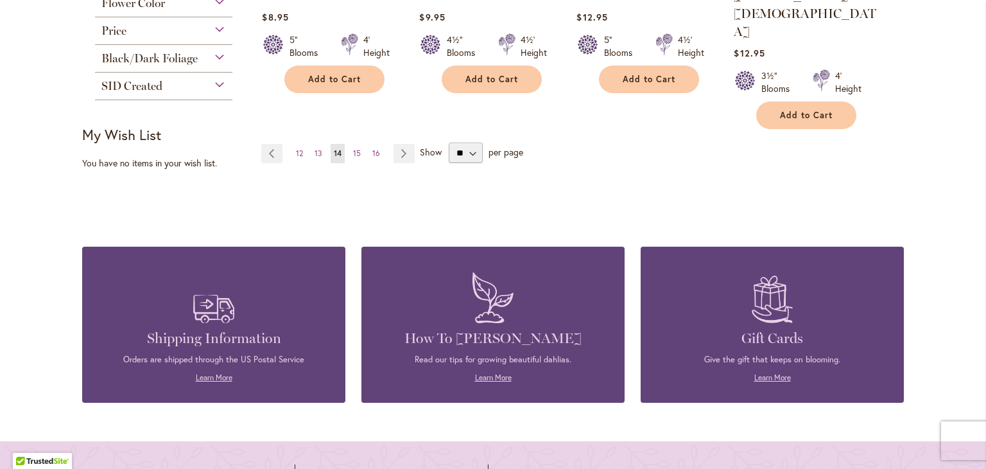
scroll to position [1274, 0]
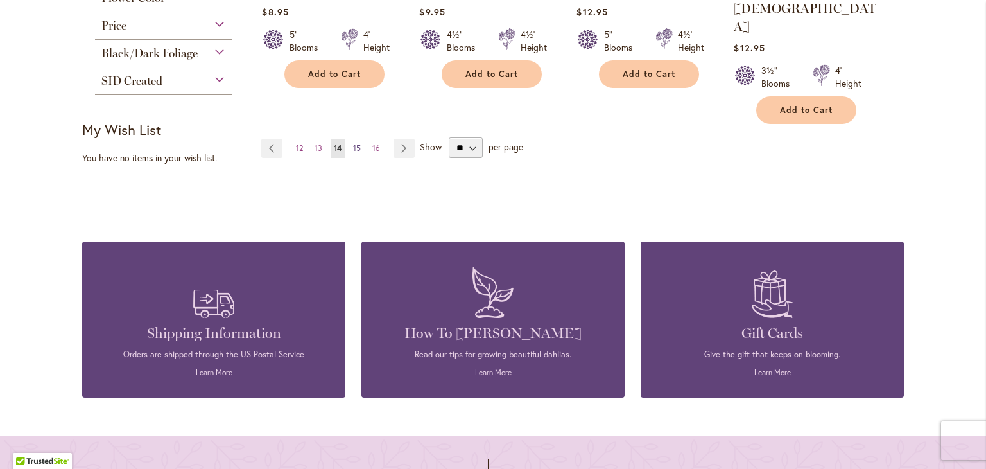
click at [351, 139] on link "Page 15" at bounding box center [357, 148] width 14 height 19
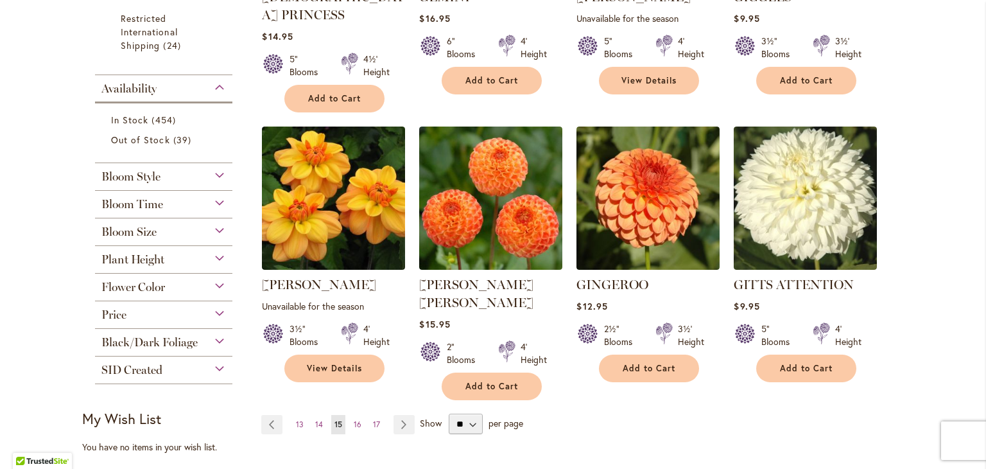
scroll to position [985, 0]
click at [356, 415] on link "Page 16" at bounding box center [358, 424] width 14 height 19
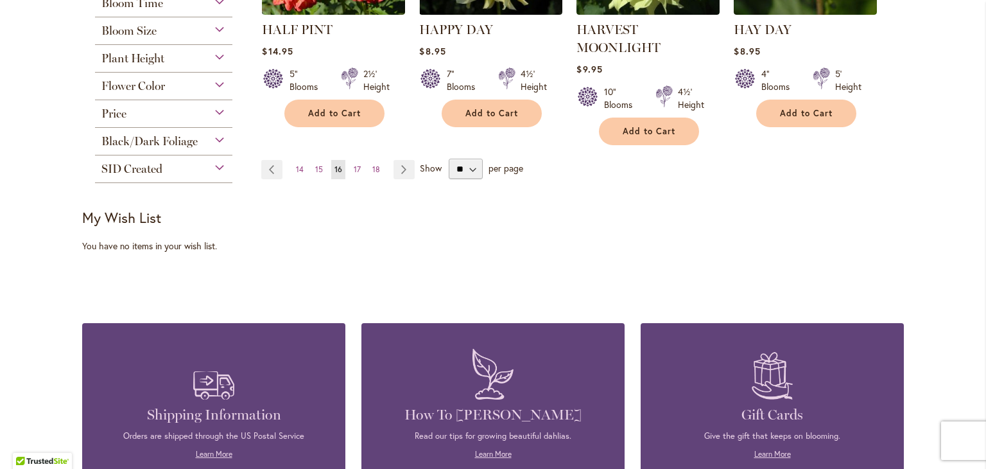
scroll to position [1194, 0]
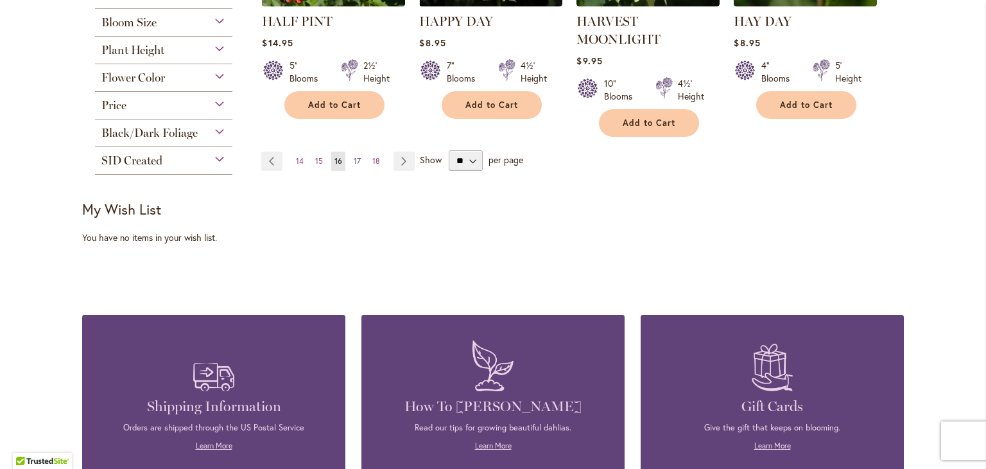
click at [354, 156] on span "17" at bounding box center [357, 161] width 7 height 10
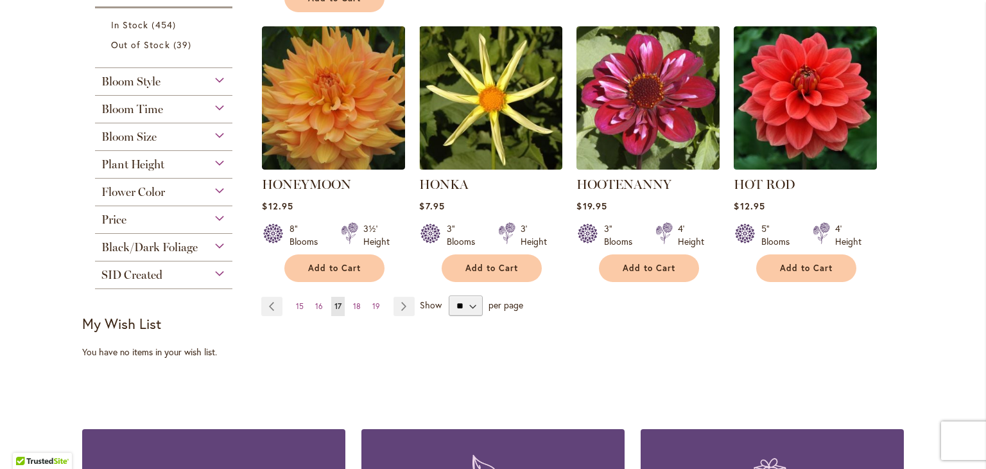
scroll to position [1082, 0]
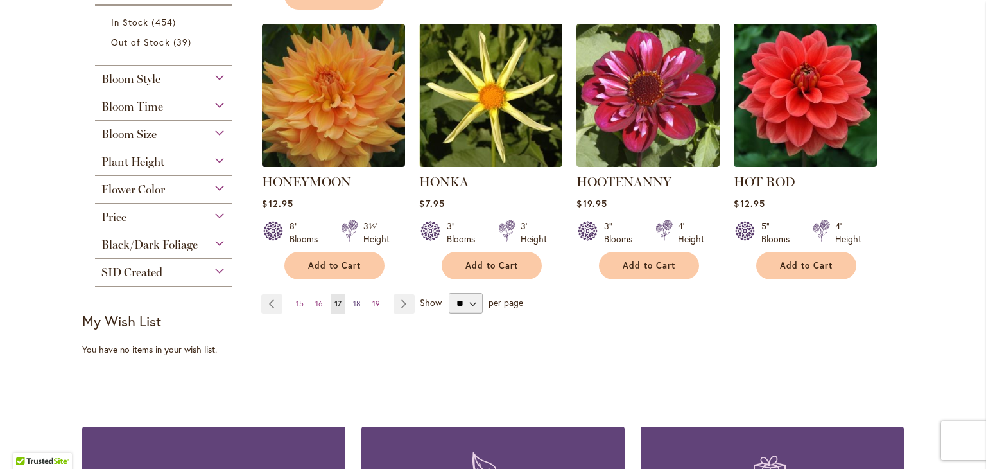
click at [353, 299] on span "18" at bounding box center [357, 304] width 8 height 10
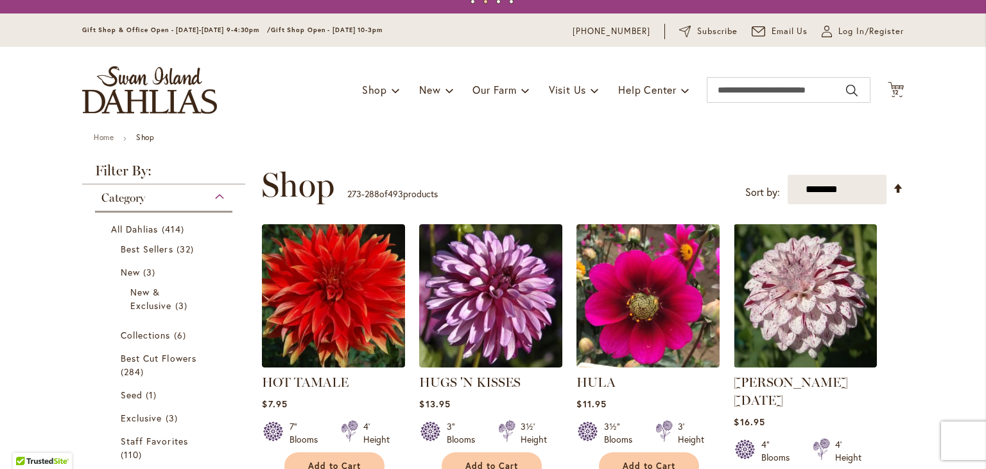
scroll to position [23, 0]
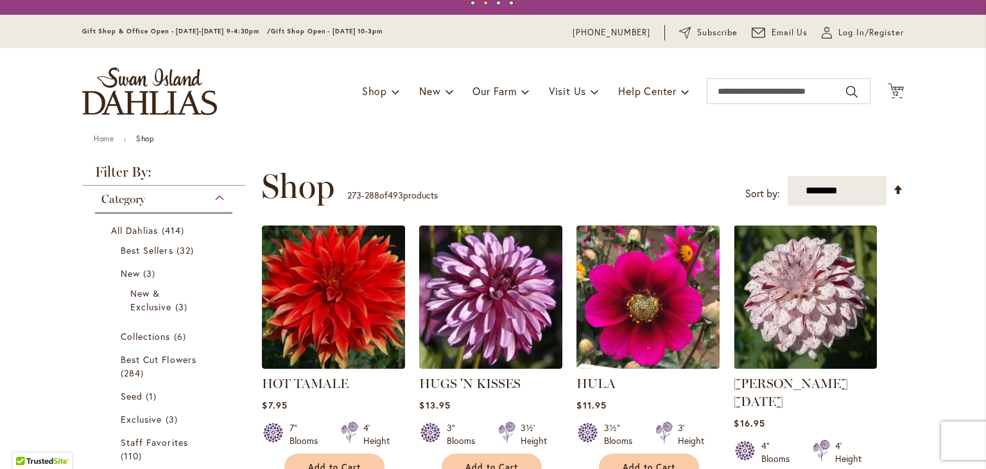
click at [349, 299] on img at bounding box center [333, 296] width 143 height 143
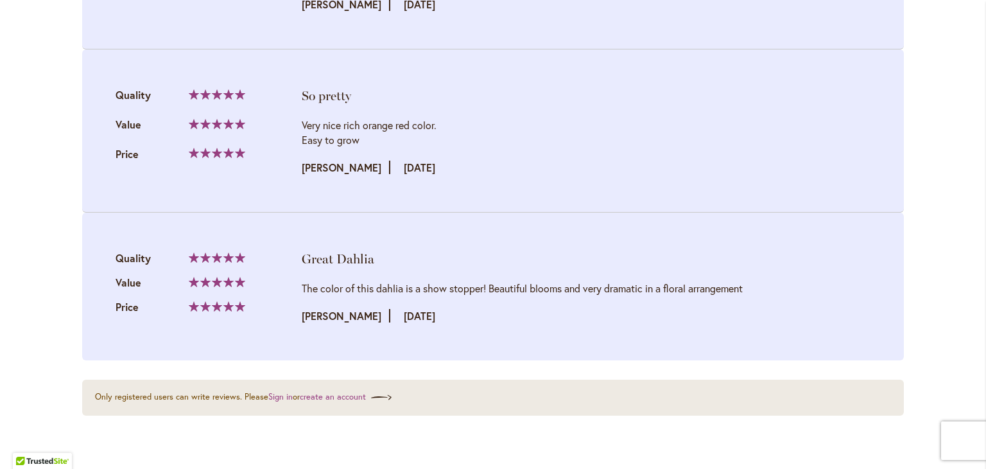
scroll to position [1648, 0]
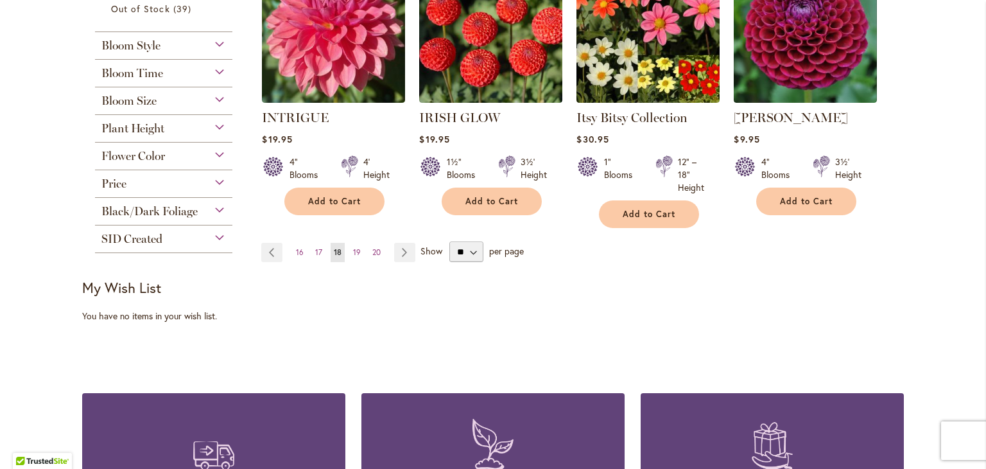
scroll to position [1104, 0]
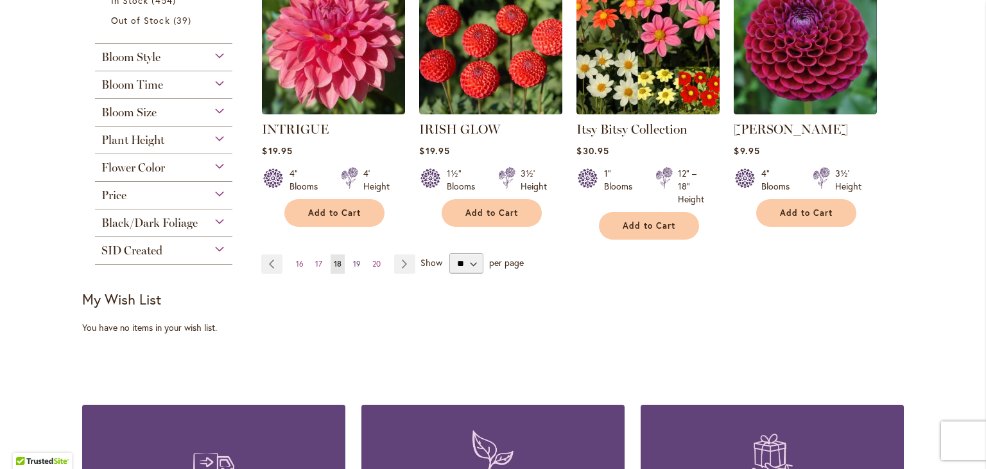
click at [350, 254] on link "Page 19" at bounding box center [357, 263] width 14 height 19
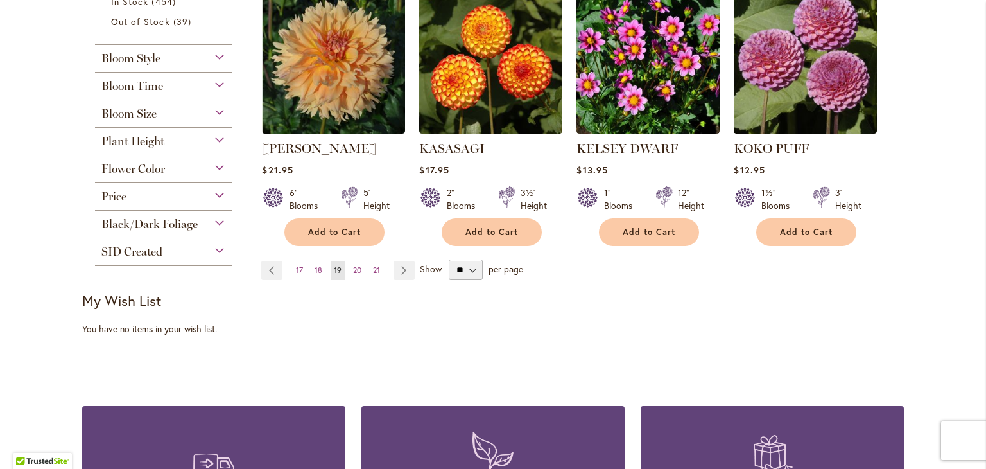
scroll to position [1104, 0]
click at [354, 264] on span "20" at bounding box center [357, 269] width 8 height 10
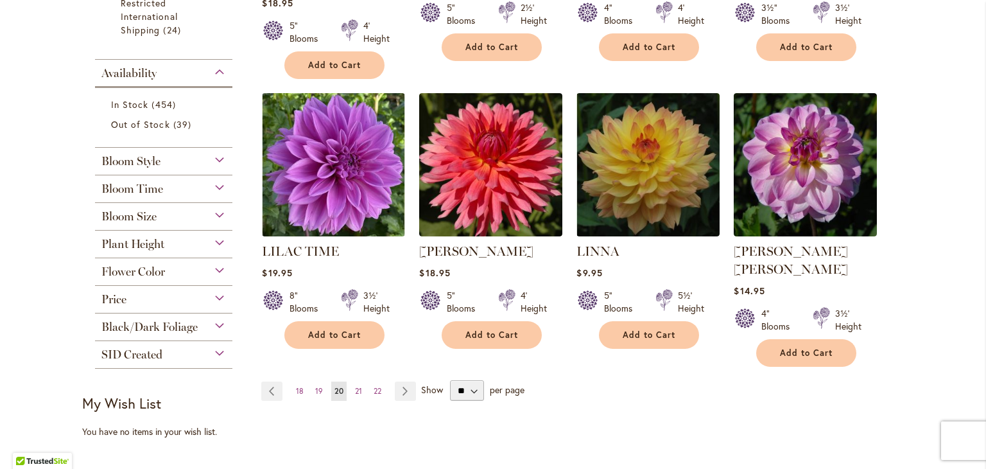
scroll to position [1006, 0]
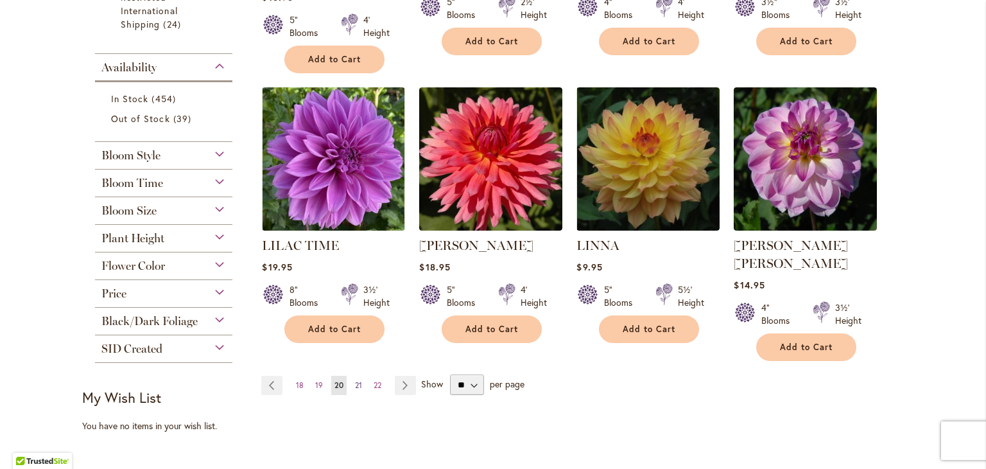
click at [355, 380] on span "21" at bounding box center [358, 385] width 7 height 10
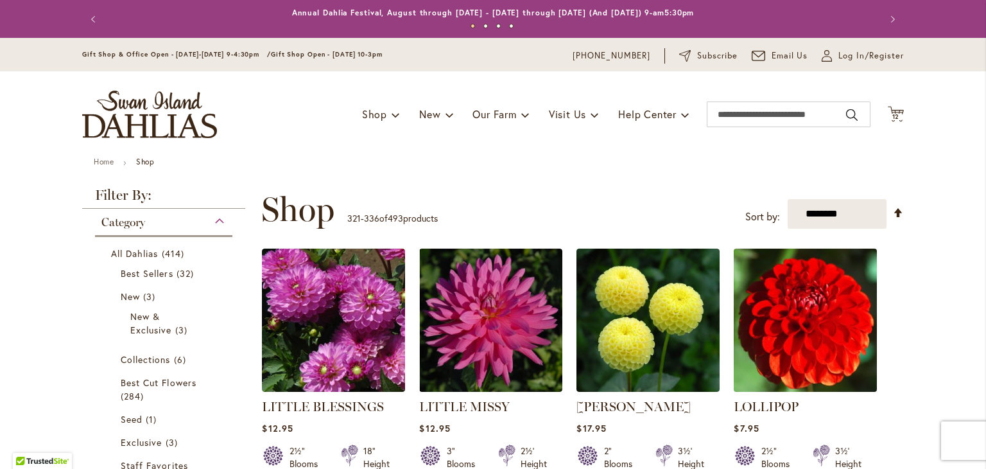
click at [775, 304] on img at bounding box center [806, 320] width 150 height 150
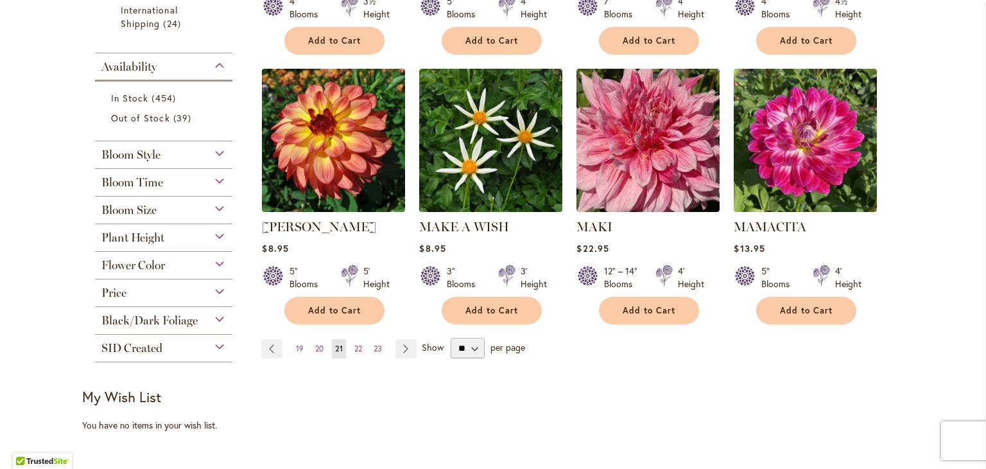
scroll to position [1009, 0]
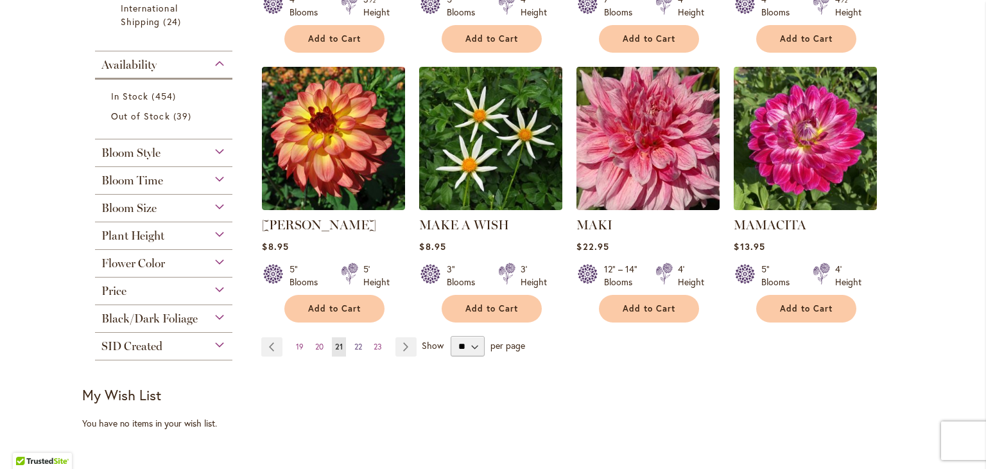
click at [351, 337] on link "Page 22" at bounding box center [358, 346] width 14 height 19
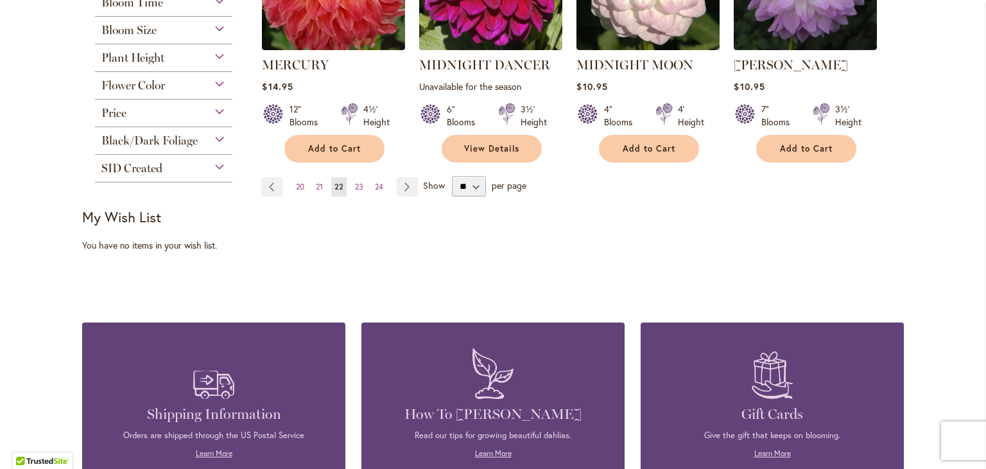
scroll to position [1209, 0]
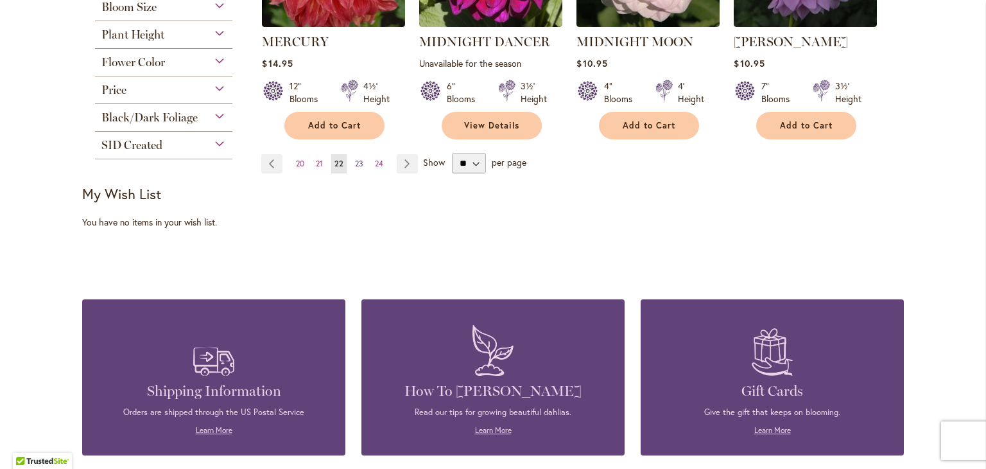
click at [358, 159] on span "23" at bounding box center [359, 164] width 8 height 10
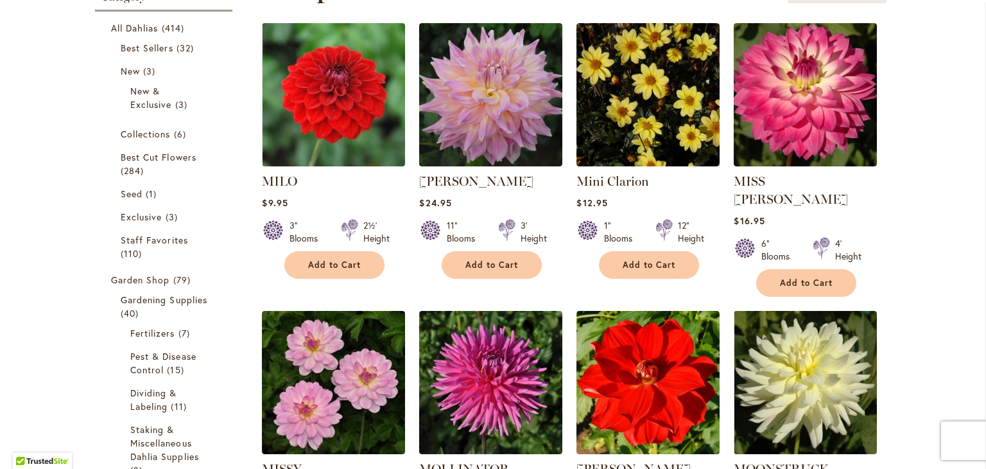
scroll to position [388, 0]
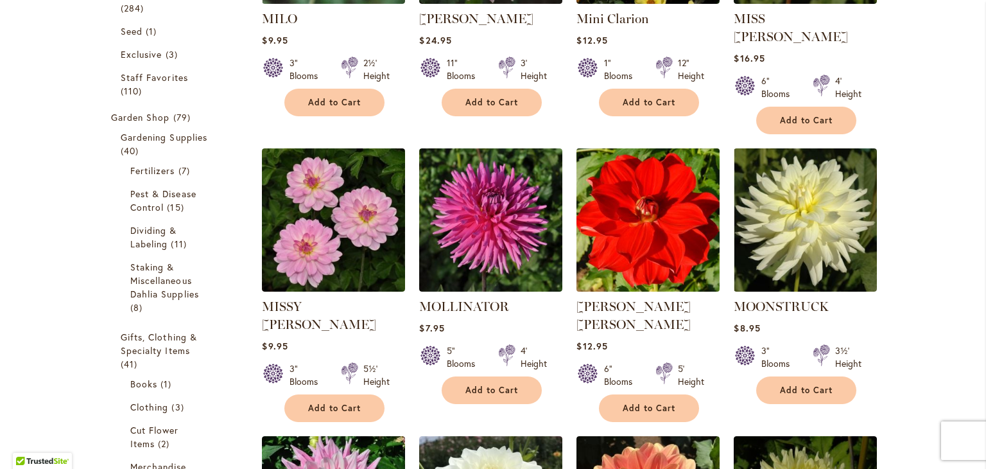
click at [611, 194] on img at bounding box center [648, 219] width 150 height 150
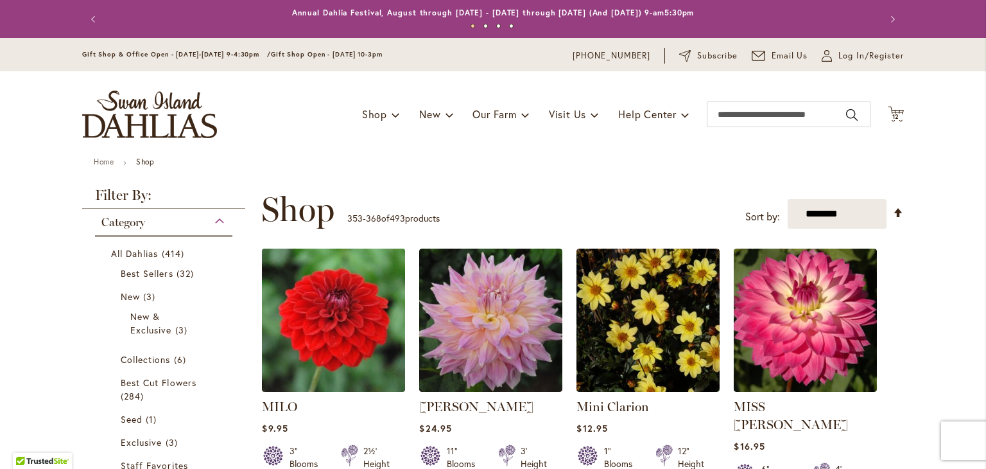
click at [310, 323] on img at bounding box center [334, 320] width 150 height 150
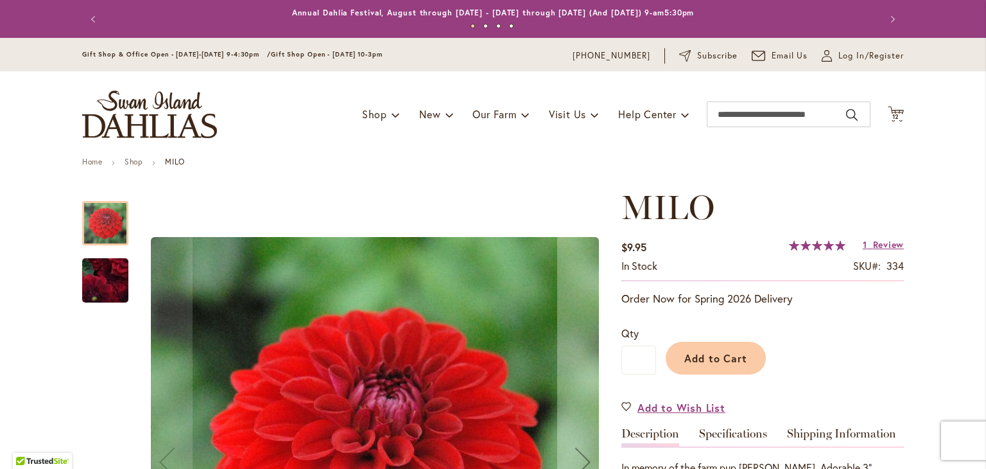
scroll to position [174, 0]
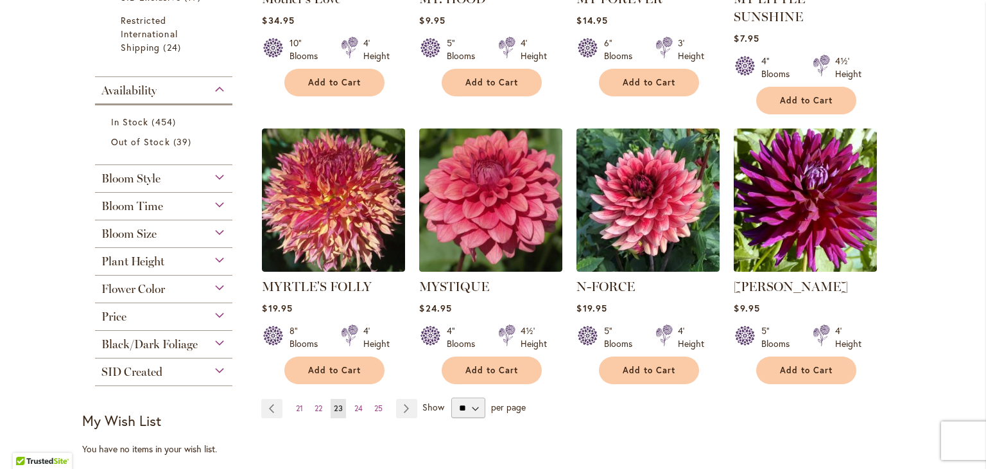
scroll to position [996, 0]
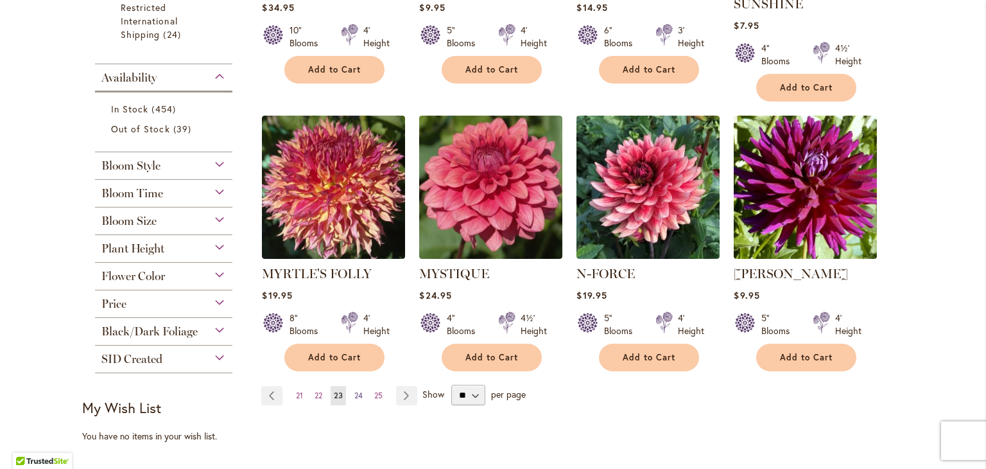
click at [351, 386] on link "Page 24" at bounding box center [358, 395] width 15 height 19
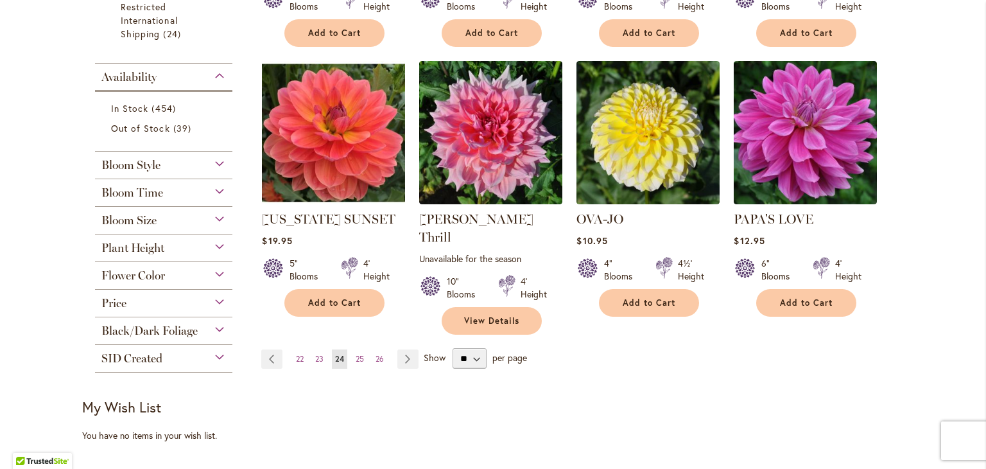
scroll to position [998, 0]
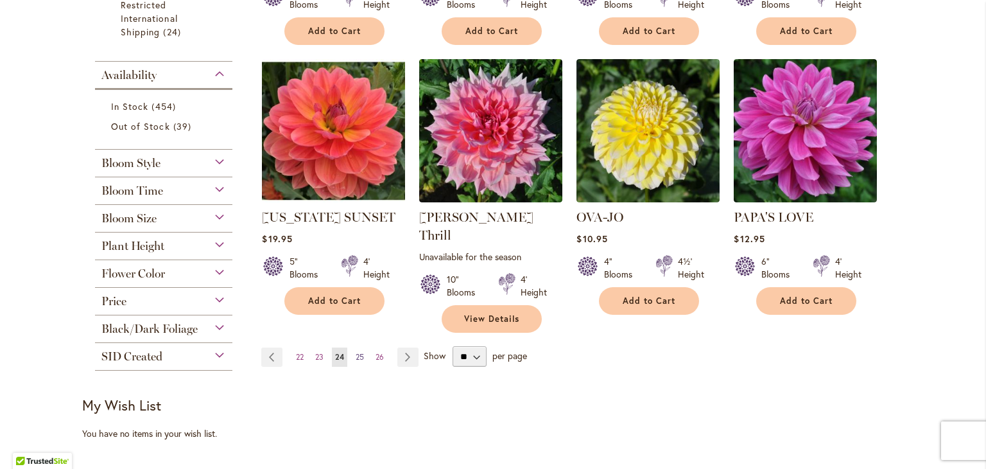
click at [359, 352] on span "25" at bounding box center [360, 357] width 8 height 10
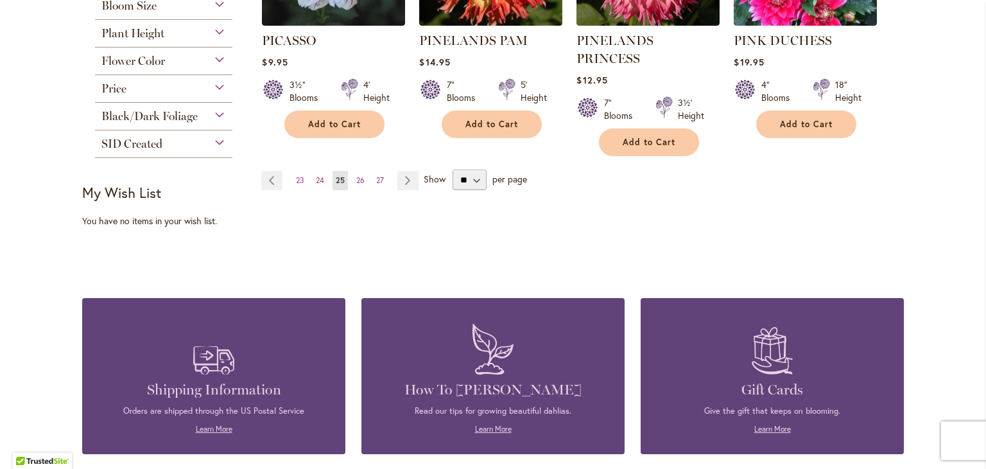
scroll to position [1211, 0]
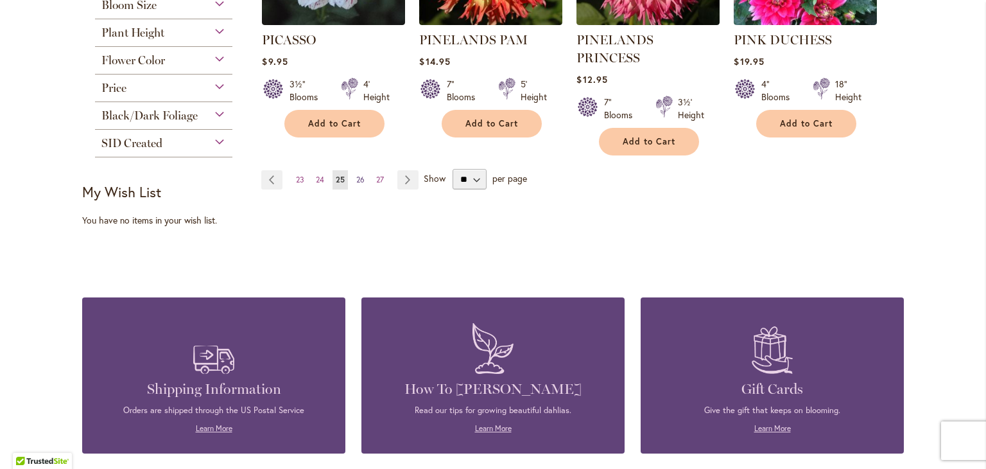
click at [358, 170] on link "Page 26" at bounding box center [360, 179] width 15 height 19
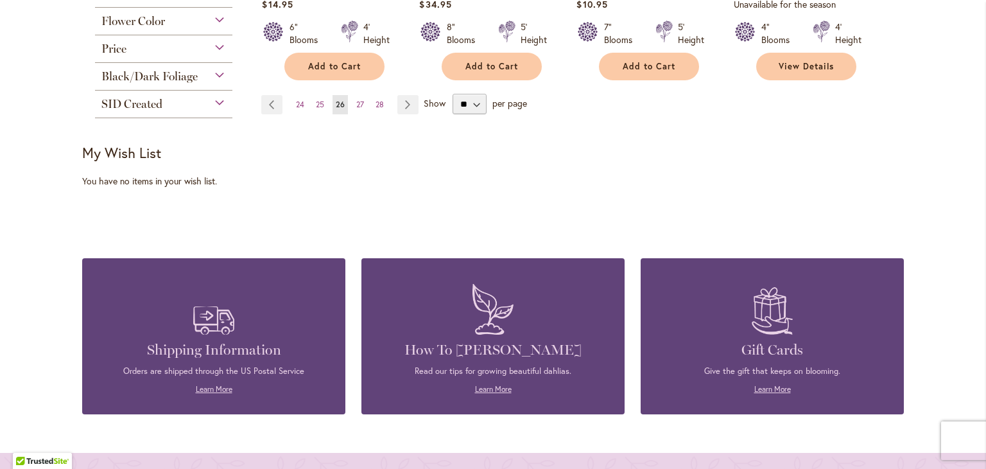
scroll to position [1104, 0]
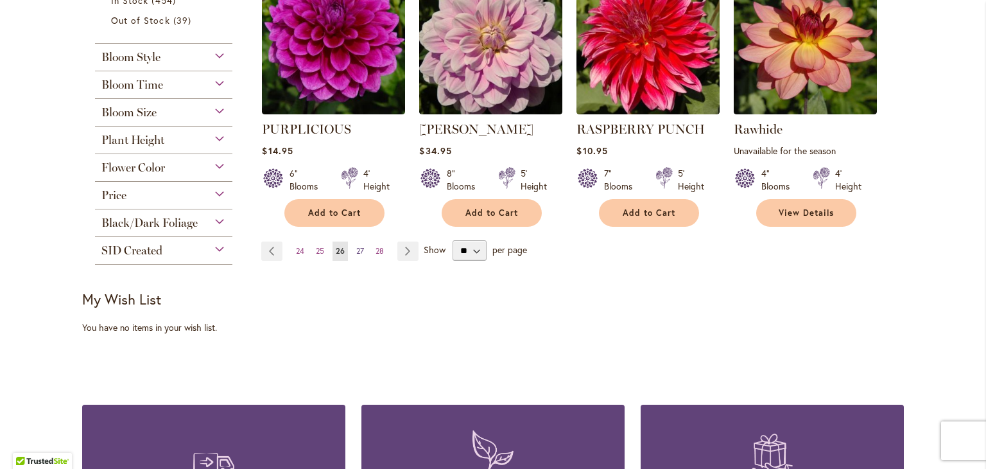
click at [359, 241] on link "Page 27" at bounding box center [360, 250] width 14 height 19
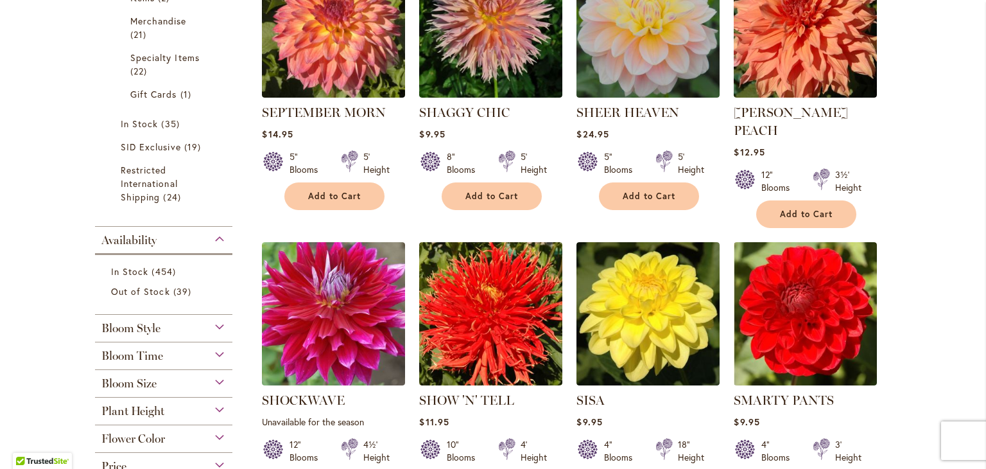
scroll to position [917, 0]
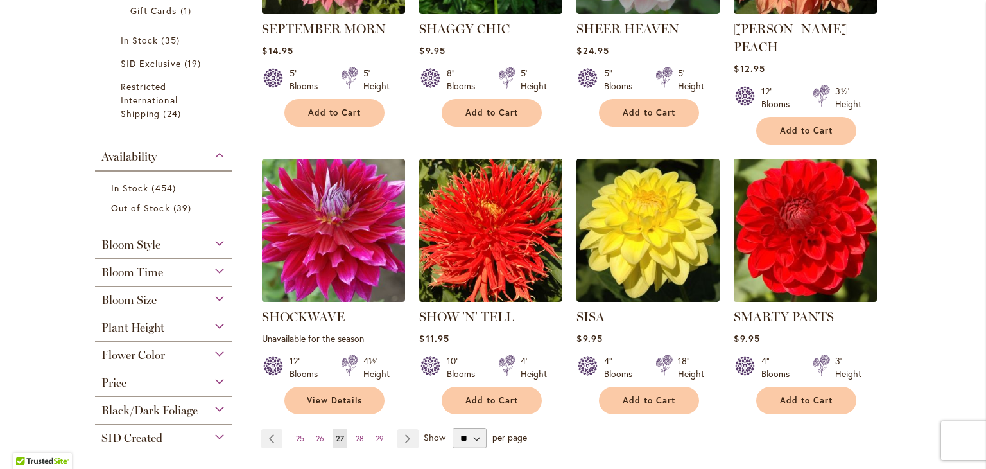
click at [776, 241] on img at bounding box center [806, 230] width 150 height 150
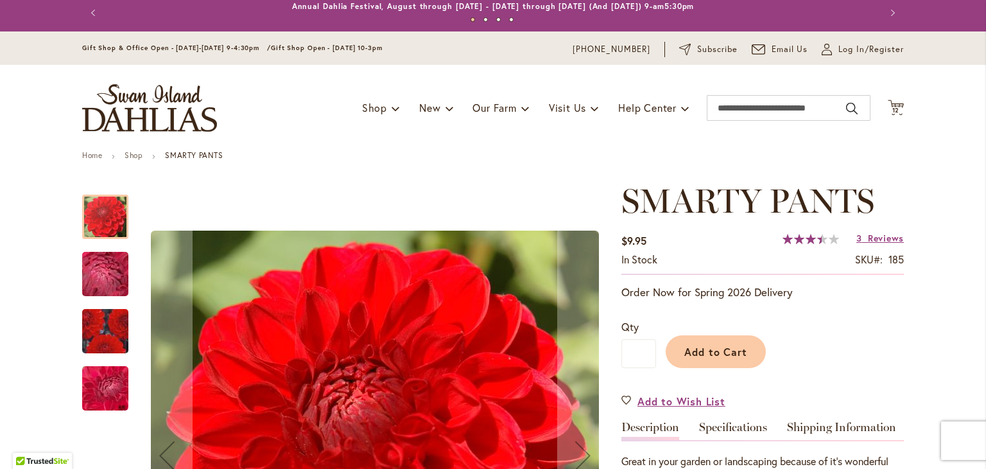
scroll to position [7, 0]
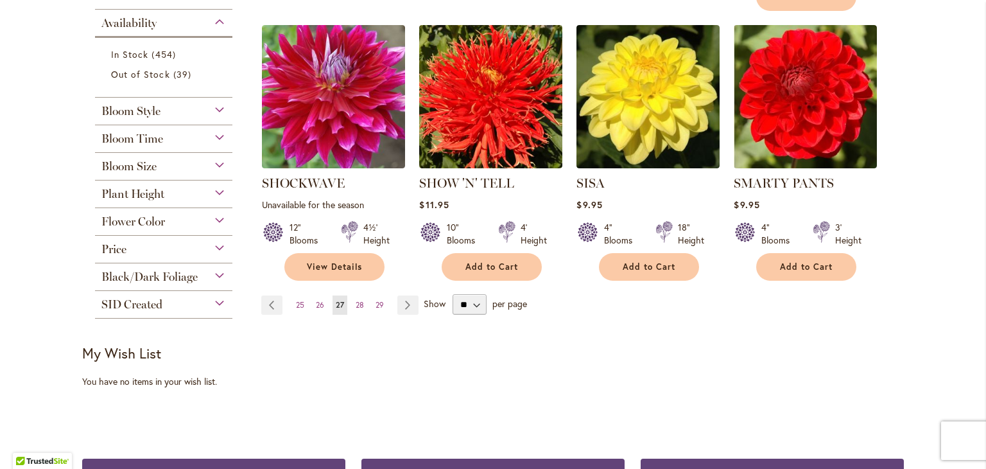
scroll to position [1050, 0]
click at [357, 295] on link "Page 28" at bounding box center [359, 304] width 15 height 19
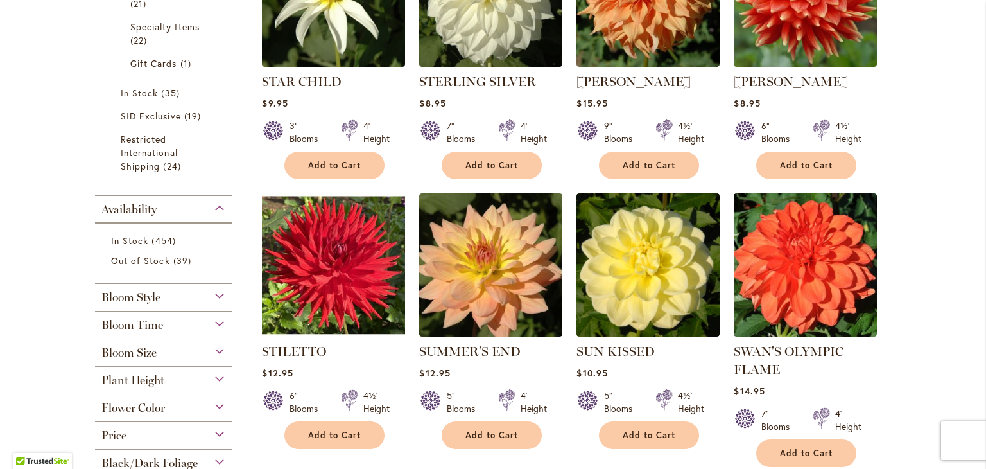
scroll to position [881, 0]
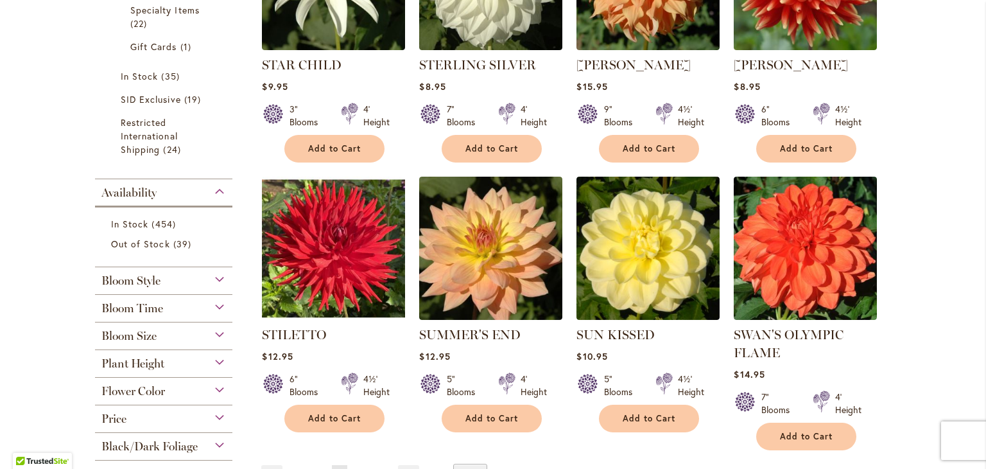
click at [357, 287] on img at bounding box center [333, 248] width 143 height 143
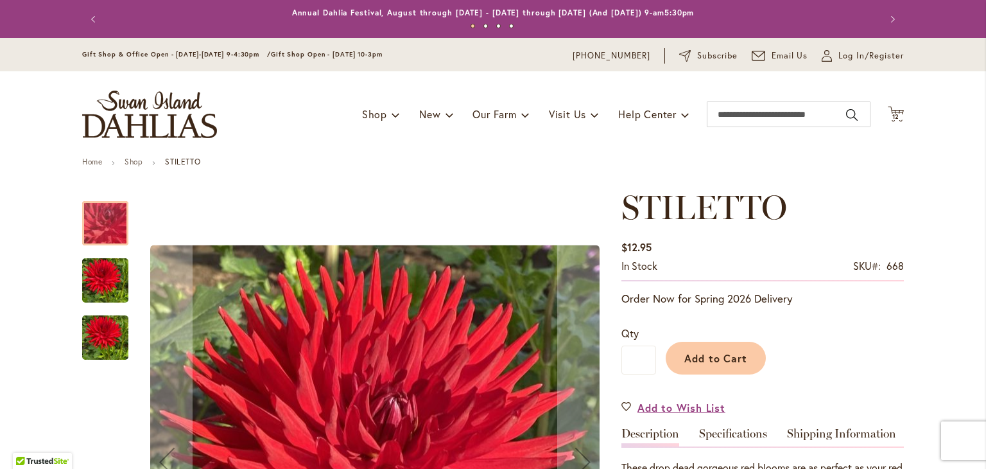
click at [98, 276] on img "STILETTO" at bounding box center [105, 281] width 46 height 62
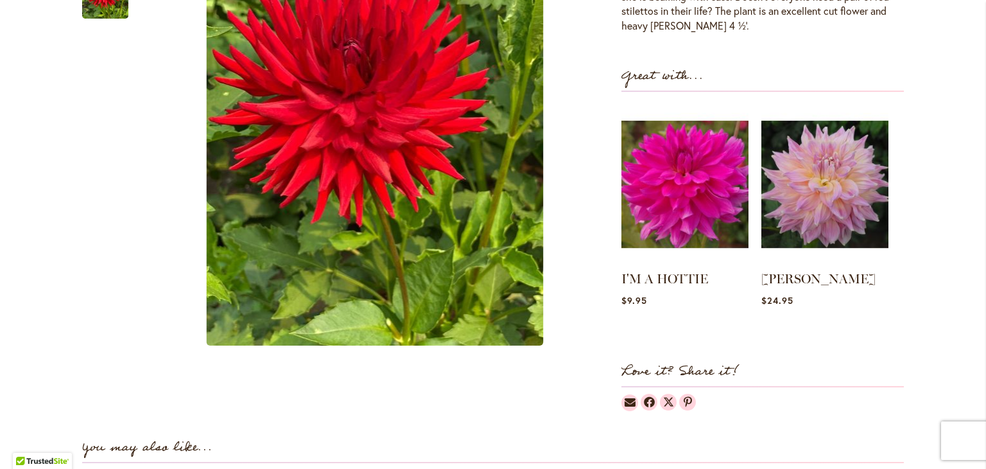
scroll to position [397, 0]
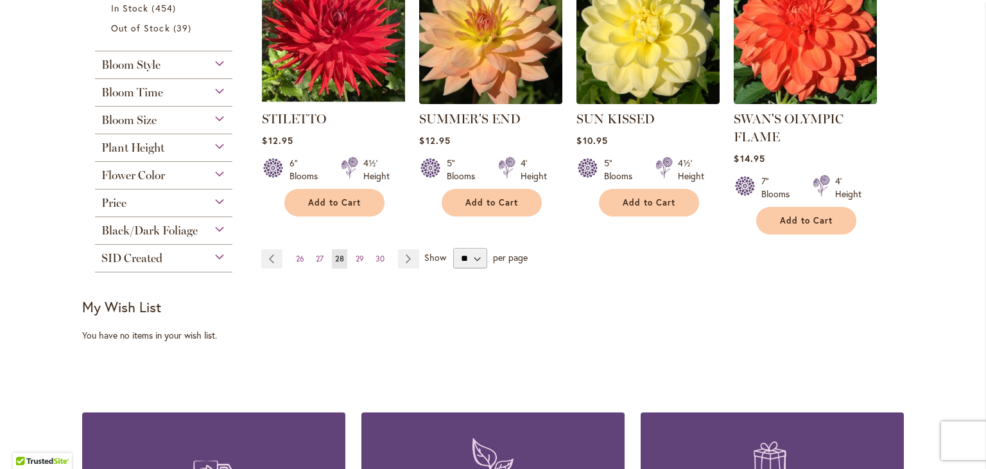
scroll to position [1127, 0]
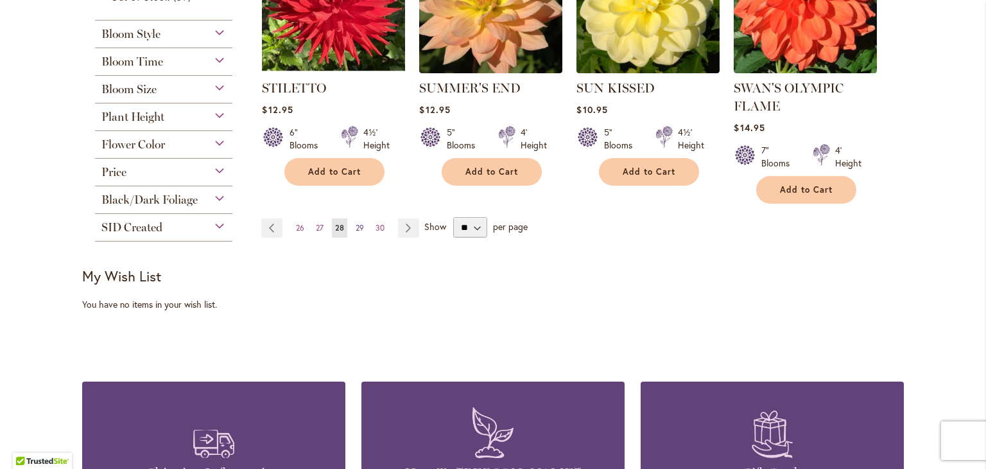
click at [356, 224] on span "29" at bounding box center [360, 228] width 8 height 10
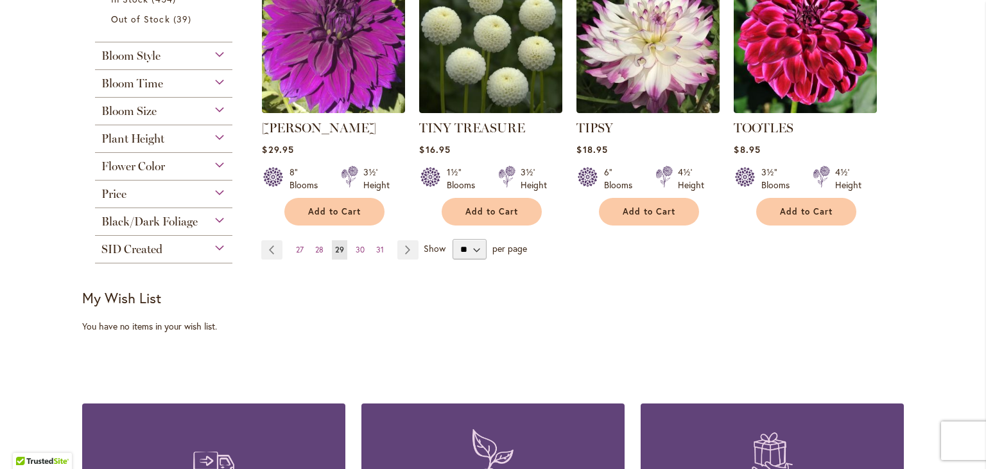
scroll to position [1117, 0]
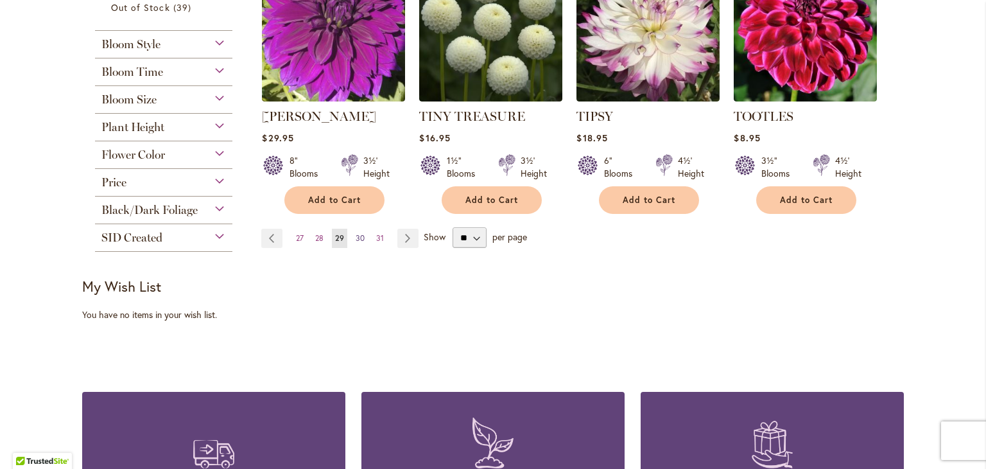
click at [359, 233] on span "30" at bounding box center [360, 238] width 9 height 10
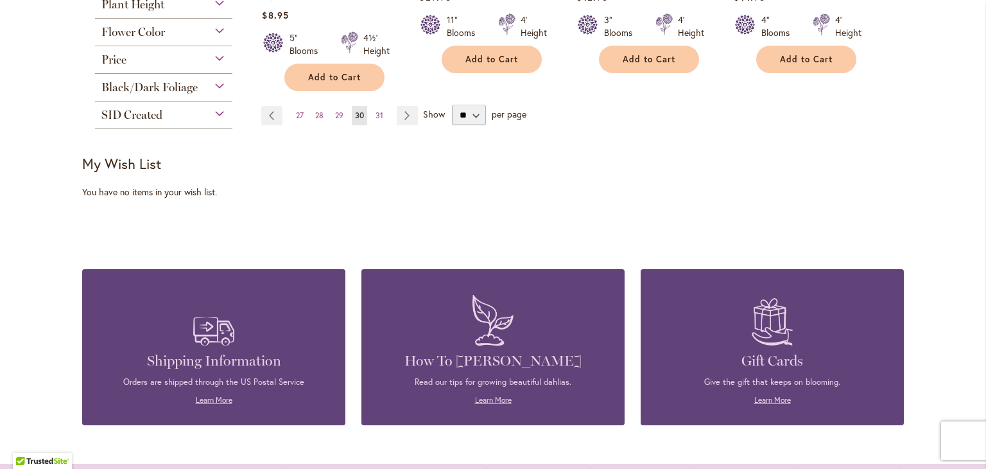
scroll to position [1243, 0]
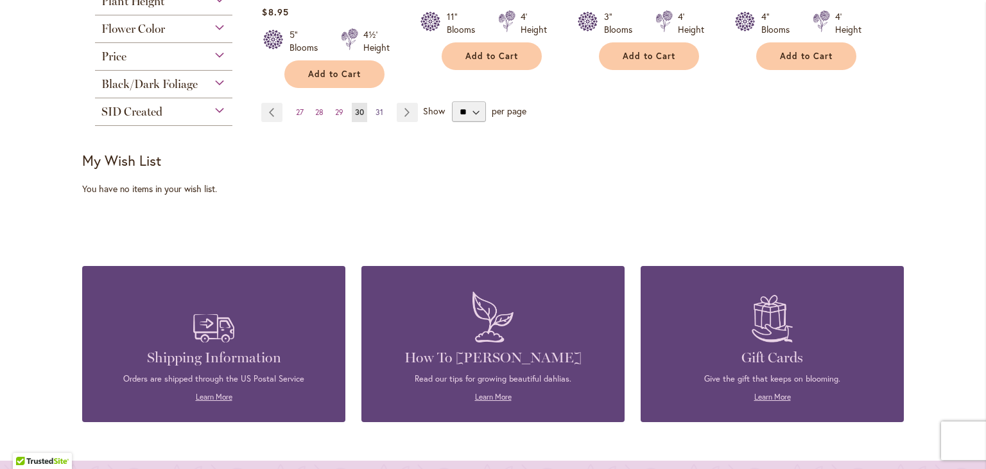
click at [376, 107] on span "31" at bounding box center [380, 112] width 8 height 10
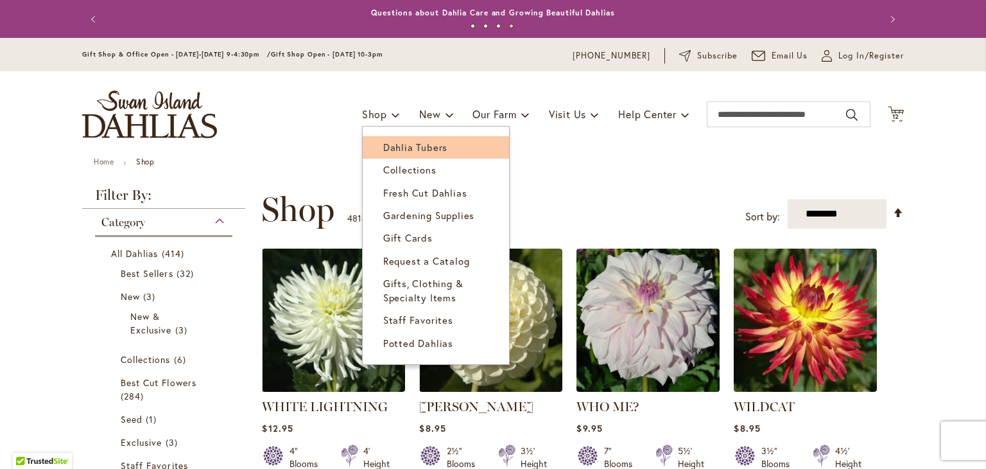
click at [399, 147] on span "Dahlia Tubers" at bounding box center [415, 147] width 64 height 13
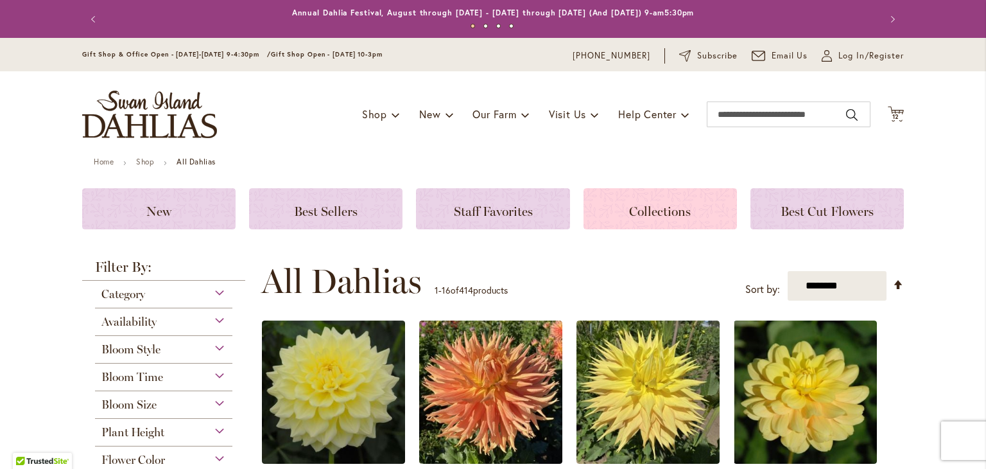
click at [639, 212] on span "Collections" at bounding box center [660, 210] width 62 height 15
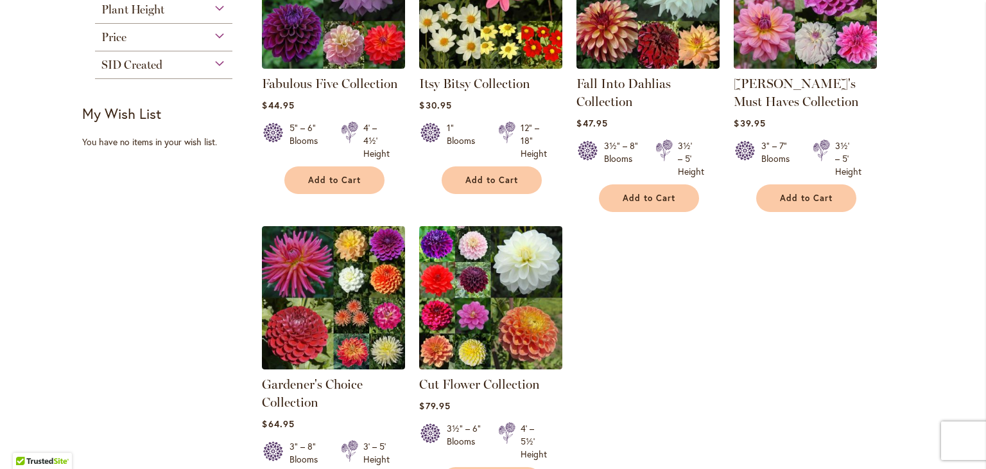
scroll to position [325, 0]
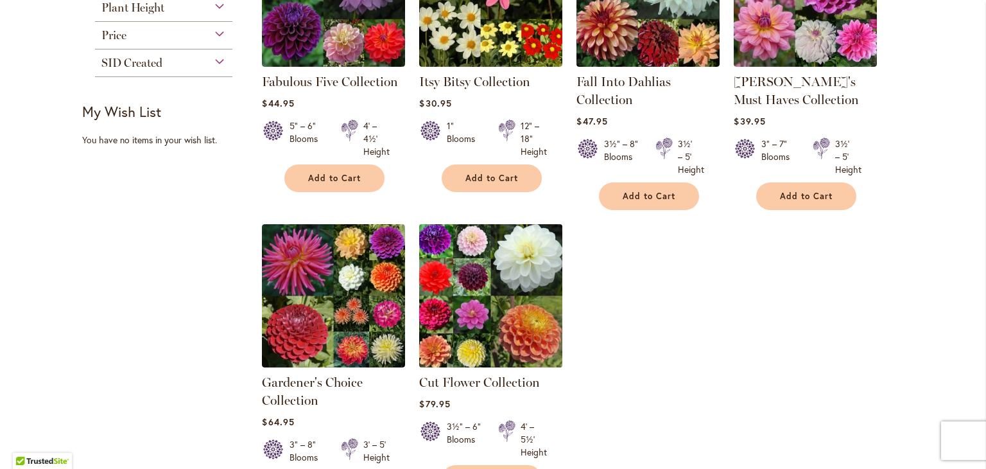
click at [434, 356] on img at bounding box center [491, 295] width 150 height 150
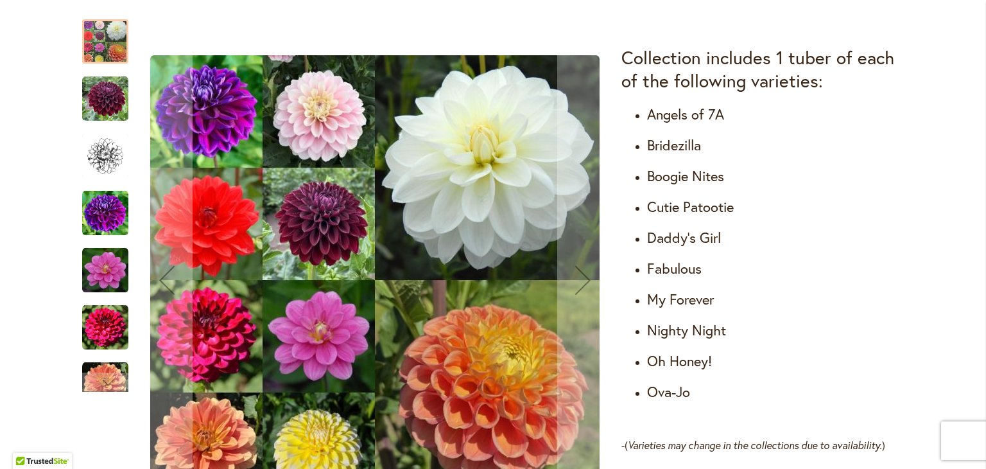
scroll to position [765, 0]
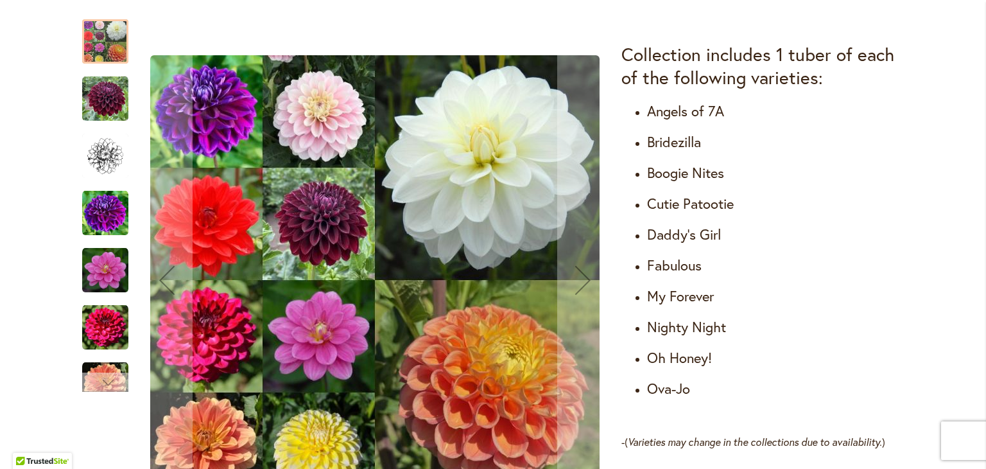
click at [109, 373] on div "Next" at bounding box center [105, 381] width 19 height 19
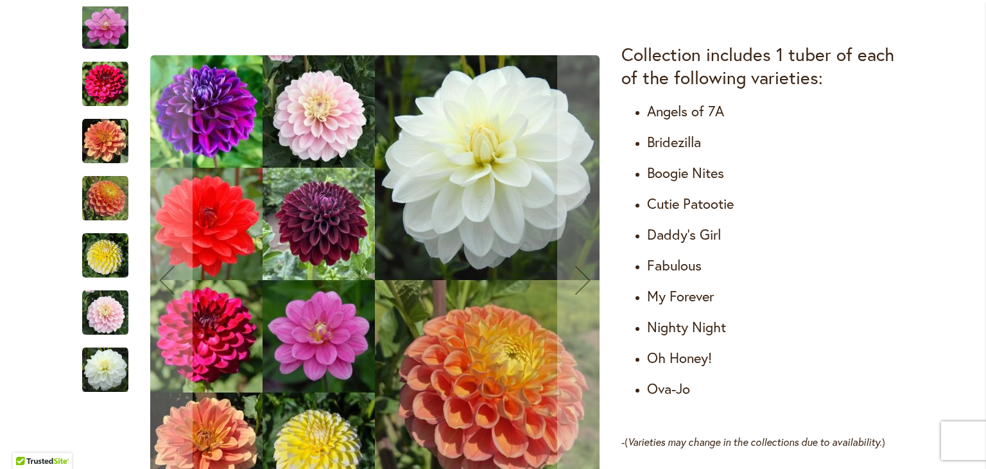
click at [92, 324] on img "Cut Flower Collection" at bounding box center [105, 313] width 46 height 46
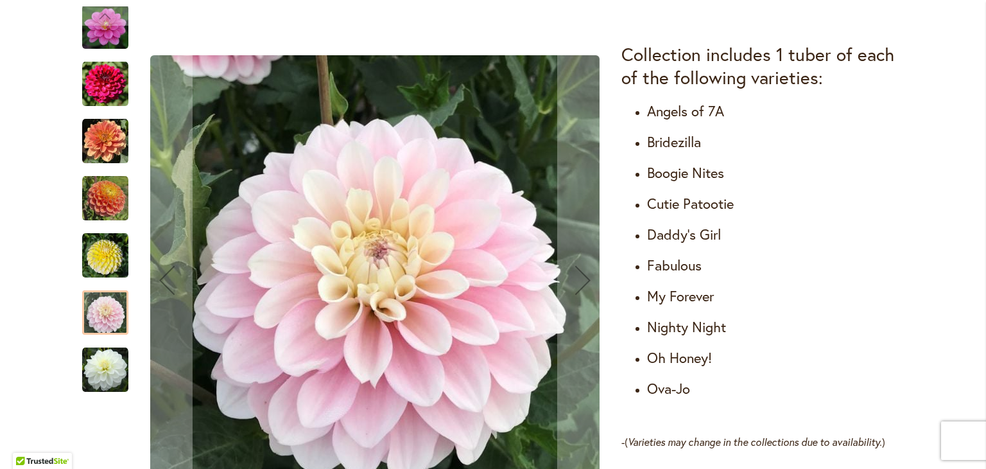
click at [100, 384] on img "Cut Flower Collection" at bounding box center [105, 370] width 46 height 46
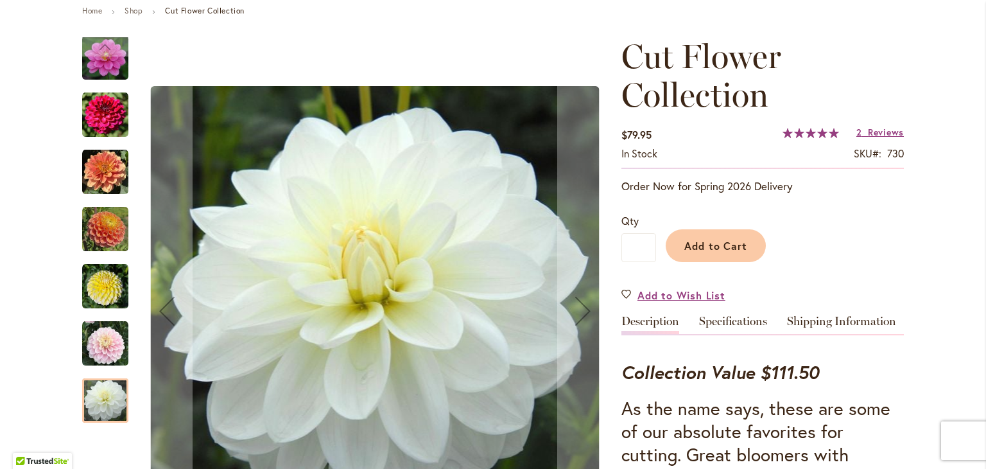
scroll to position [148, 0]
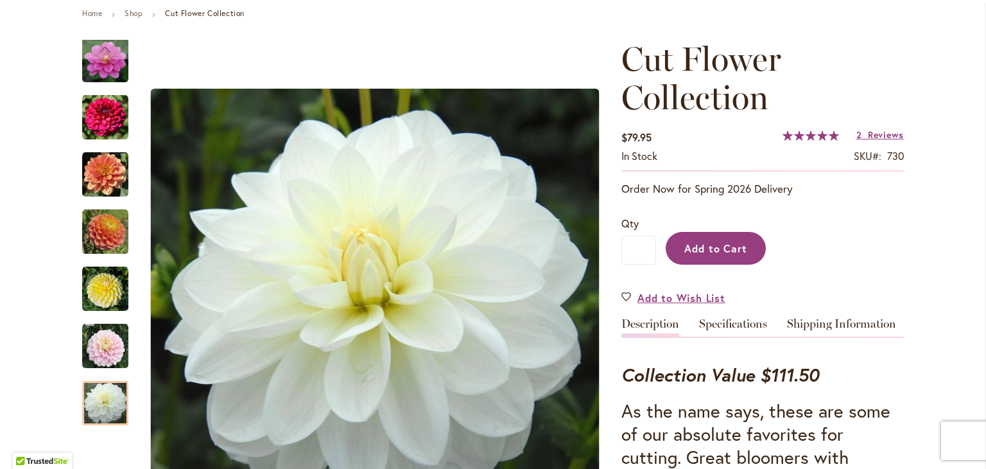
click at [676, 247] on button "Add to Cart" at bounding box center [716, 248] width 100 height 33
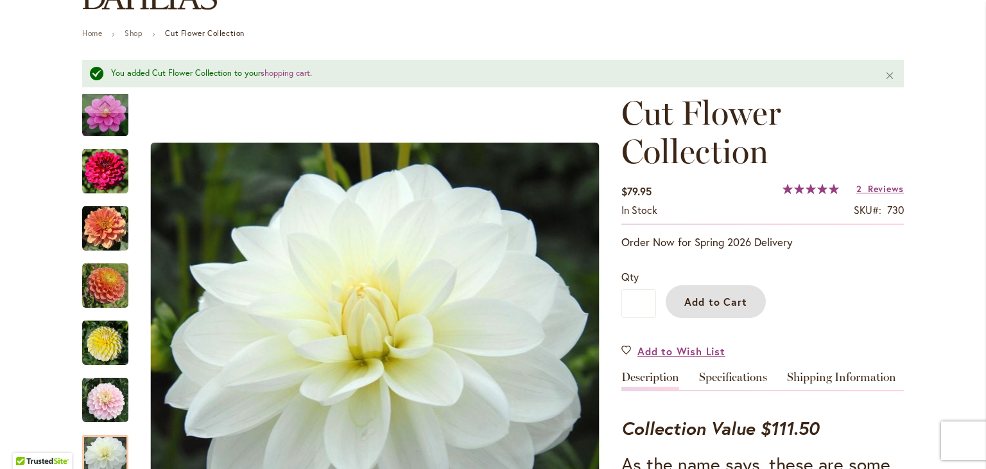
scroll to position [0, 0]
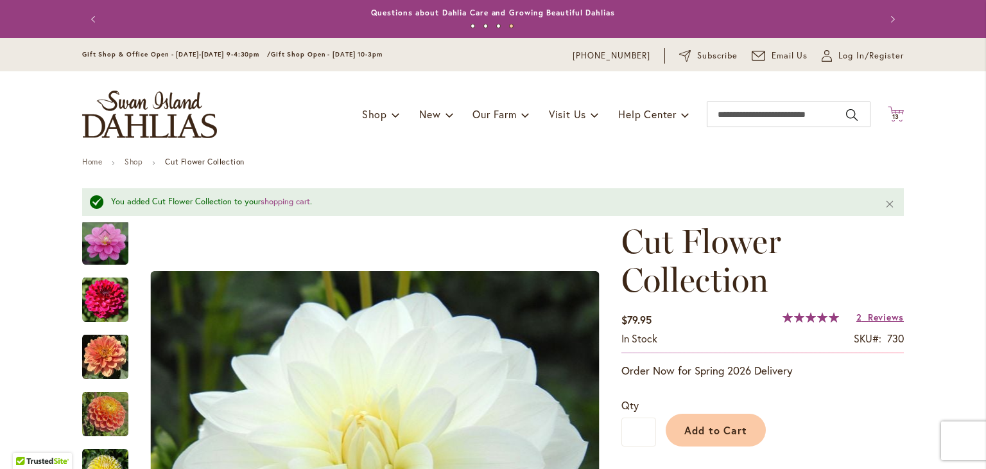
click at [897, 112] on icon "Cart .cls-1 { fill: #231f20; }" at bounding box center [896, 114] width 16 height 16
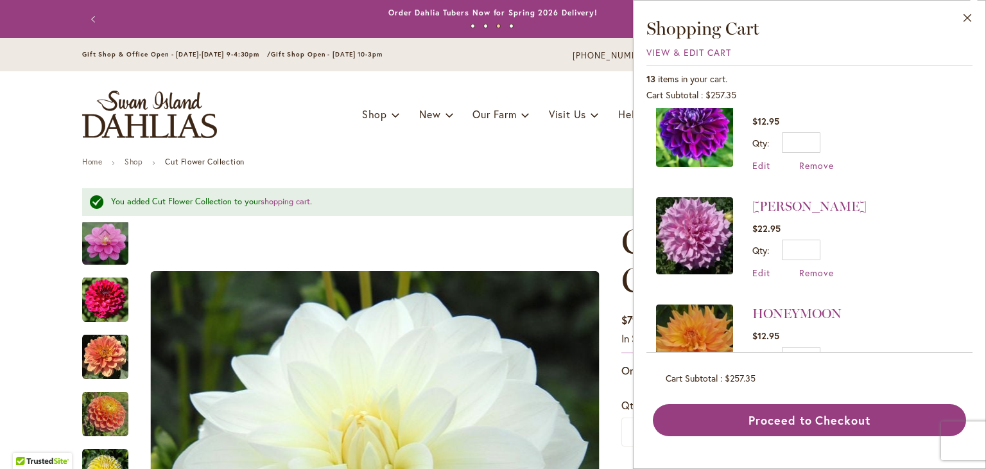
scroll to position [777, 0]
click at [503, 162] on ul "Home Shop Cut Flower Collection" at bounding box center [493, 163] width 822 height 12
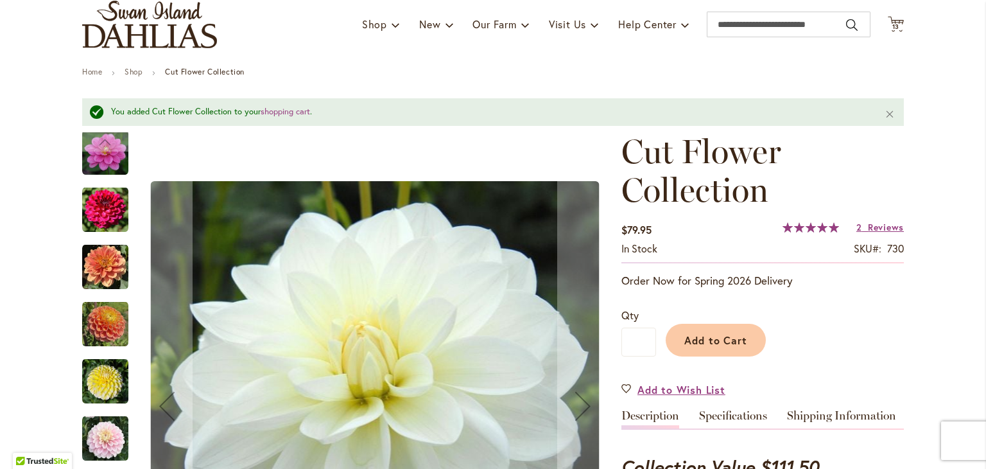
scroll to position [0, 0]
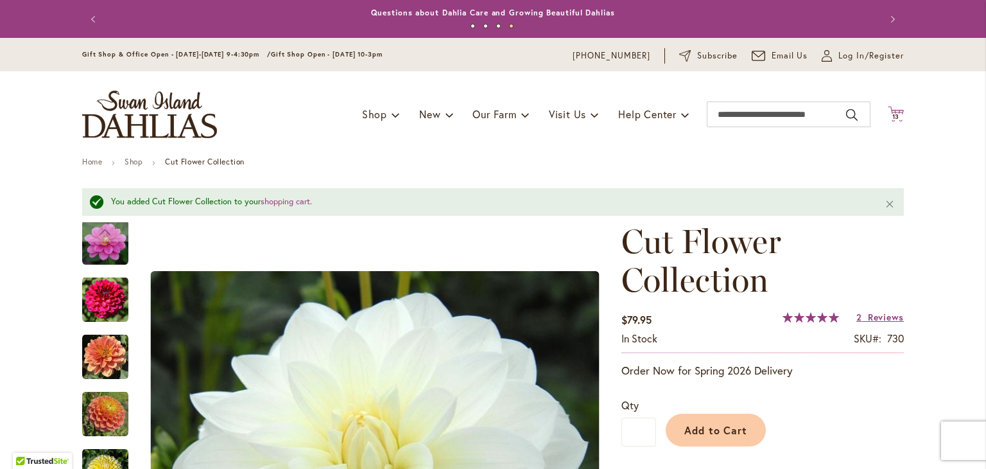
click at [896, 114] on span "13 13 items" at bounding box center [896, 117] width 13 height 6
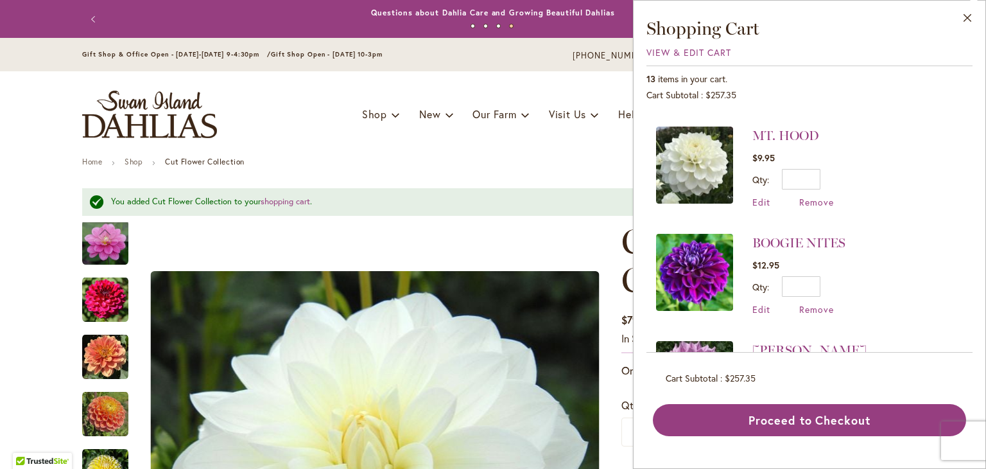
scroll to position [634, 0]
click at [826, 303] on span "Remove" at bounding box center [816, 309] width 35 height 12
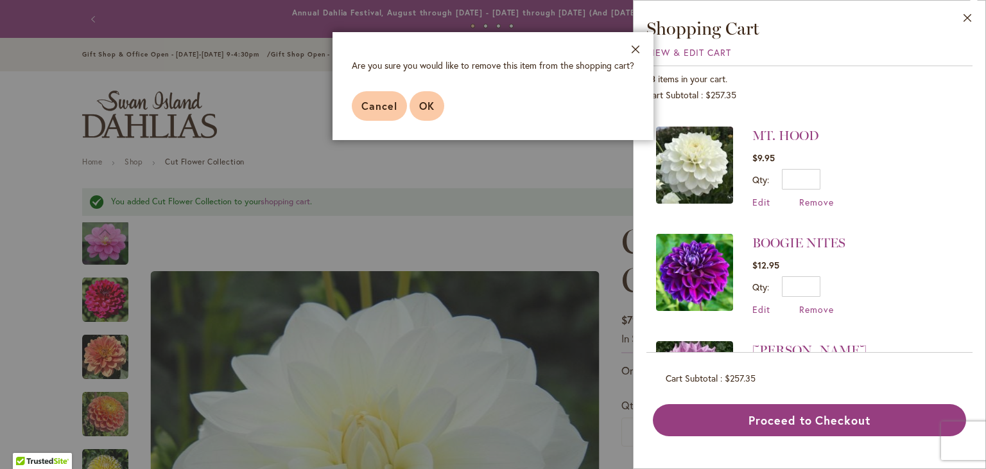
click at [421, 114] on button "OK" at bounding box center [427, 106] width 35 height 30
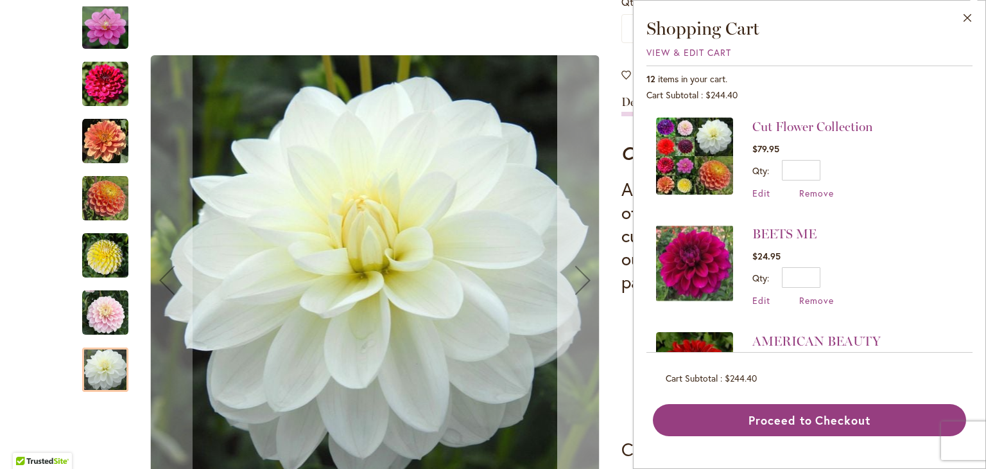
scroll to position [377, 0]
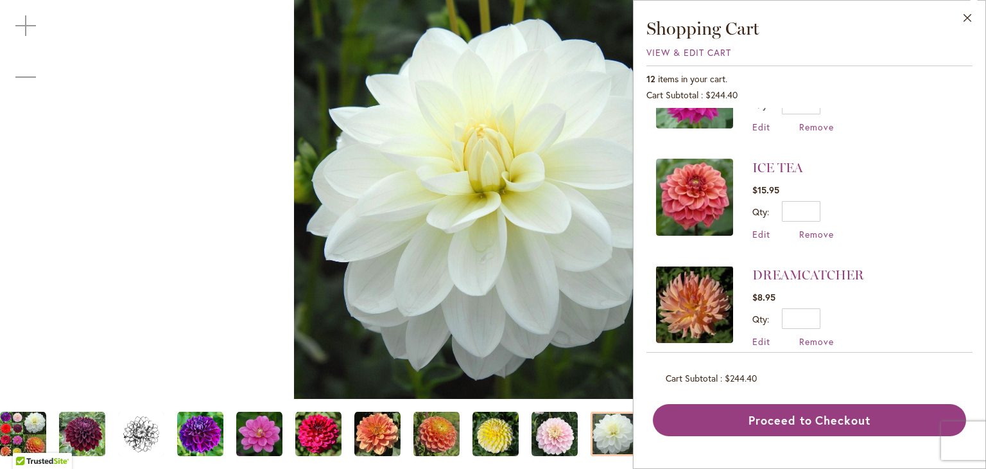
scroll to position [1032, 0]
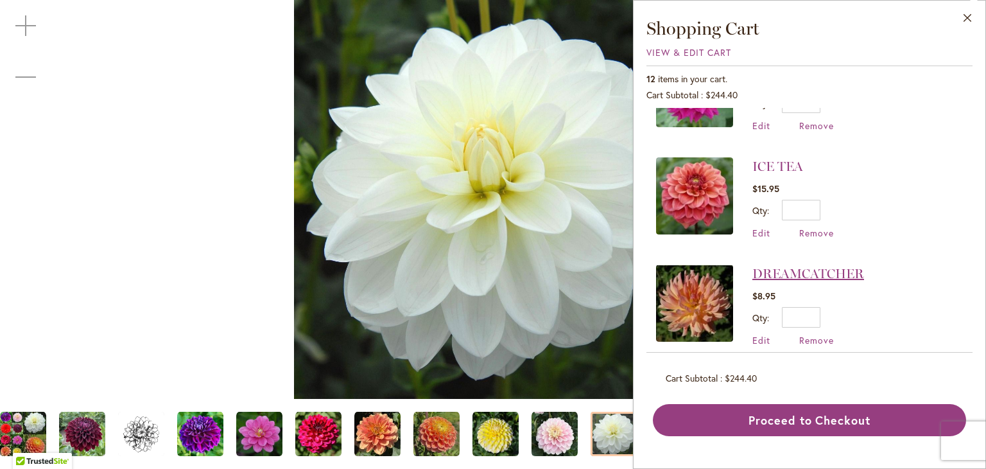
click at [804, 266] on link "DREAMCATCHER" at bounding box center [808, 273] width 112 height 15
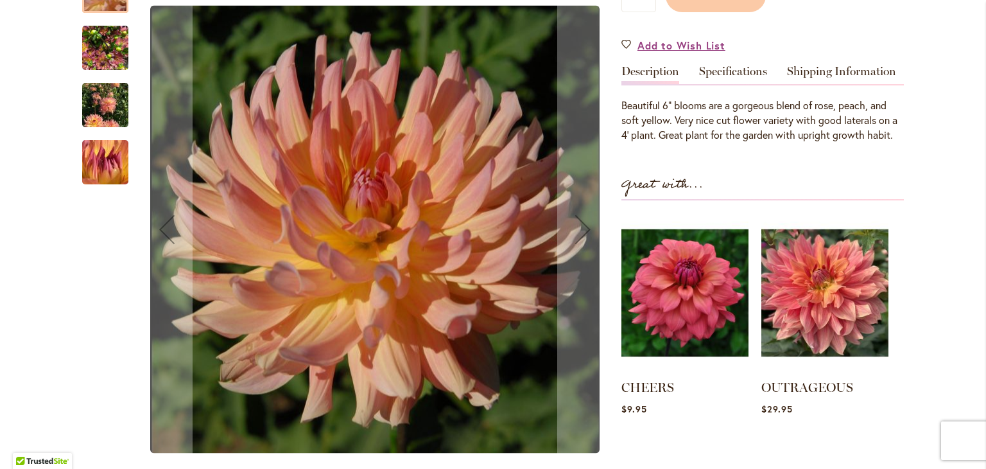
scroll to position [370, 0]
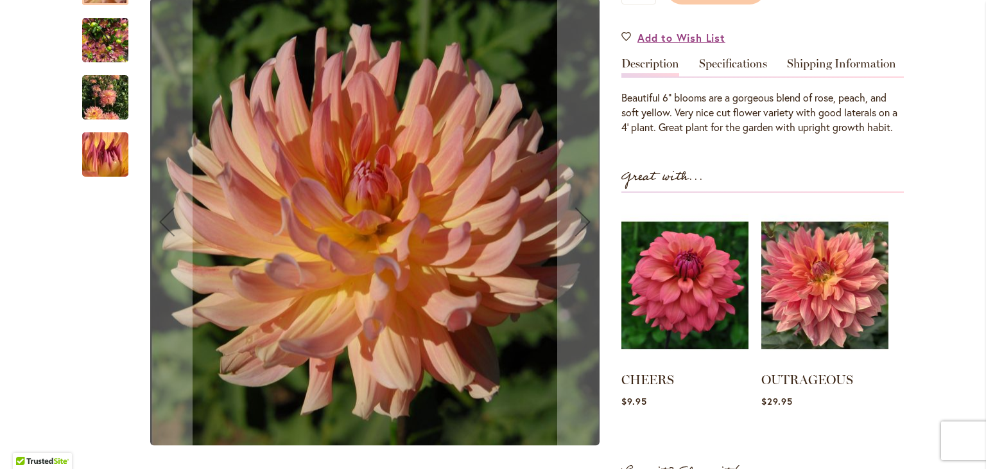
click at [96, 99] on img "Dreamcatcher" at bounding box center [105, 98] width 46 height 62
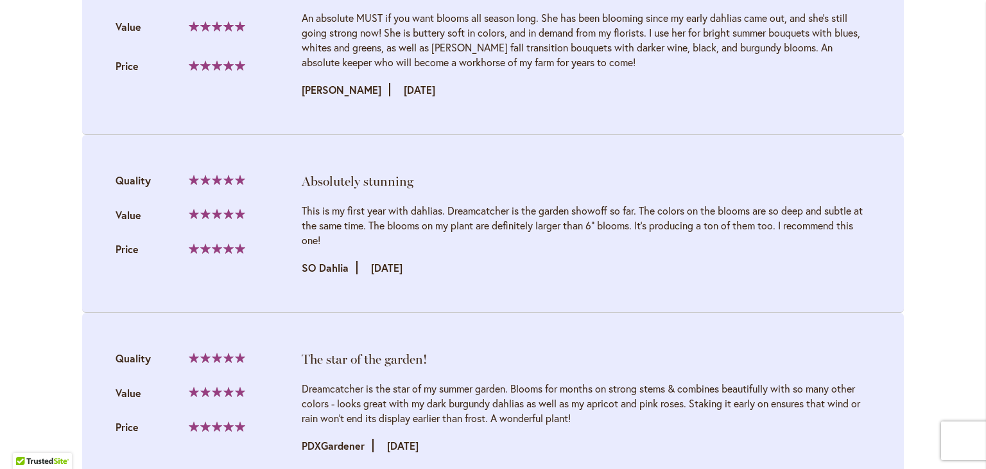
scroll to position [1921, 0]
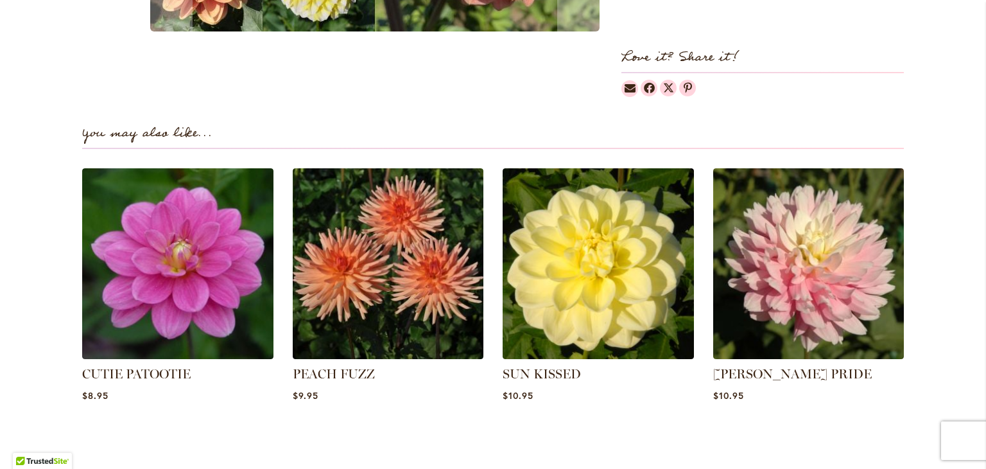
scroll to position [1517, 0]
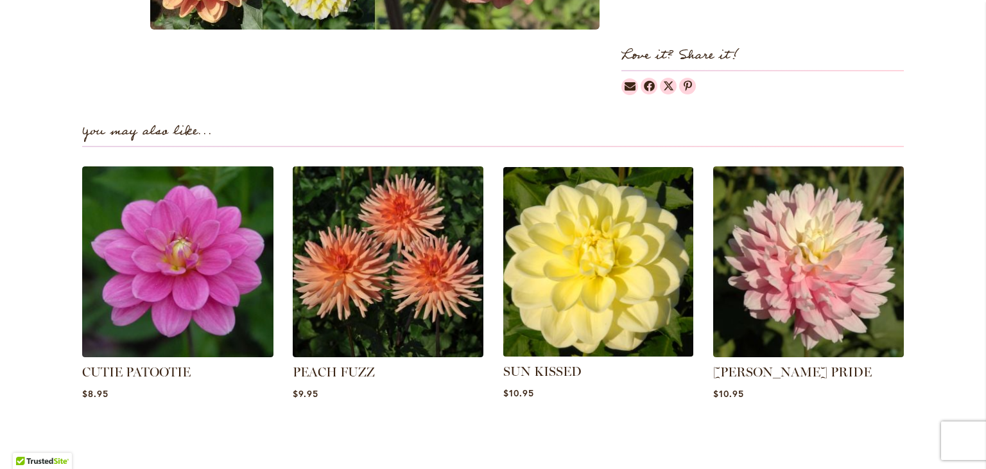
click at [547, 270] on img at bounding box center [598, 261] width 199 height 199
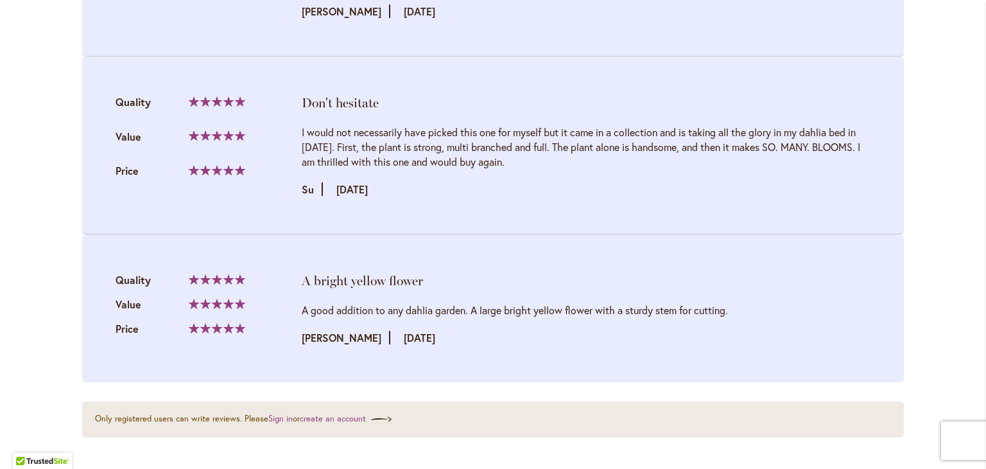
scroll to position [2236, 0]
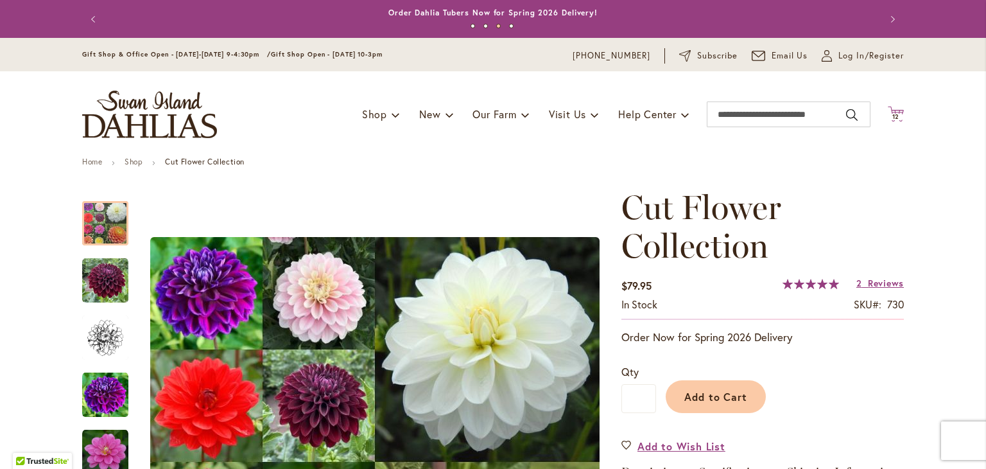
click at [890, 121] on icon "Cart .cls-1 { fill: #231f20; }" at bounding box center [896, 114] width 16 height 16
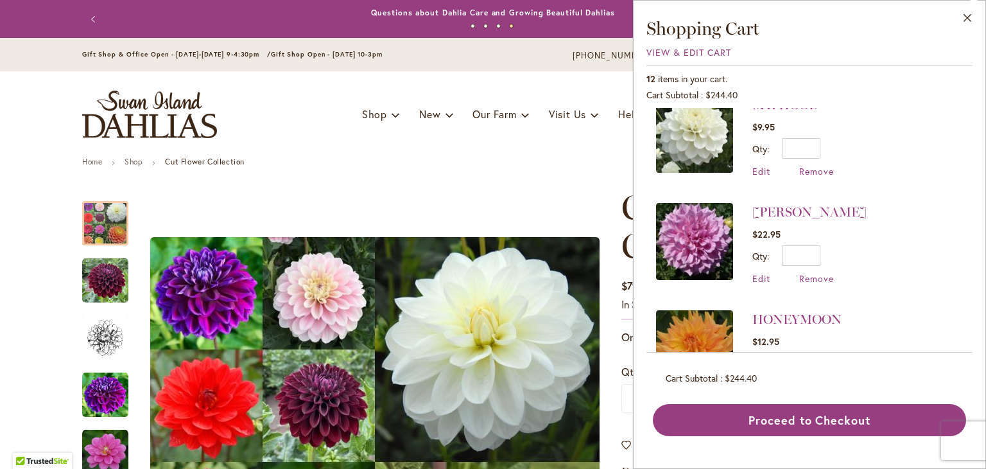
scroll to position [660, 0]
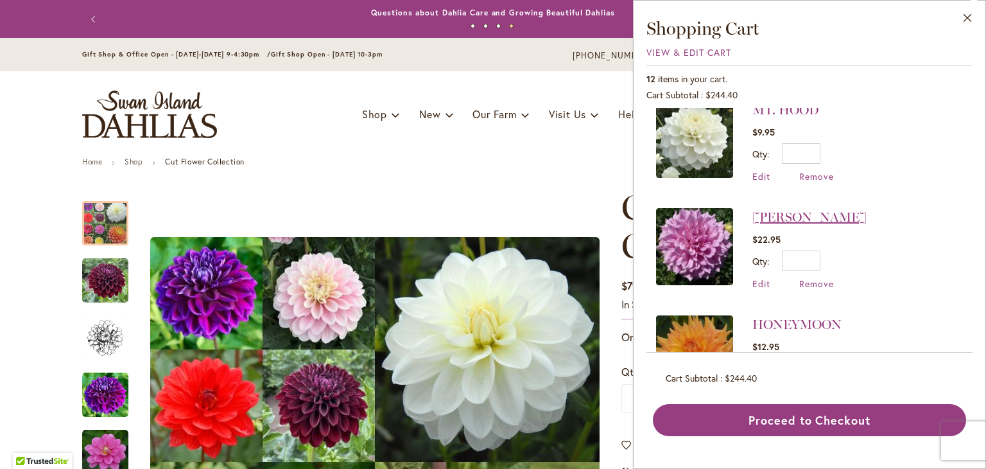
click at [824, 209] on link "[PERSON_NAME]" at bounding box center [809, 216] width 114 height 15
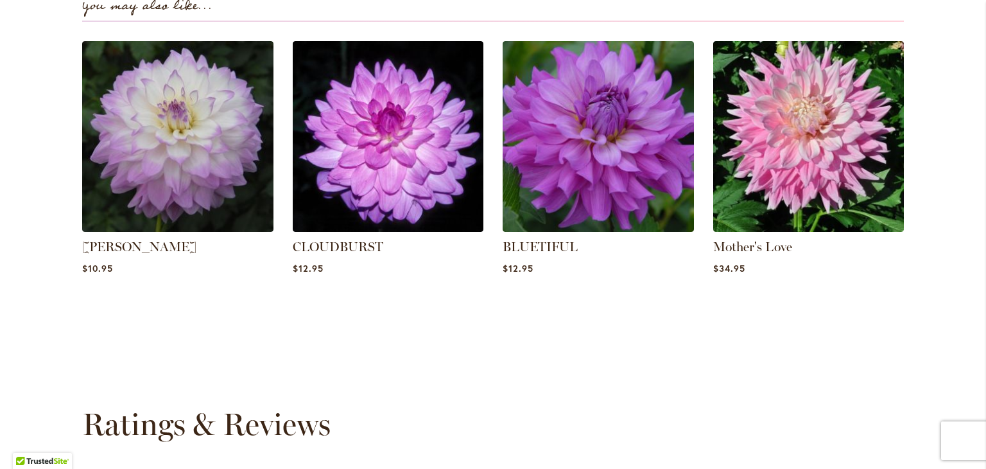
scroll to position [913, 0]
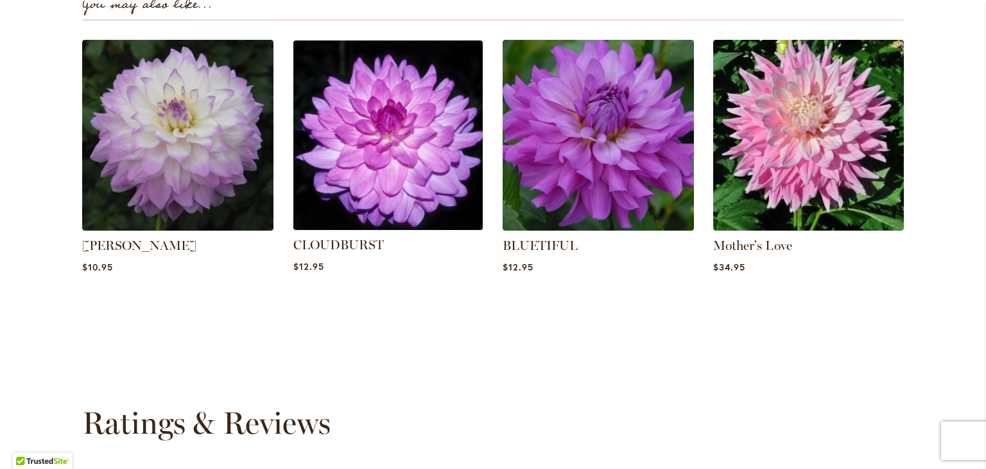
click at [377, 184] on img at bounding box center [387, 134] width 199 height 199
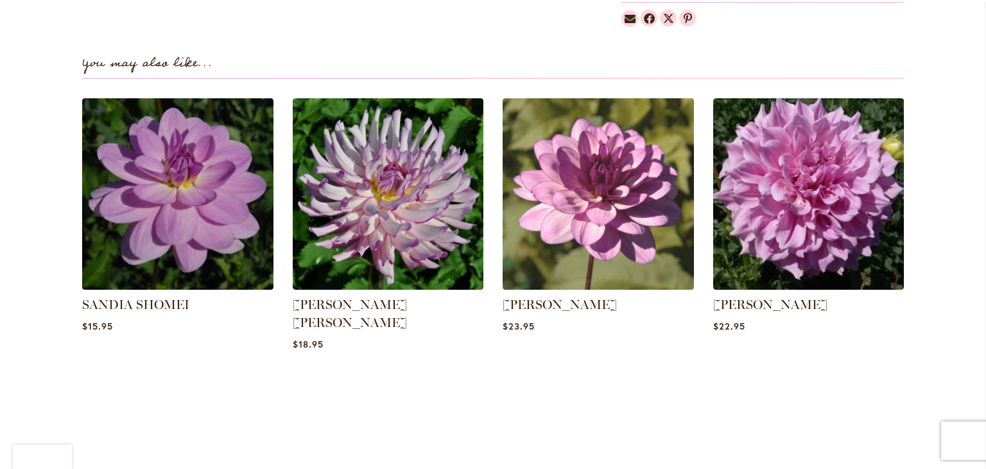
scroll to position [840, 0]
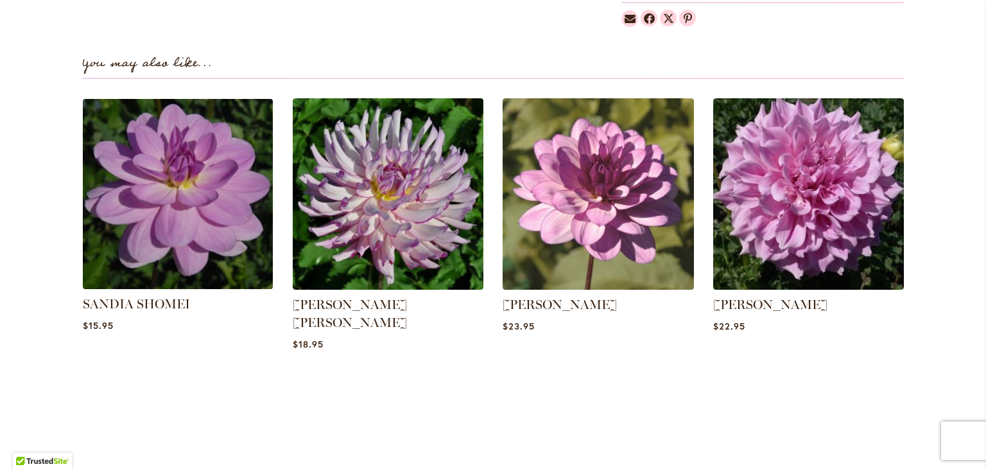
click at [130, 191] on img at bounding box center [177, 193] width 199 height 199
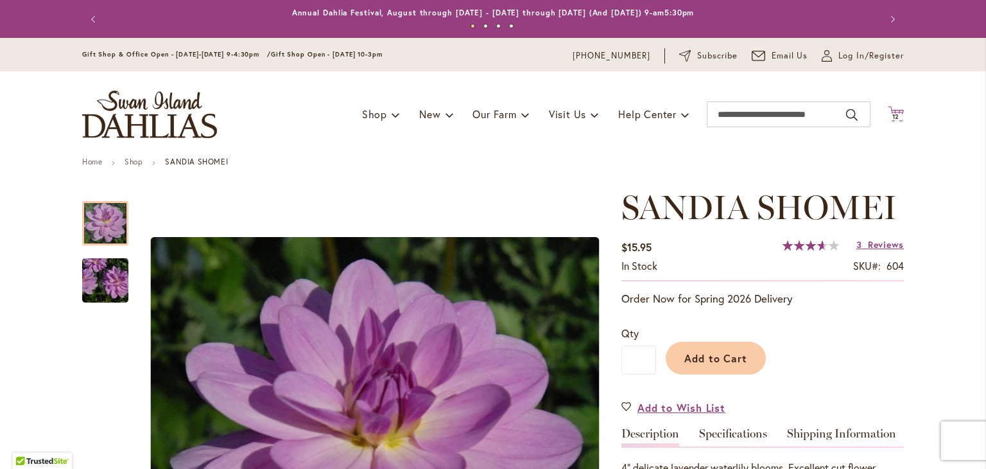
click at [892, 116] on span "12" at bounding box center [896, 116] width 8 height 8
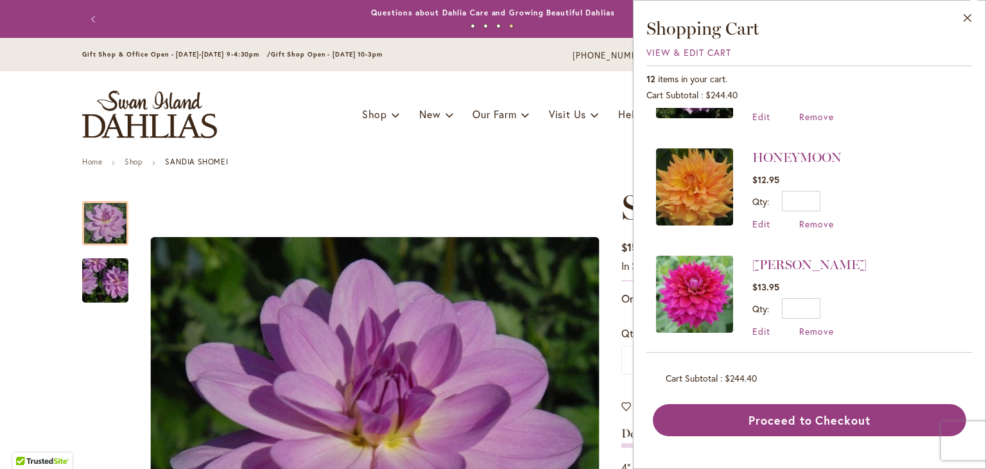
scroll to position [826, 0]
click at [759, 150] on link "HONEYMOON" at bounding box center [796, 157] width 89 height 15
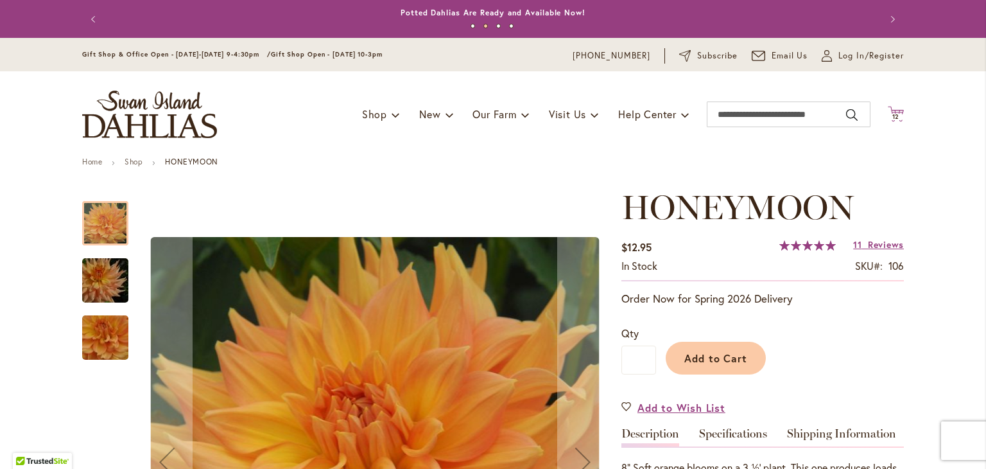
click at [892, 114] on span "12" at bounding box center [896, 116] width 8 height 8
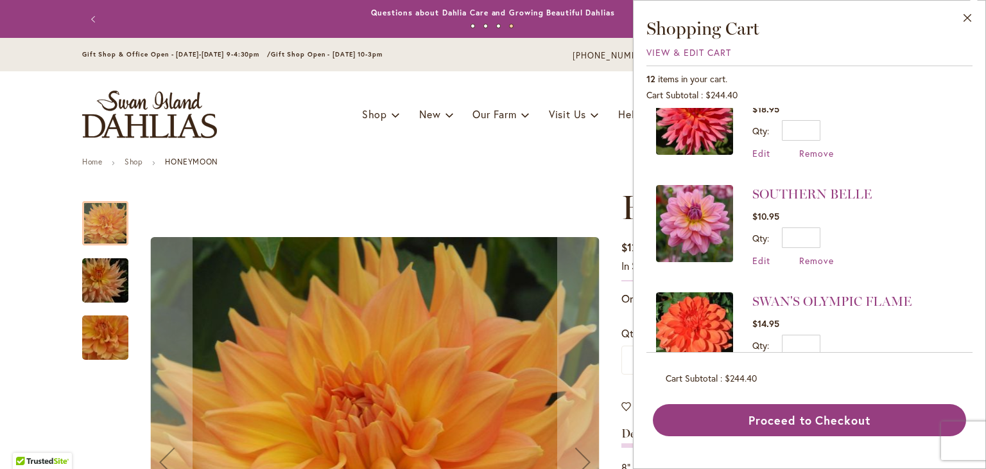
scroll to position [344, 0]
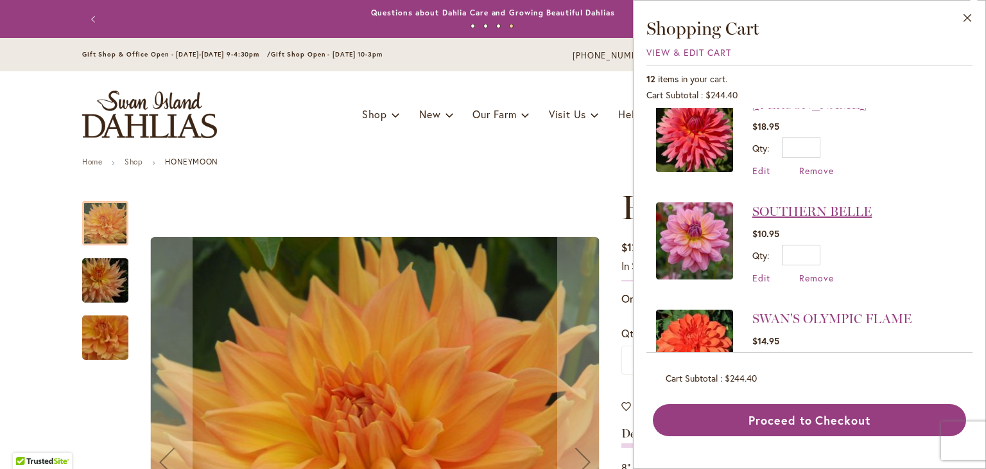
click at [800, 203] on link "SOUTHERN BELLE" at bounding box center [811, 210] width 119 height 15
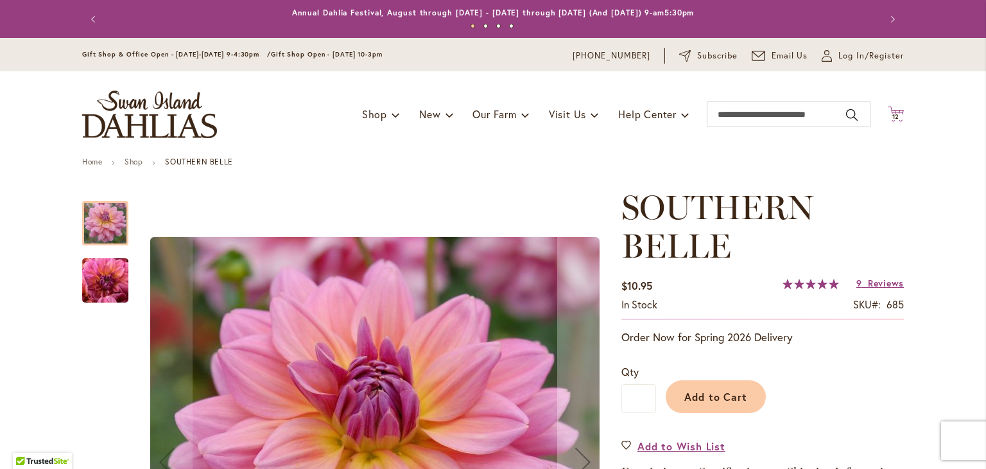
click at [896, 114] on span "12 12 items" at bounding box center [896, 117] width 13 height 6
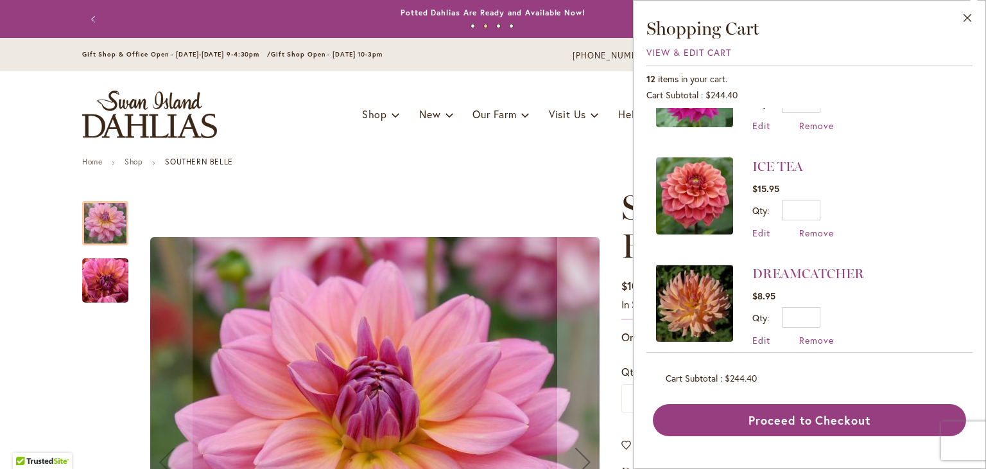
scroll to position [1032, 0]
click at [763, 159] on link "ICE TEA" at bounding box center [777, 166] width 51 height 15
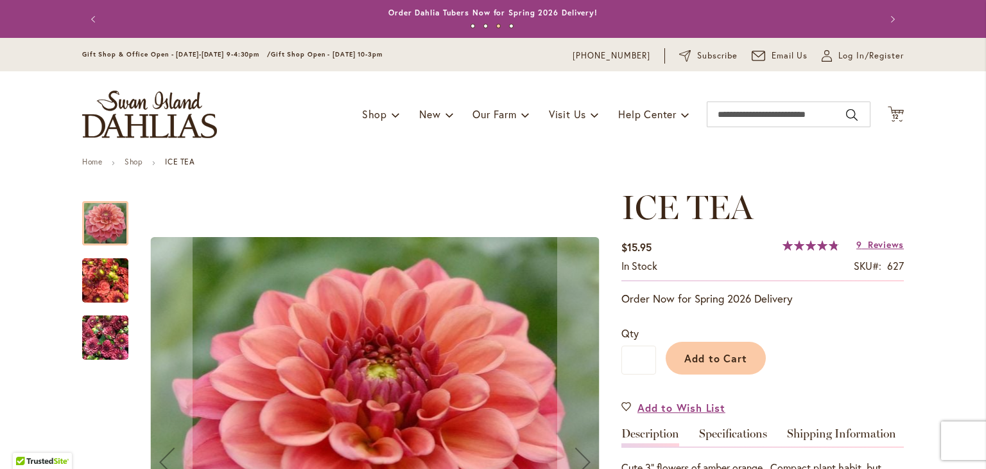
click at [101, 299] on img "ICE TEA" at bounding box center [105, 281] width 46 height 62
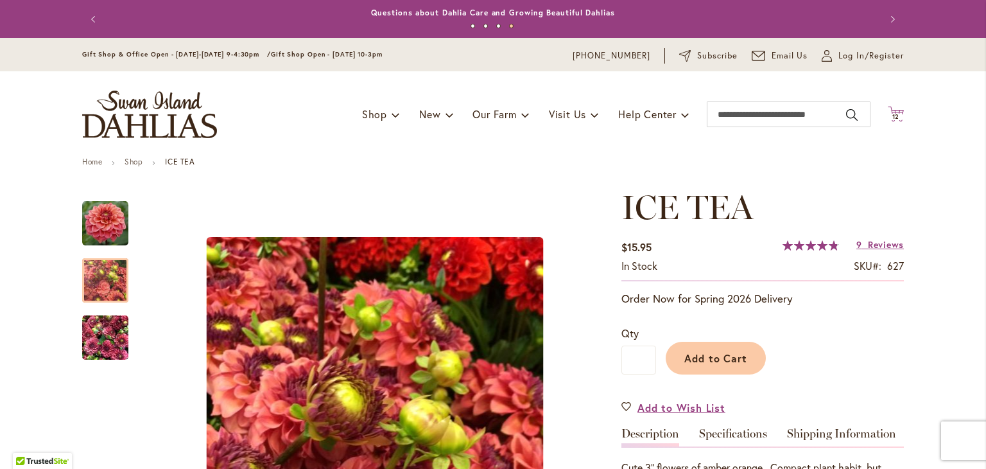
click at [896, 114] on span "12 12 items" at bounding box center [896, 117] width 13 height 6
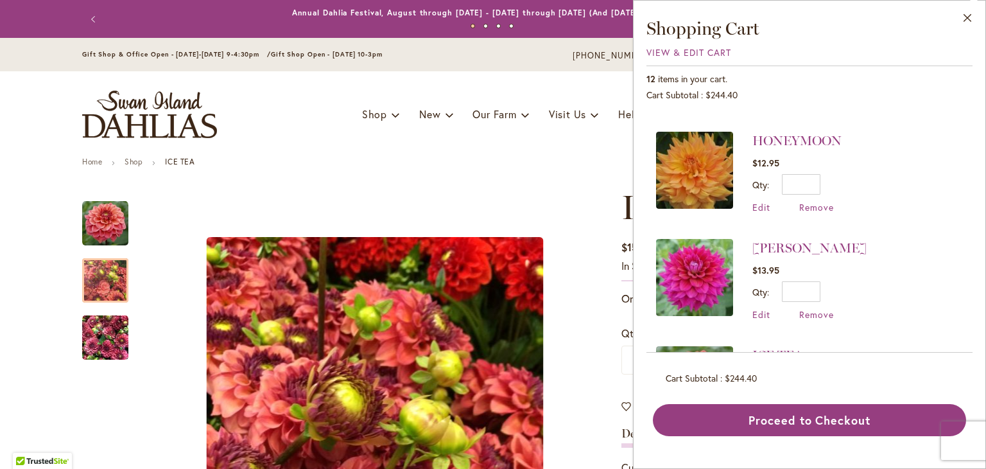
scroll to position [790, 0]
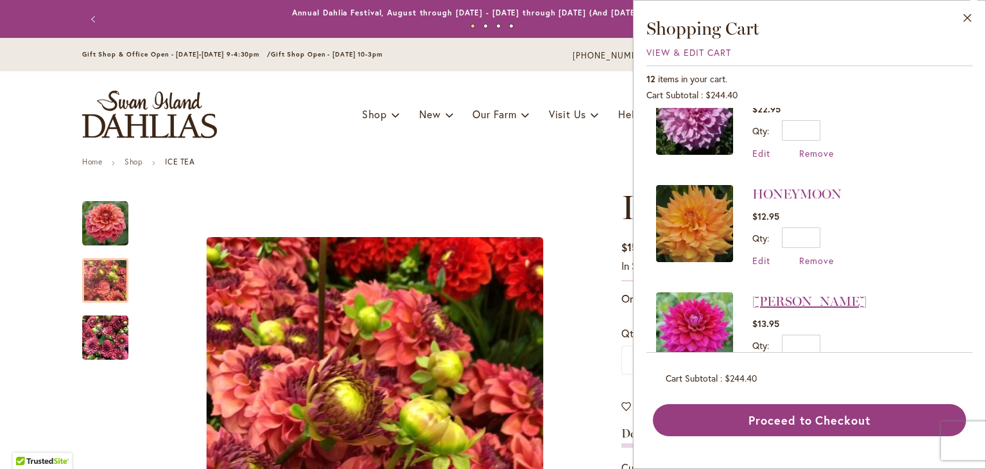
click at [801, 293] on link "[PERSON_NAME]" at bounding box center [809, 300] width 114 height 15
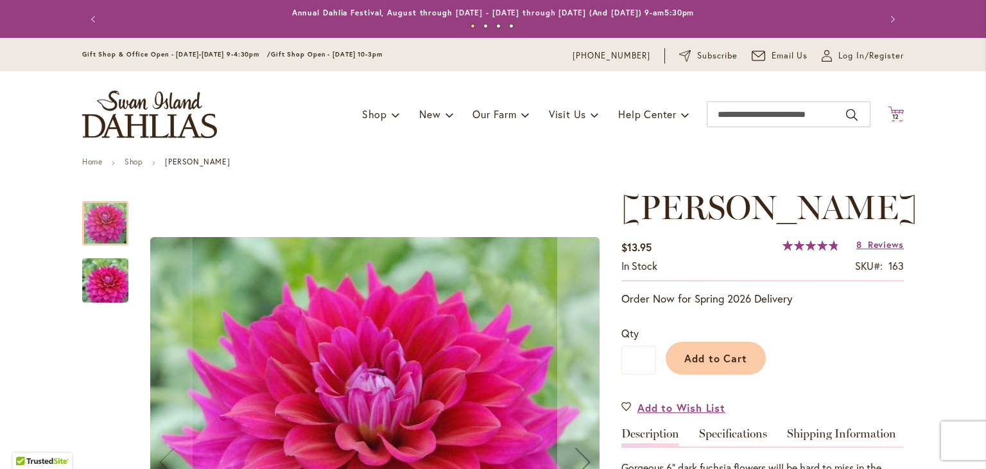
click at [892, 112] on icon "Cart .cls-1 { fill: #231f20; }" at bounding box center [896, 114] width 16 height 16
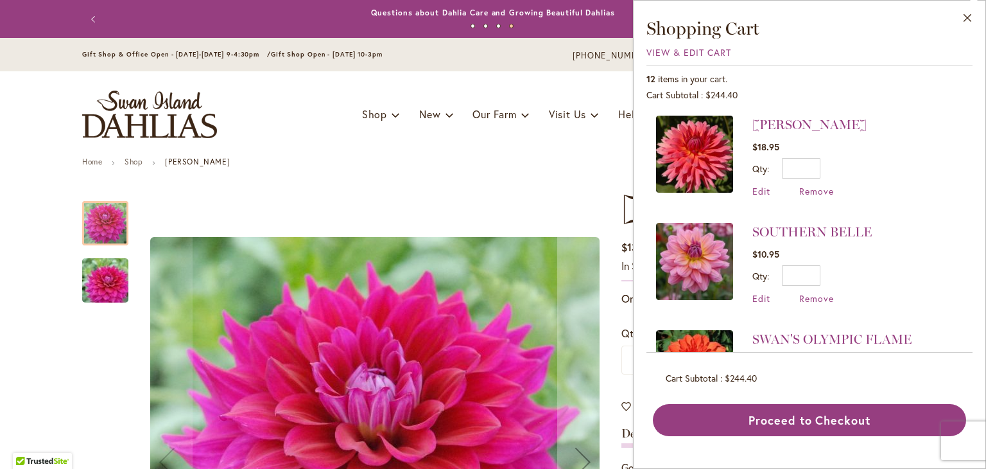
scroll to position [336, 0]
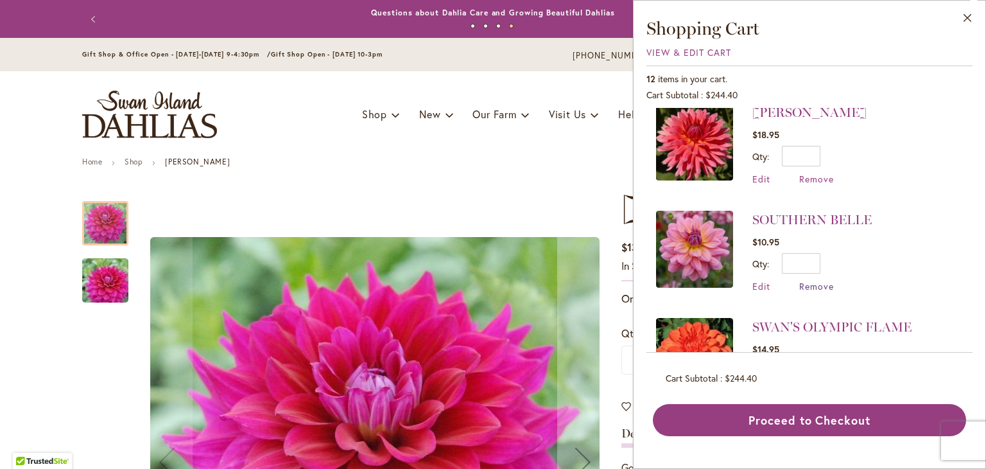
click at [806, 280] on span "Remove" at bounding box center [816, 286] width 35 height 12
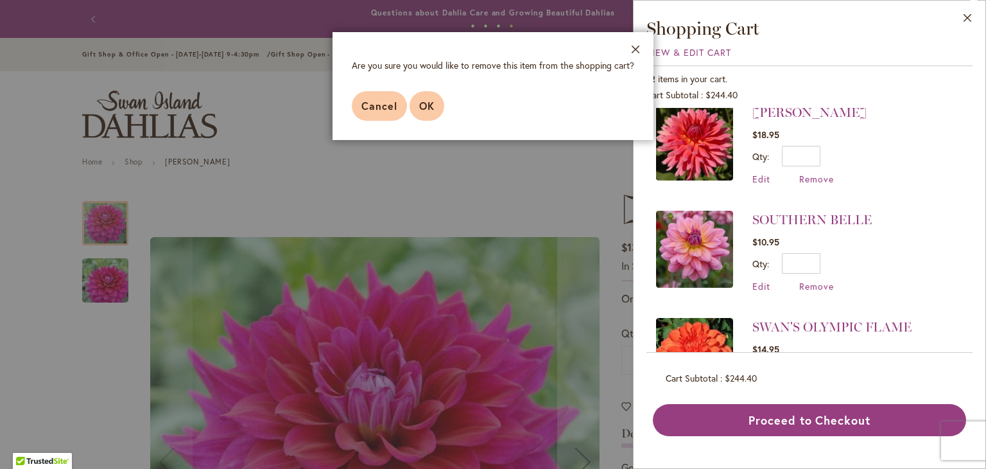
click at [432, 111] on span "OK" at bounding box center [426, 105] width 15 height 13
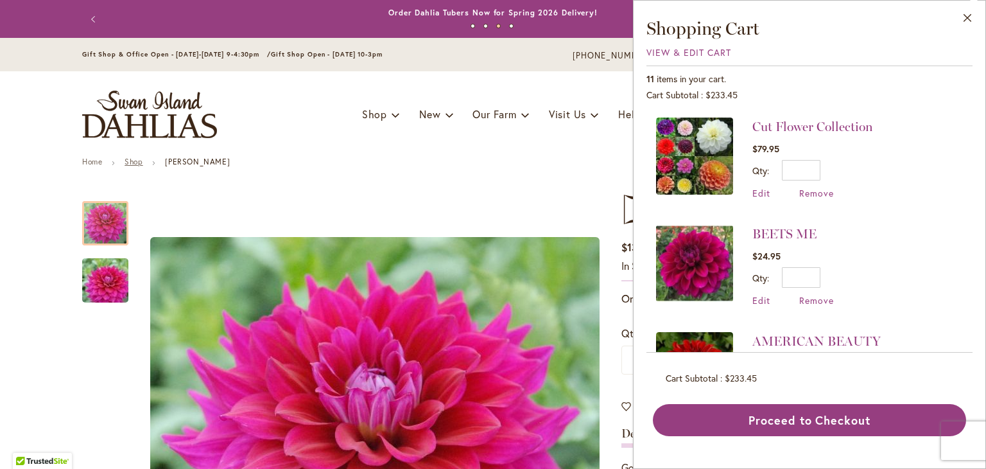
click at [131, 163] on link "Shop" at bounding box center [134, 162] width 18 height 10
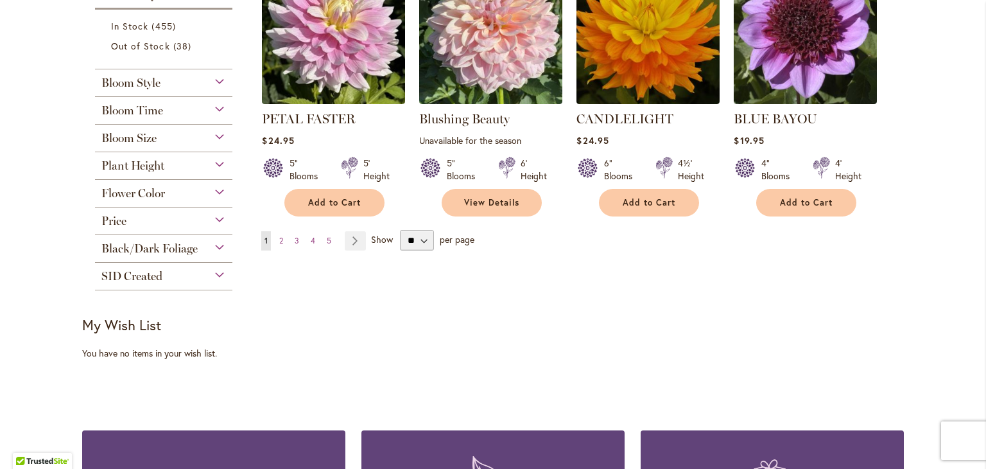
scroll to position [1096, 0]
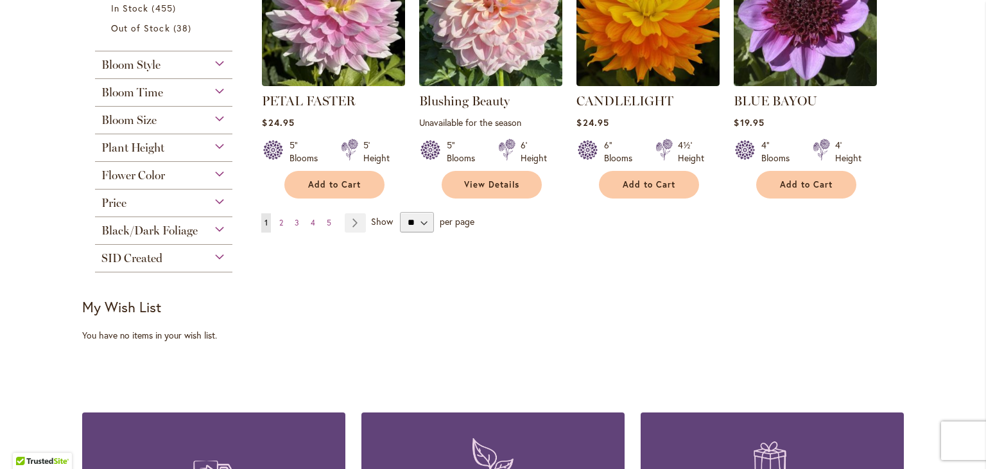
click at [134, 168] on span "Flower Color" at bounding box center [133, 175] width 64 height 14
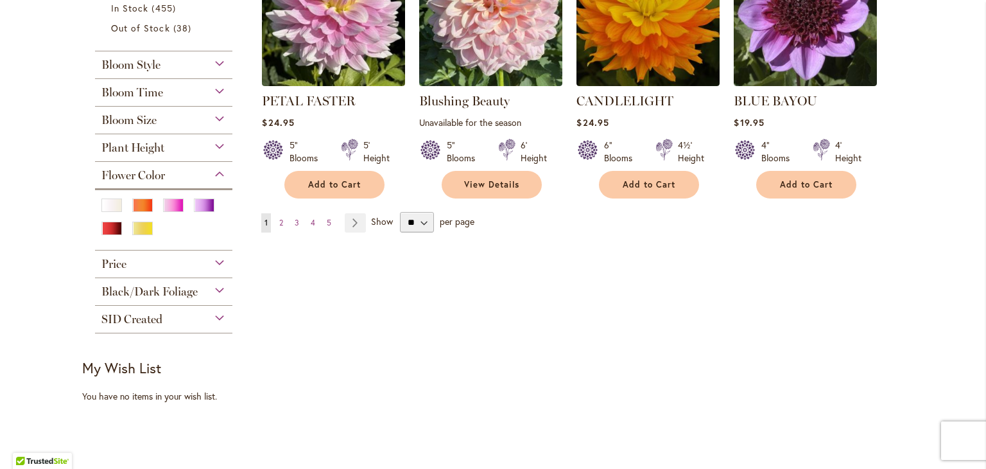
scroll to position [1157, 0]
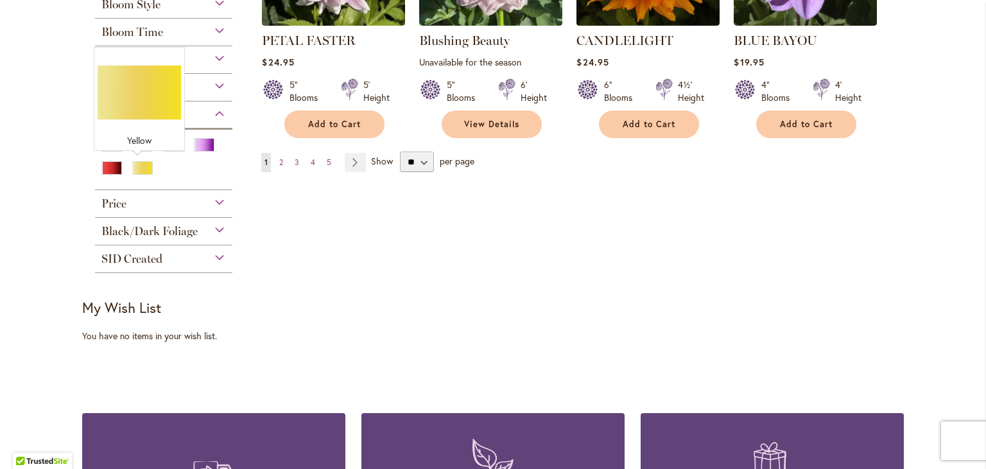
click at [134, 167] on div "Yellow" at bounding box center [142, 167] width 21 height 13
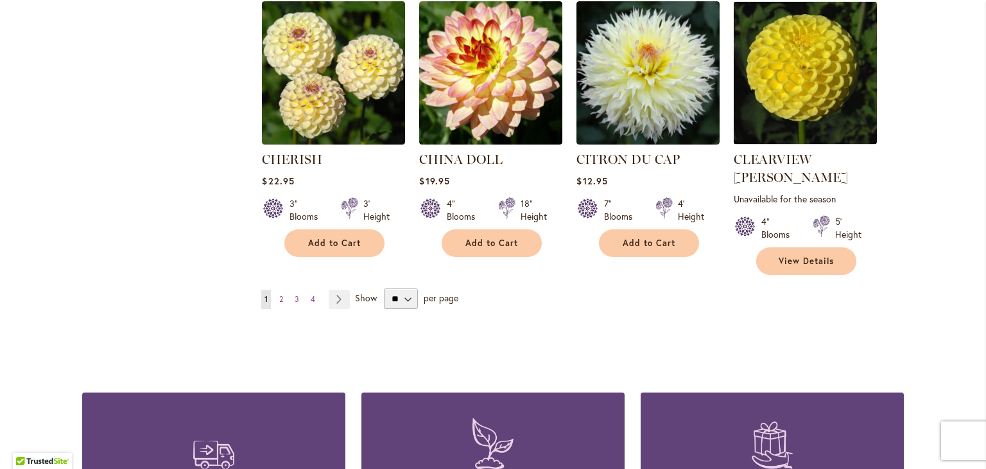
scroll to position [1084, 0]
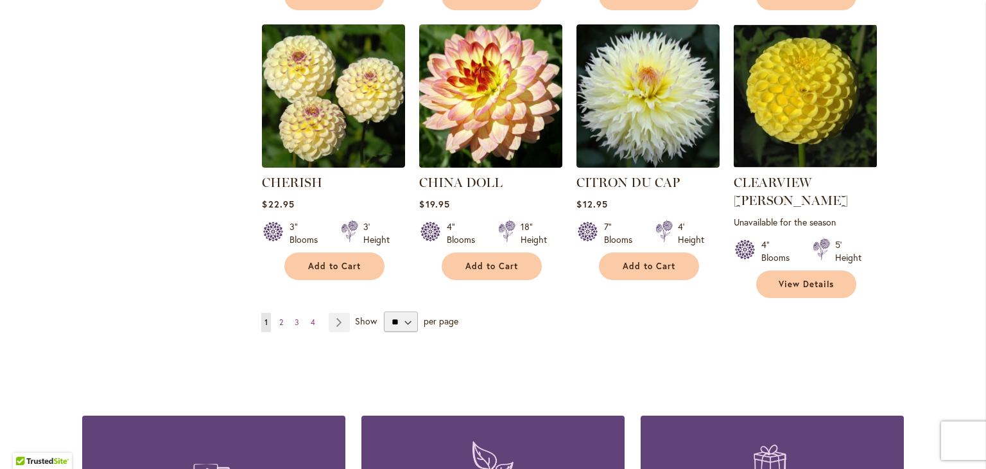
click at [280, 313] on link "Page 2" at bounding box center [281, 322] width 10 height 19
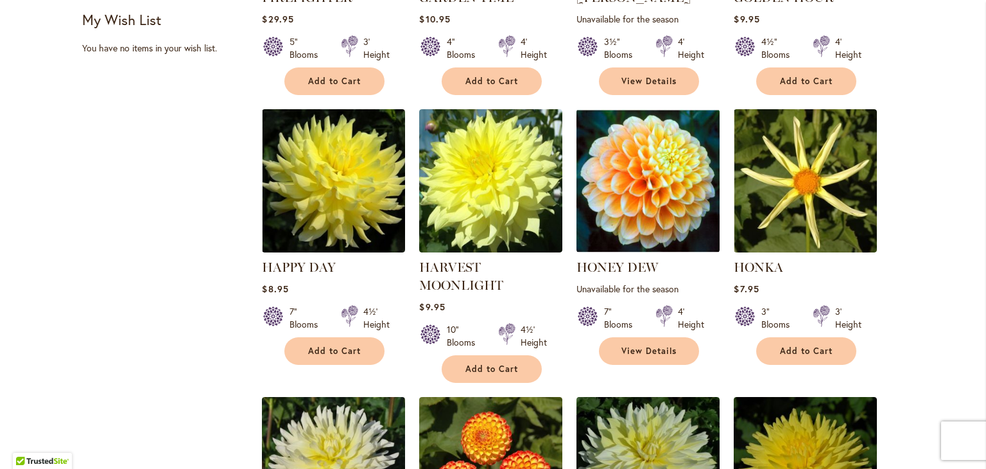
scroll to position [749, 0]
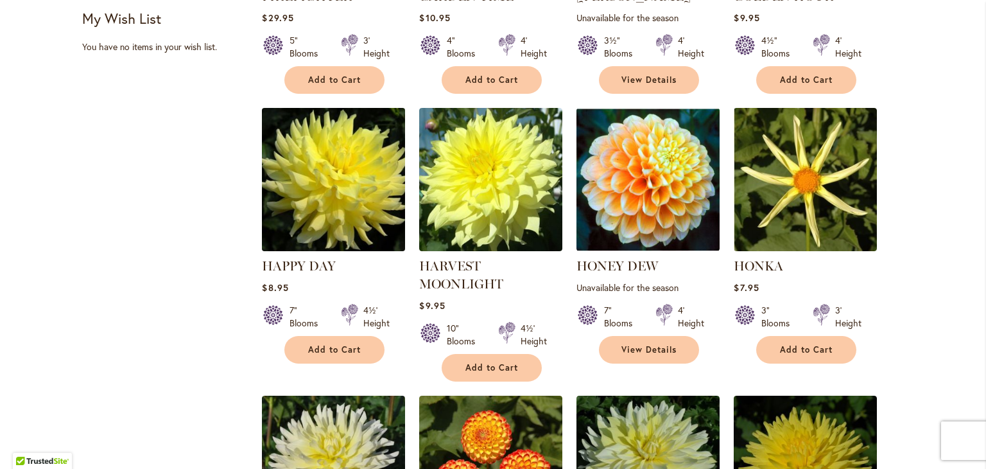
click at [314, 203] on img at bounding box center [334, 179] width 150 height 150
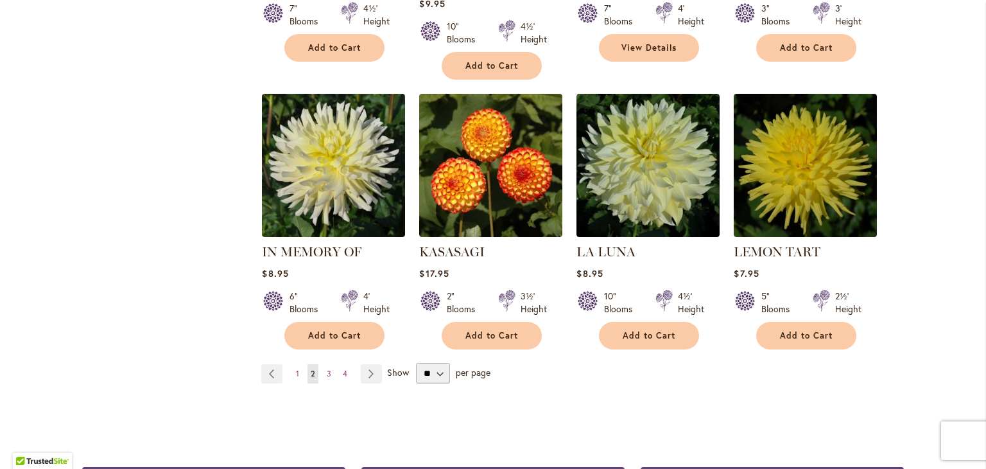
scroll to position [1054, 0]
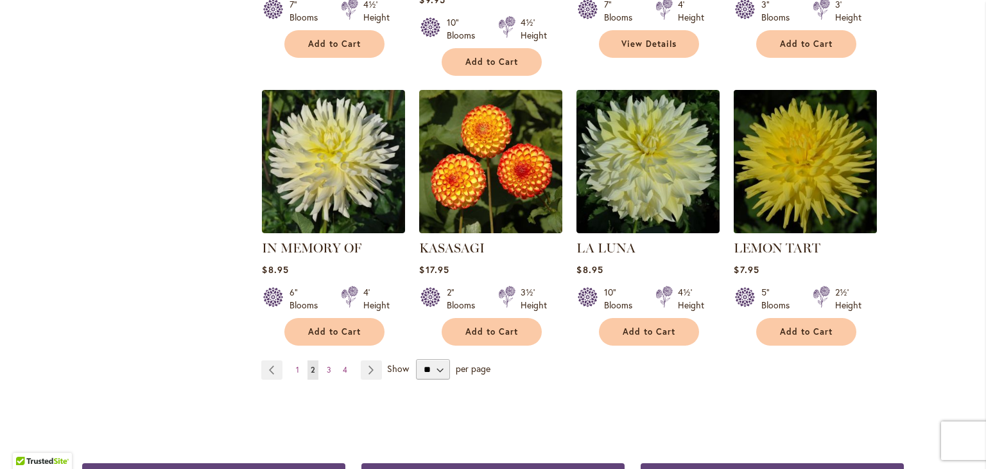
click at [791, 186] on img at bounding box center [806, 161] width 150 height 150
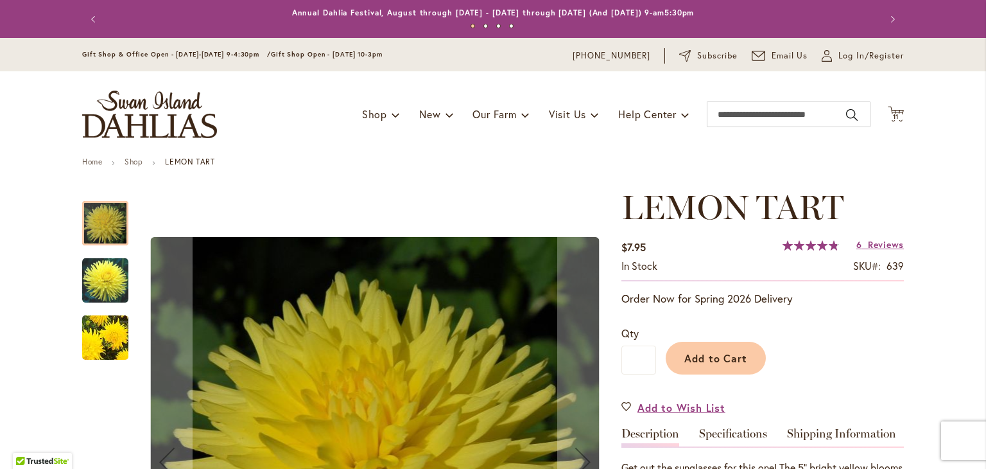
scroll to position [477, 0]
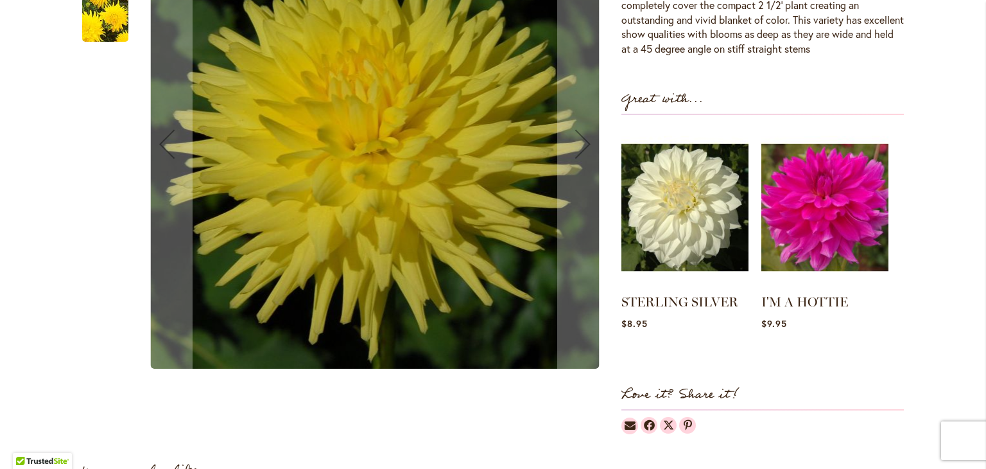
click at [91, 19] on img "LEMON TART" at bounding box center [105, 19] width 92 height 87
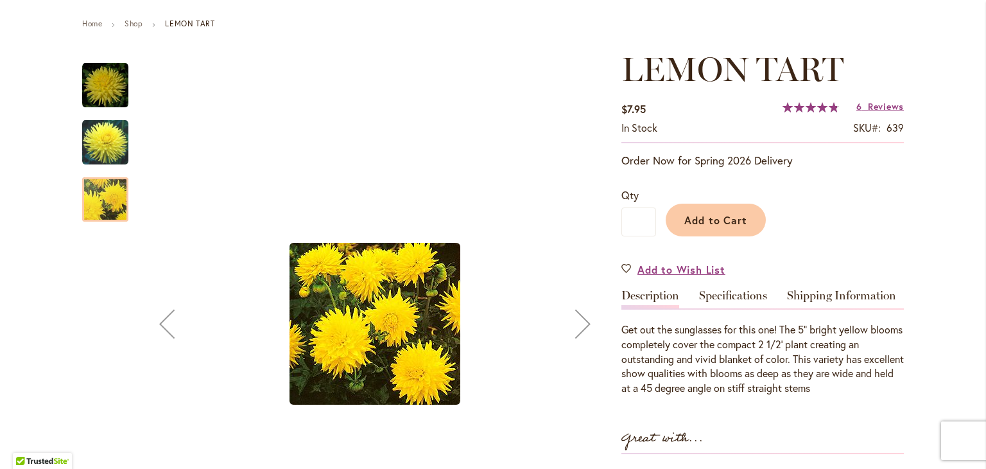
scroll to position [114, 0]
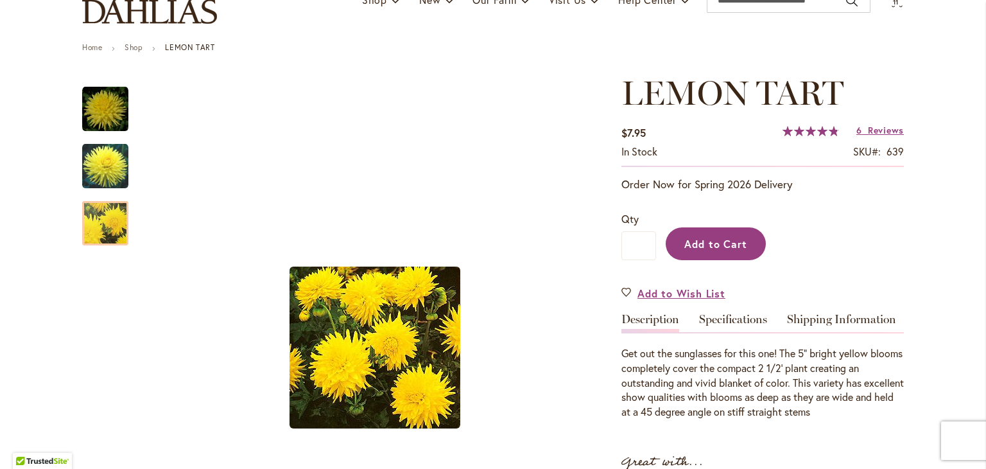
click at [727, 252] on button "Add to Cart" at bounding box center [716, 243] width 100 height 33
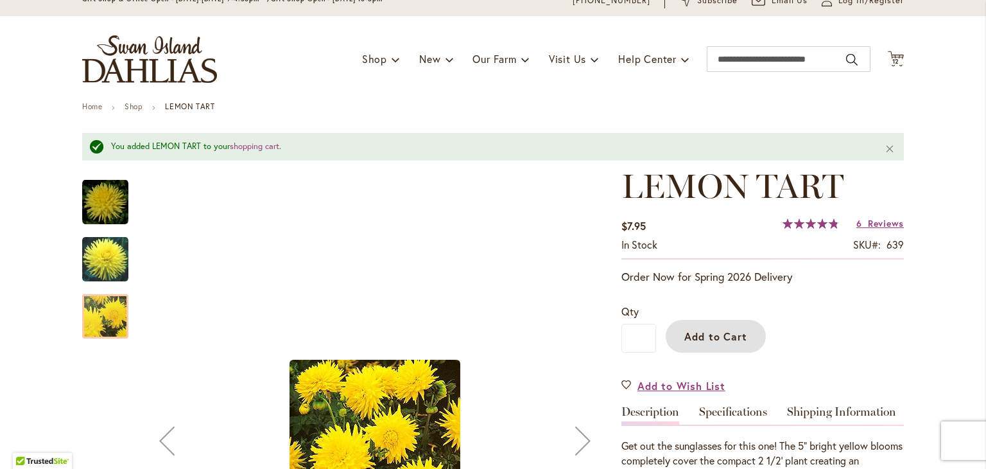
scroll to position [0, 0]
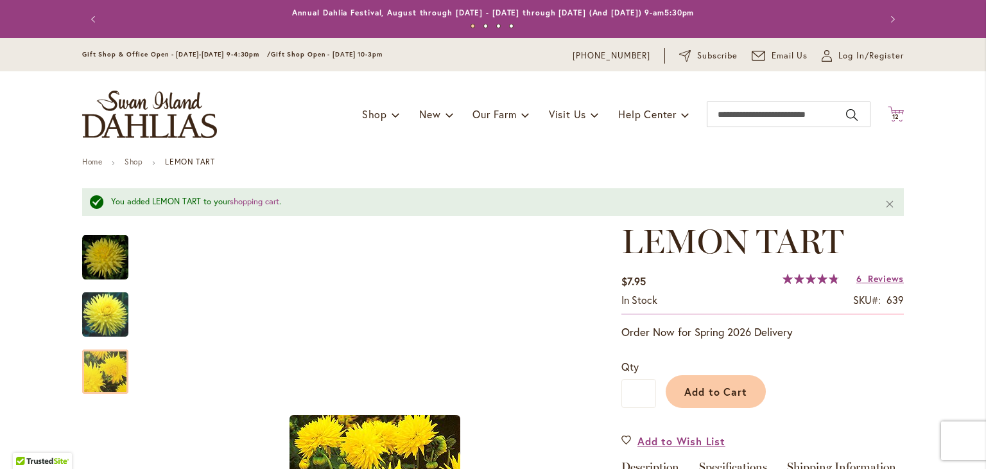
click at [897, 113] on icon at bounding box center [896, 113] width 16 height 15
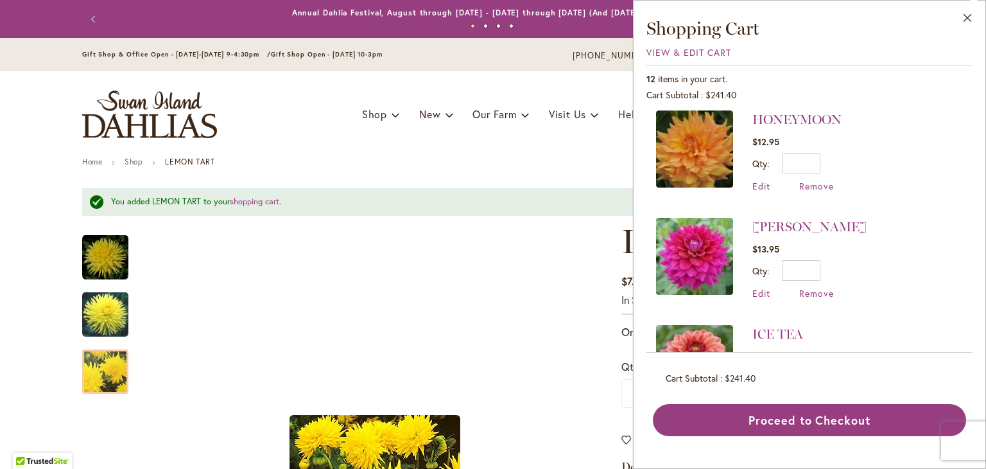
scroll to position [842, 0]
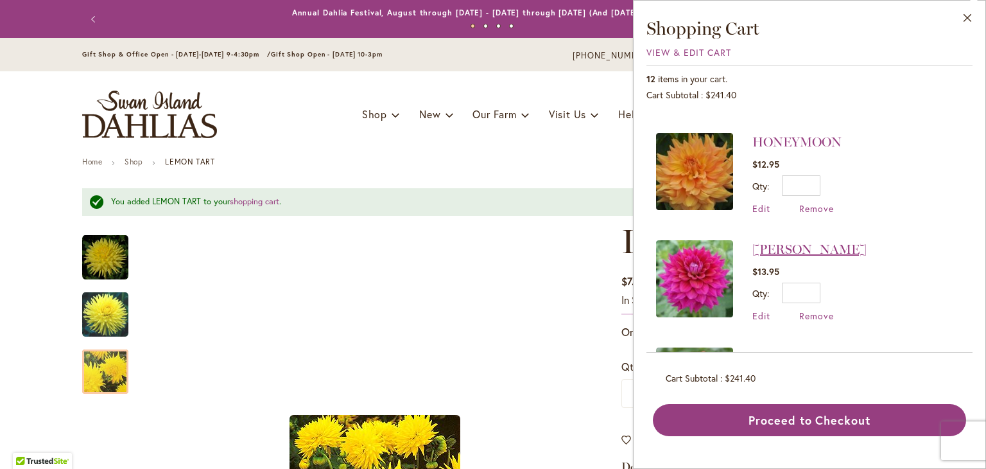
click at [785, 241] on link "[PERSON_NAME]" at bounding box center [809, 248] width 114 height 15
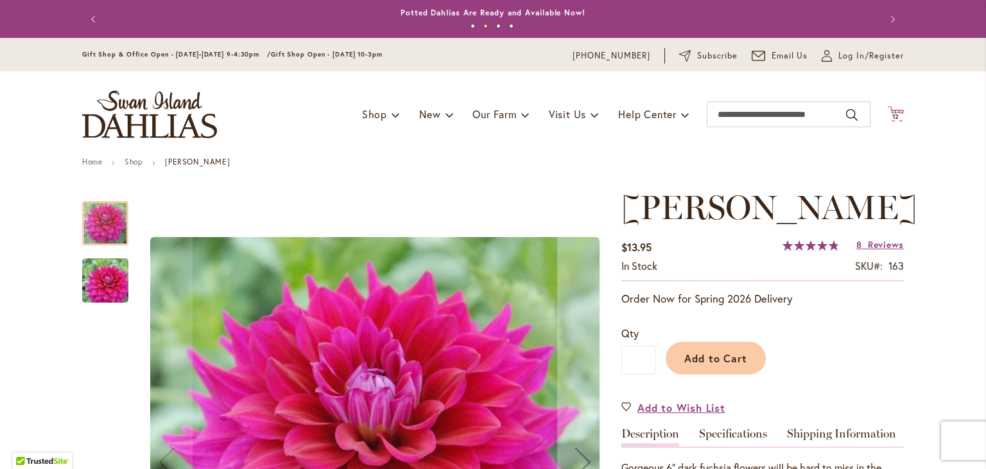
click at [892, 114] on span "12" at bounding box center [896, 116] width 8 height 8
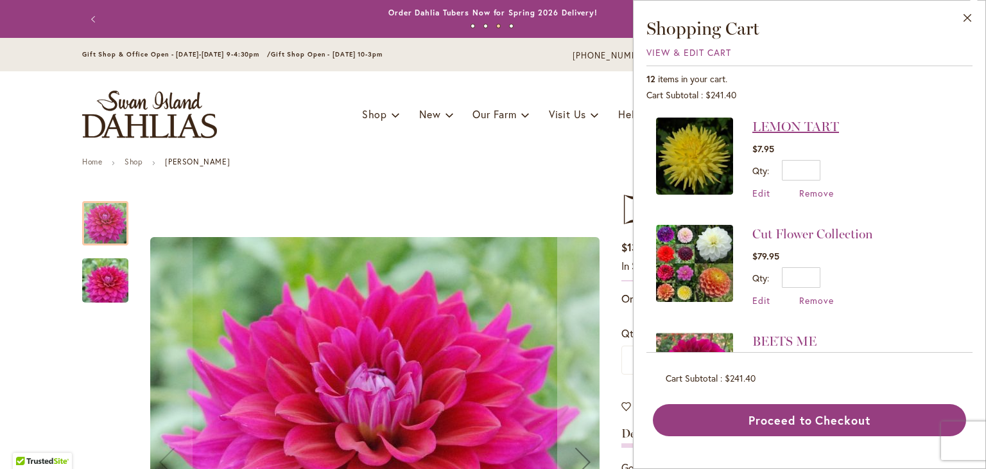
click at [786, 129] on link "LEMON TART" at bounding box center [795, 126] width 87 height 15
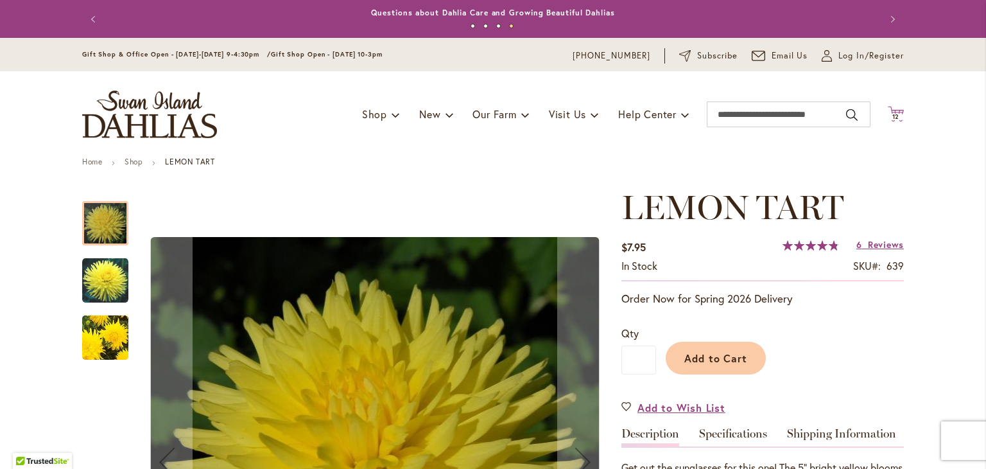
click at [895, 108] on icon "Cart .cls-1 { fill: #231f20; }" at bounding box center [896, 114] width 16 height 16
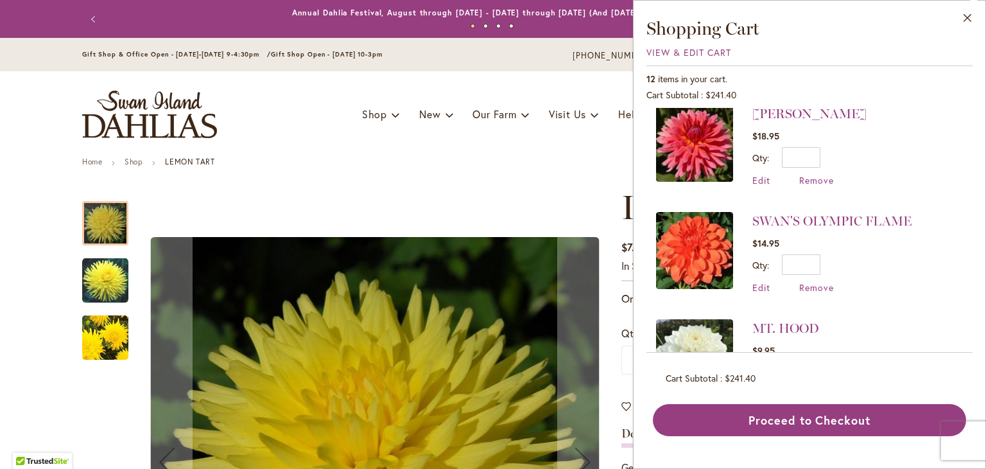
scroll to position [452, 0]
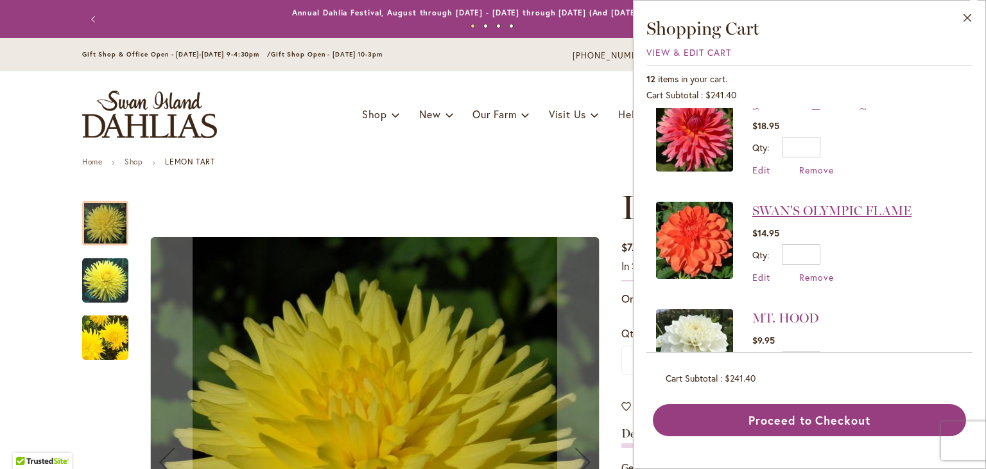
click at [834, 205] on link "SWAN'S OLYMPIC FLAME" at bounding box center [831, 210] width 159 height 15
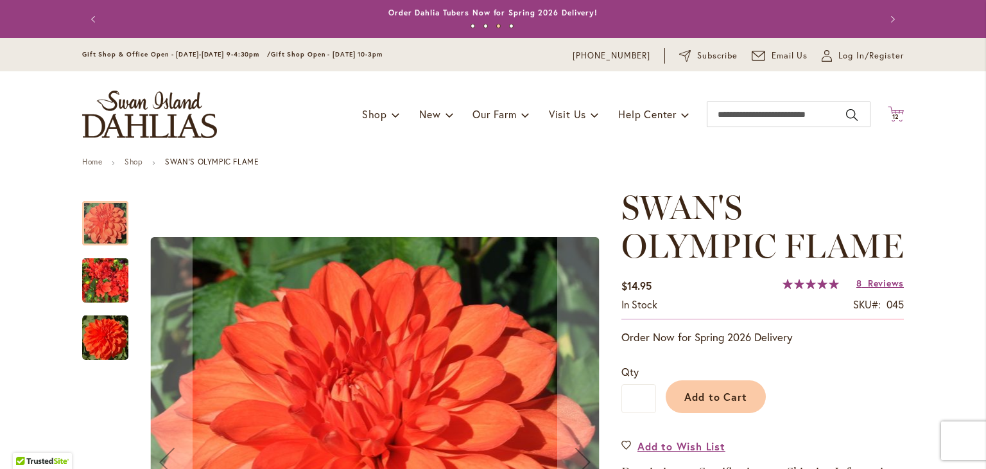
click at [896, 112] on icon "Cart .cls-1 { fill: #231f20; }" at bounding box center [896, 114] width 16 height 16
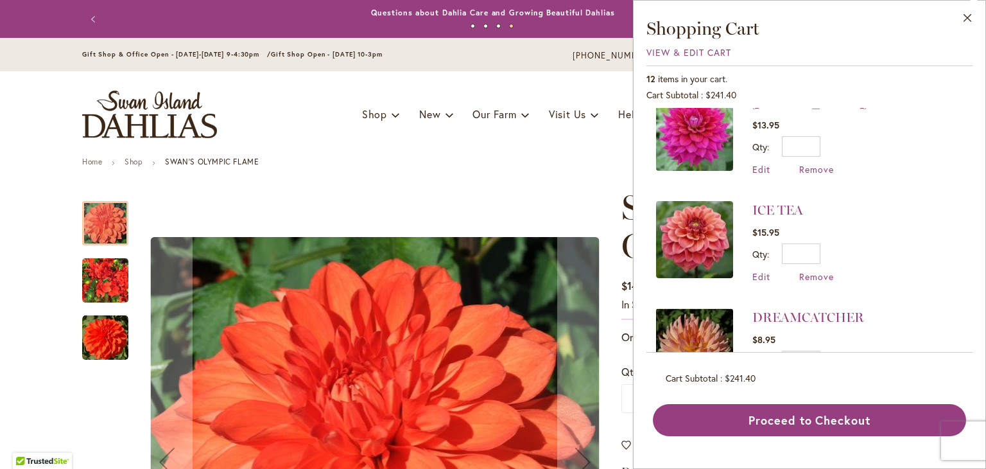
scroll to position [990, 0]
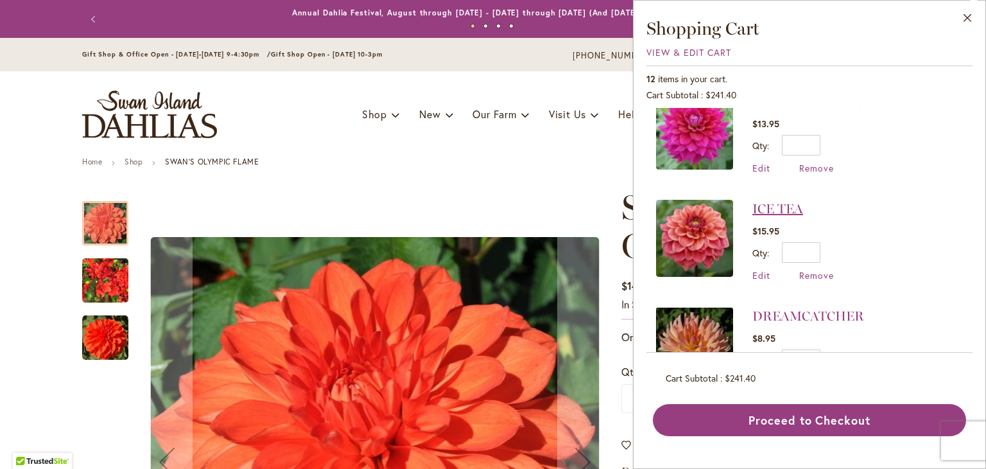
click at [772, 201] on link "ICE TEA" at bounding box center [777, 208] width 51 height 15
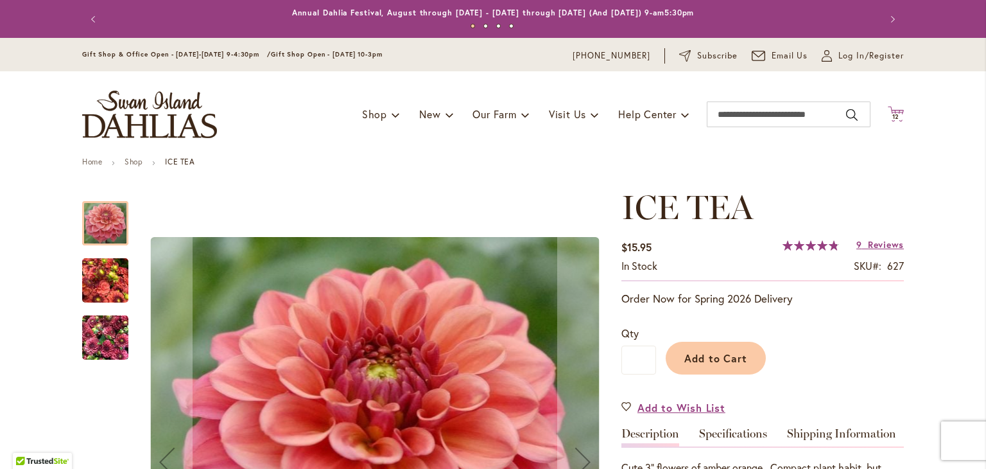
click at [892, 114] on span "12" at bounding box center [896, 116] width 8 height 8
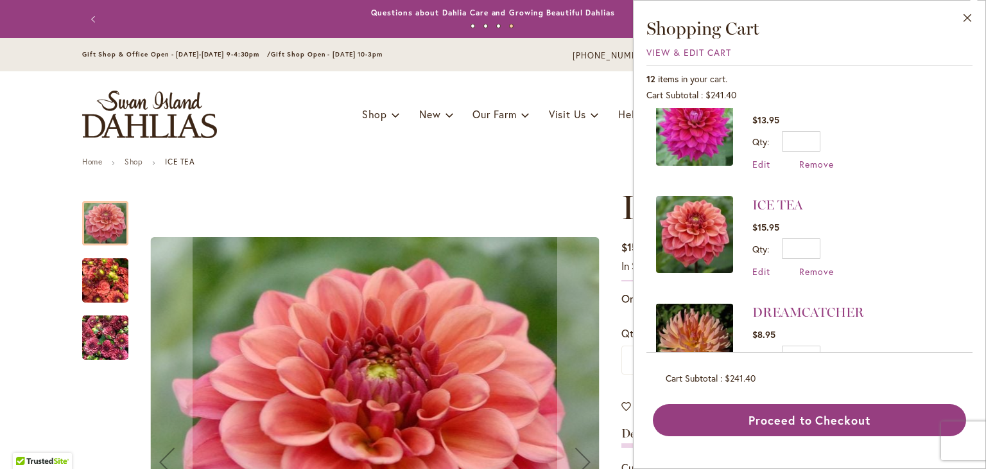
scroll to position [996, 0]
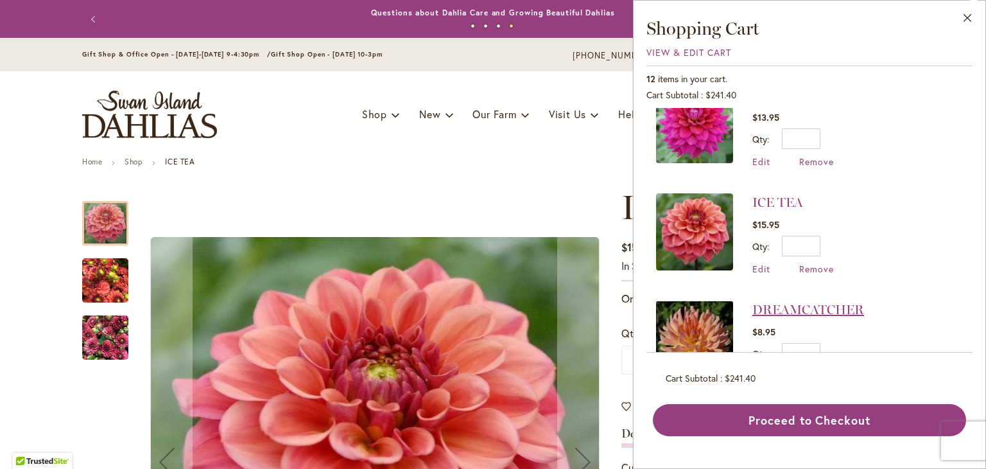
click at [775, 302] on link "DREAMCATCHER" at bounding box center [808, 309] width 112 height 15
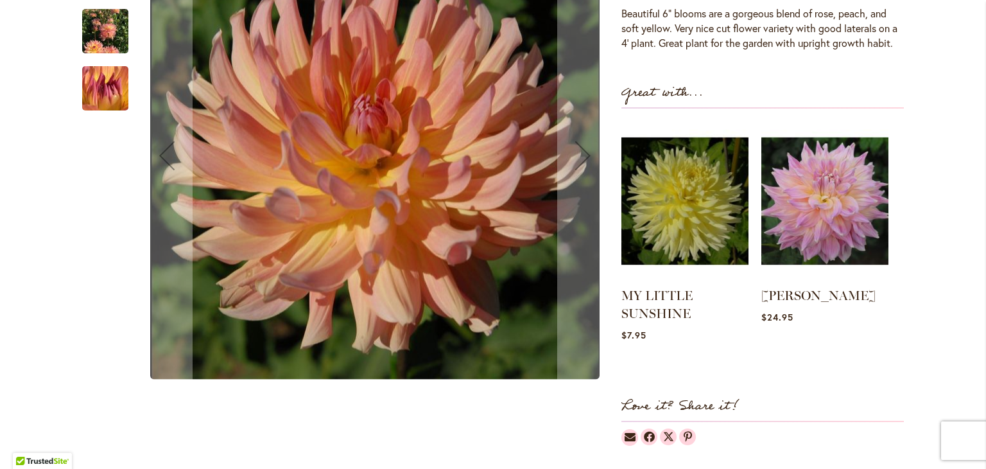
scroll to position [447, 0]
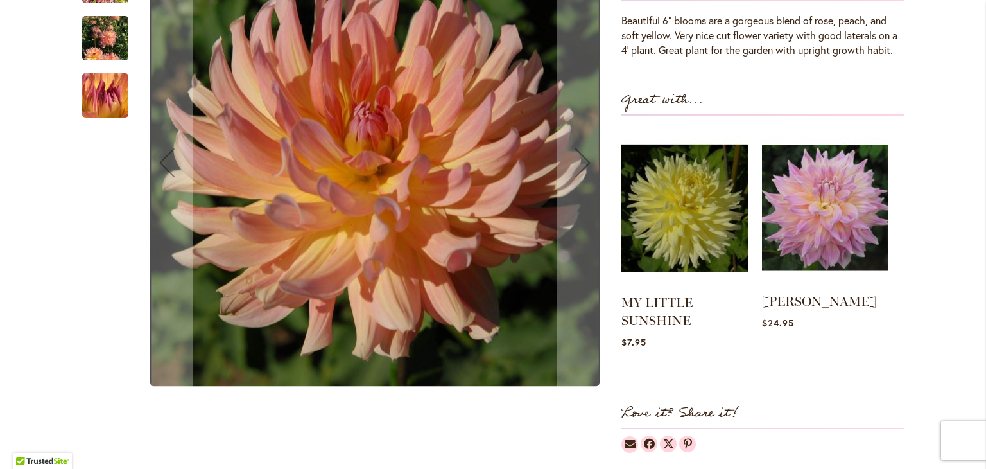
click at [831, 232] on img at bounding box center [825, 207] width 126 height 157
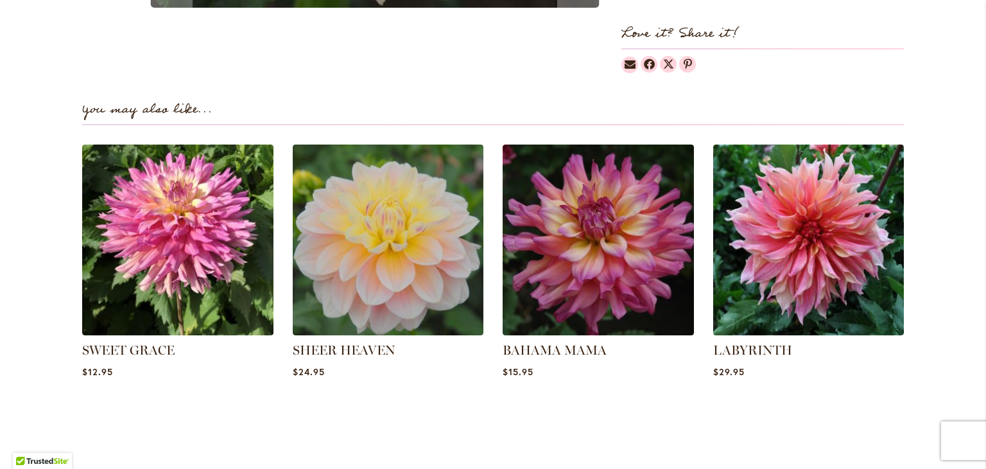
scroll to position [824, 0]
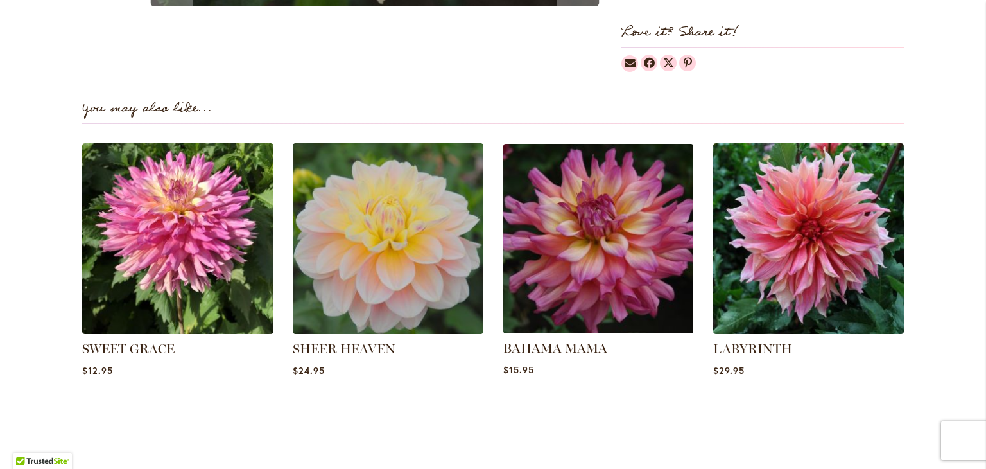
click at [632, 304] on img at bounding box center [598, 238] width 199 height 199
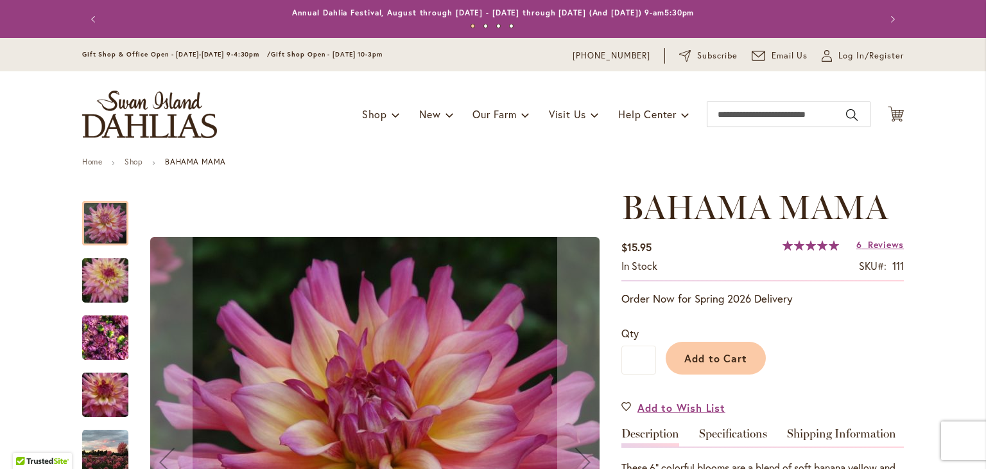
scroll to position [318, 0]
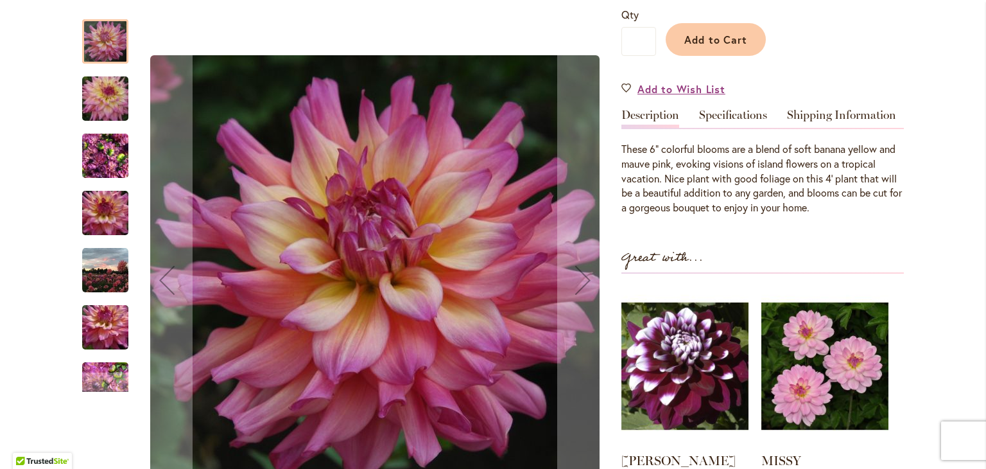
click at [98, 160] on img "Bahama Mama" at bounding box center [105, 156] width 46 height 62
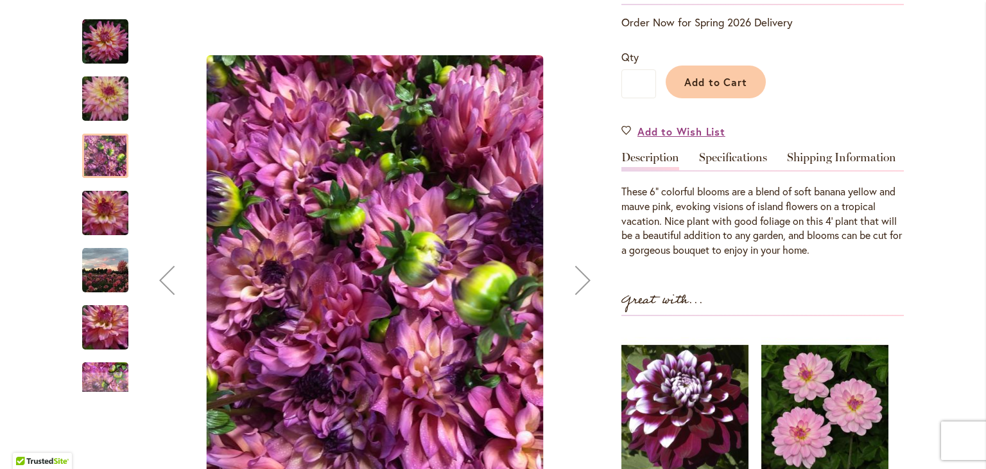
scroll to position [275, 0]
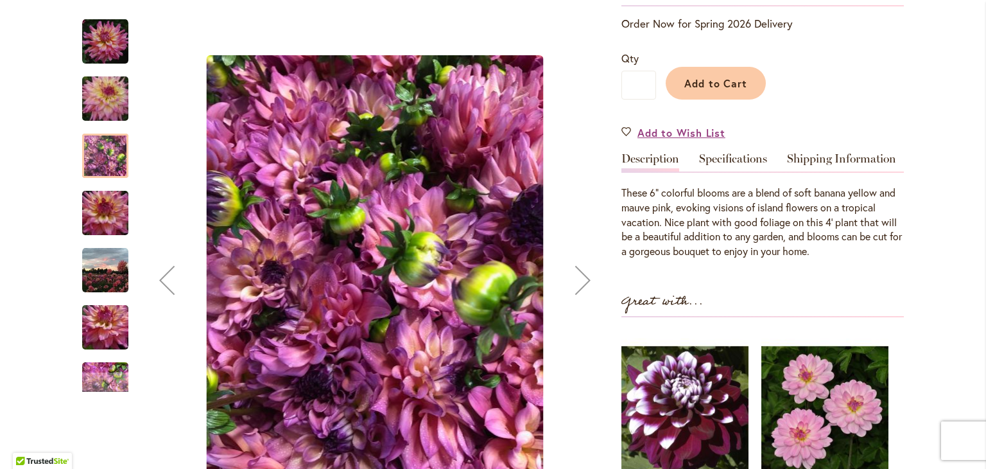
click at [100, 214] on img "Bahama Mama" at bounding box center [105, 213] width 92 height 62
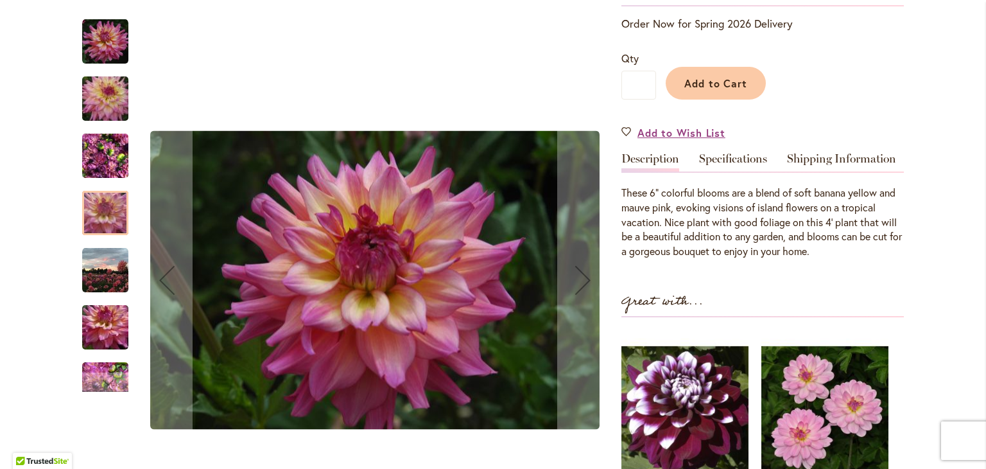
click at [98, 309] on img "Bahama Mama" at bounding box center [105, 328] width 92 height 62
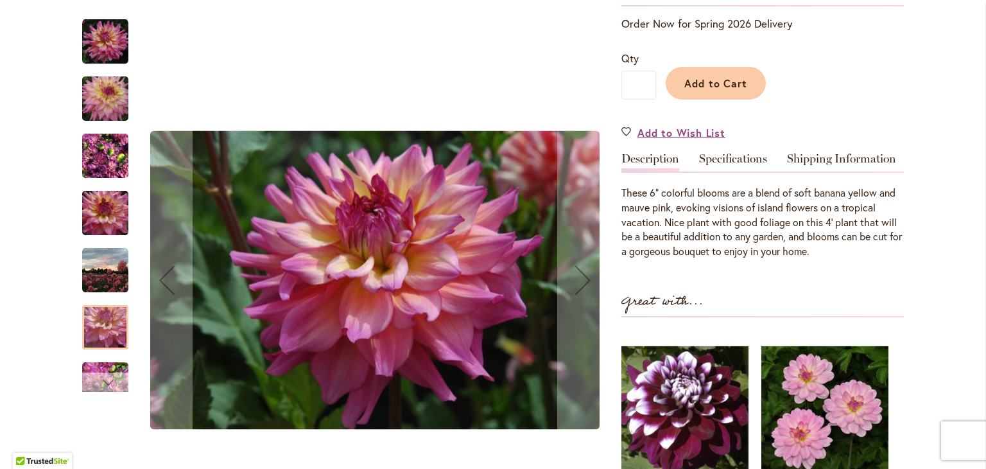
click at [98, 379] on div "Next" at bounding box center [105, 381] width 19 height 19
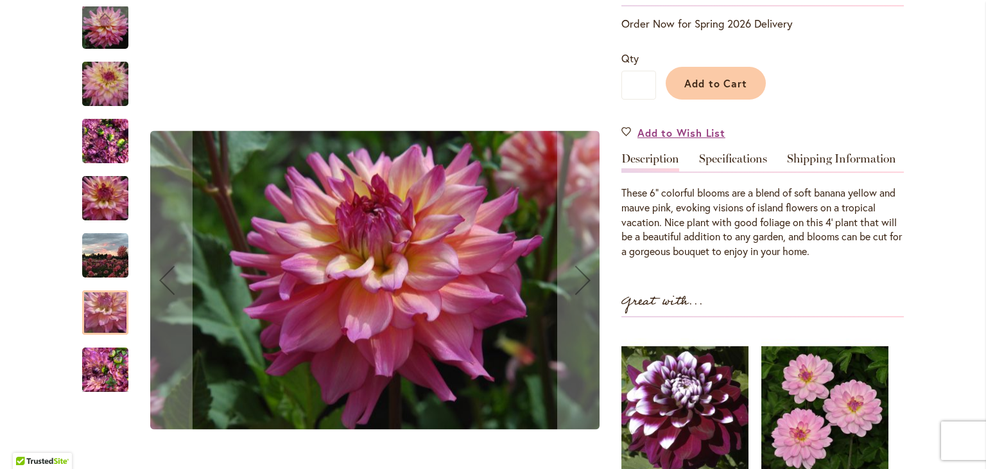
click at [112, 255] on img "Bahama Mama" at bounding box center [105, 255] width 46 height 46
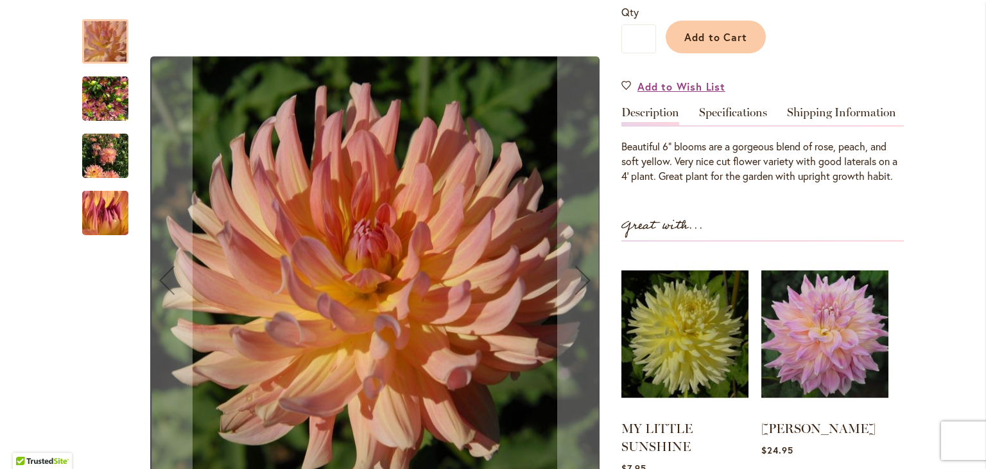
scroll to position [300, 0]
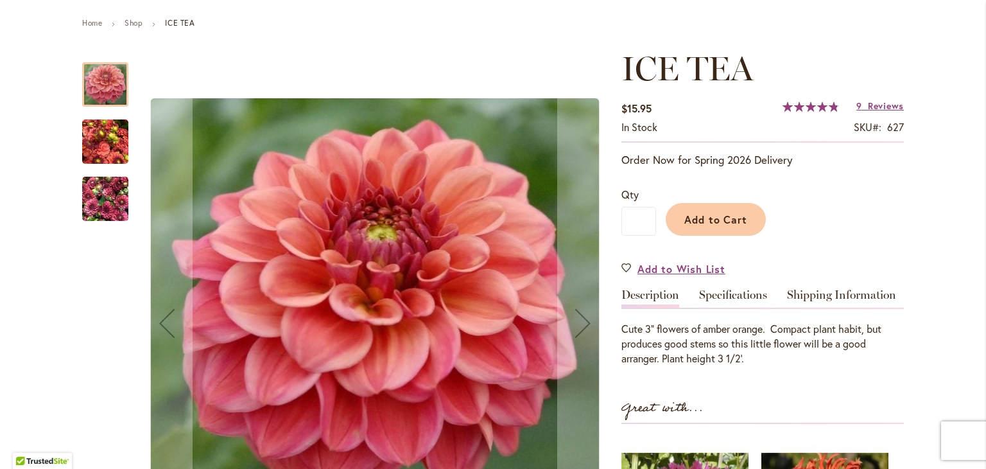
scroll to position [104, 0]
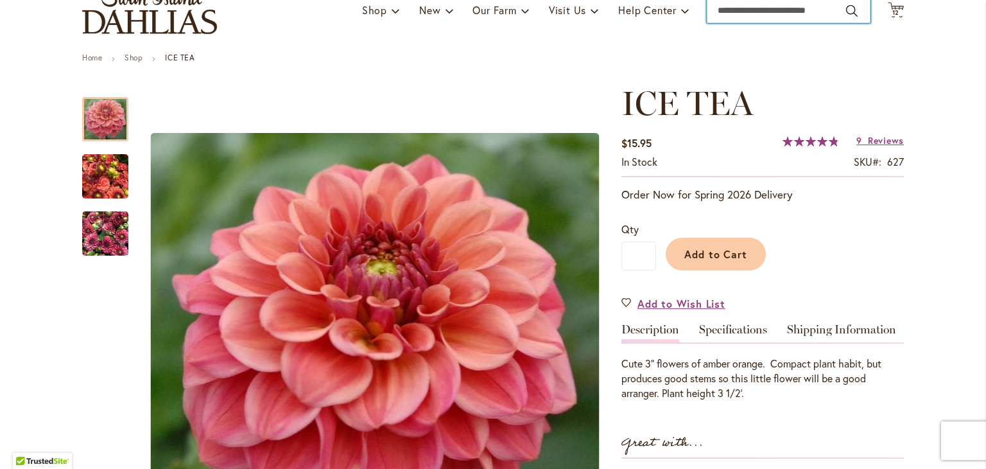
click at [743, 15] on input "Search" at bounding box center [789, 10] width 164 height 26
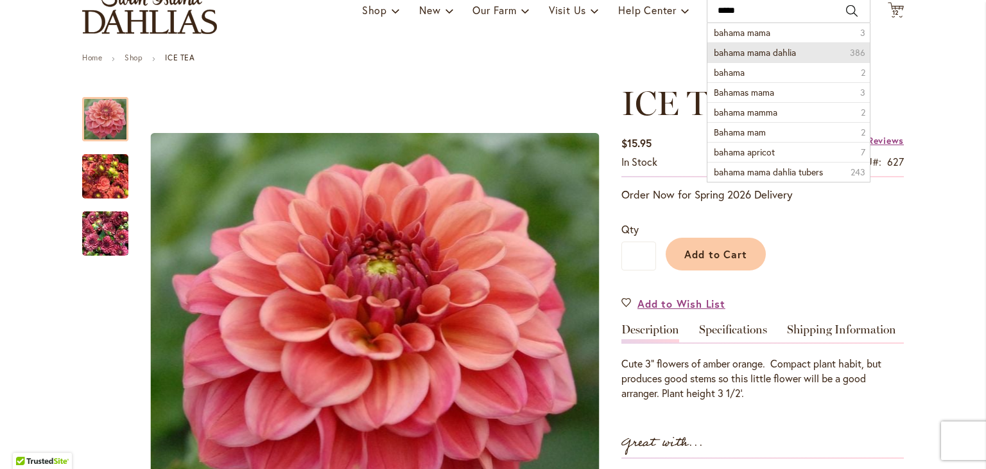
click at [758, 56] on span "bahama mama dahlia" at bounding box center [755, 52] width 82 height 12
type input "**********"
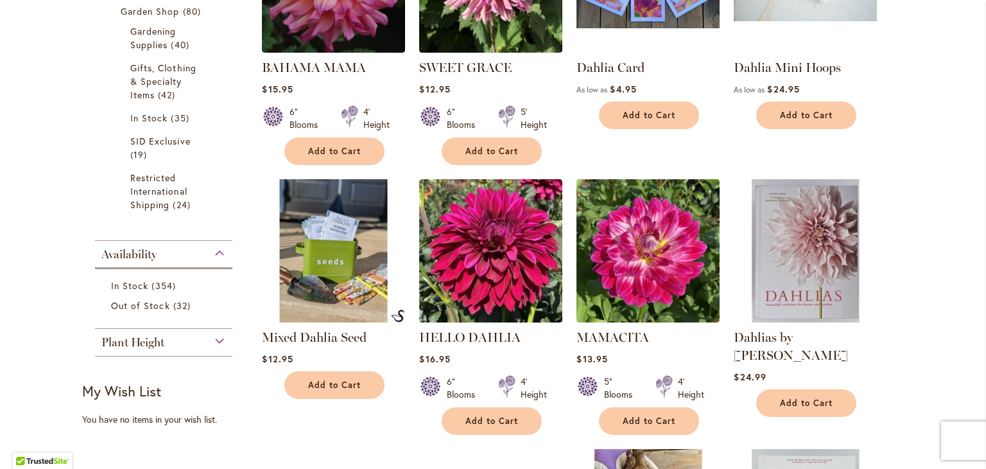
scroll to position [492, 0]
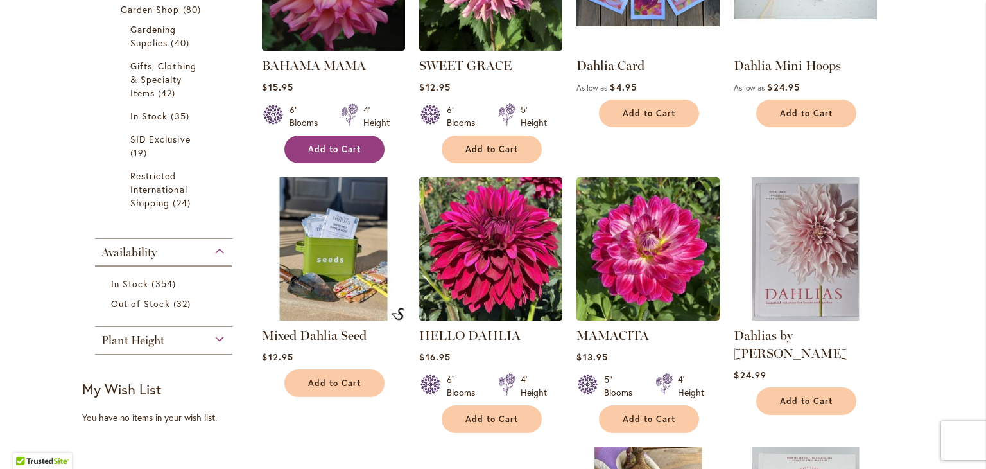
click at [334, 150] on span "Add to Cart" at bounding box center [334, 149] width 53 height 11
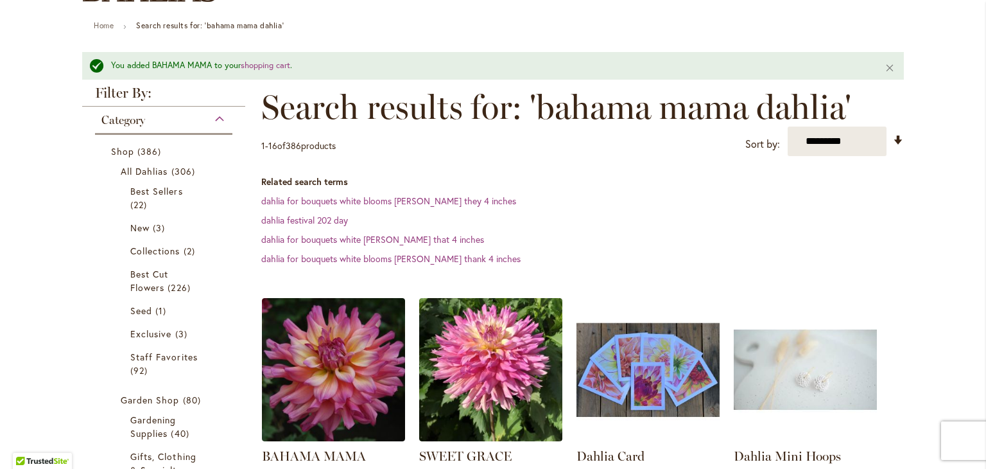
scroll to position [0, 0]
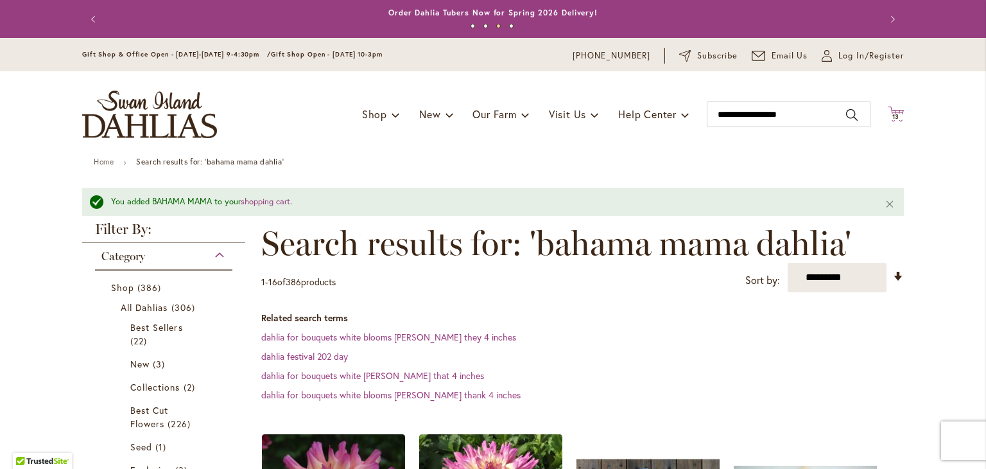
click at [888, 120] on icon at bounding box center [896, 113] width 16 height 15
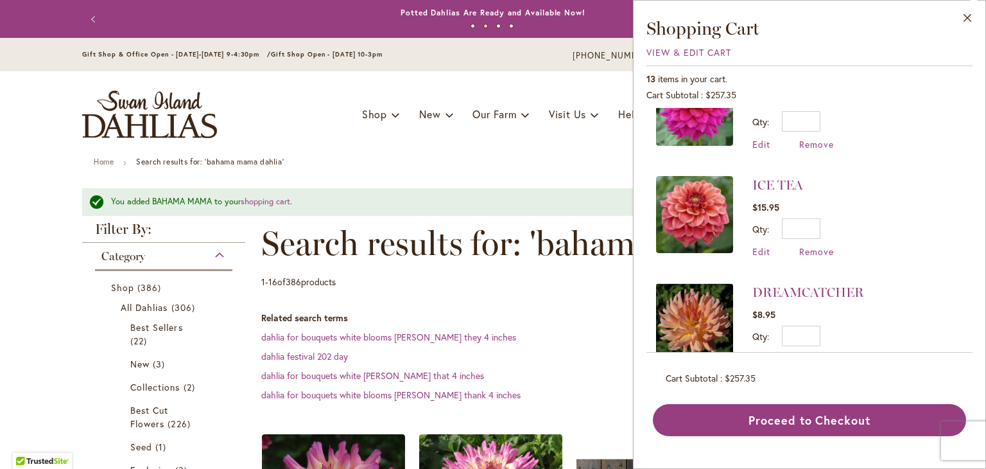
scroll to position [1125, 0]
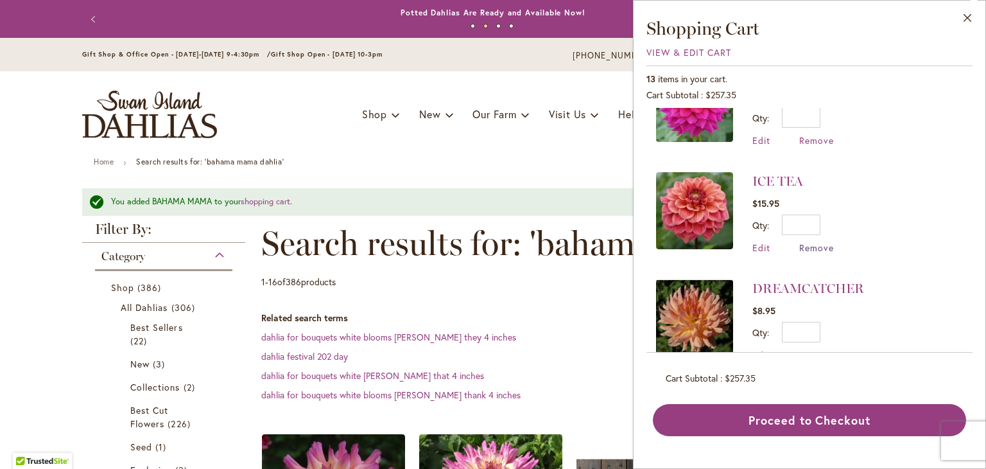
click at [809, 241] on span "Remove" at bounding box center [816, 247] width 35 height 12
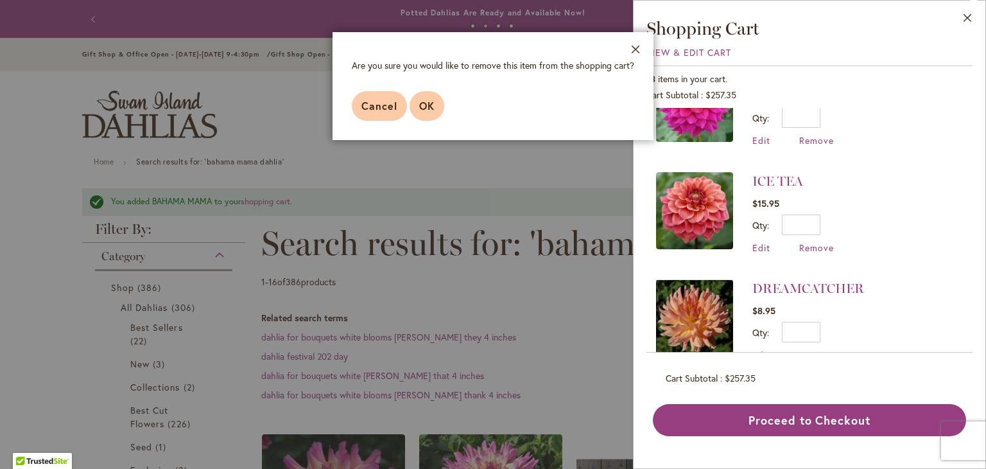
click at [435, 106] on button "OK" at bounding box center [427, 106] width 35 height 30
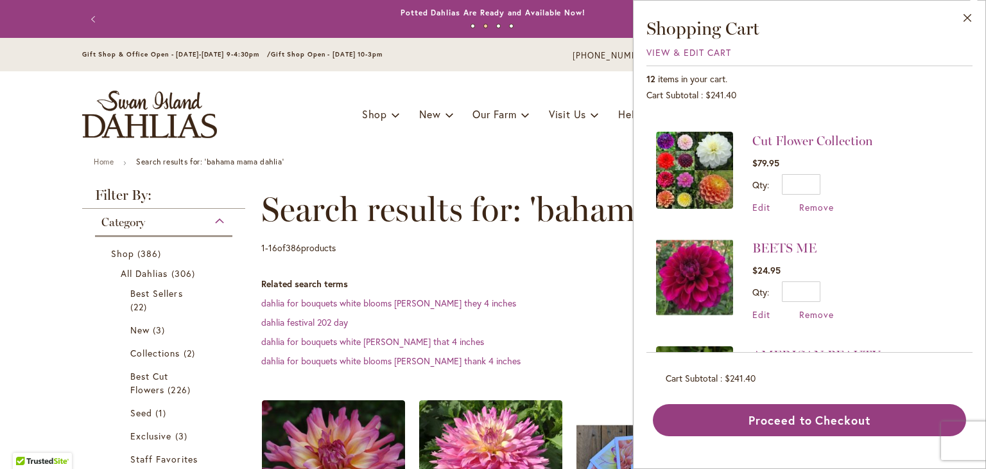
scroll to position [199, 0]
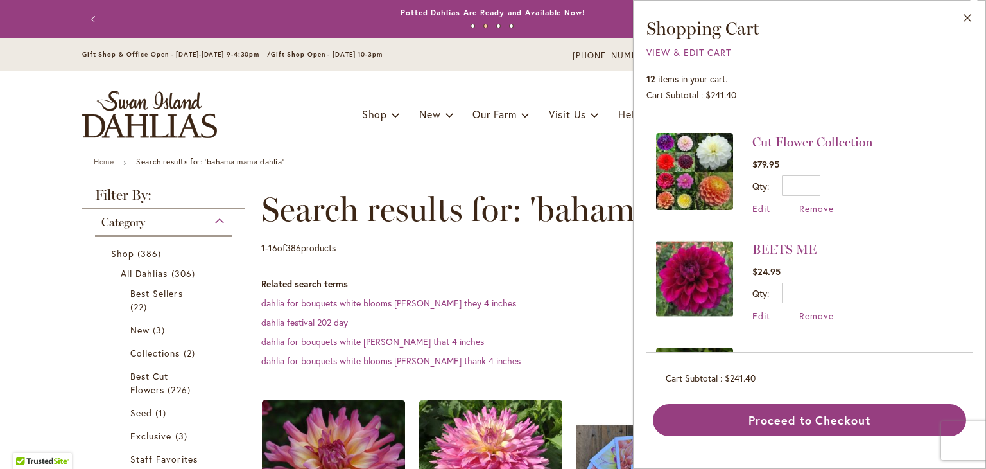
click at [693, 189] on img at bounding box center [694, 171] width 77 height 77
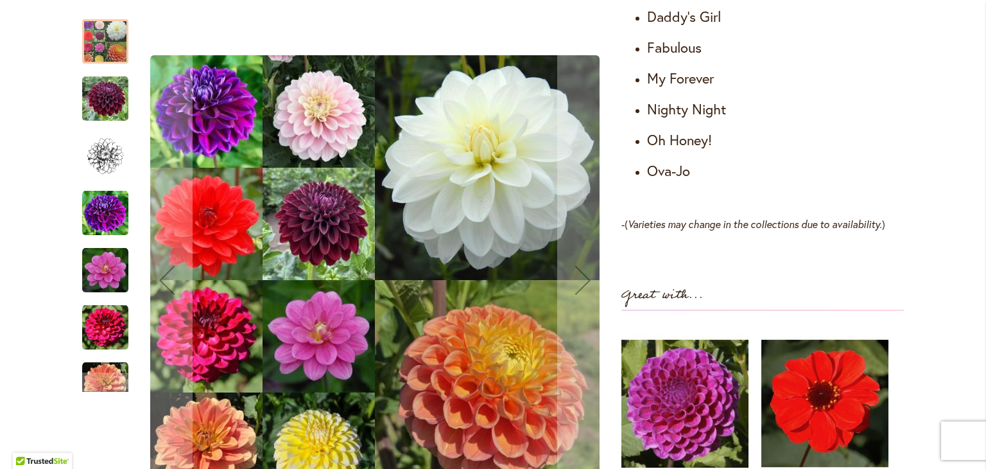
scroll to position [982, 0]
click at [108, 367] on img "Cut Flower Collection" at bounding box center [105, 384] width 46 height 46
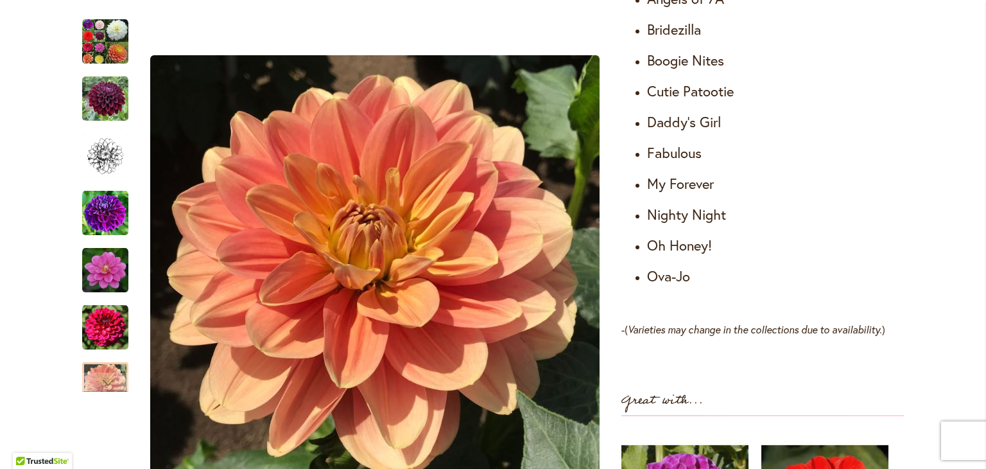
scroll to position [876, 0]
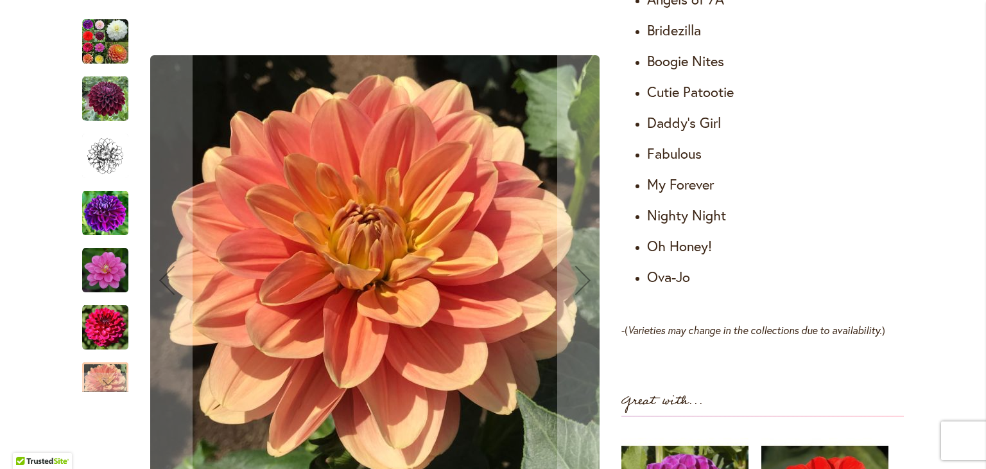
click at [87, 221] on img "Cut Flower Collection" at bounding box center [105, 213] width 46 height 46
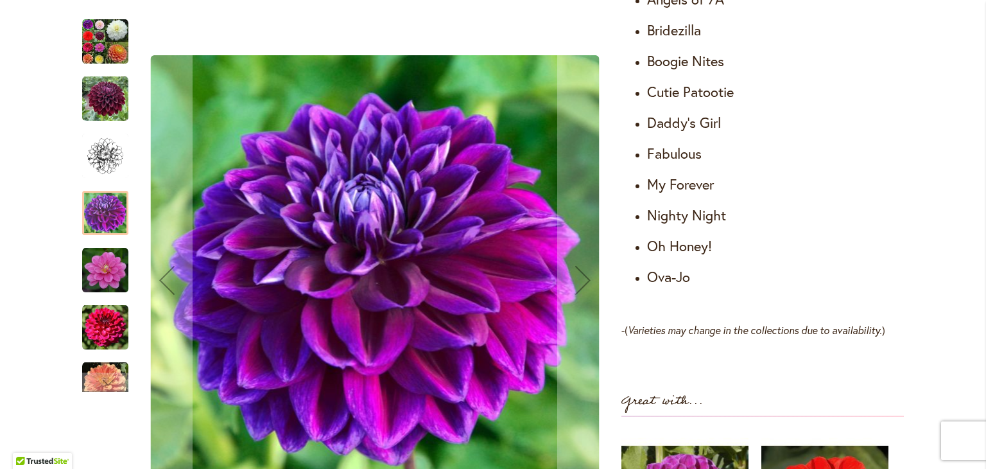
click at [100, 283] on img "Cut Flower Collection" at bounding box center [105, 270] width 46 height 46
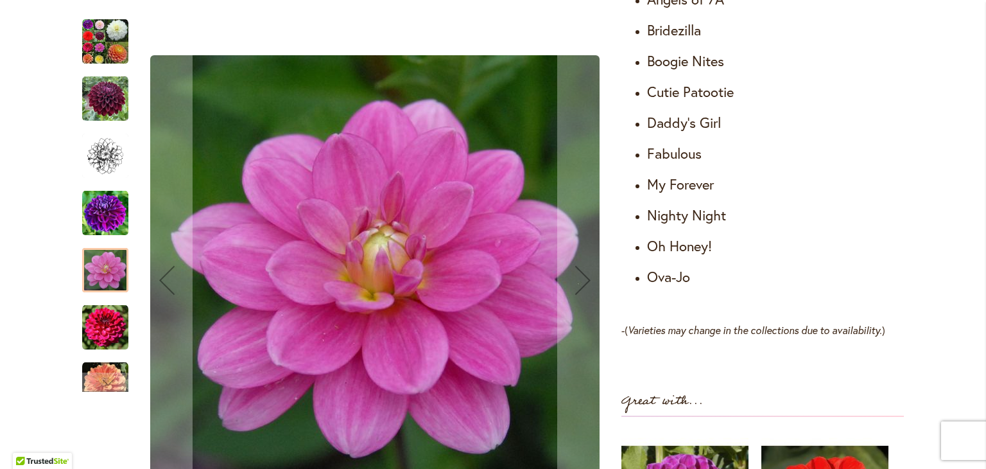
click at [115, 320] on img "Cut Flower Collection" at bounding box center [105, 327] width 46 height 46
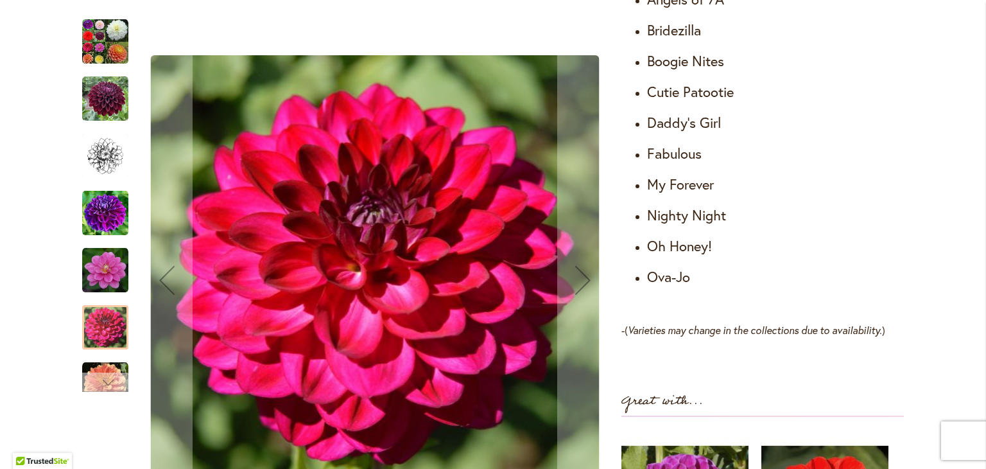
click at [98, 385] on div "Next" at bounding box center [105, 381] width 19 height 19
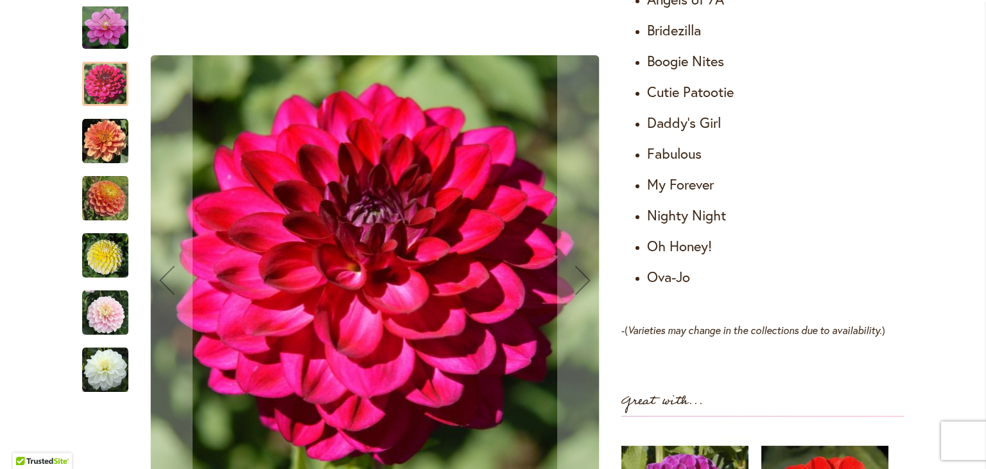
click at [91, 313] on img "Cut Flower Collection" at bounding box center [105, 313] width 46 height 46
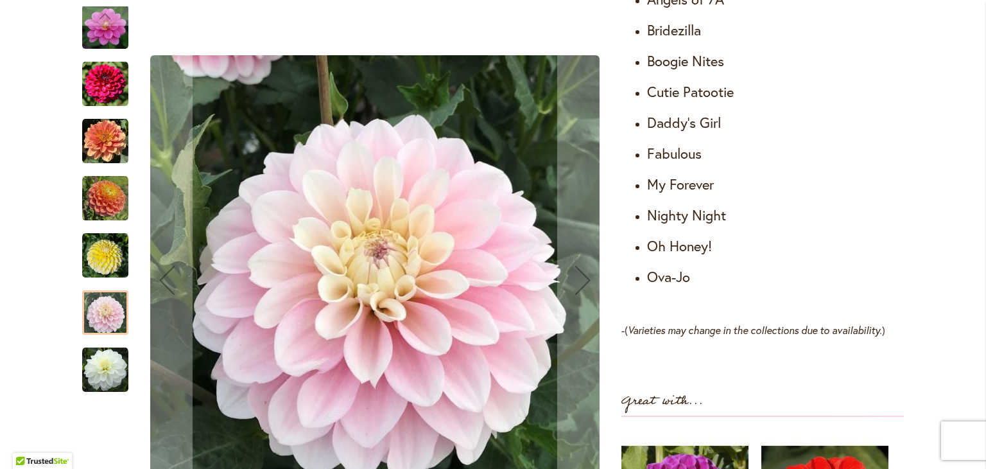
click at [90, 259] on img "Cut Flower Collection" at bounding box center [105, 255] width 46 height 46
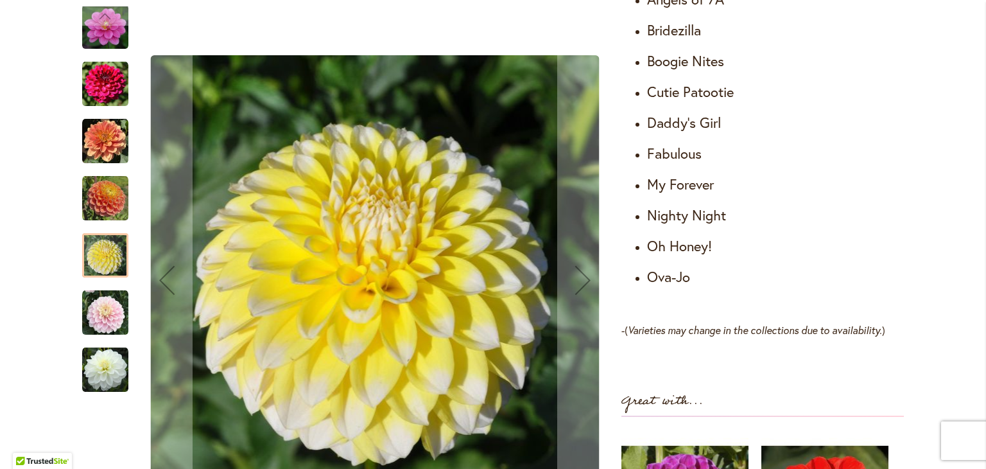
click at [95, 376] on img "Cut Flower Collection" at bounding box center [105, 370] width 46 height 46
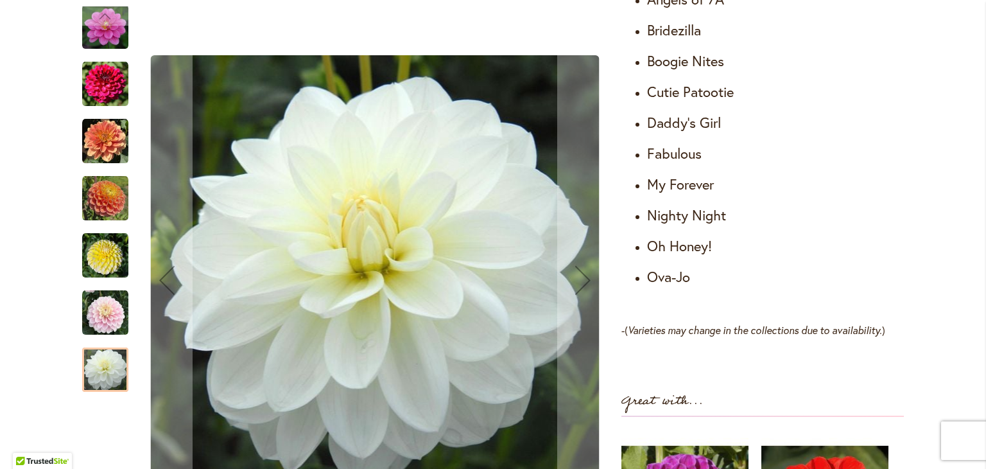
click at [96, 150] on img "Cut Flower Collection" at bounding box center [105, 141] width 46 height 46
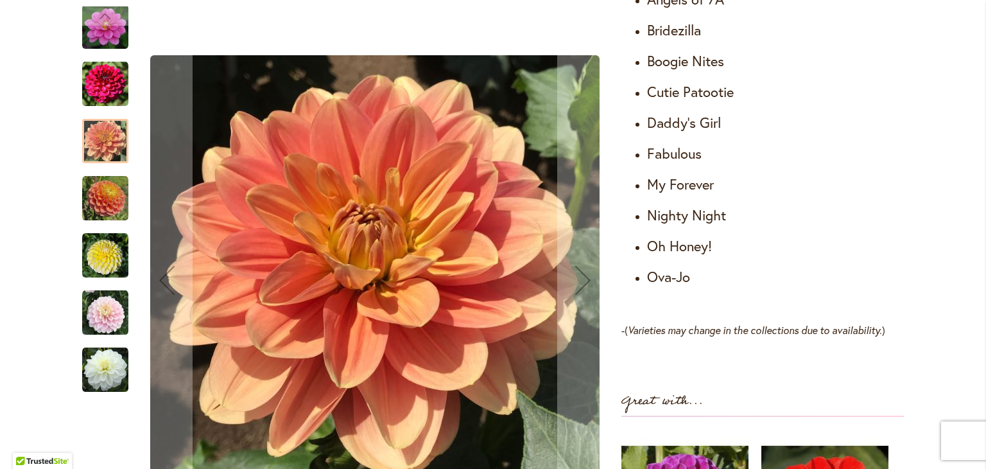
click at [101, 88] on img "Cut Flower Collection" at bounding box center [105, 84] width 46 height 46
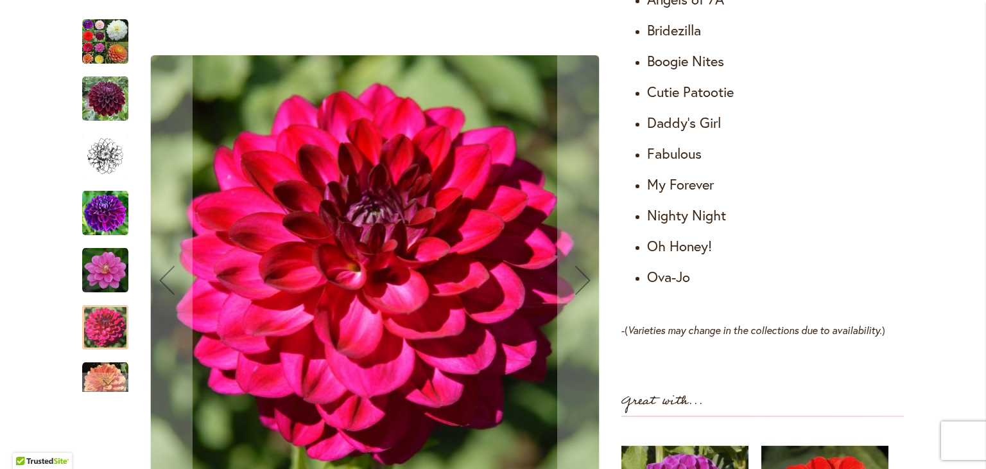
click at [104, 100] on img "Cut Flower Collection" at bounding box center [105, 99] width 46 height 46
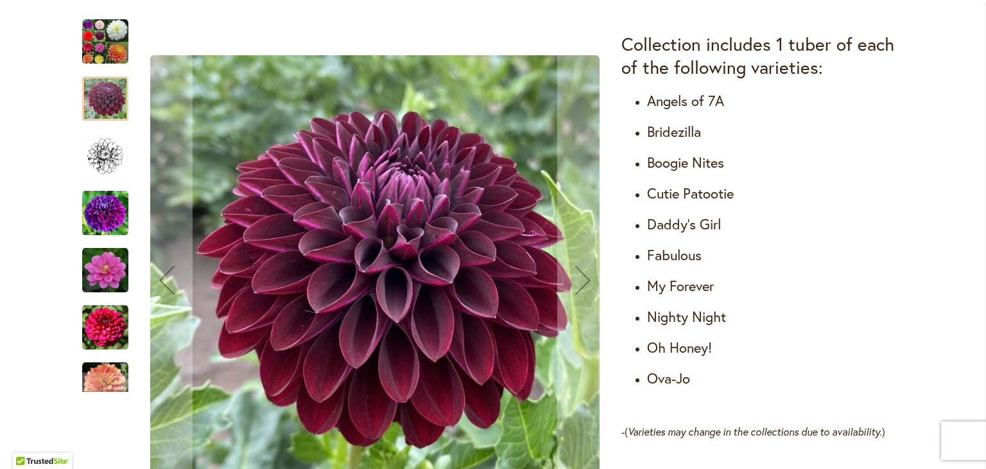
scroll to position [775, 0]
click at [100, 281] on img "Cut Flower Collection" at bounding box center [105, 270] width 46 height 46
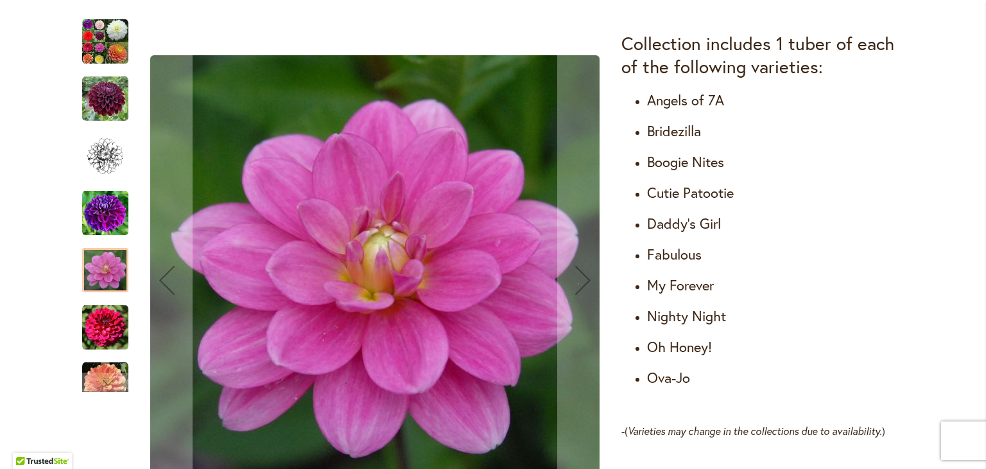
click at [92, 229] on img "Cut Flower Collection" at bounding box center [105, 213] width 46 height 46
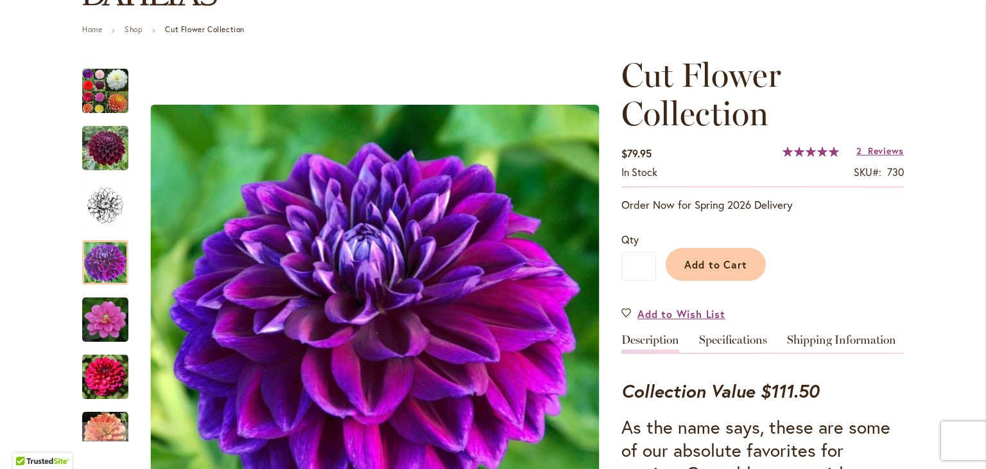
scroll to position [0, 0]
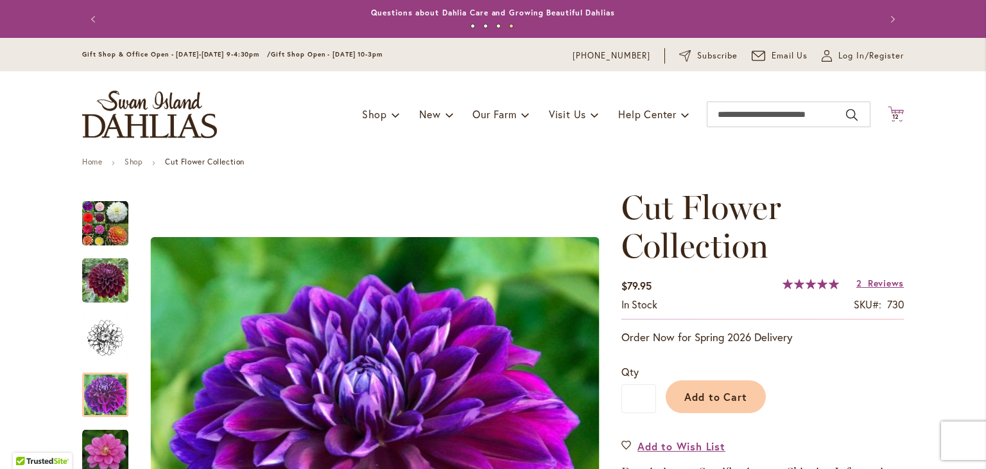
click at [897, 118] on span "12 12 items" at bounding box center [896, 117] width 13 height 6
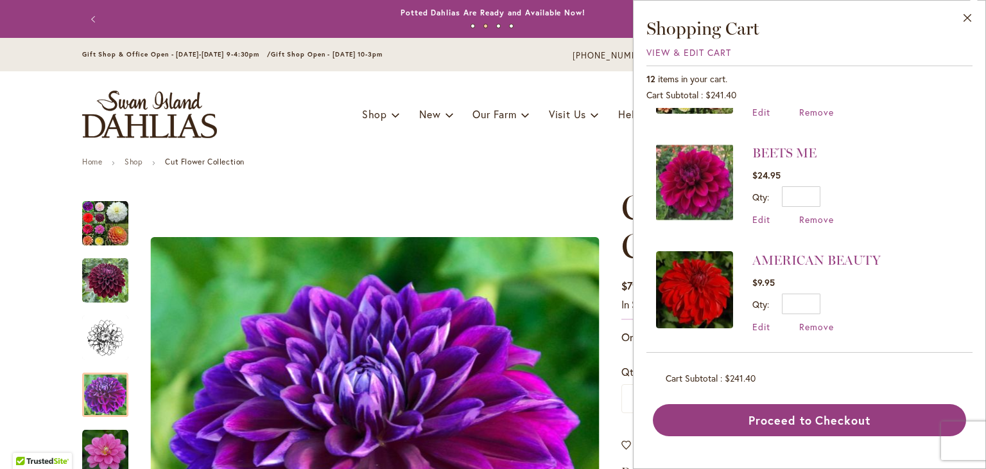
scroll to position [292, 0]
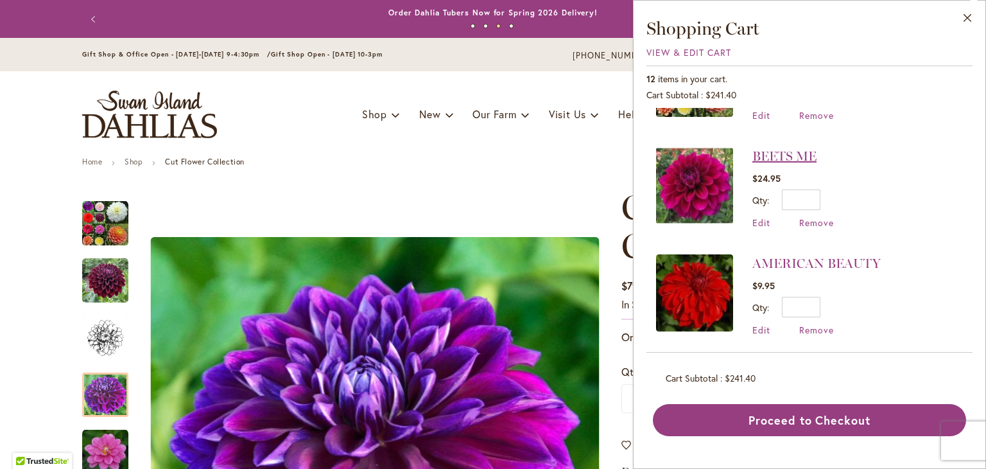
click at [768, 148] on link "BEETS ME" at bounding box center [784, 155] width 64 height 15
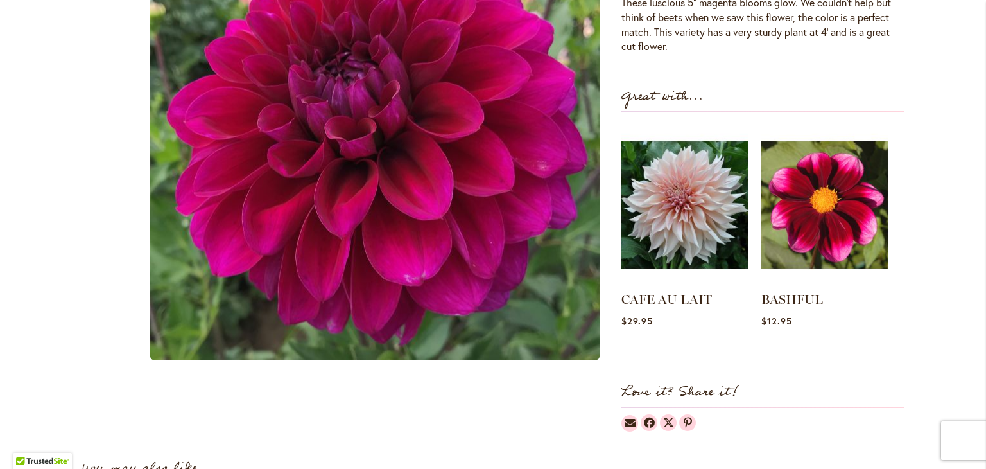
scroll to position [458, 0]
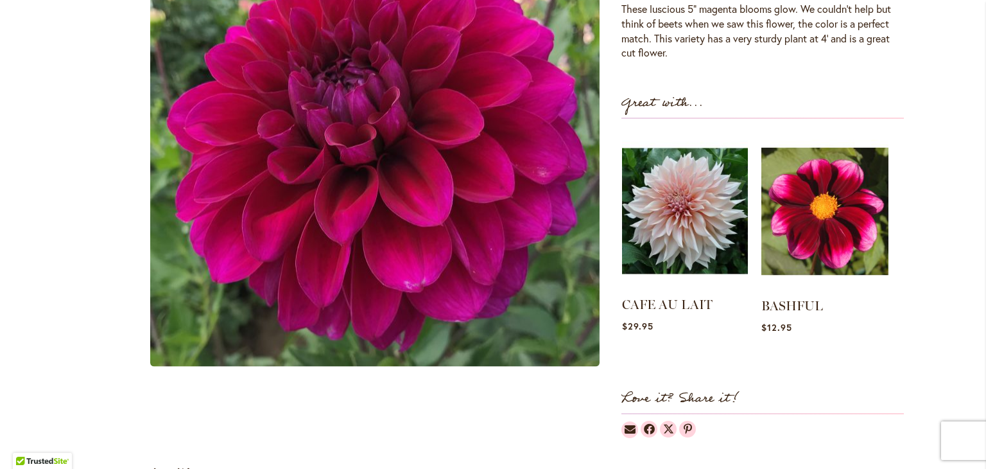
click at [712, 270] on img at bounding box center [685, 210] width 126 height 157
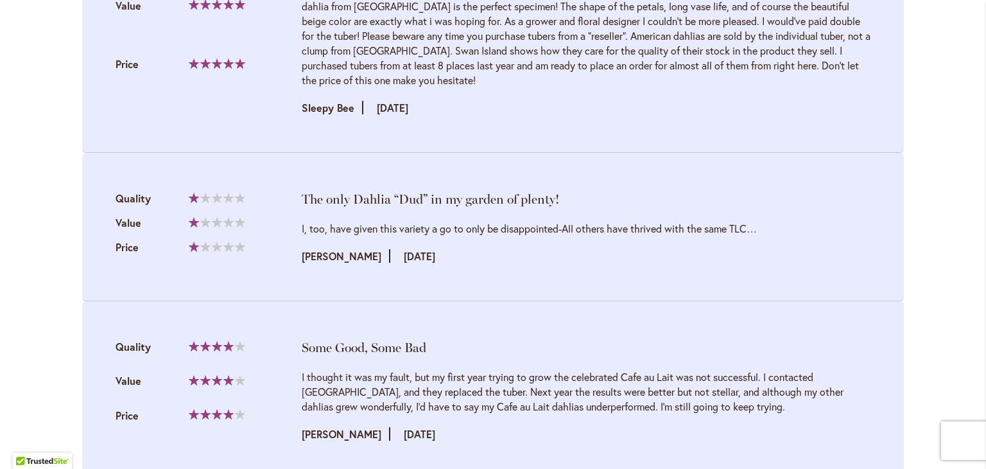
scroll to position [2288, 0]
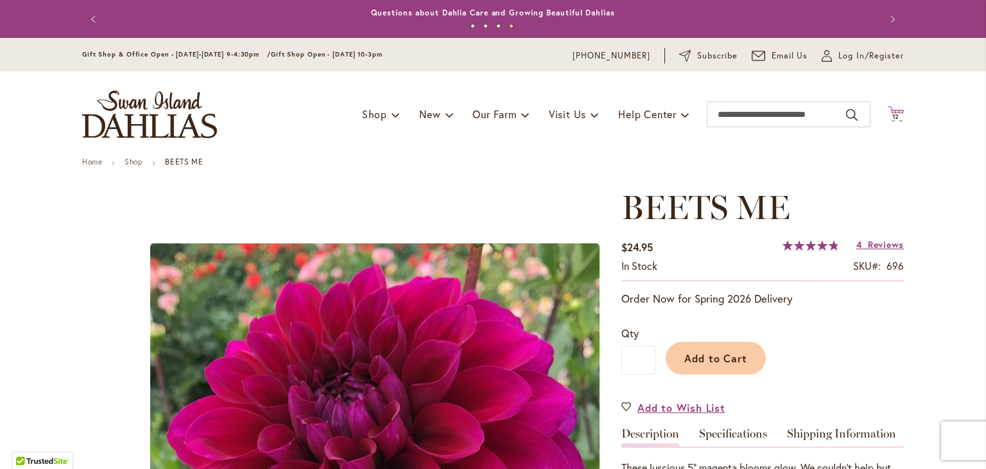
click at [896, 112] on icon "Cart .cls-1 { fill: #231f20; }" at bounding box center [896, 114] width 16 height 16
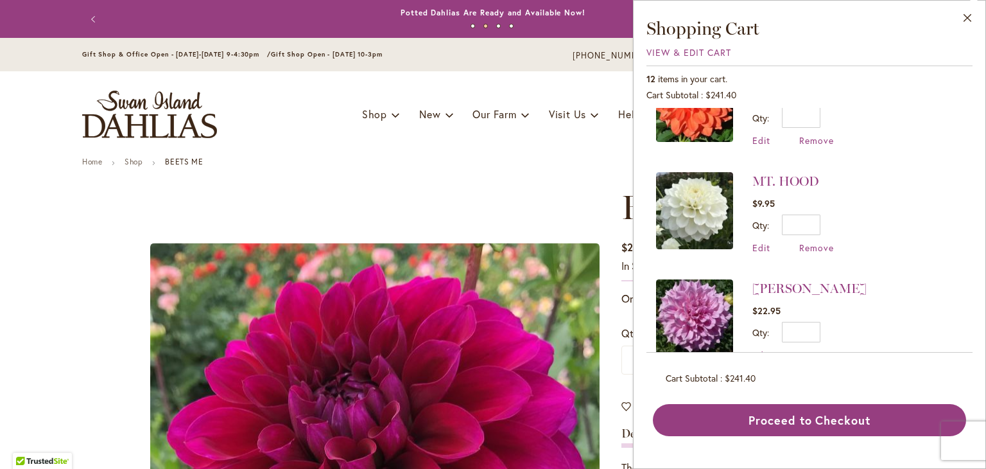
scroll to position [690, 0]
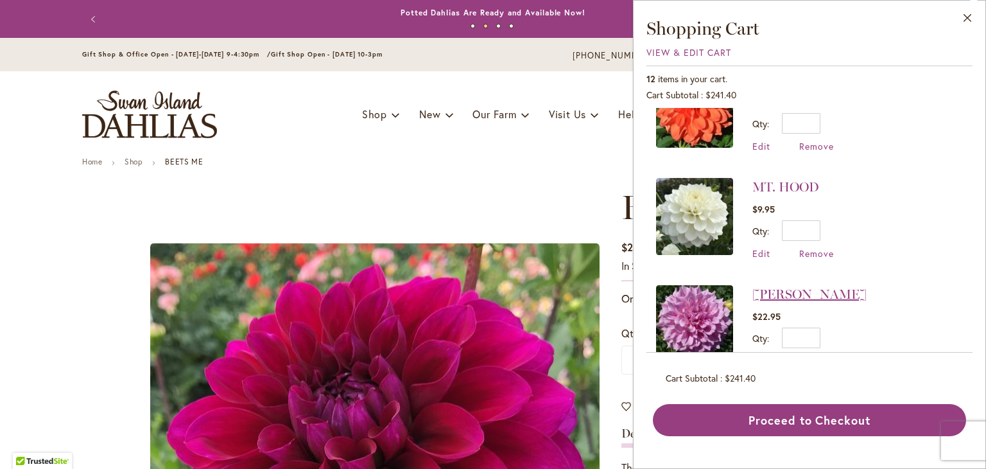
click at [773, 286] on link "[PERSON_NAME]" at bounding box center [809, 293] width 114 height 15
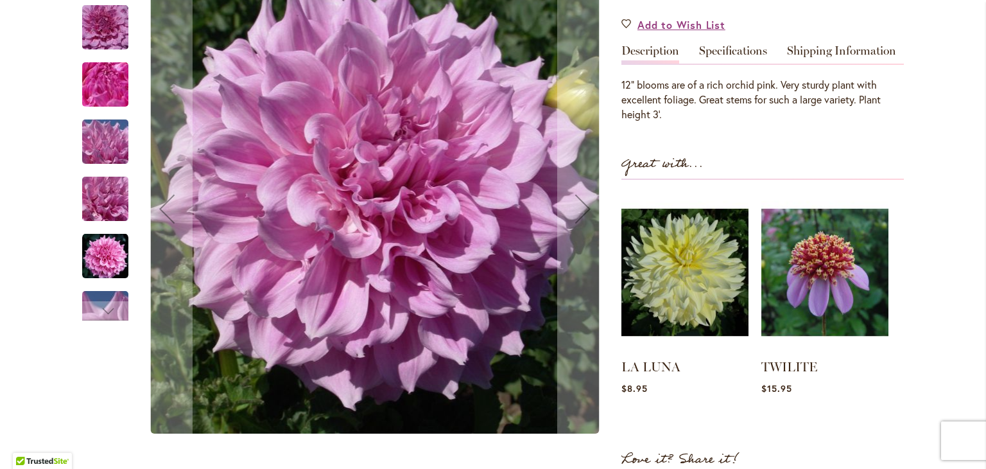
scroll to position [385, 0]
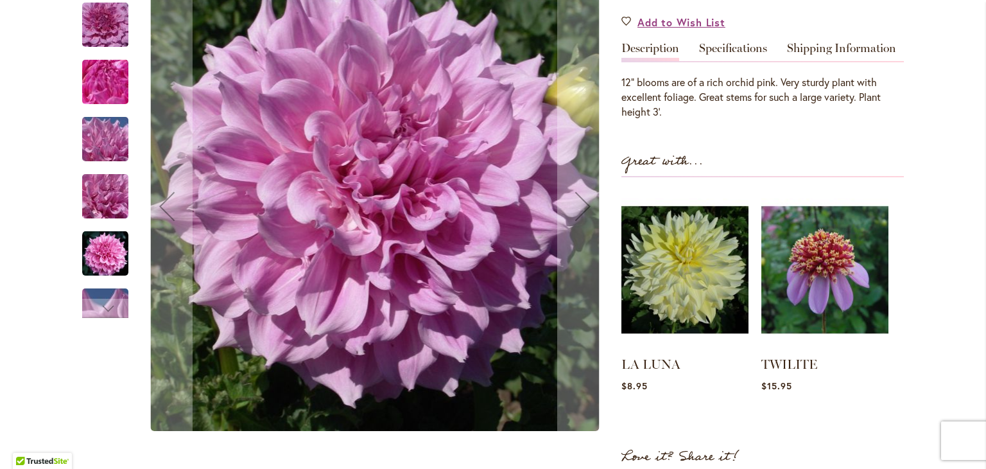
click at [773, 283] on img at bounding box center [824, 269] width 127 height 159
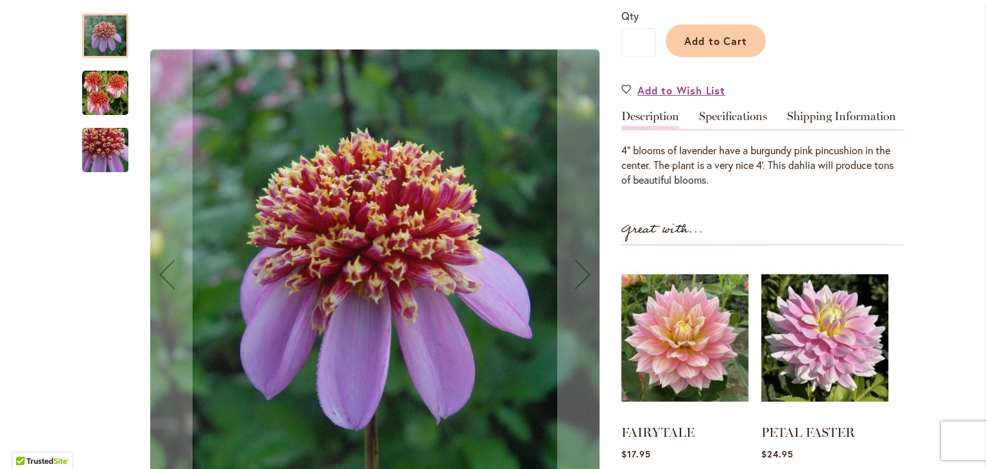
scroll to position [318, 0]
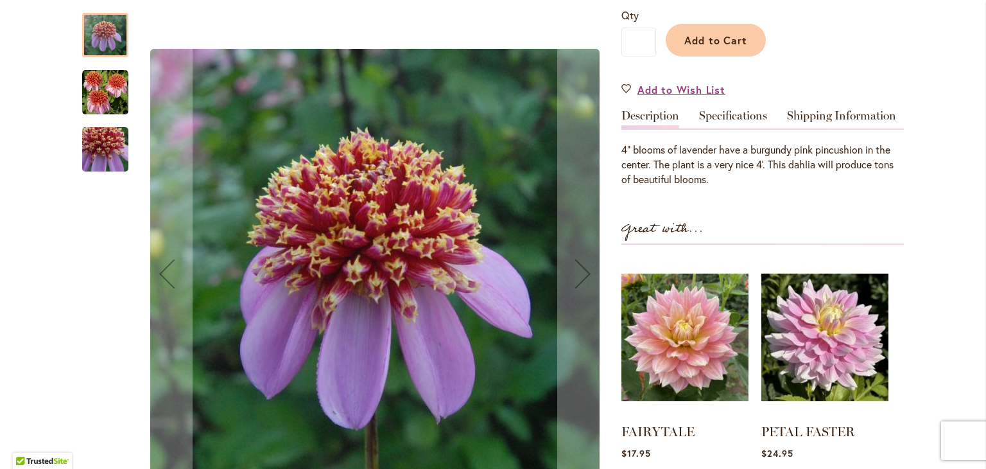
click at [93, 97] on img "TWILITE" at bounding box center [105, 92] width 46 height 46
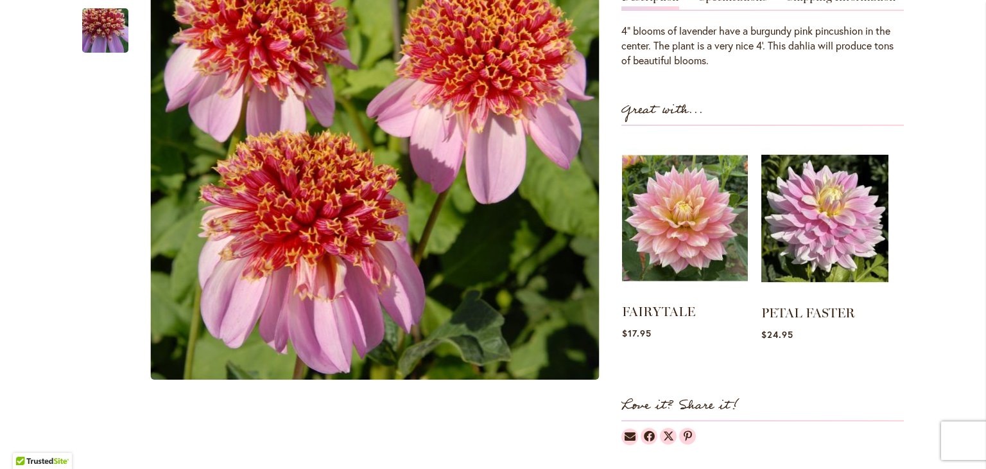
scroll to position [434, 0]
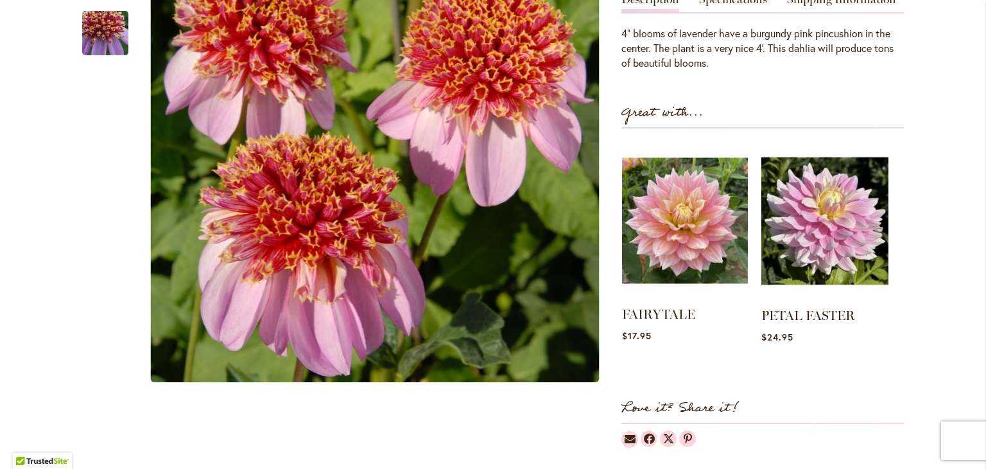
click at [700, 247] on img at bounding box center [685, 220] width 126 height 157
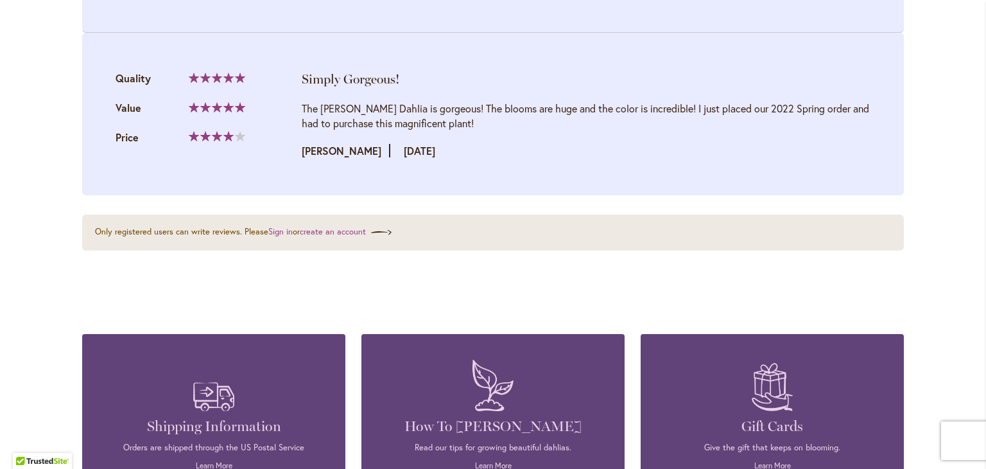
scroll to position [1668, 0]
